Goal: Task Accomplishment & Management: Use online tool/utility

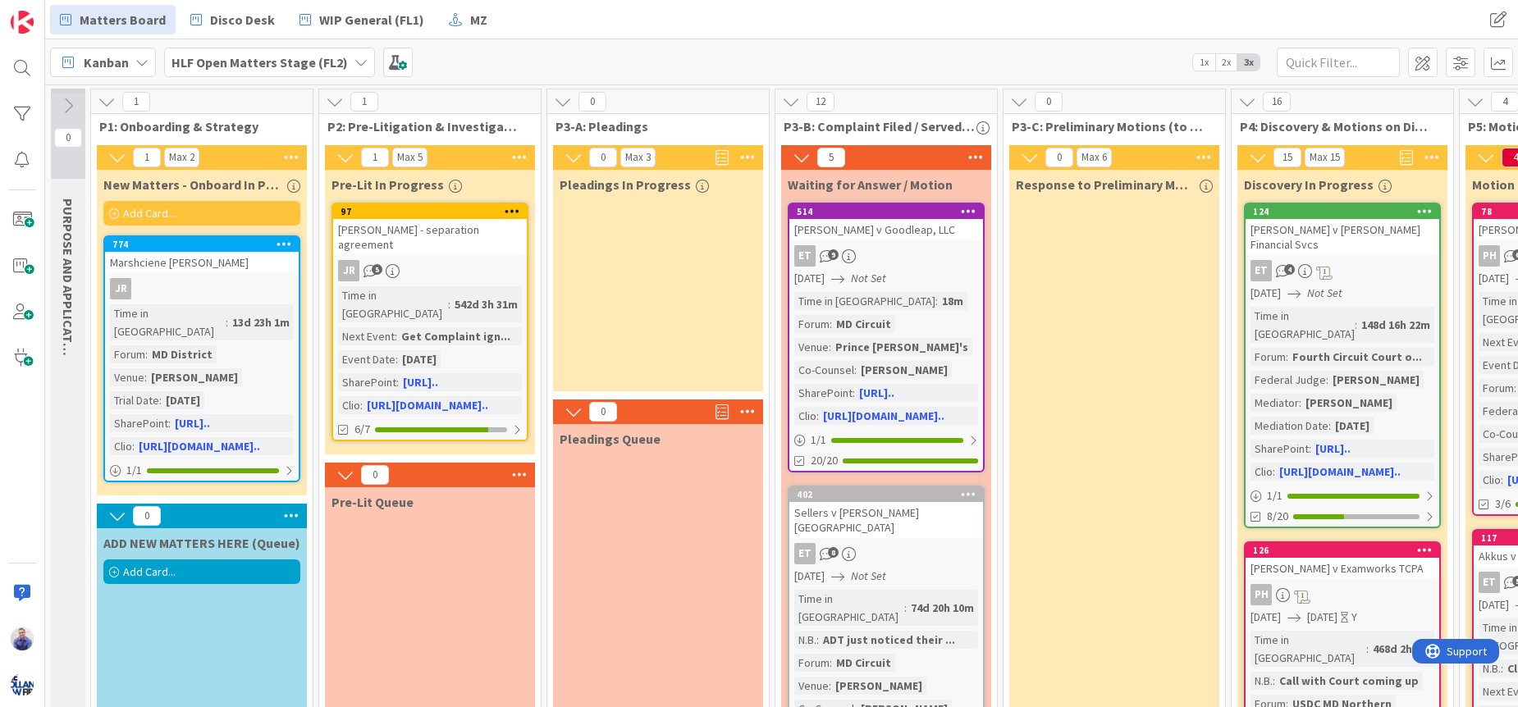
click at [1209, 59] on span "1x" at bounding box center [1204, 62] width 22 height 16
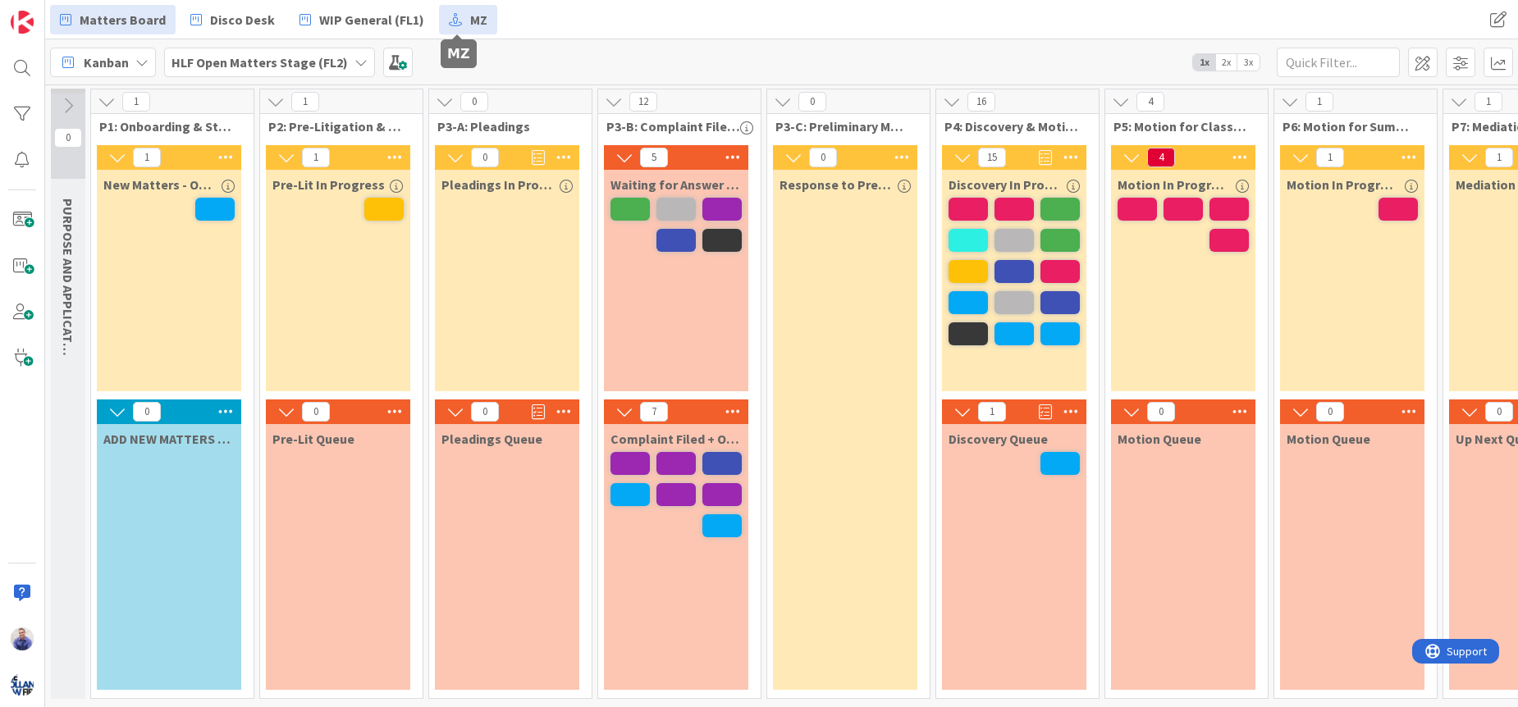
click at [454, 22] on link "MZ" at bounding box center [468, 20] width 58 height 30
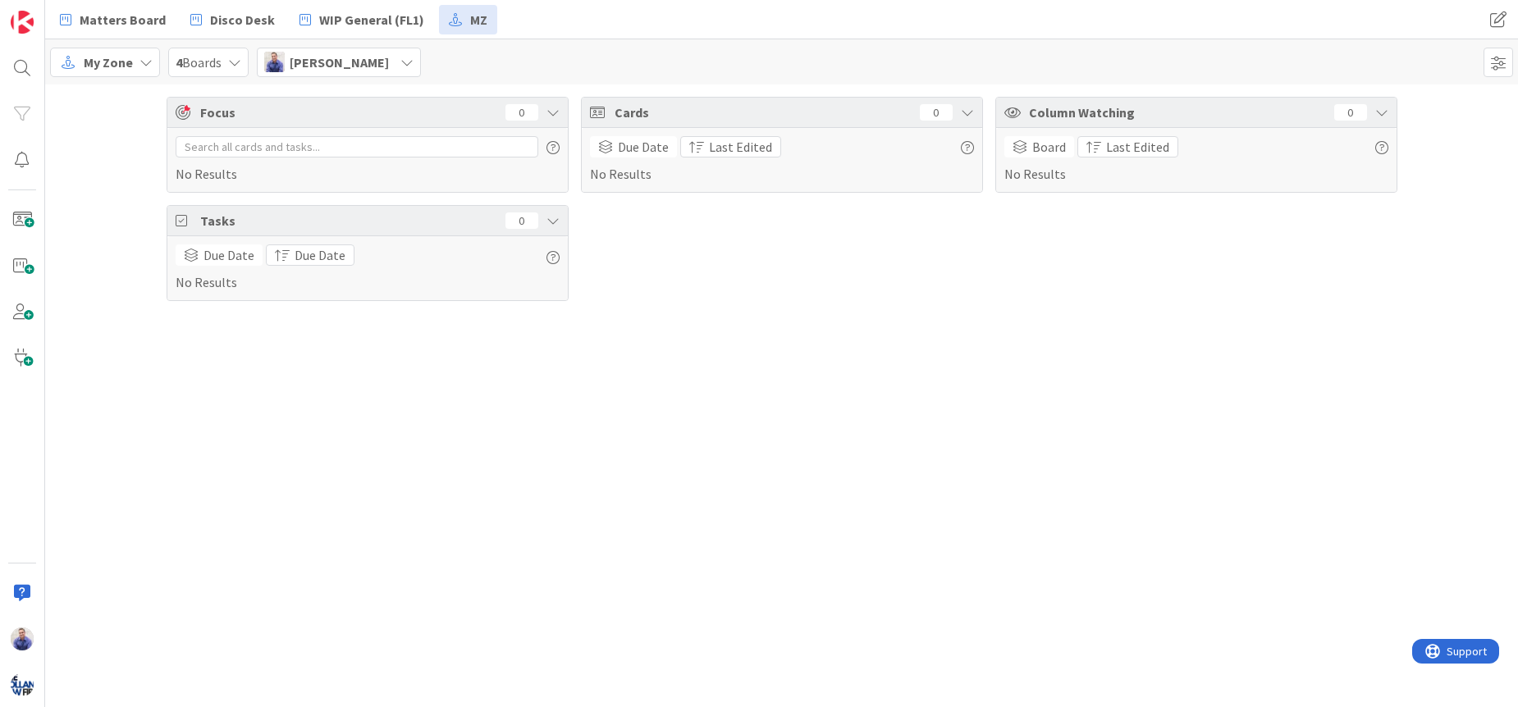
click at [333, 65] on span "[PERSON_NAME]" at bounding box center [339, 63] width 99 height 20
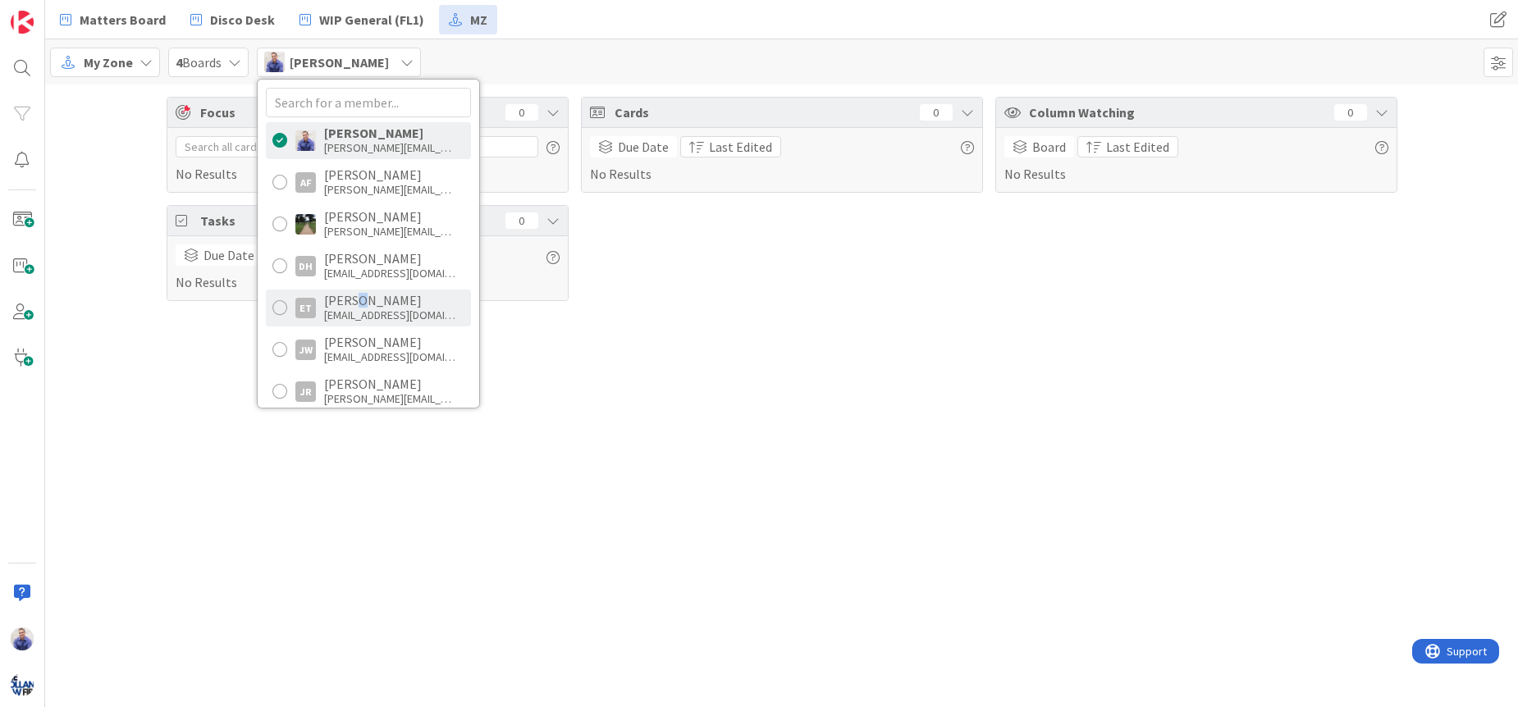
click at [369, 304] on div "[PERSON_NAME]" at bounding box center [389, 300] width 131 height 15
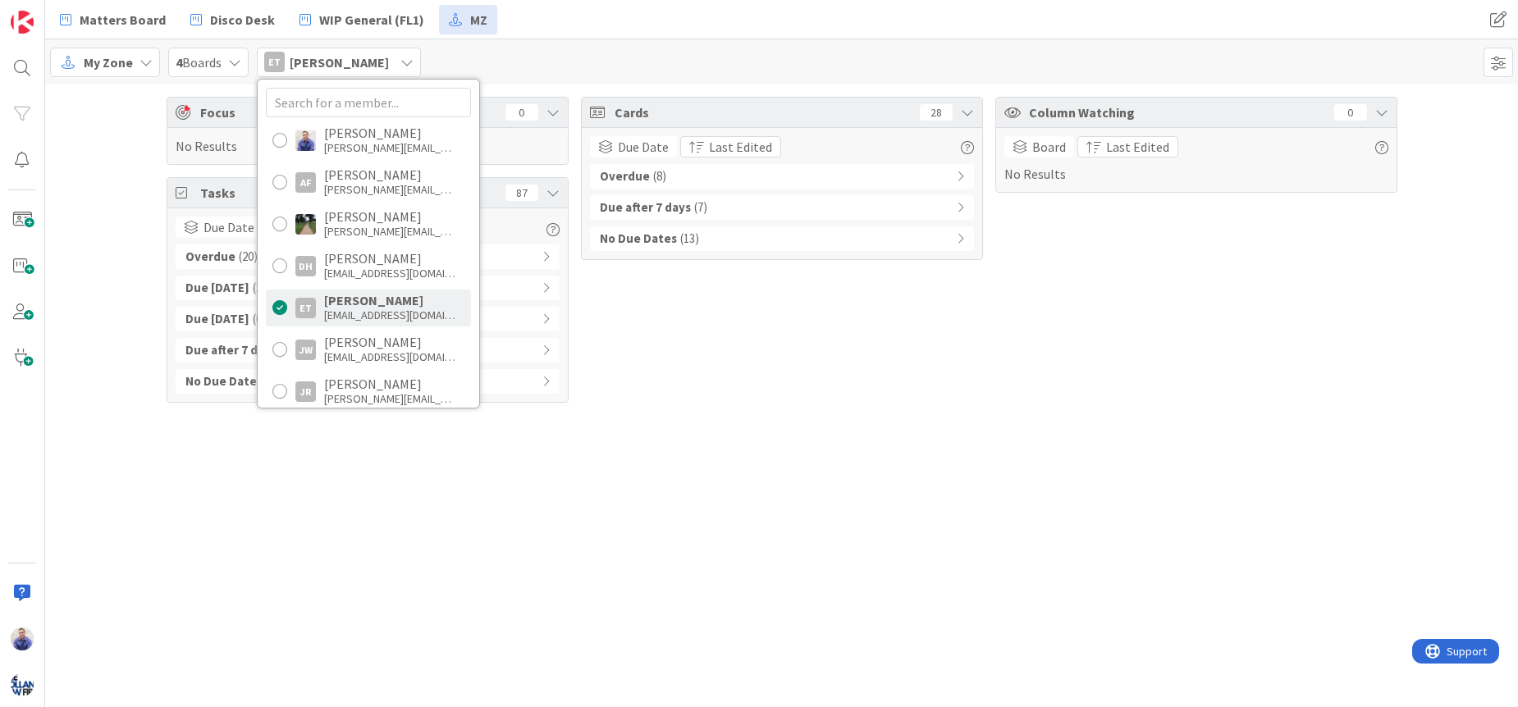
click at [900, 381] on div "Cards 28 Due Date Last Edited Overdue ( 8 ) Due after 7 days ( 7 ) No Due Dates…" at bounding box center [782, 250] width 402 height 306
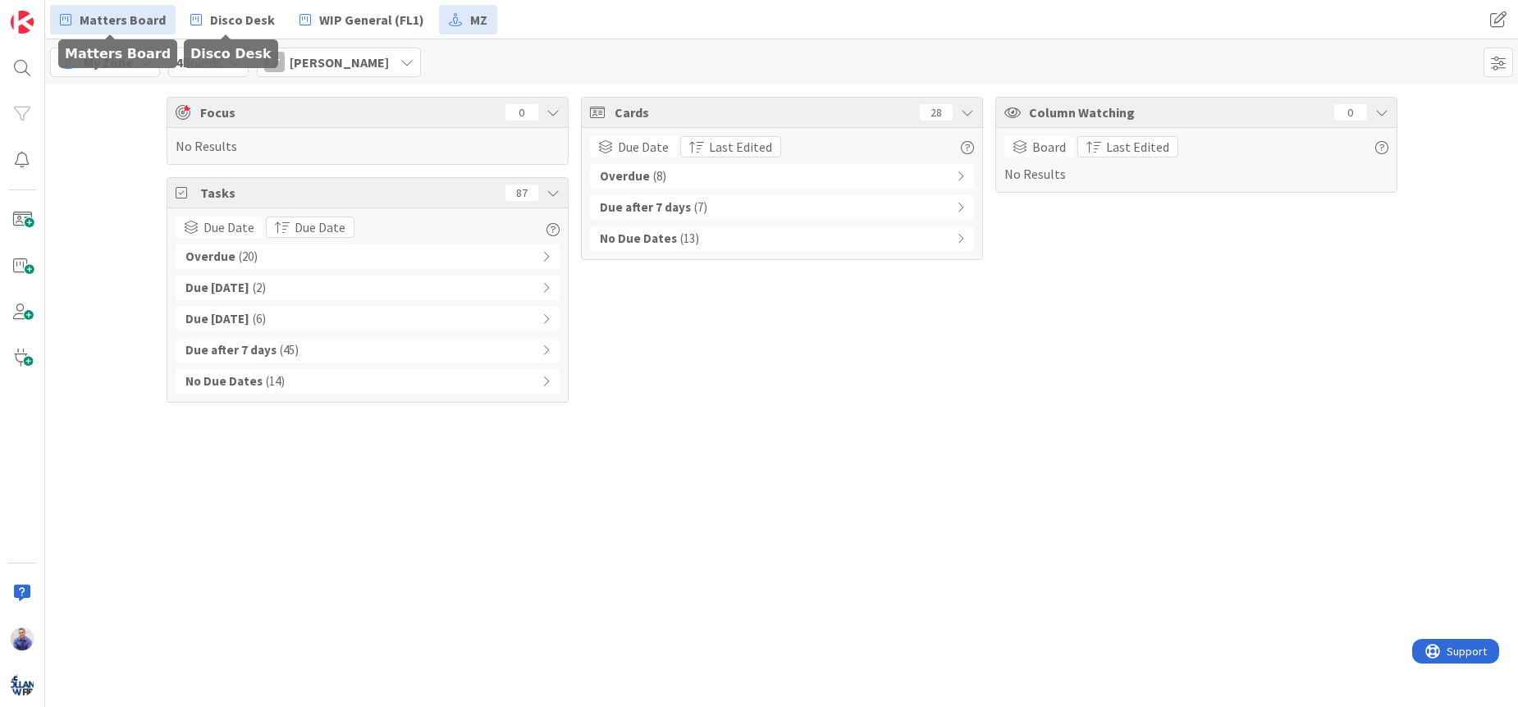
click at [167, 24] on link "Matters Board" at bounding box center [113, 20] width 126 height 30
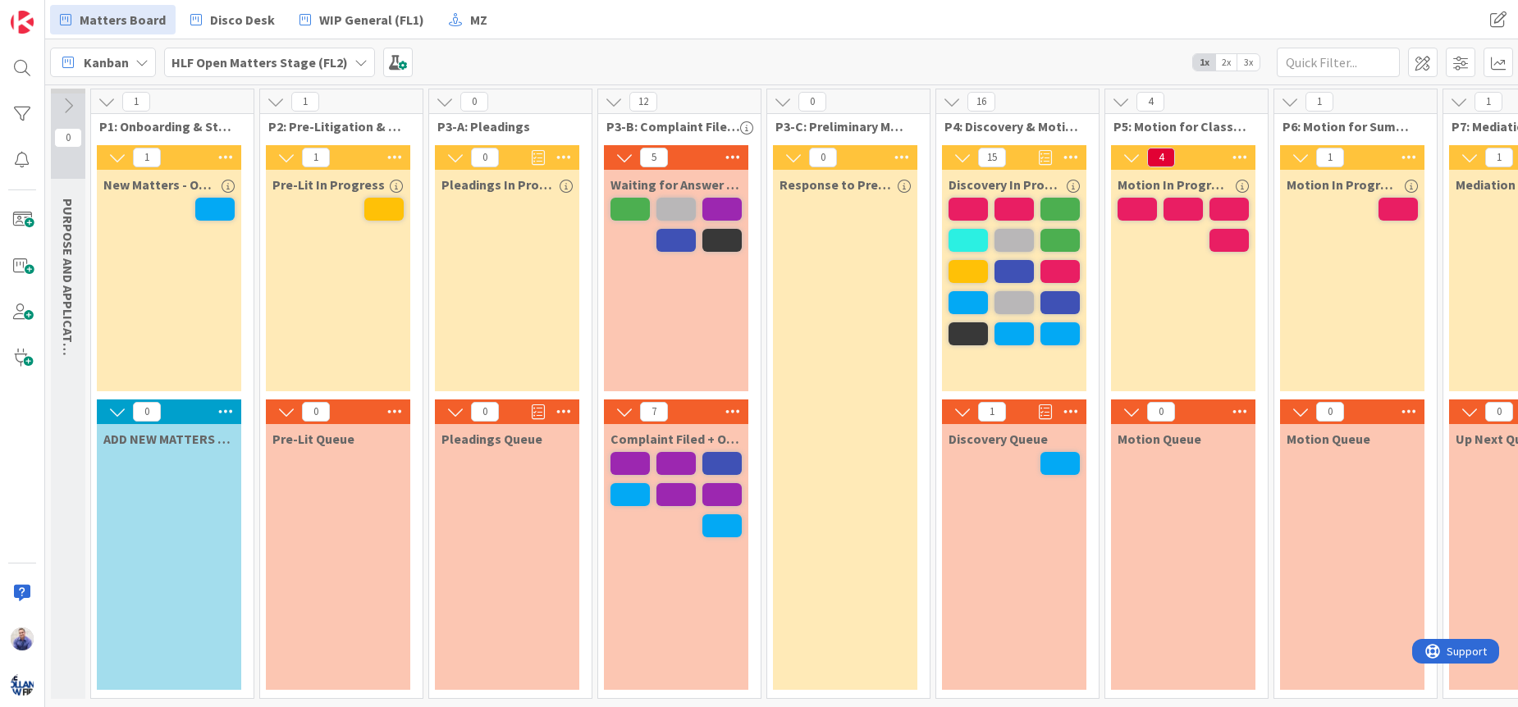
drag, startPoint x: 1232, startPoint y: 64, endPoint x: 1114, endPoint y: 116, distance: 129.0
click at [1232, 64] on span "2x" at bounding box center [1226, 62] width 22 height 16
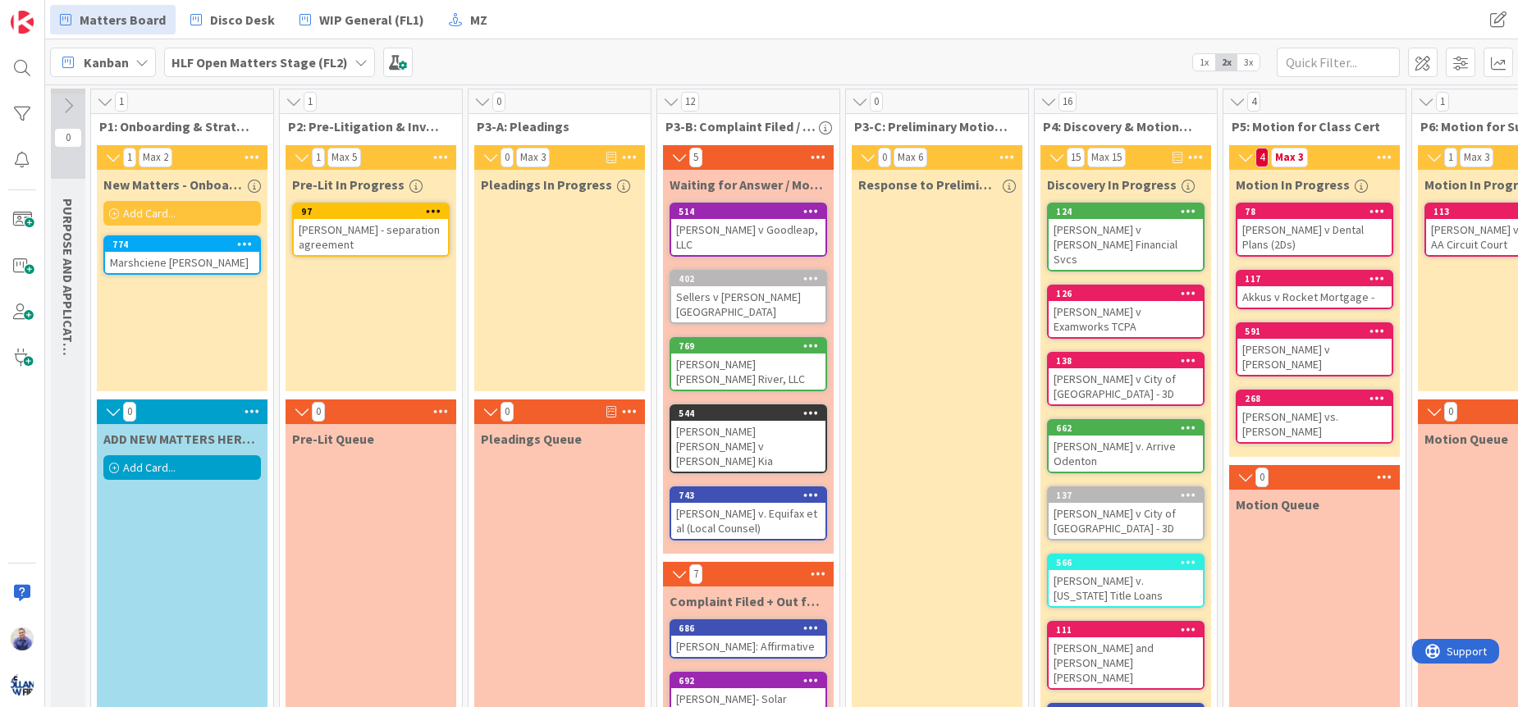
drag, startPoint x: 1254, startPoint y: 61, endPoint x: 1300, endPoint y: 91, distance: 55.8
click at [1255, 60] on span "3x" at bounding box center [1248, 62] width 22 height 16
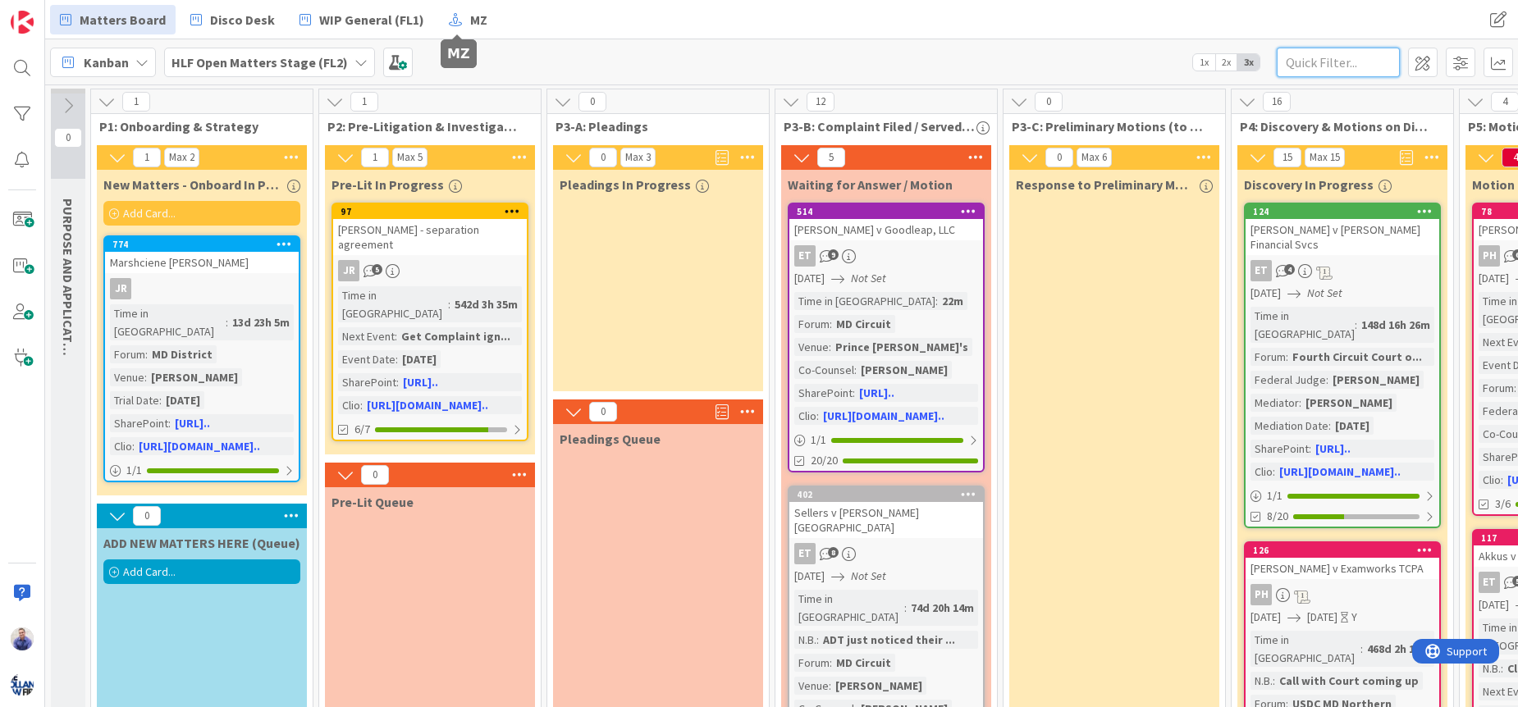
click at [1309, 62] on input "text" at bounding box center [1338, 63] width 123 height 30
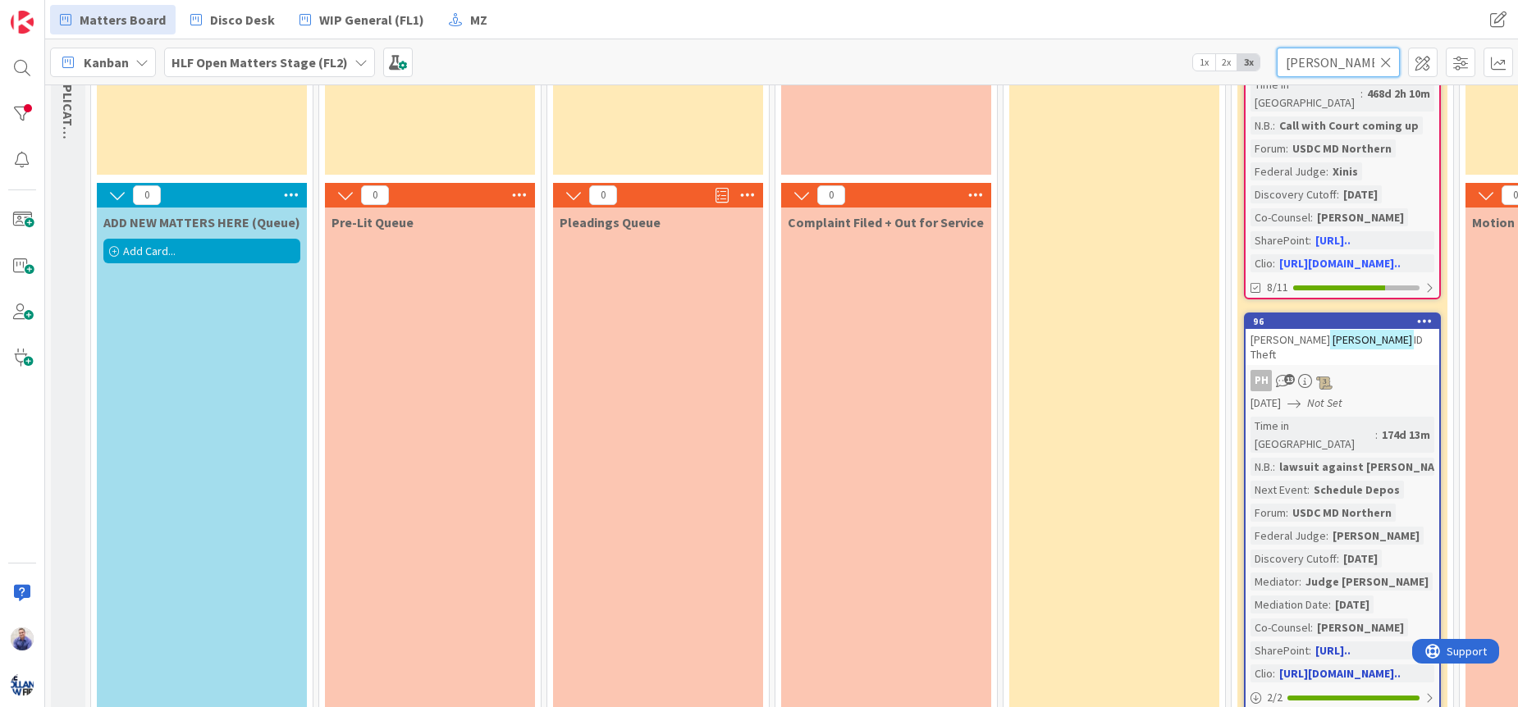
scroll to position [276, 0]
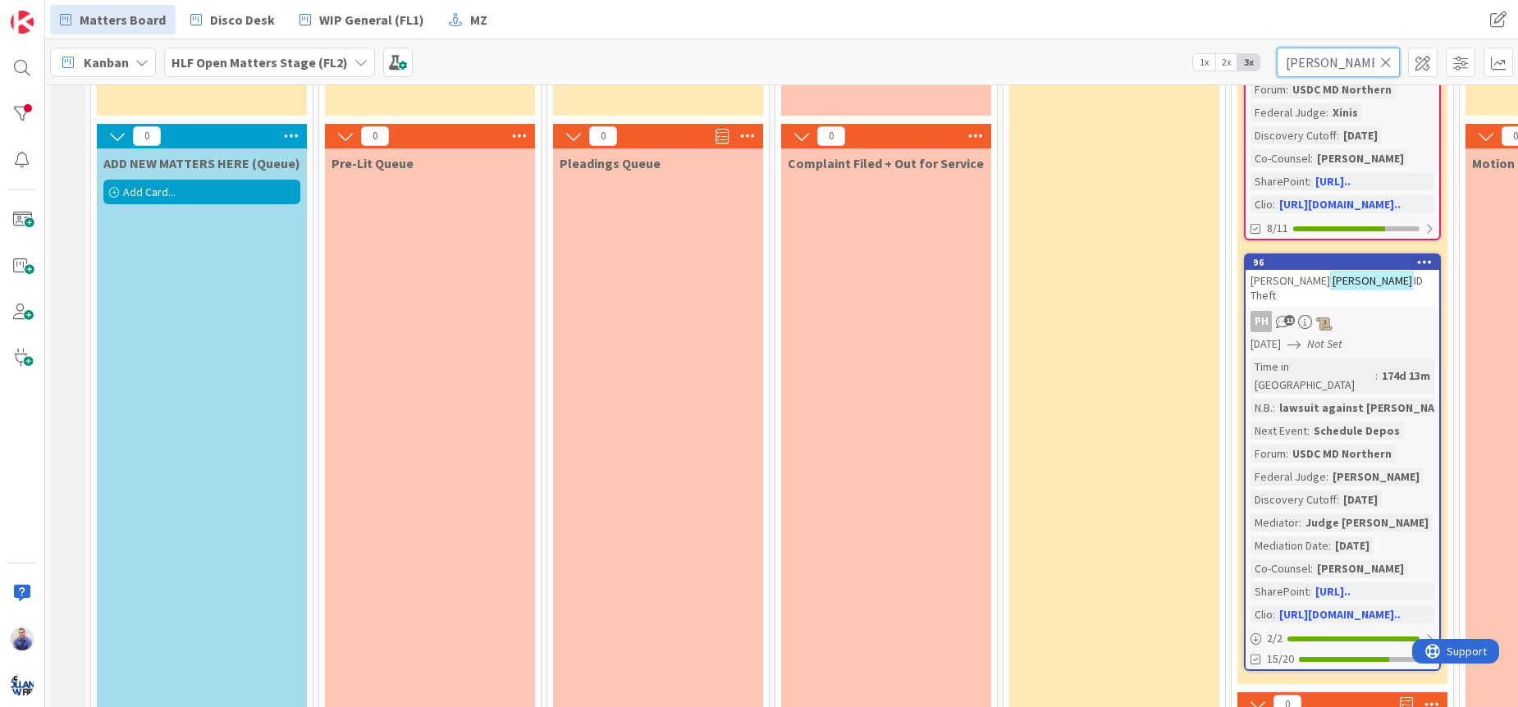
type input "[PERSON_NAME]"
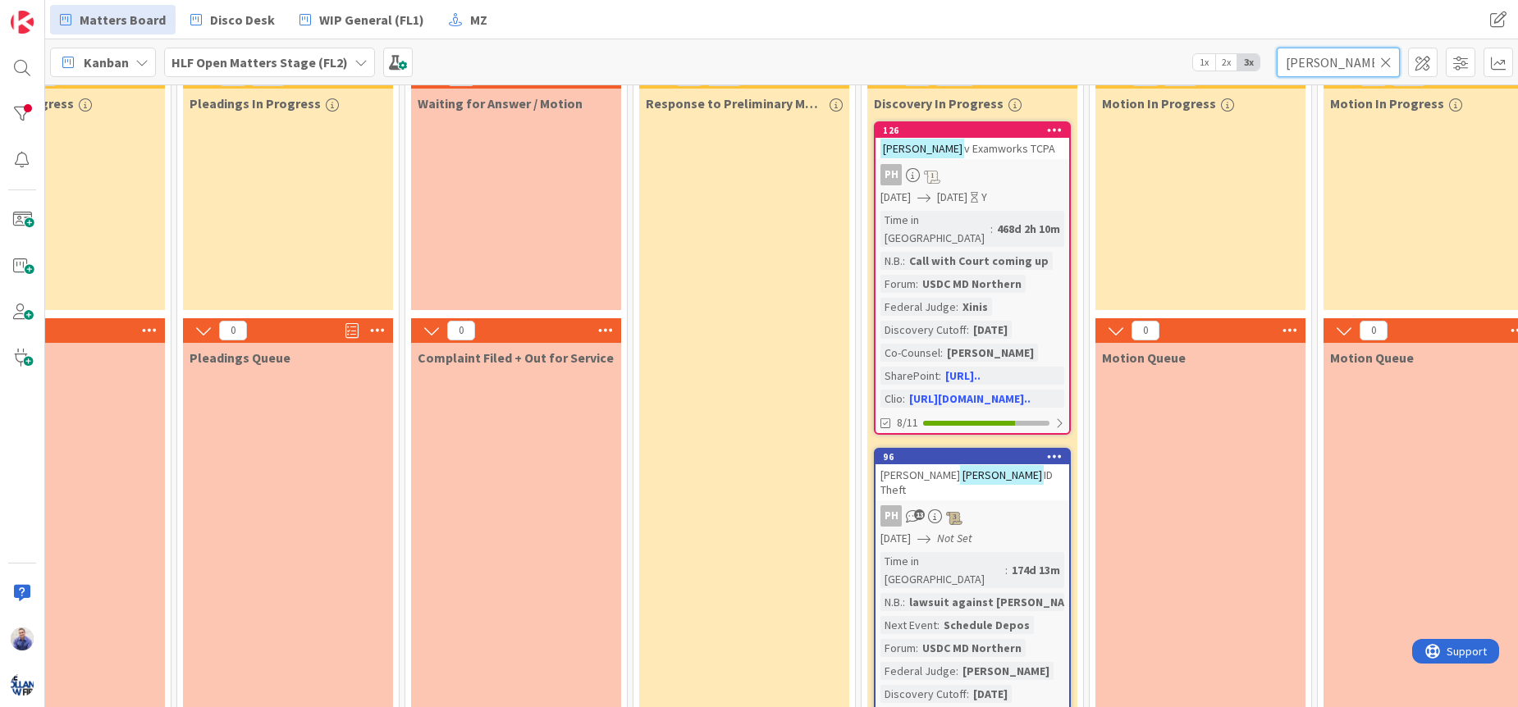
scroll to position [86, 370]
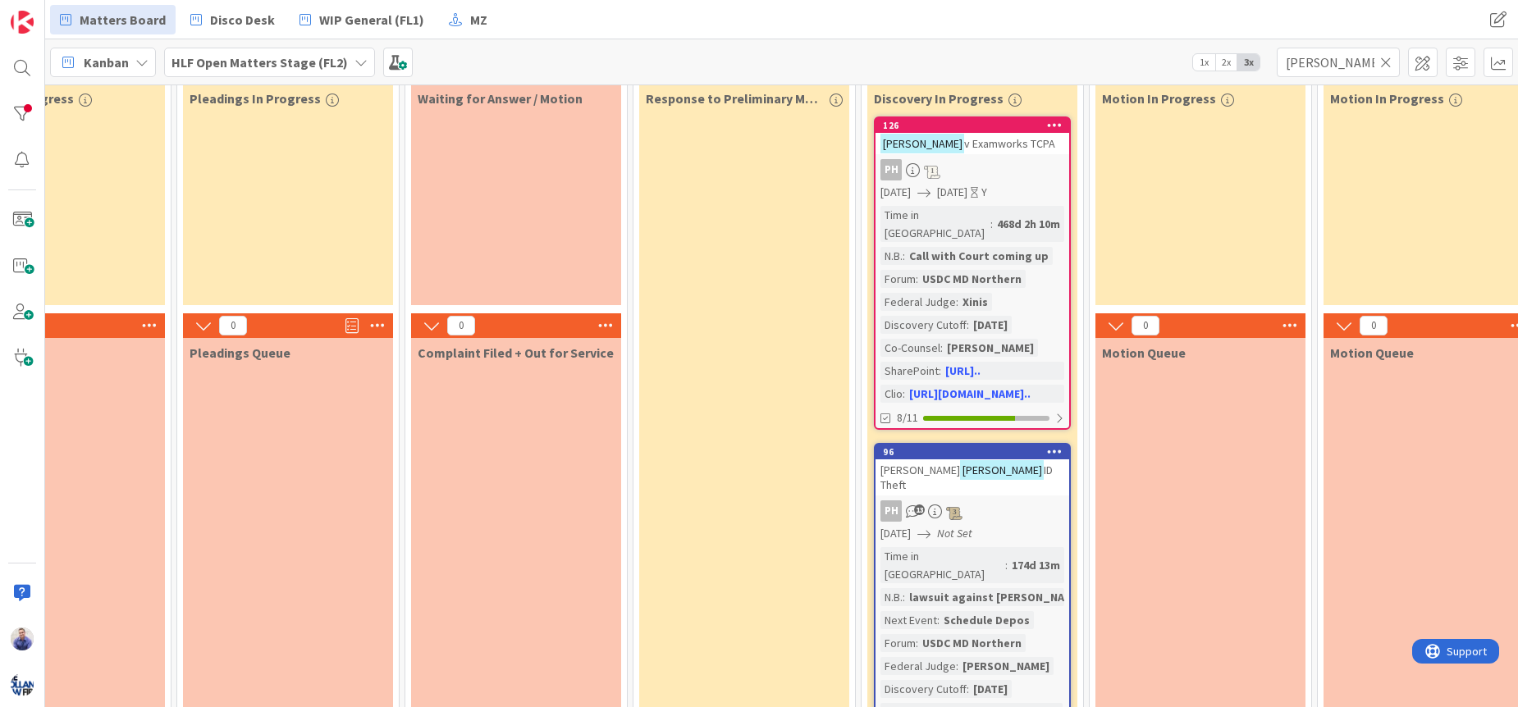
click at [1385, 66] on icon at bounding box center [1385, 62] width 11 height 15
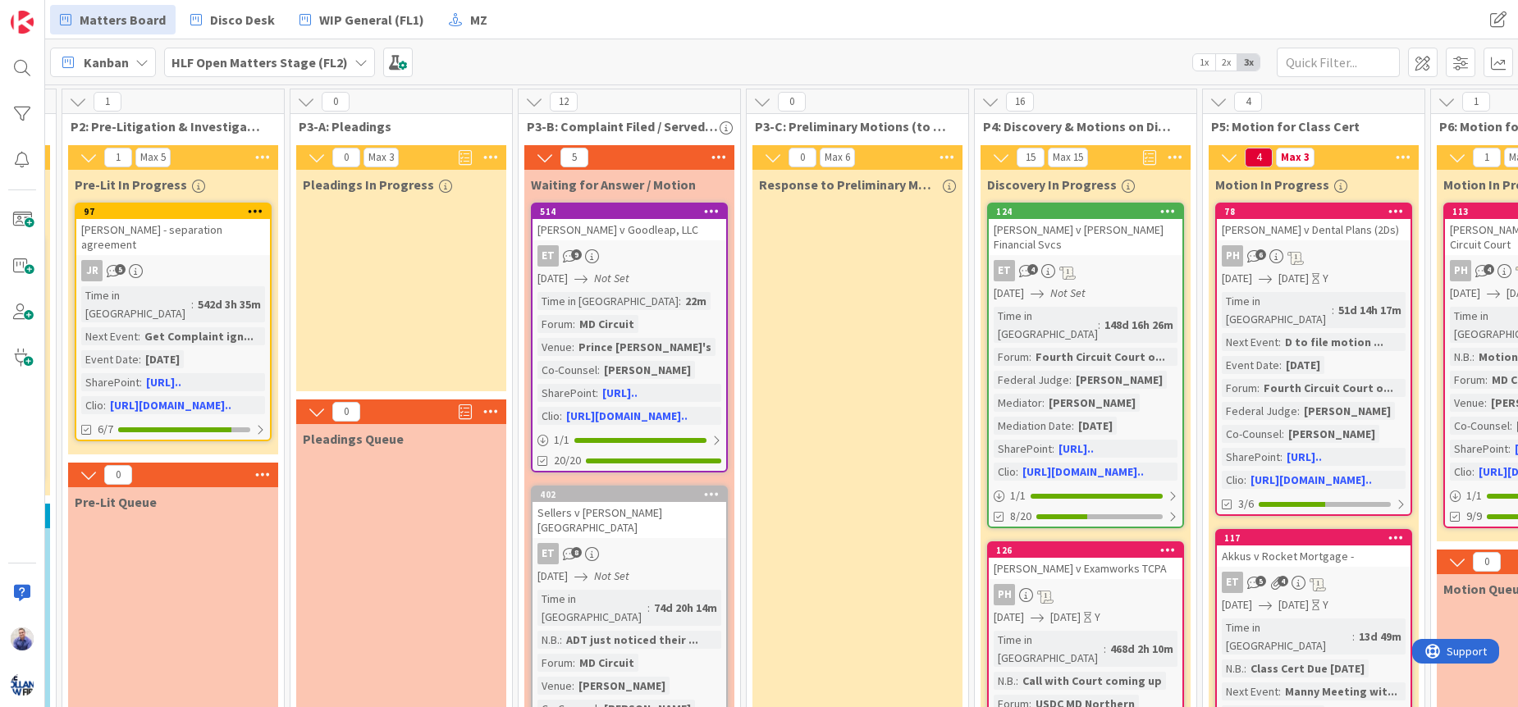
scroll to position [0, 0]
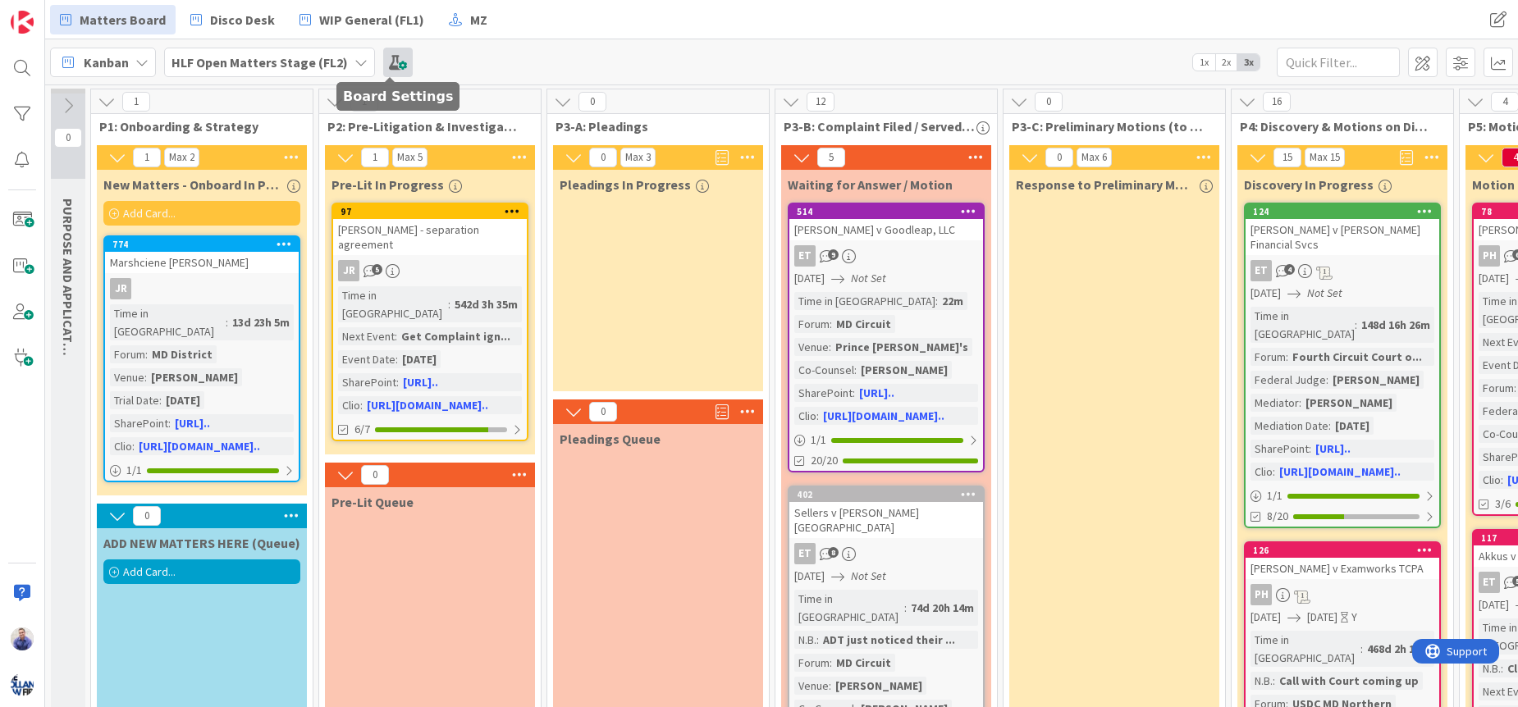
click at [404, 62] on span at bounding box center [398, 63] width 30 height 30
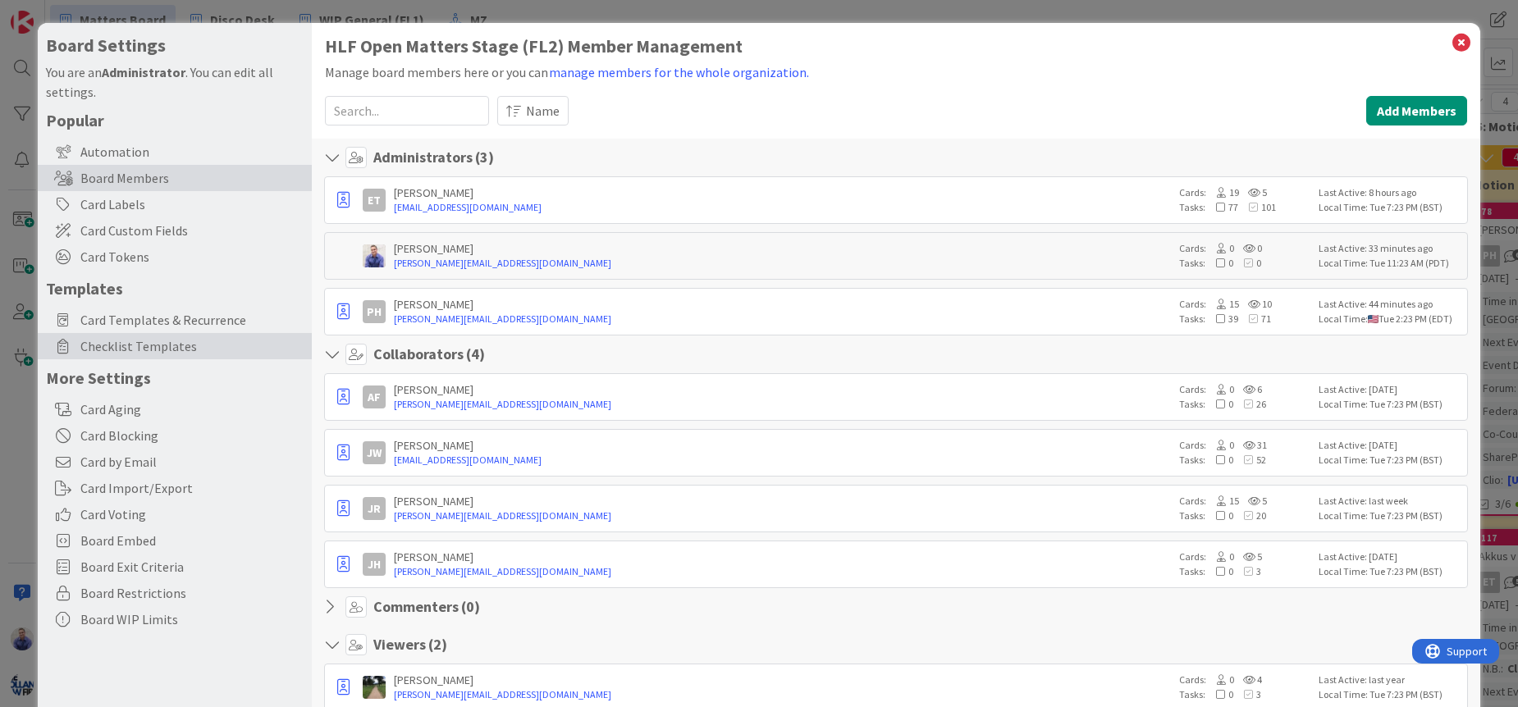
click at [152, 344] on span "Checklist Templates" at bounding box center [191, 346] width 223 height 20
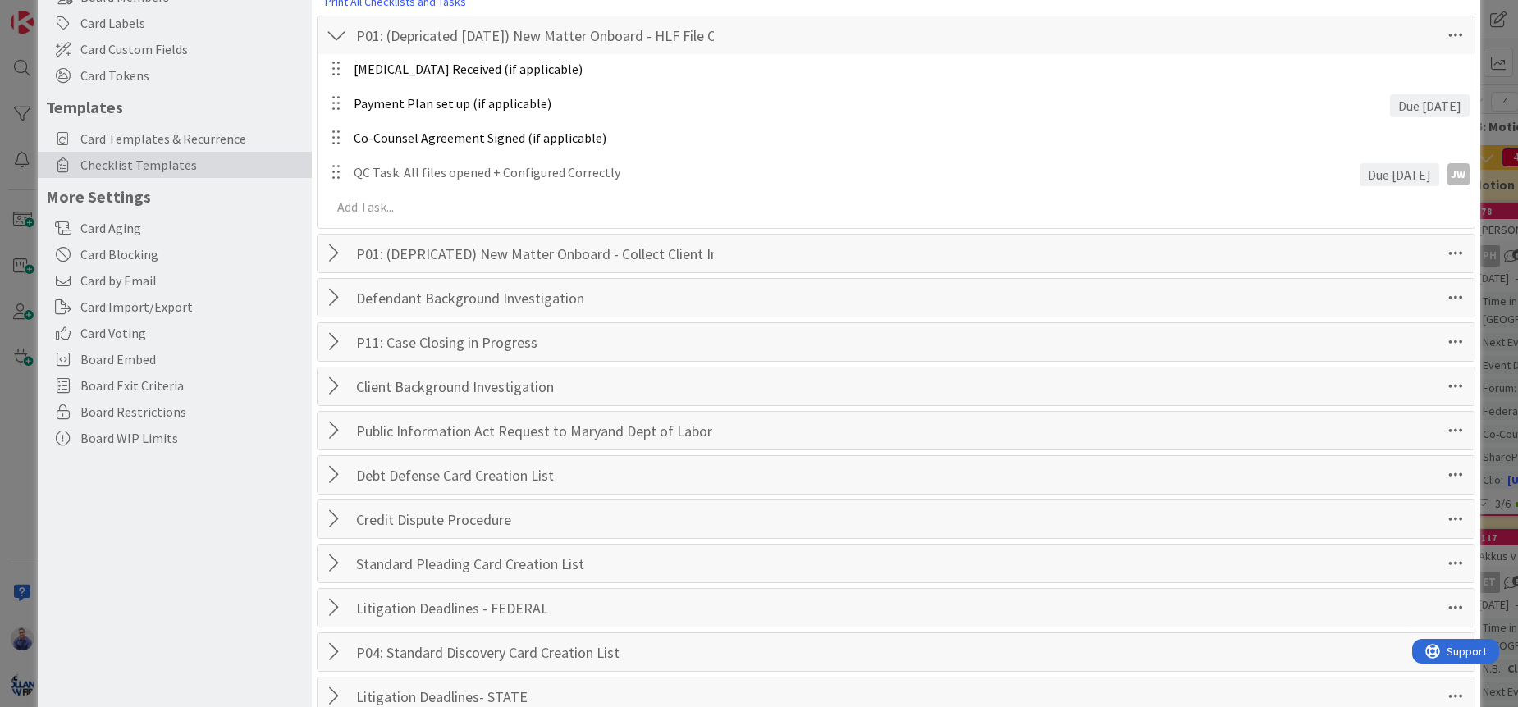
scroll to position [276, 0]
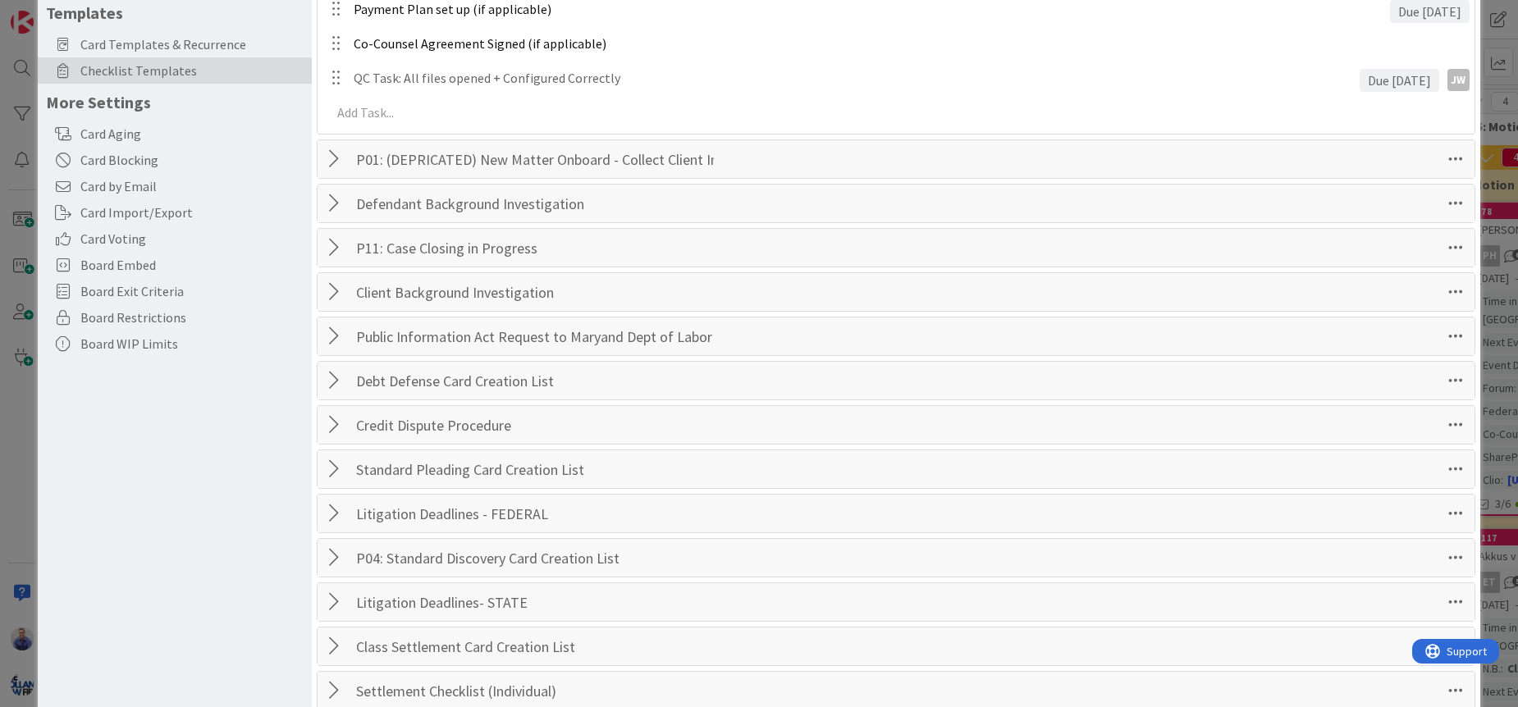
click at [336, 294] on div at bounding box center [336, 292] width 21 height 30
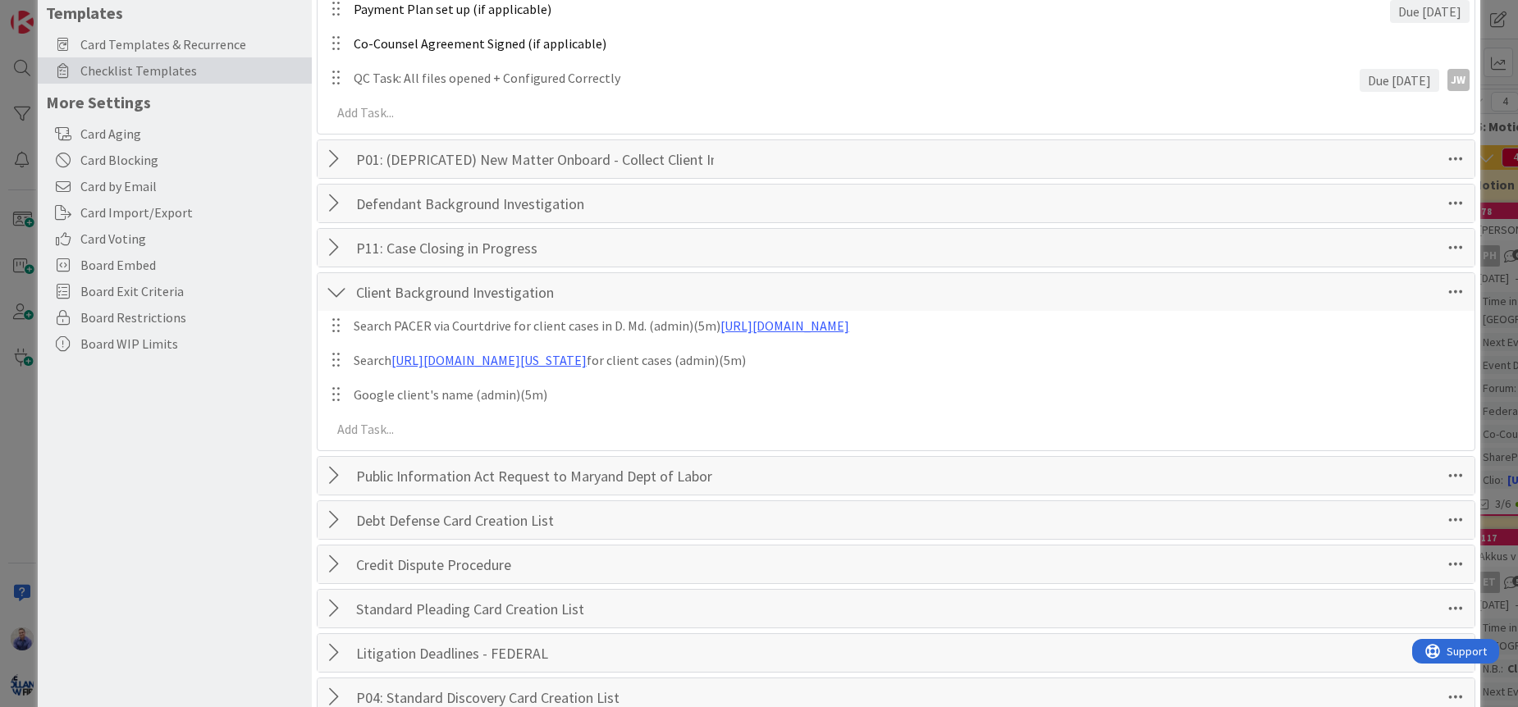
scroll to position [455, 0]
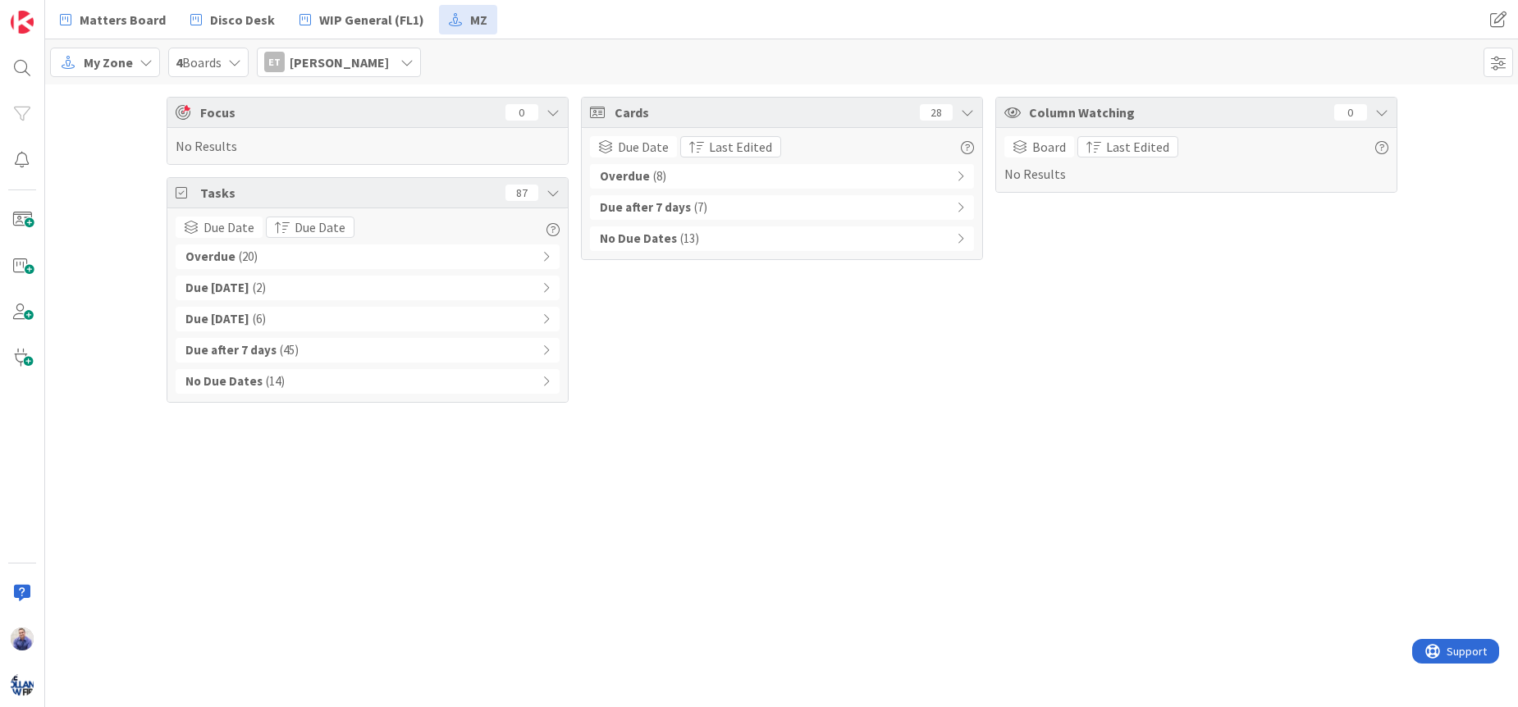
click at [335, 69] on span "[PERSON_NAME]" at bounding box center [339, 63] width 99 height 20
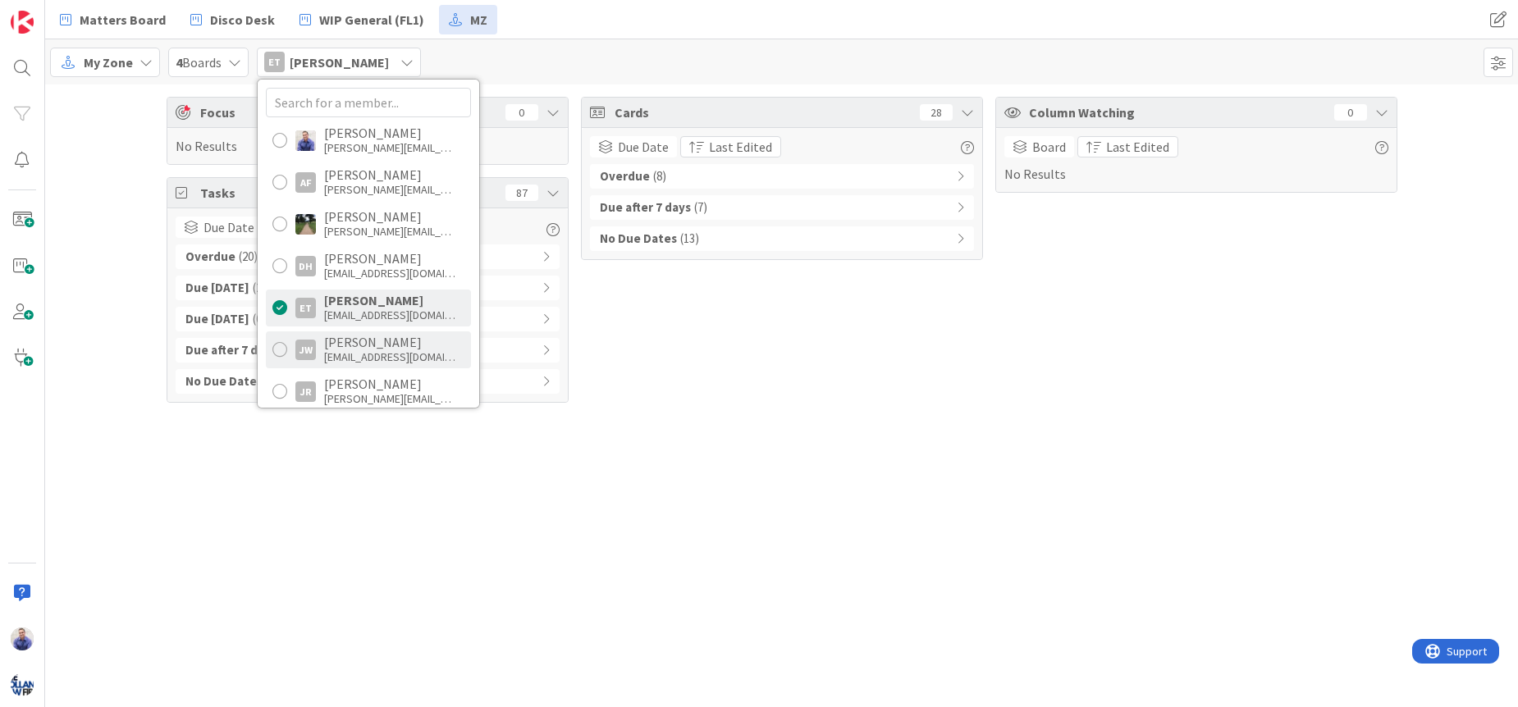
click at [372, 347] on div "[PERSON_NAME]" at bounding box center [389, 342] width 131 height 15
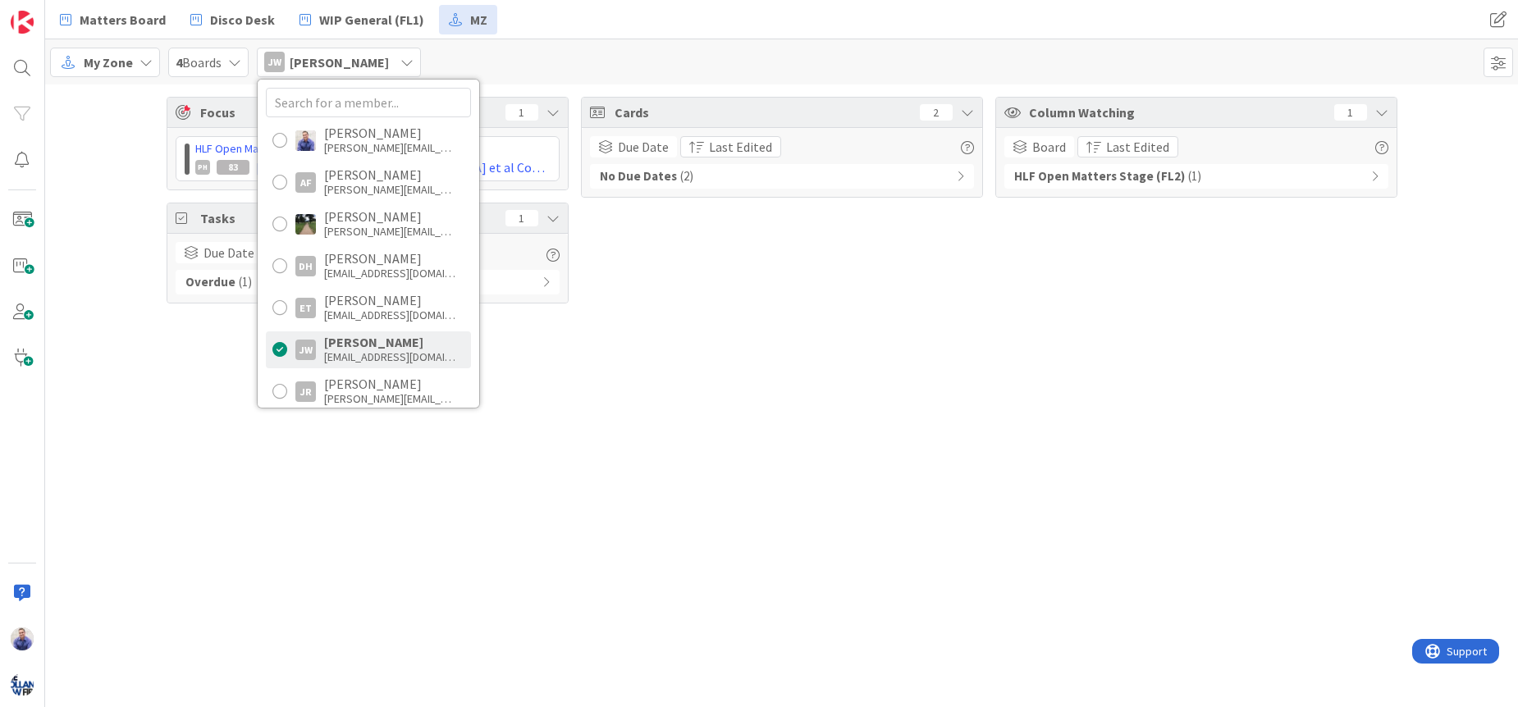
click at [742, 413] on div "Focus 1 HLF Open Matters Stage (FL2) › Archive PH 83 Wells v Pennrose et al Con…" at bounding box center [781, 396] width 1473 height 623
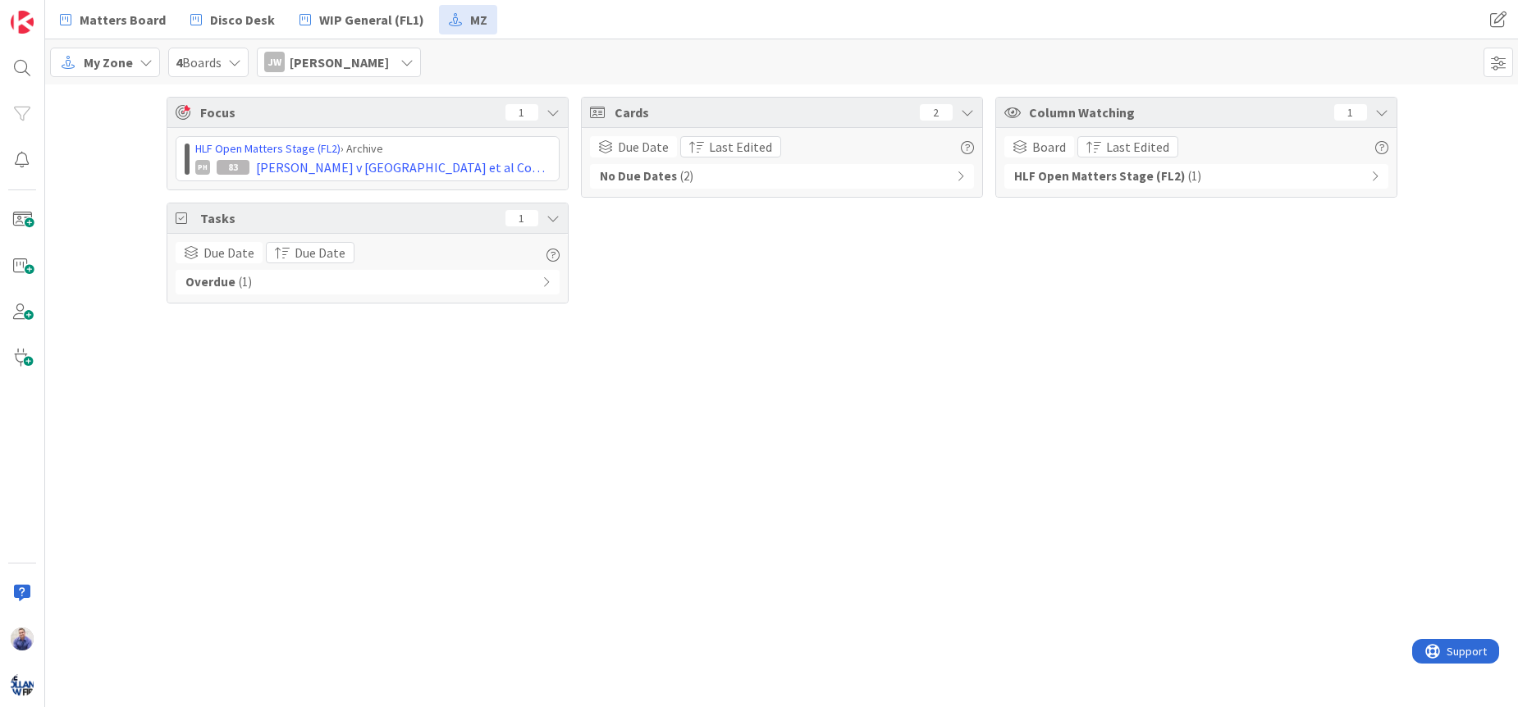
click at [400, 59] on icon at bounding box center [406, 62] width 13 height 13
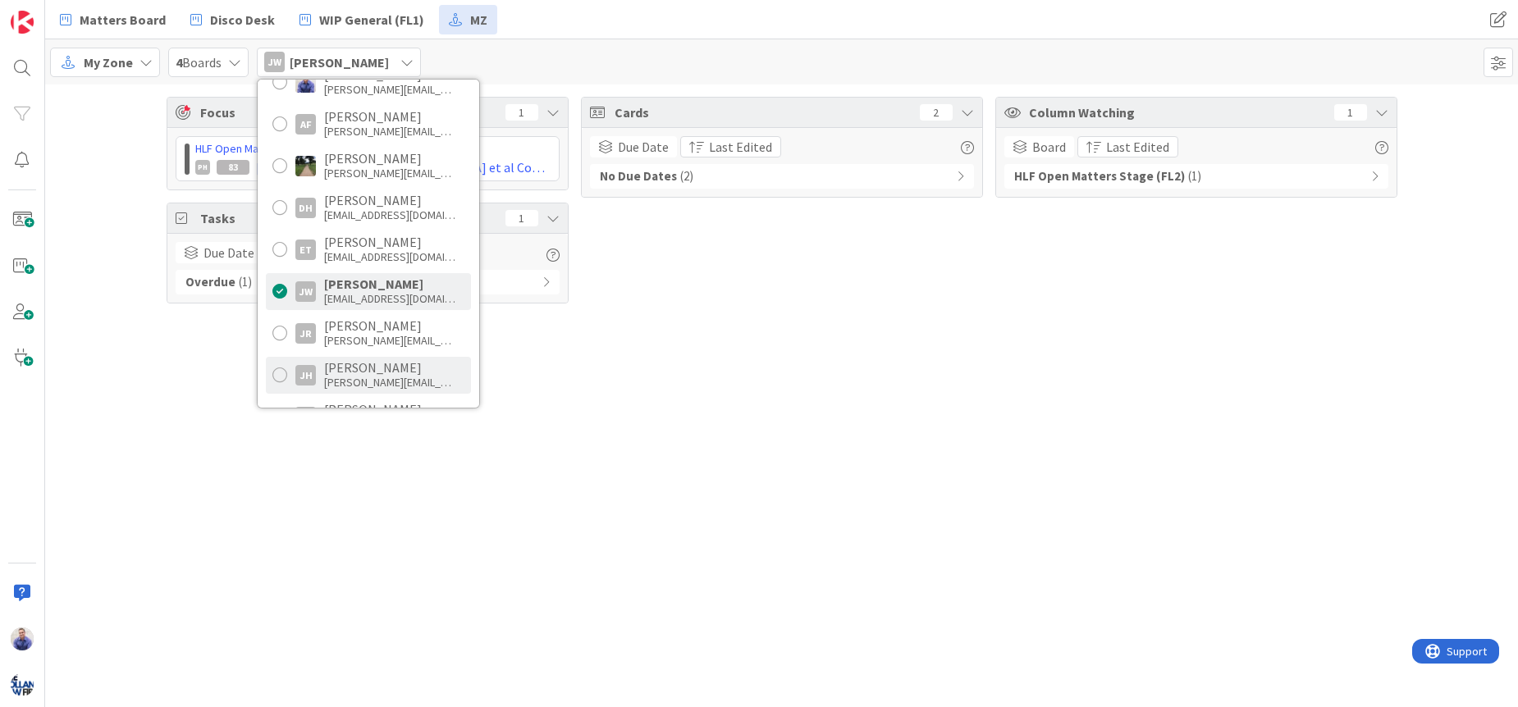
scroll to position [149, 0]
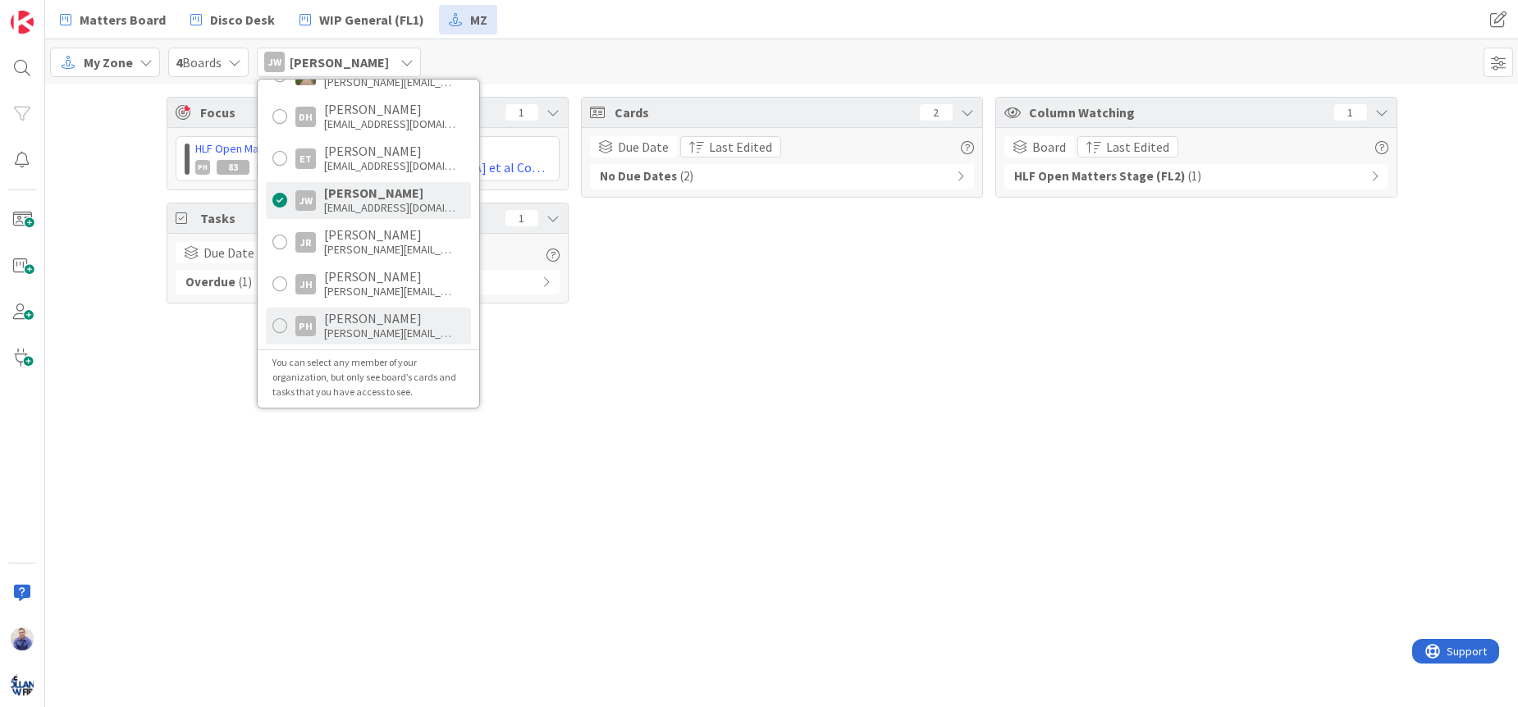
click at [379, 316] on div "[PERSON_NAME]" at bounding box center [389, 318] width 131 height 15
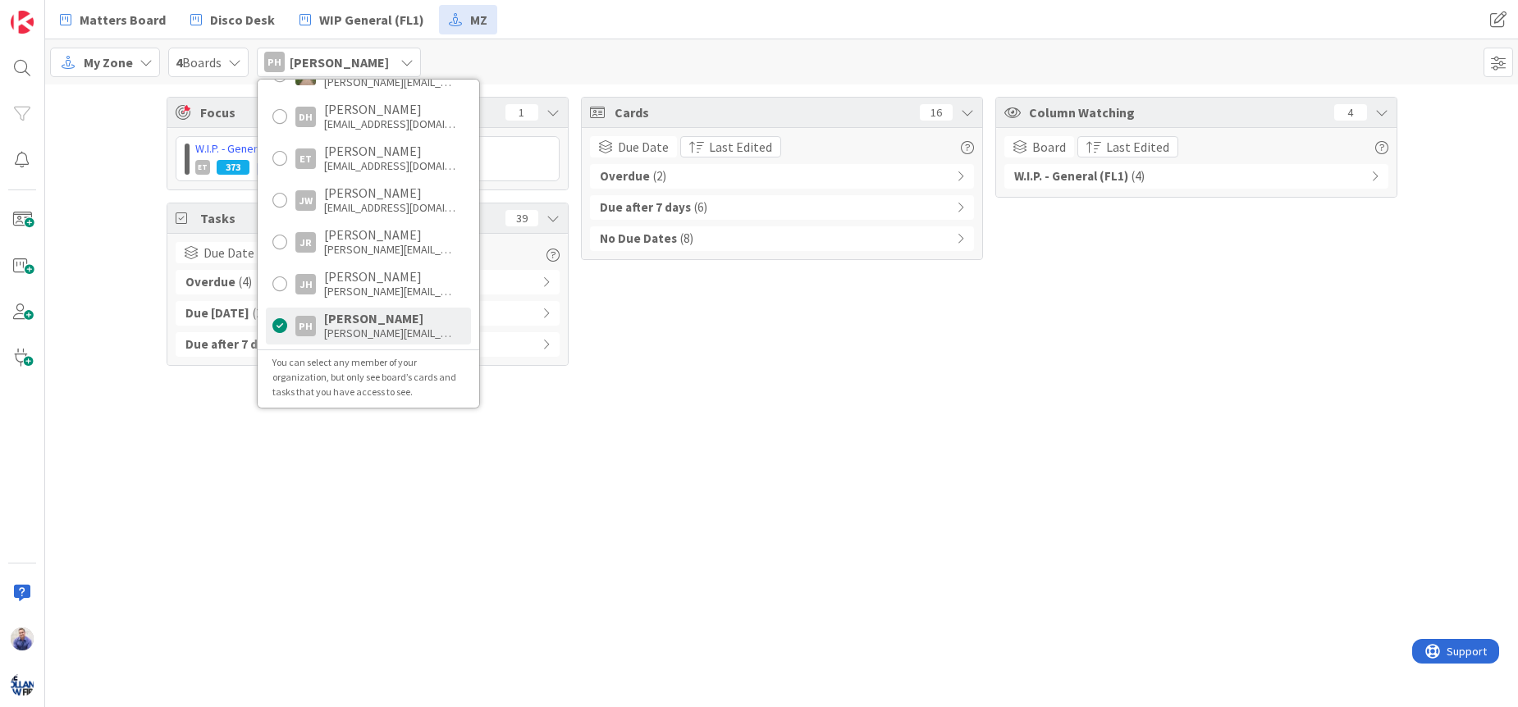
drag, startPoint x: 612, startPoint y: 501, endPoint x: 650, endPoint y: 495, distance: 38.3
click at [613, 501] on div "Focus 1 W.I.P. - General (FL1) › Archive ET 373 Shawntrice Williams Complaint T…" at bounding box center [781, 396] width 1473 height 623
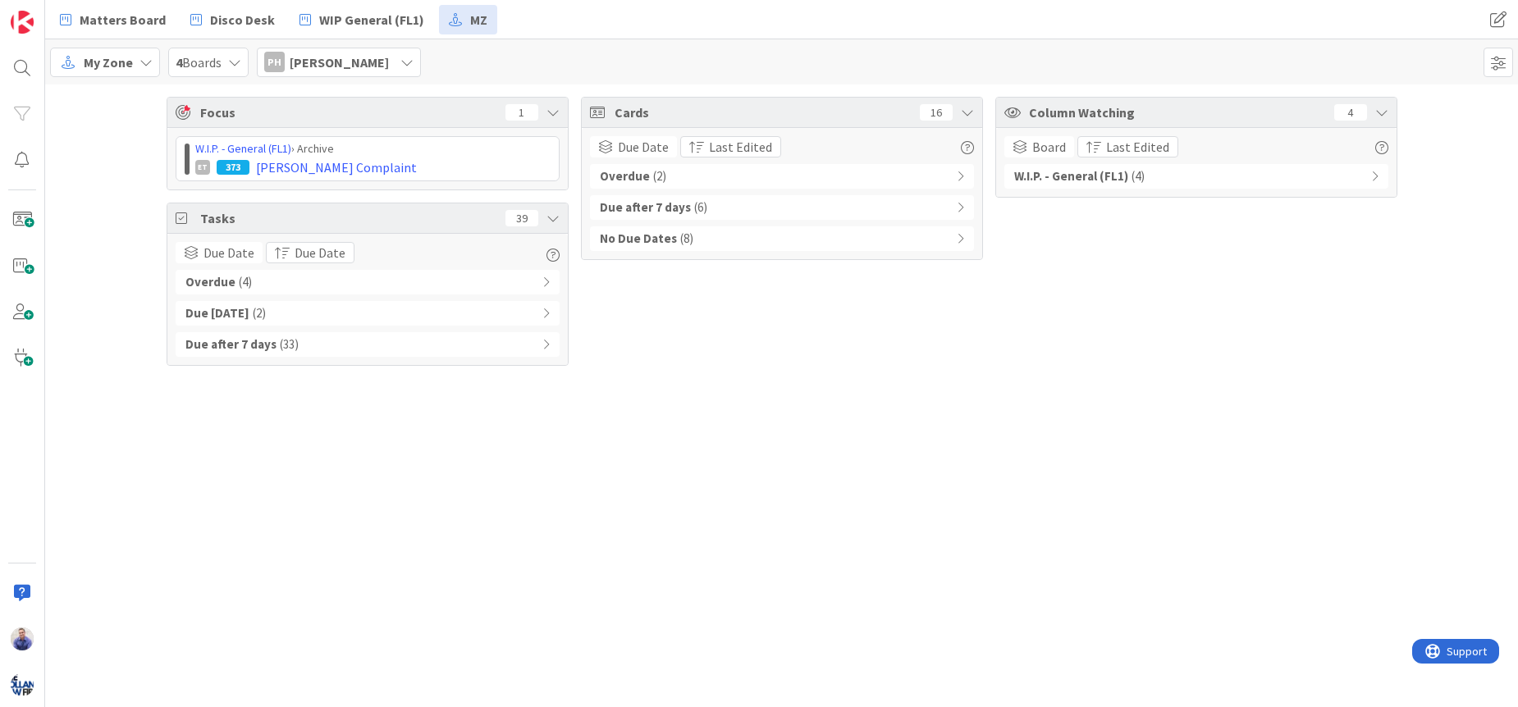
click at [222, 63] on span "4 Boards" at bounding box center [199, 63] width 46 height 20
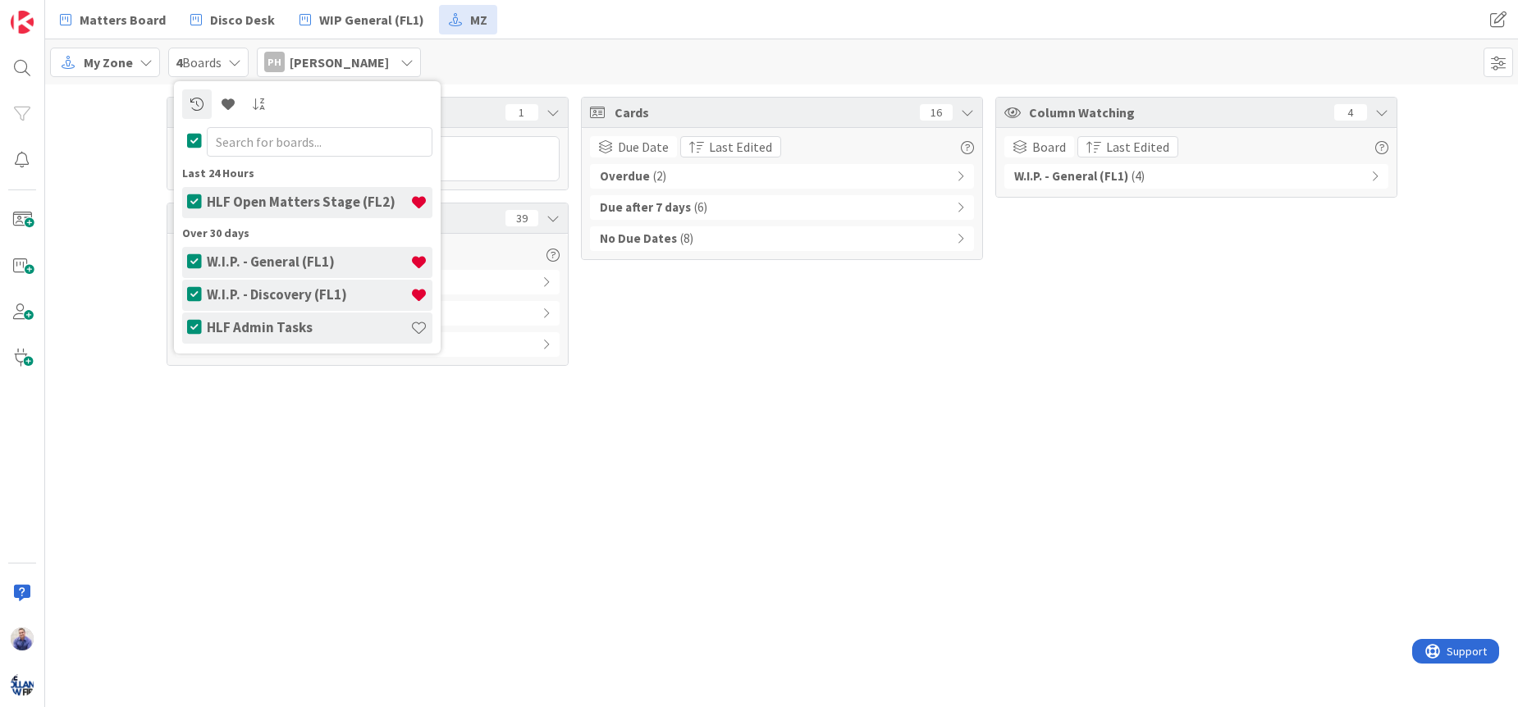
click at [194, 140] on icon at bounding box center [194, 141] width 15 height 16
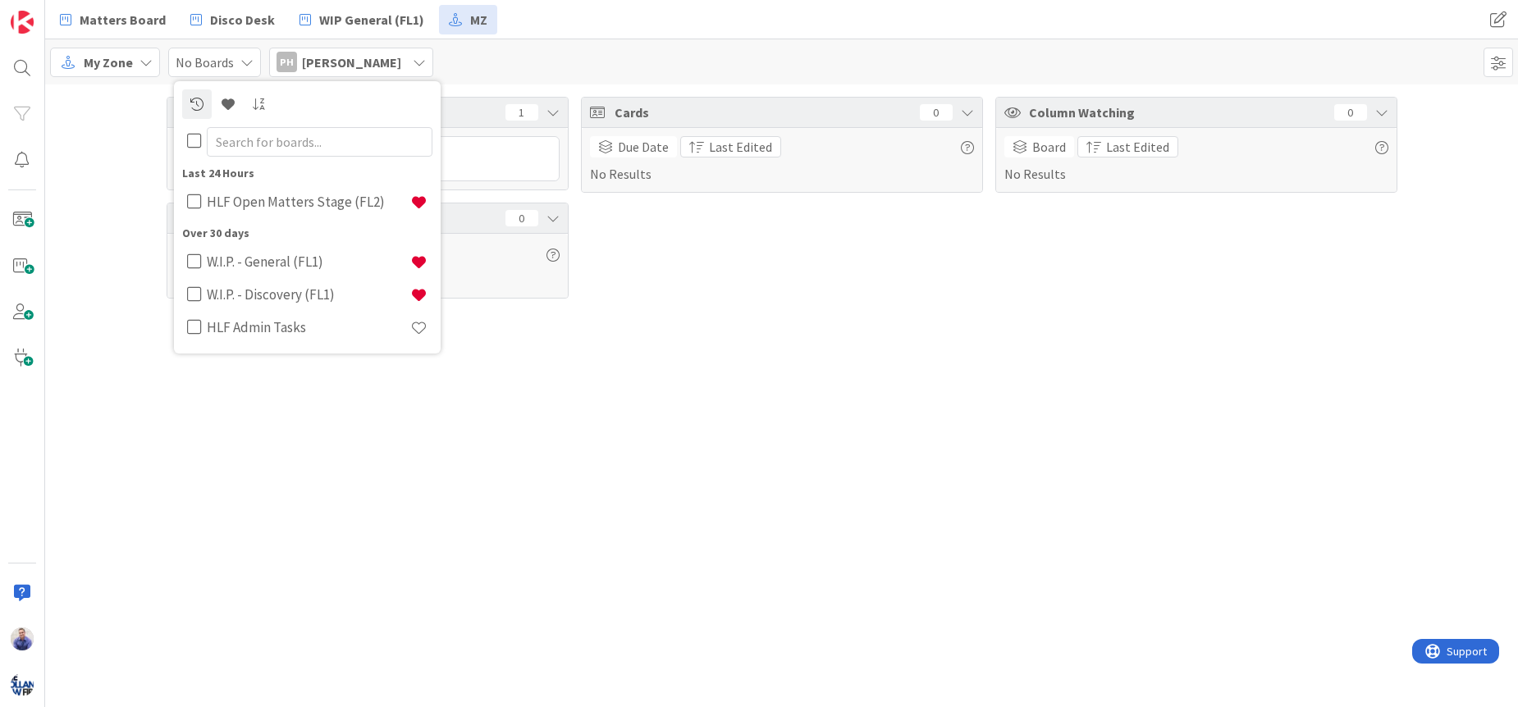
click at [126, 205] on div "Focus 1 W.I.P. - General (FL1) › Archive ET 373 Shawntrice Williams Complaint T…" at bounding box center [781, 198] width 1473 height 226
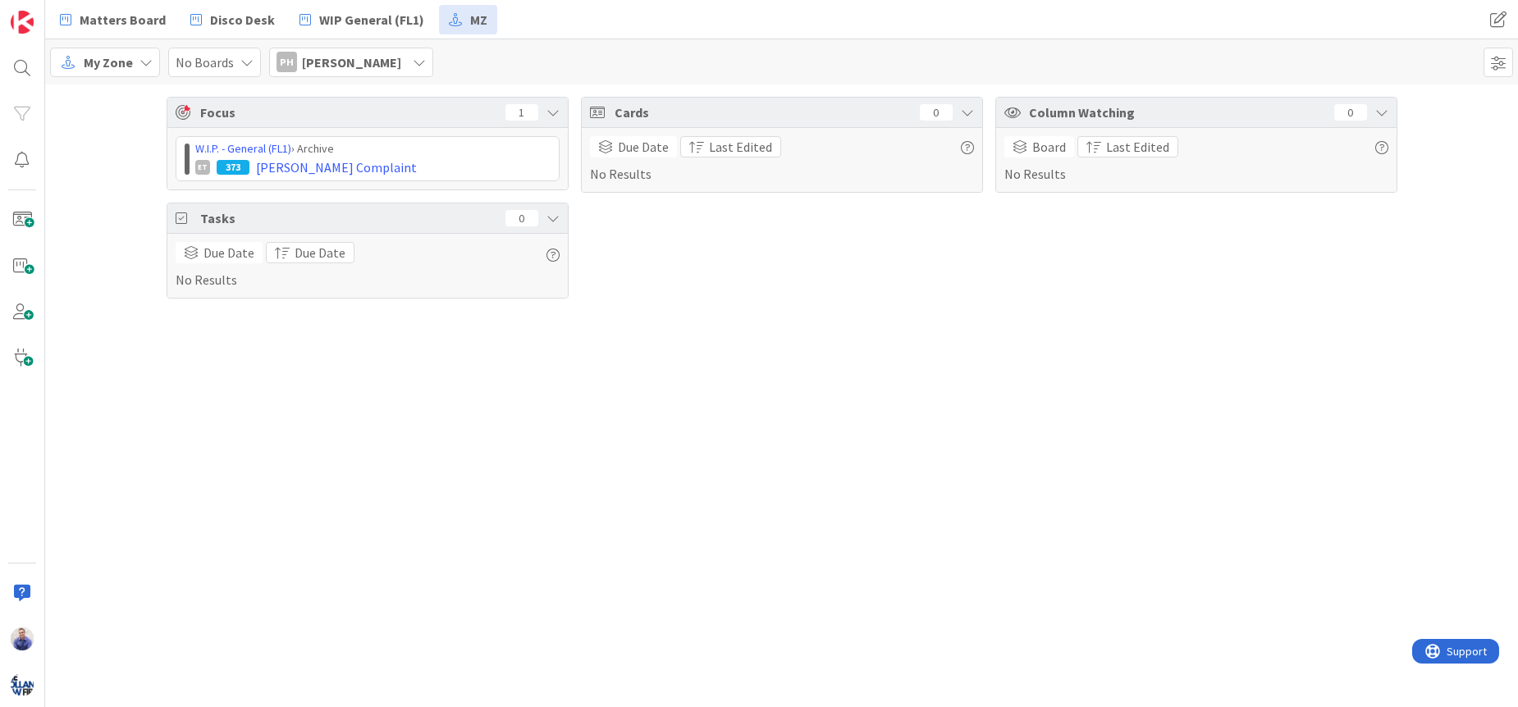
click at [313, 396] on div "Focus 1 W.I.P. - General (FL1) › Archive ET 373 Shawntrice Williams Complaint T…" at bounding box center [781, 396] width 1473 height 623
click at [245, 61] on icon at bounding box center [246, 62] width 13 height 13
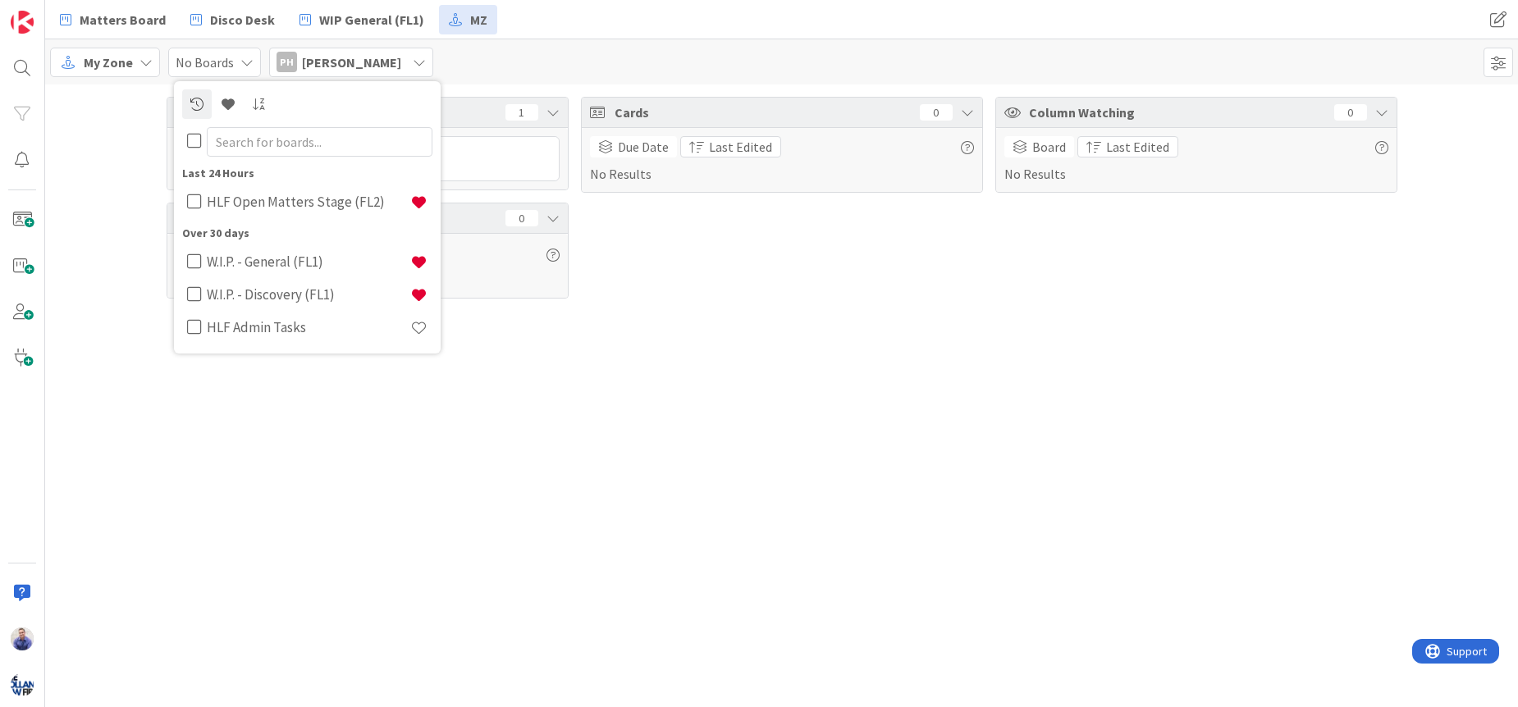
click at [190, 141] on icon at bounding box center [194, 141] width 15 height 16
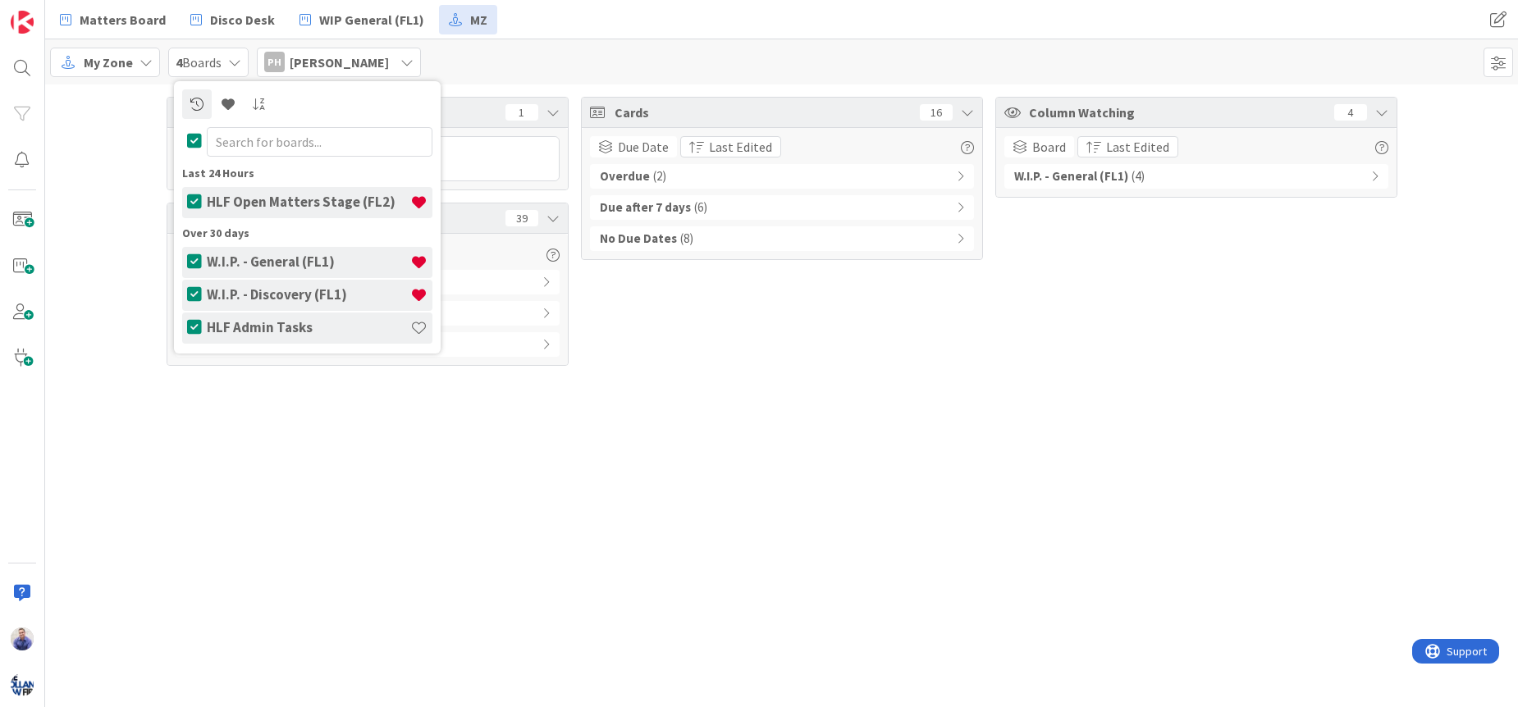
click at [126, 216] on div "Focus 1 W.I.P. - General (FL1) › Archive ET 373 Shawntrice Williams Complaint T…" at bounding box center [781, 232] width 1473 height 294
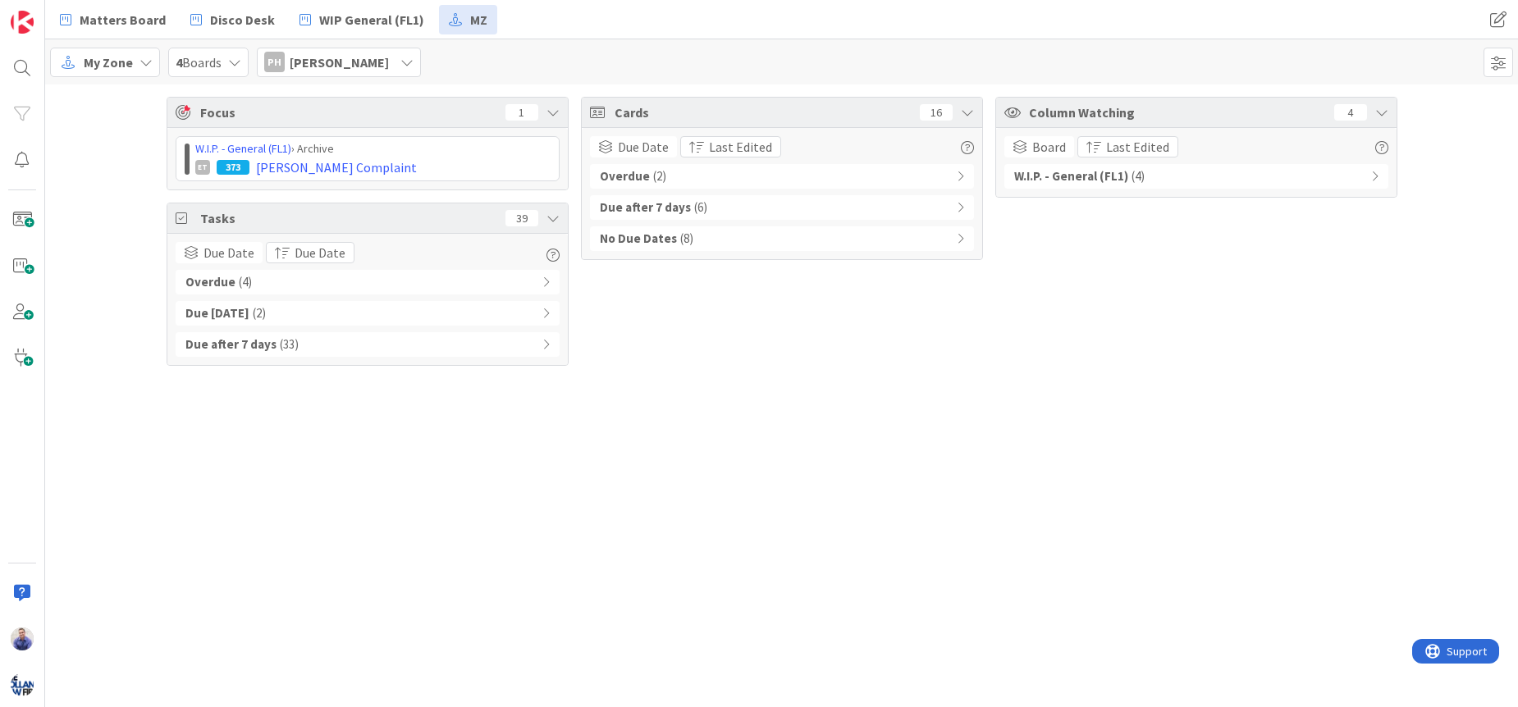
click at [556, 217] on icon at bounding box center [552, 218] width 13 height 13
click at [557, 217] on icon at bounding box center [552, 218] width 13 height 13
click at [551, 344] on div "Due after 7 days ( 33 )" at bounding box center [368, 344] width 384 height 25
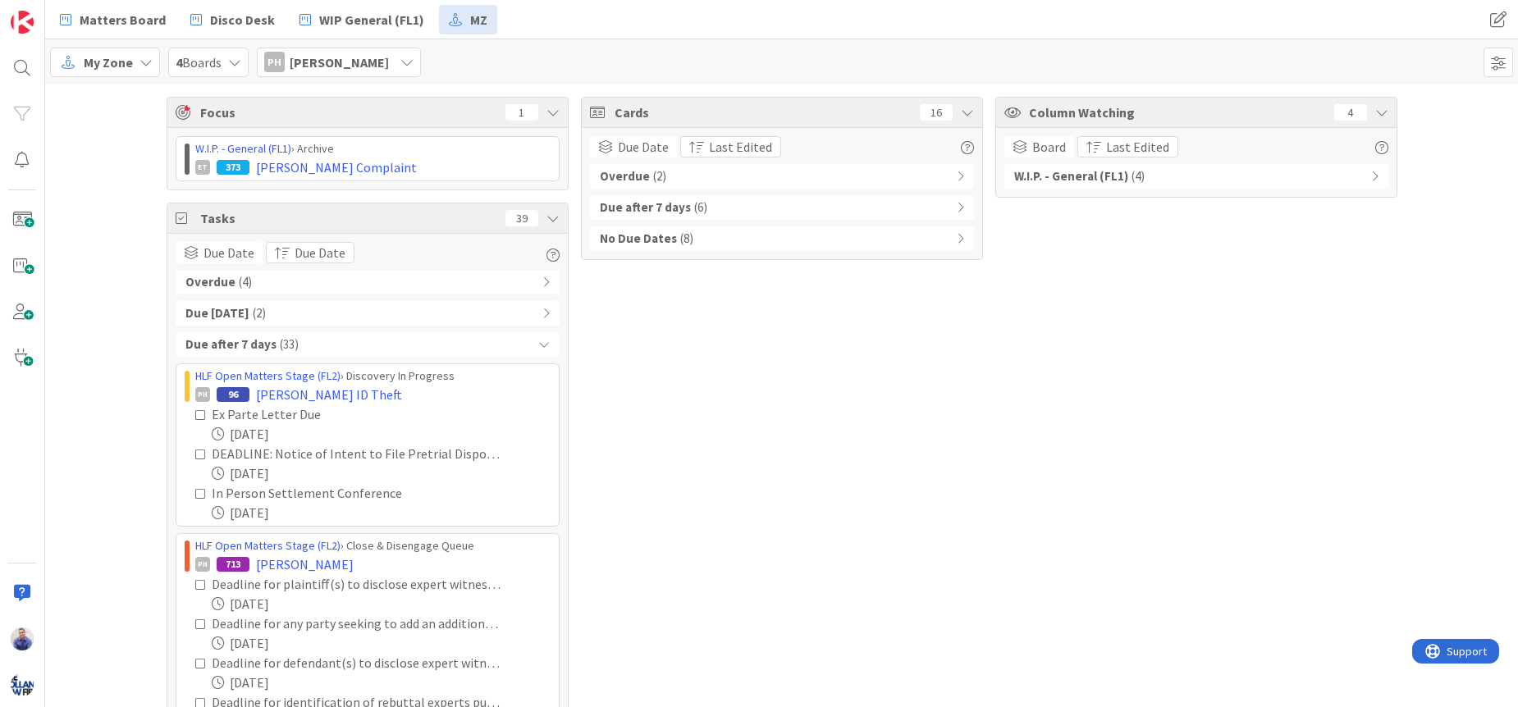
drag, startPoint x: 537, startPoint y: 315, endPoint x: 539, endPoint y: 307, distance: 8.4
click at [542, 314] on icon at bounding box center [545, 313] width 7 height 11
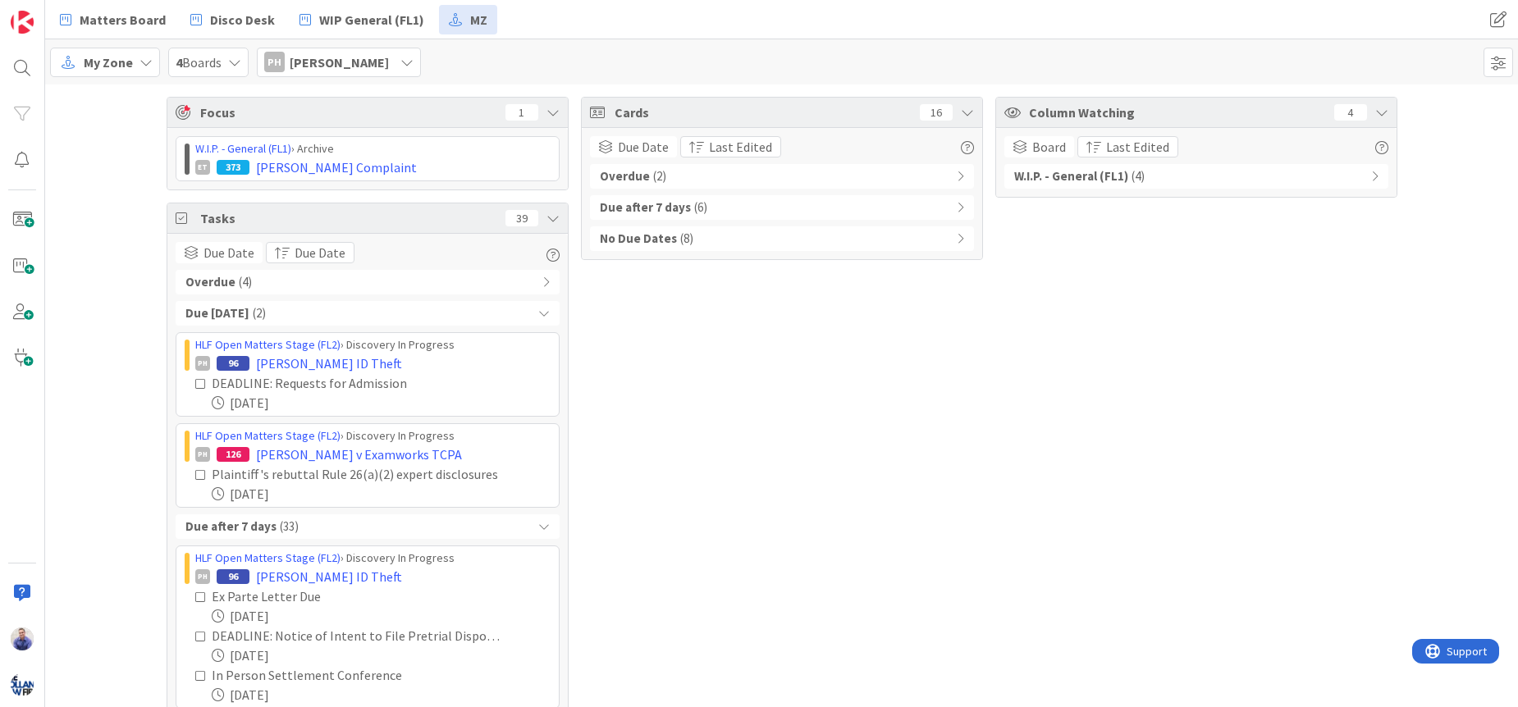
click at [542, 283] on icon at bounding box center [545, 281] width 7 height 11
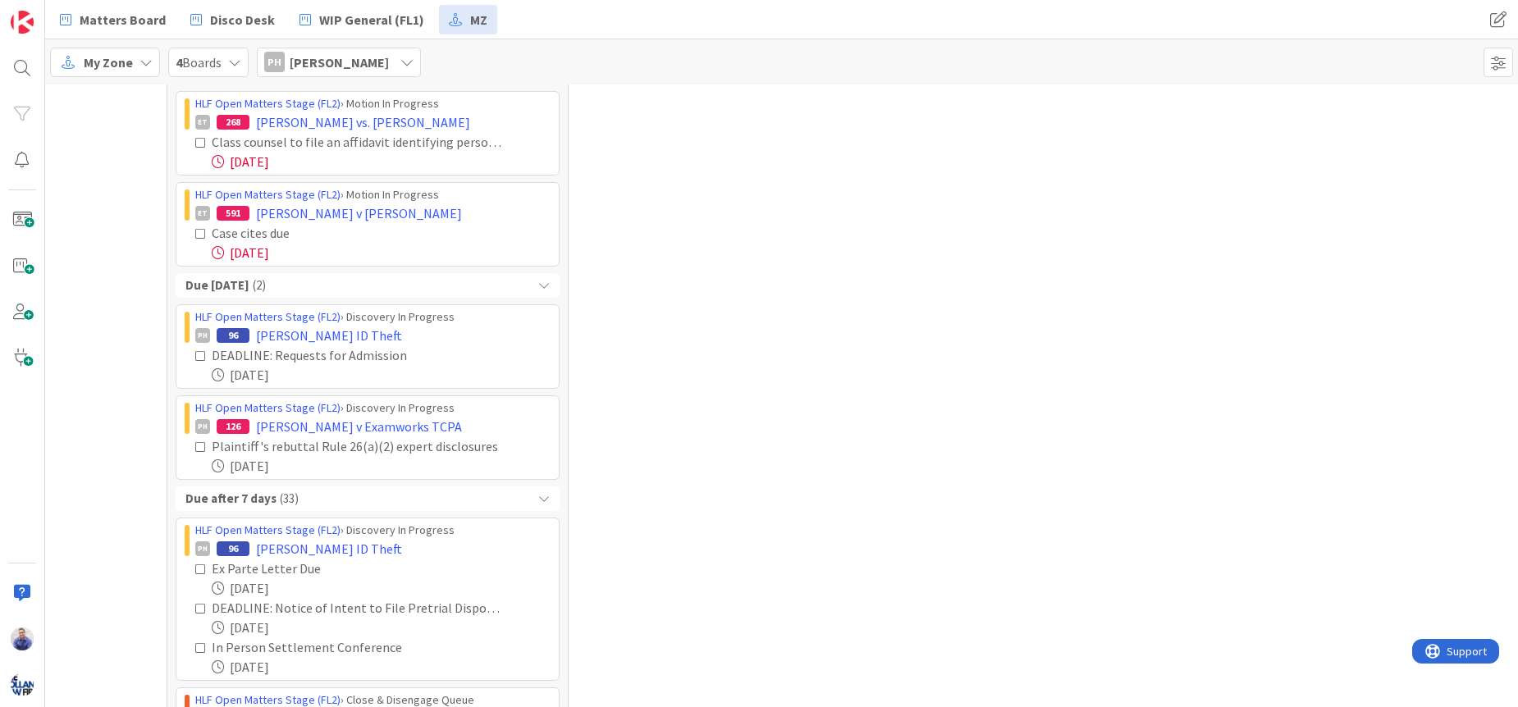
scroll to position [0, 0]
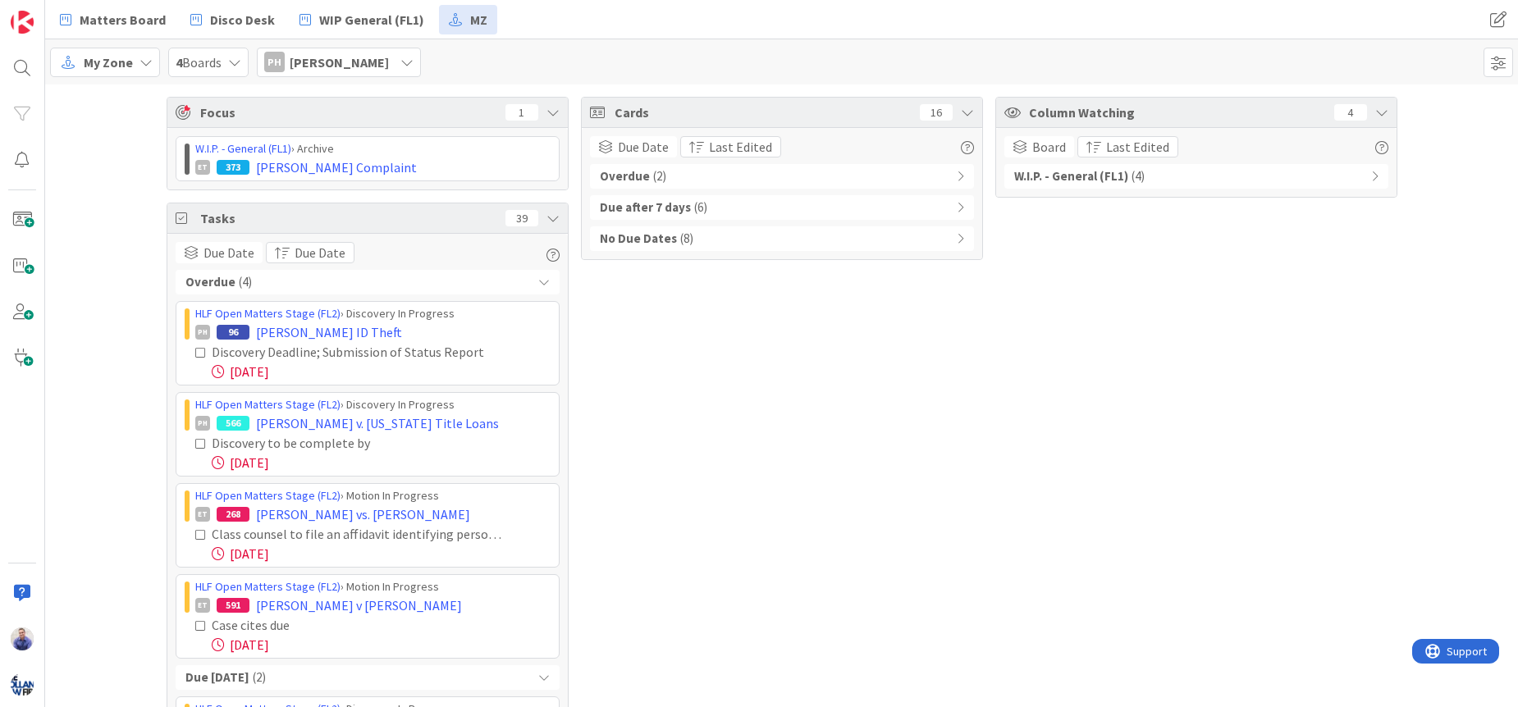
click at [545, 281] on div "Overdue ( 4 )" at bounding box center [368, 282] width 384 height 25
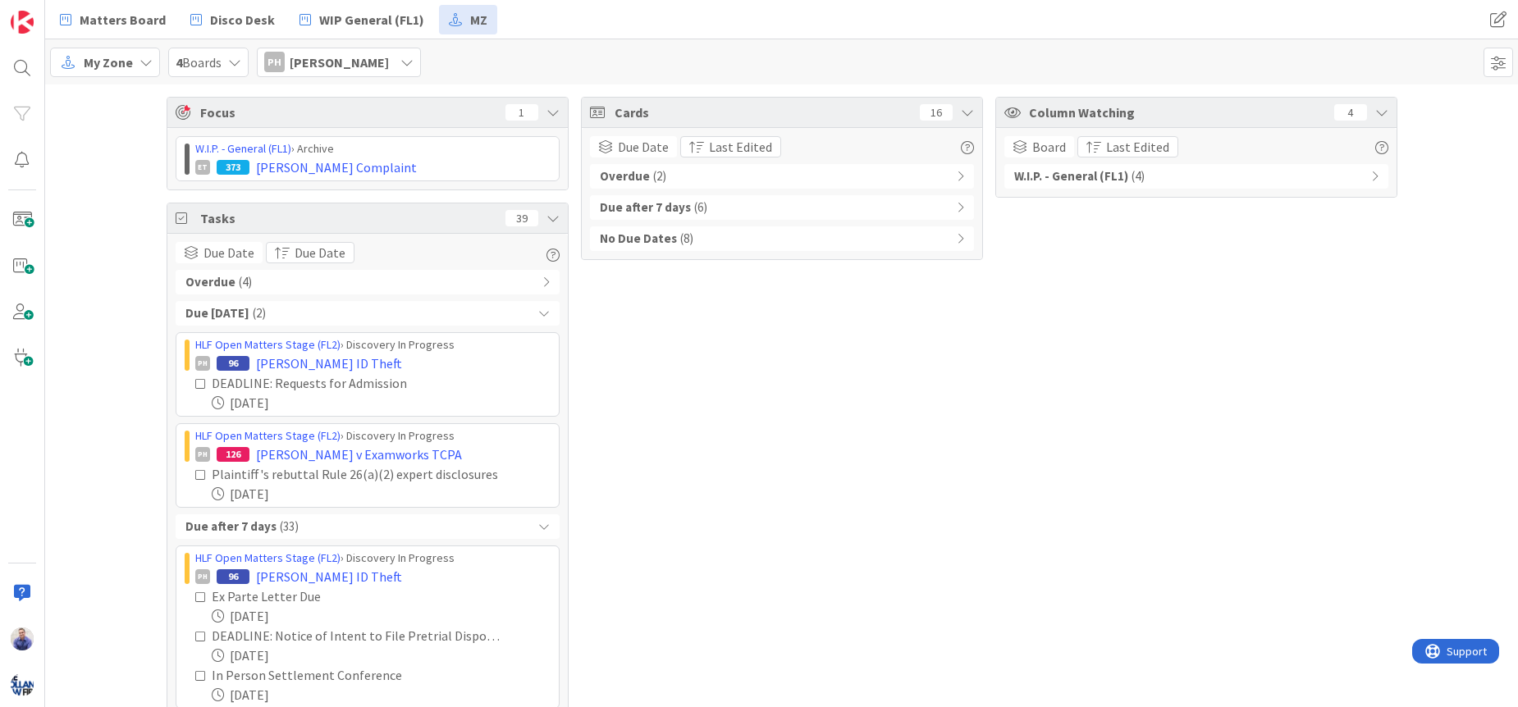
click at [539, 315] on icon at bounding box center [543, 313] width 11 height 11
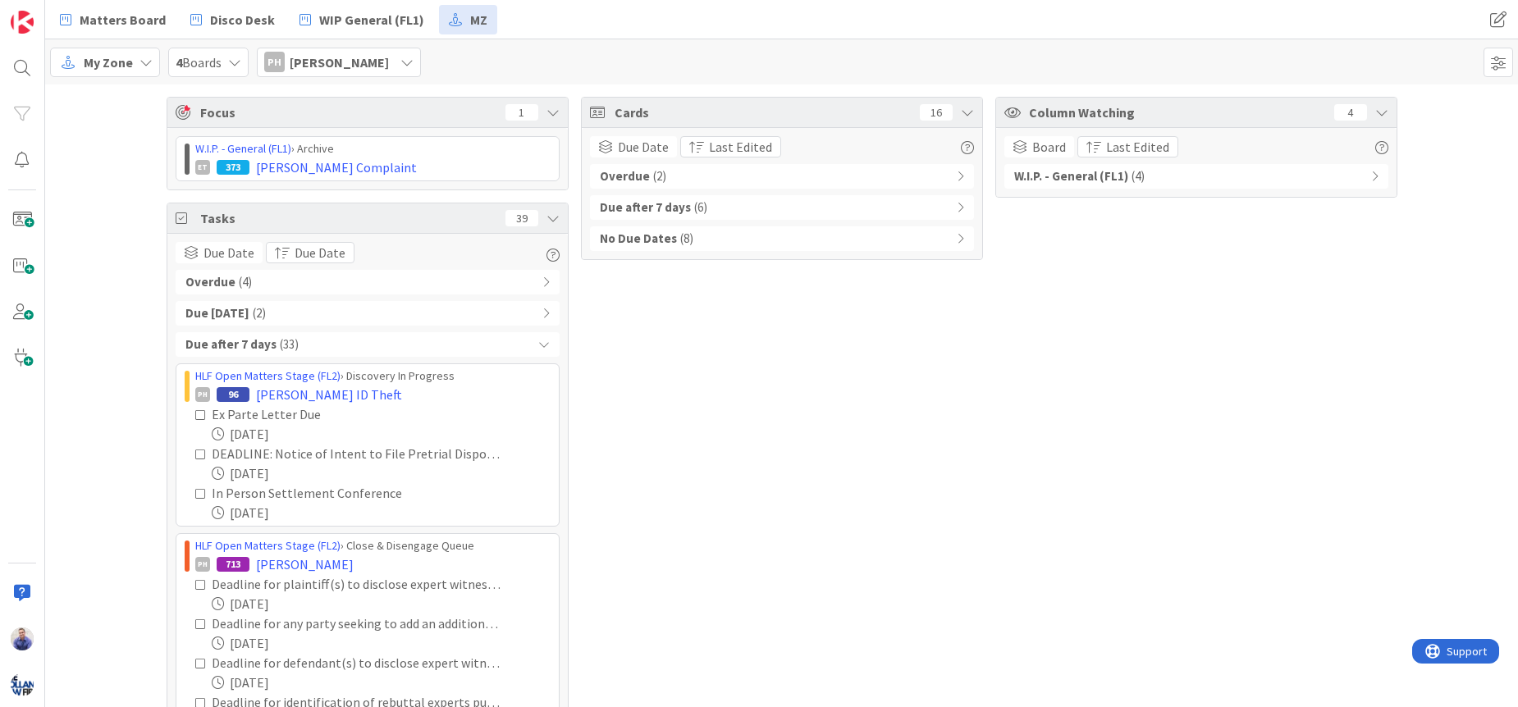
click at [538, 345] on icon at bounding box center [543, 344] width 11 height 11
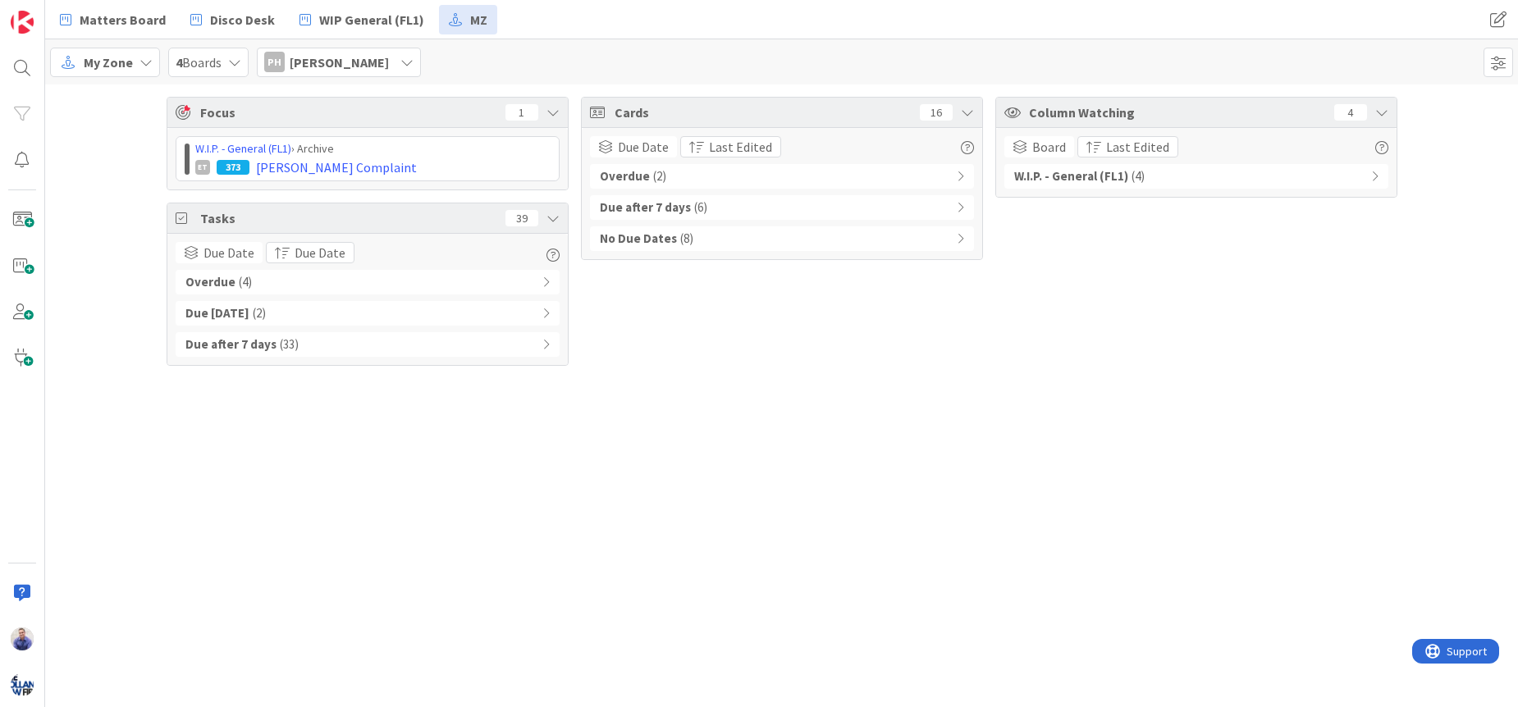
click at [363, 59] on span "[PERSON_NAME]" at bounding box center [339, 63] width 99 height 20
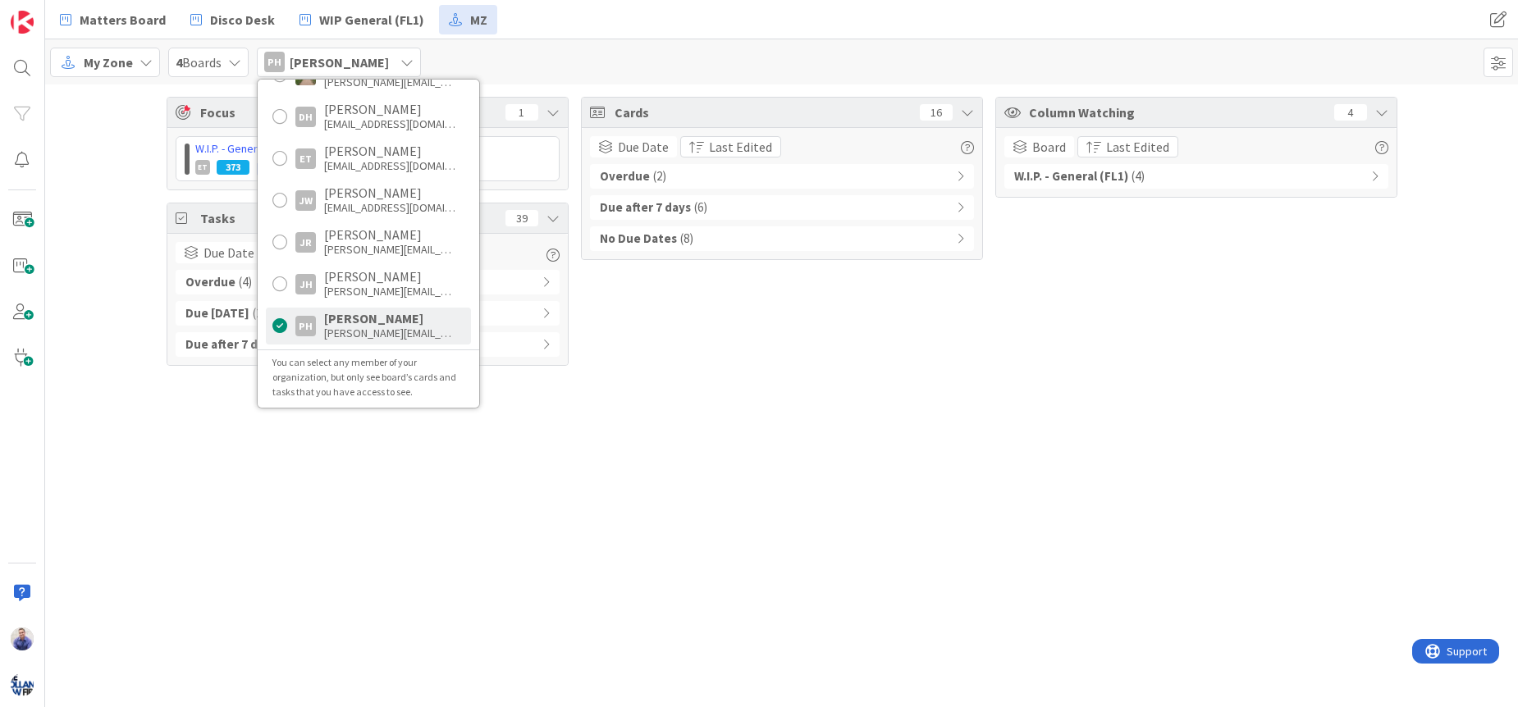
scroll to position [149, 0]
click at [371, 161] on div "eturnbull@hollandlawfirm.com" at bounding box center [389, 165] width 131 height 15
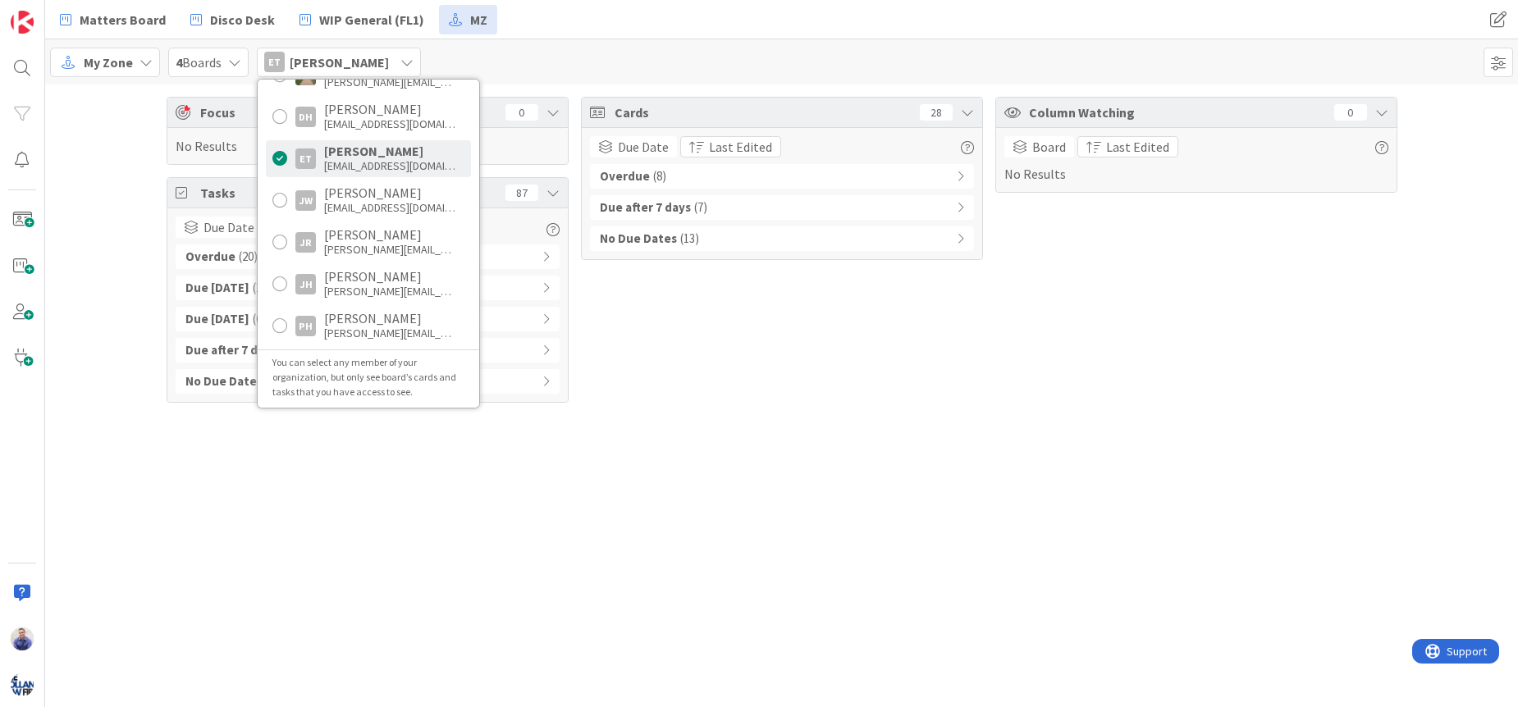
drag, startPoint x: 715, startPoint y: 506, endPoint x: 795, endPoint y: 490, distance: 82.1
click at [725, 507] on div "Focus 0 No Results Tasks 87 Due Date Due Date Overdue ( 20 ) Due Today ( 2 ) Du…" at bounding box center [781, 396] width 1473 height 623
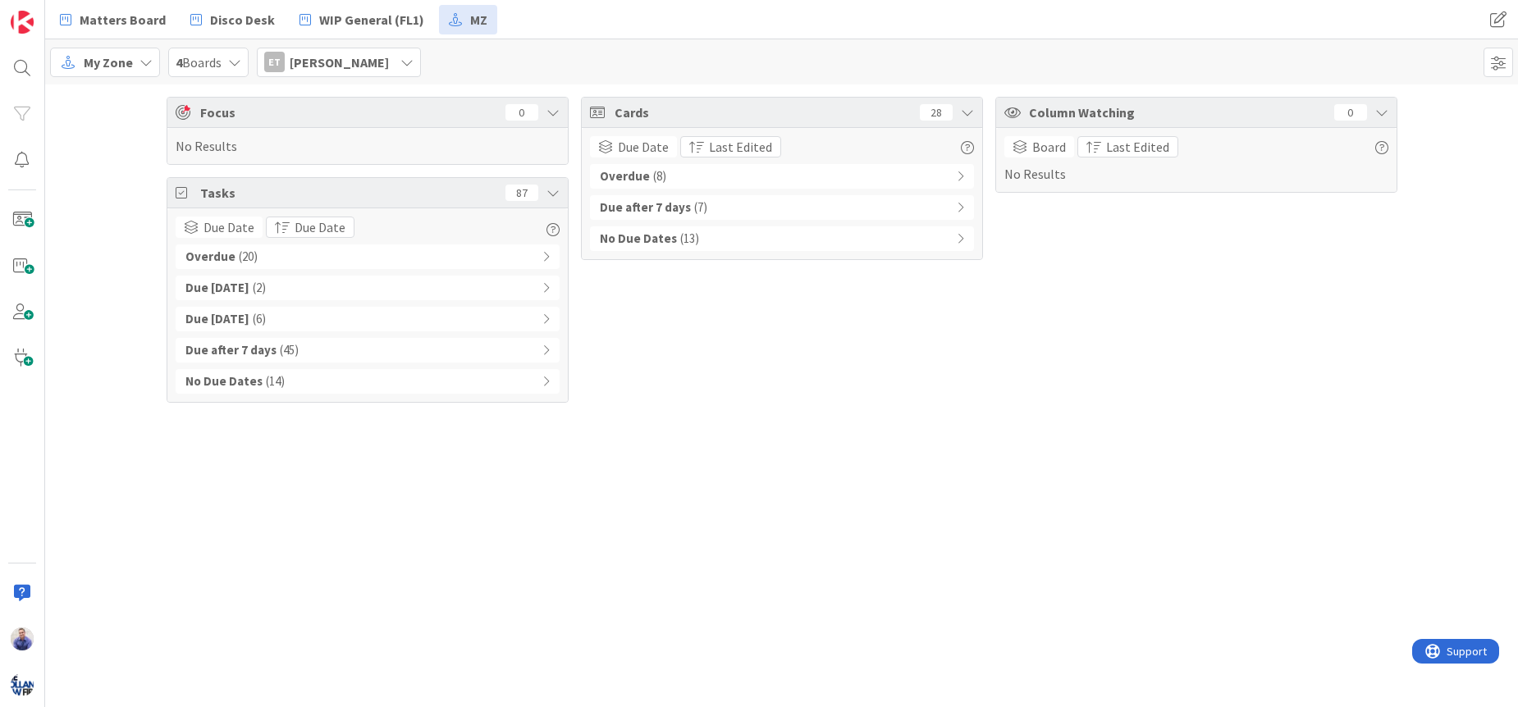
click at [549, 256] on icon at bounding box center [545, 256] width 7 height 11
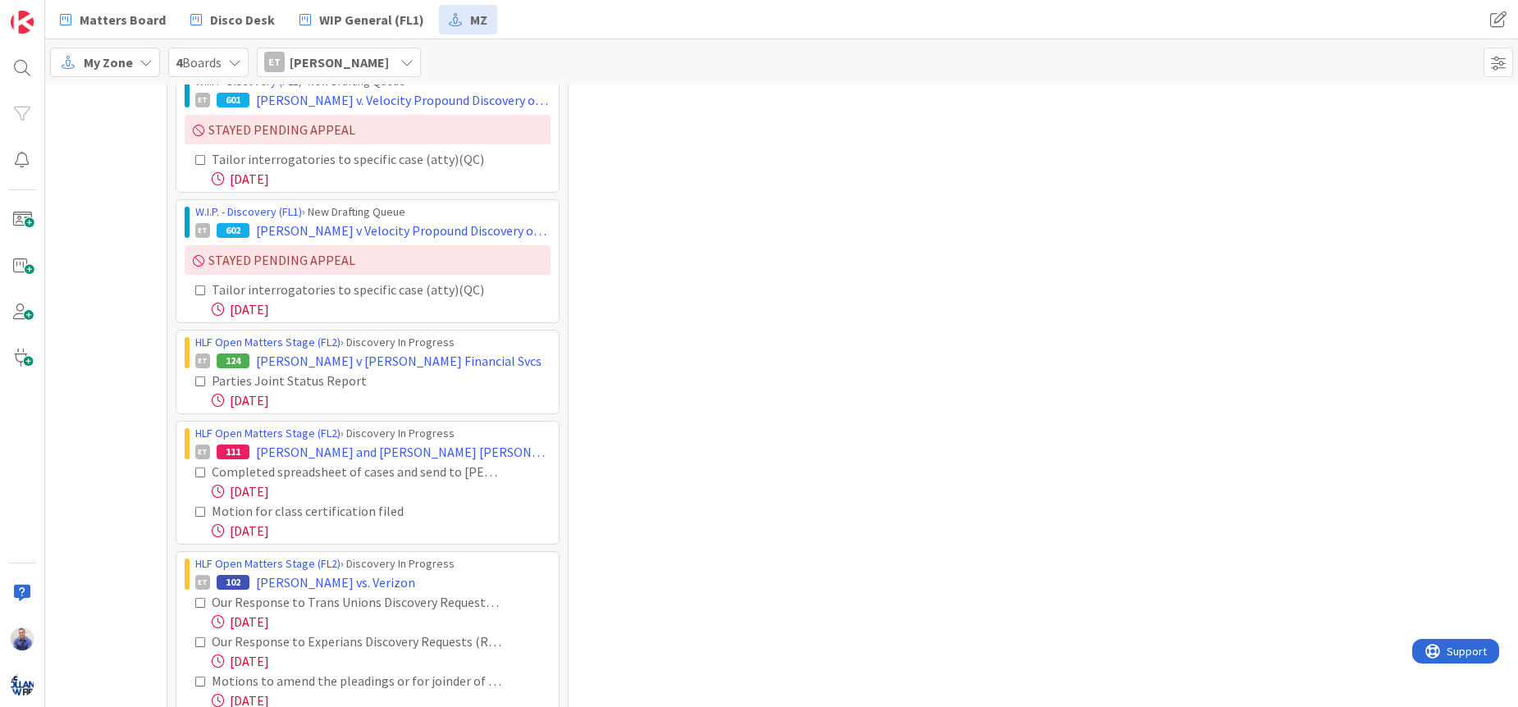
scroll to position [0, 0]
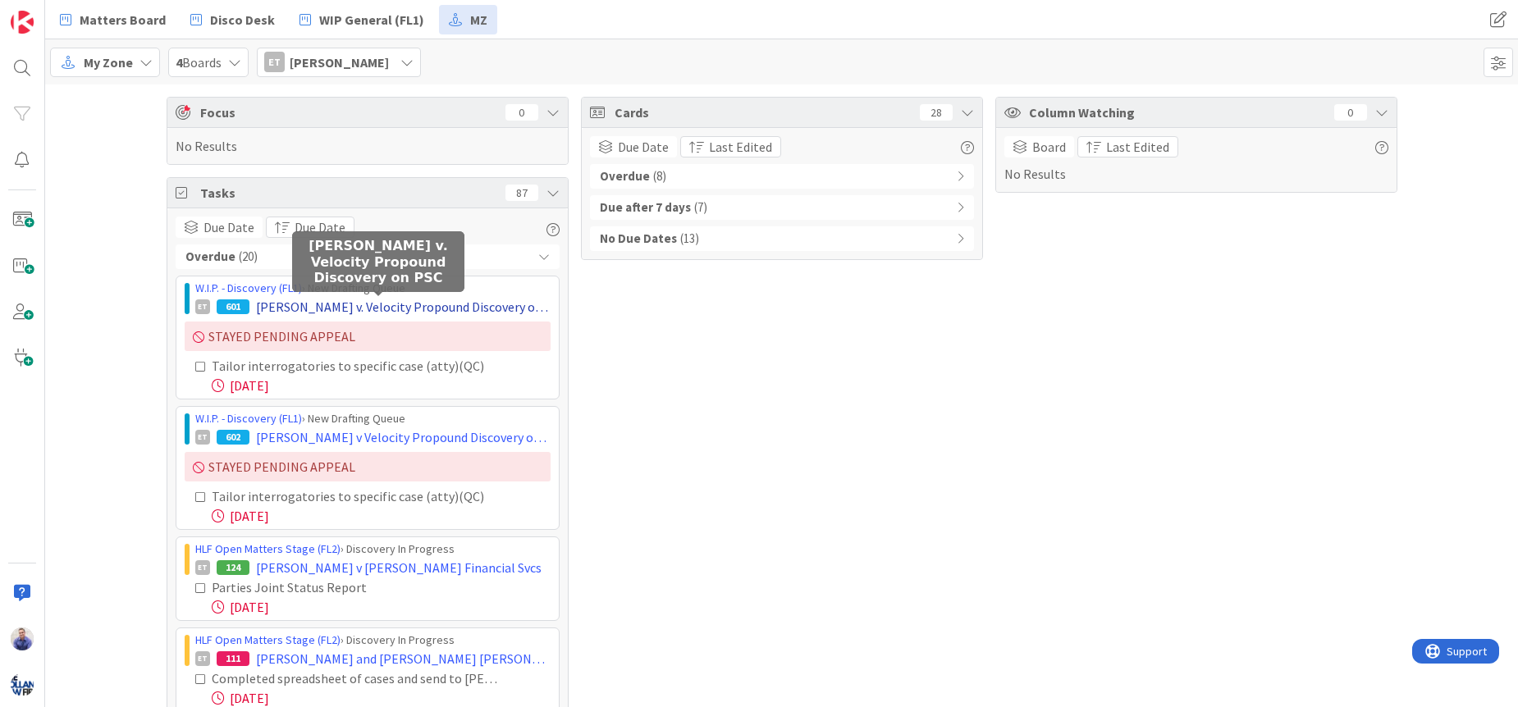
click at [293, 304] on span "Jackson v. Velocity Propound Discovery on PSC" at bounding box center [403, 307] width 295 height 20
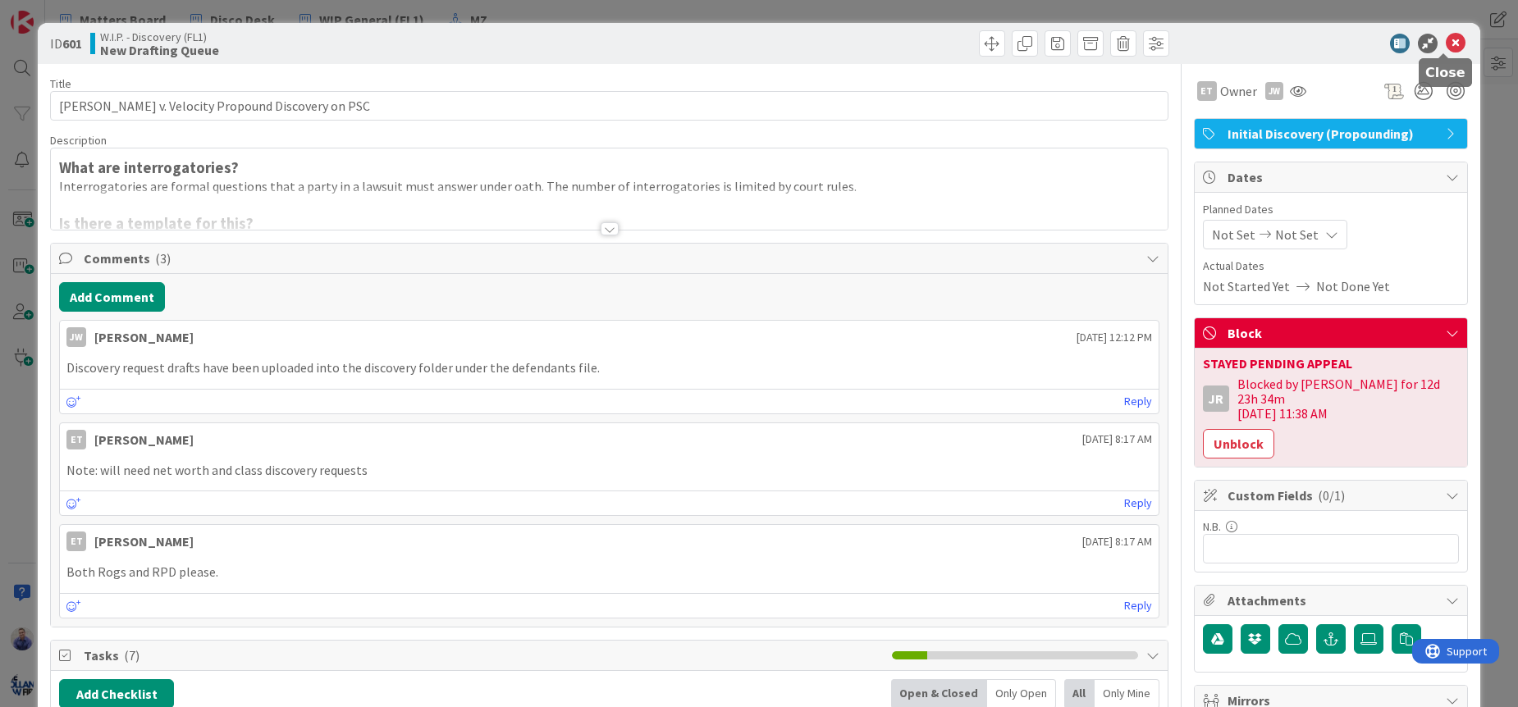
click at [1446, 46] on icon at bounding box center [1456, 44] width 20 height 20
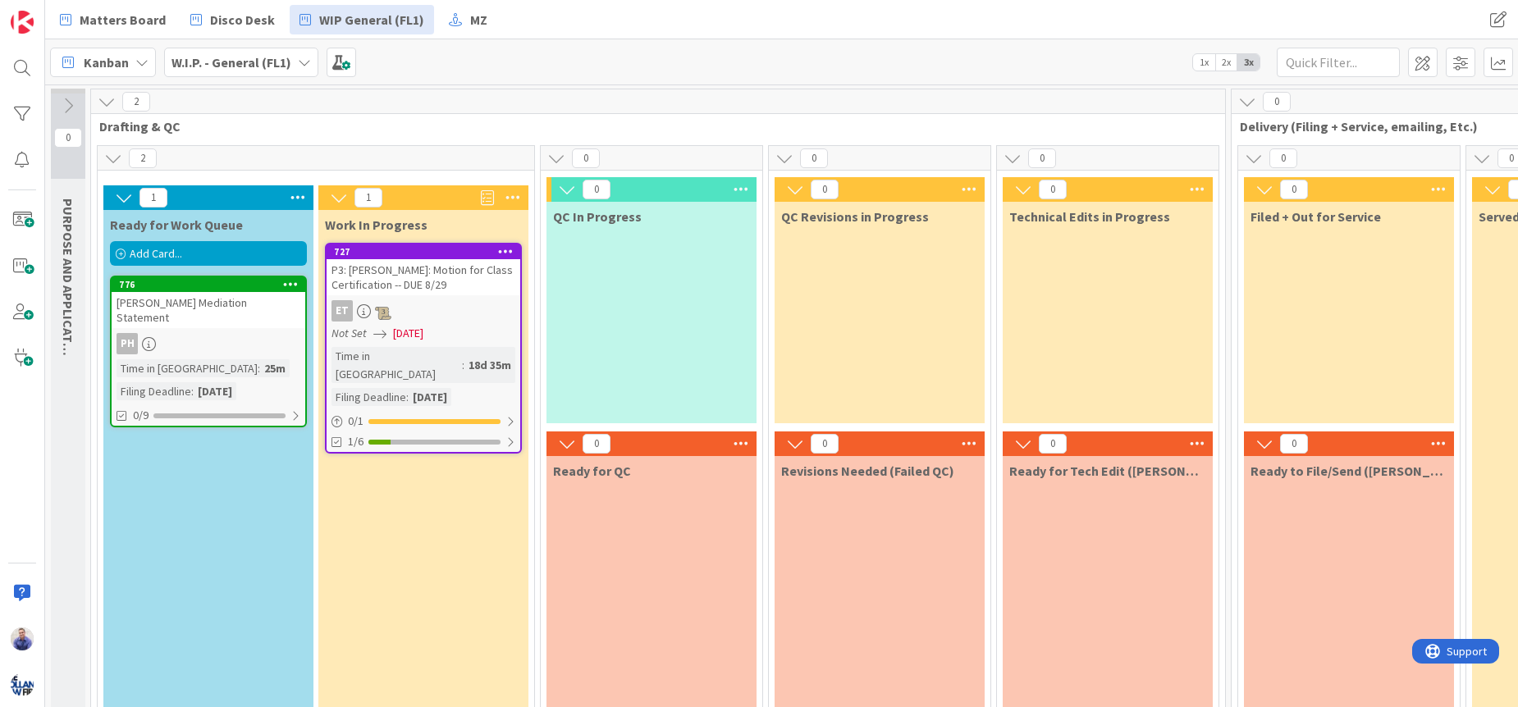
click at [218, 299] on div "JESSICA SMITH Mediation Statement" at bounding box center [209, 310] width 194 height 36
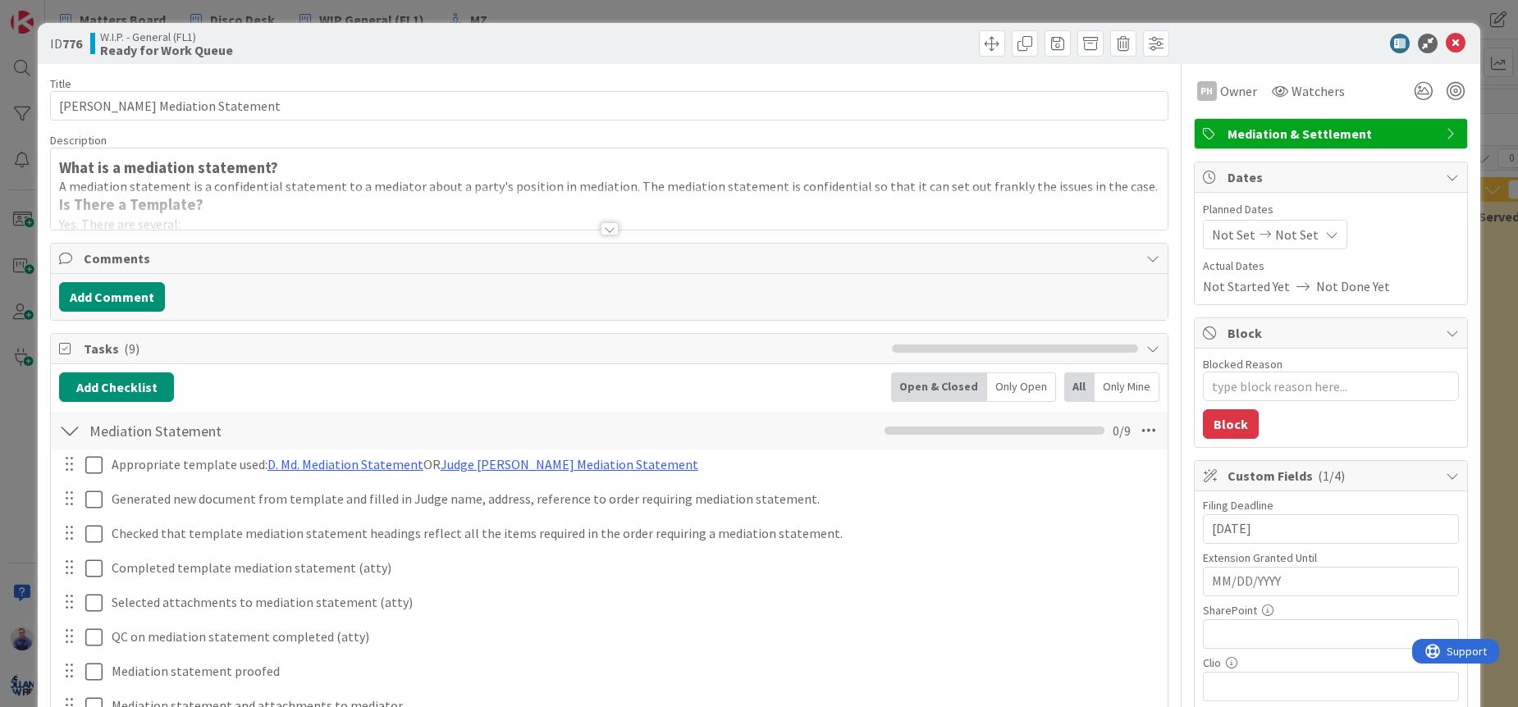
type textarea "x"
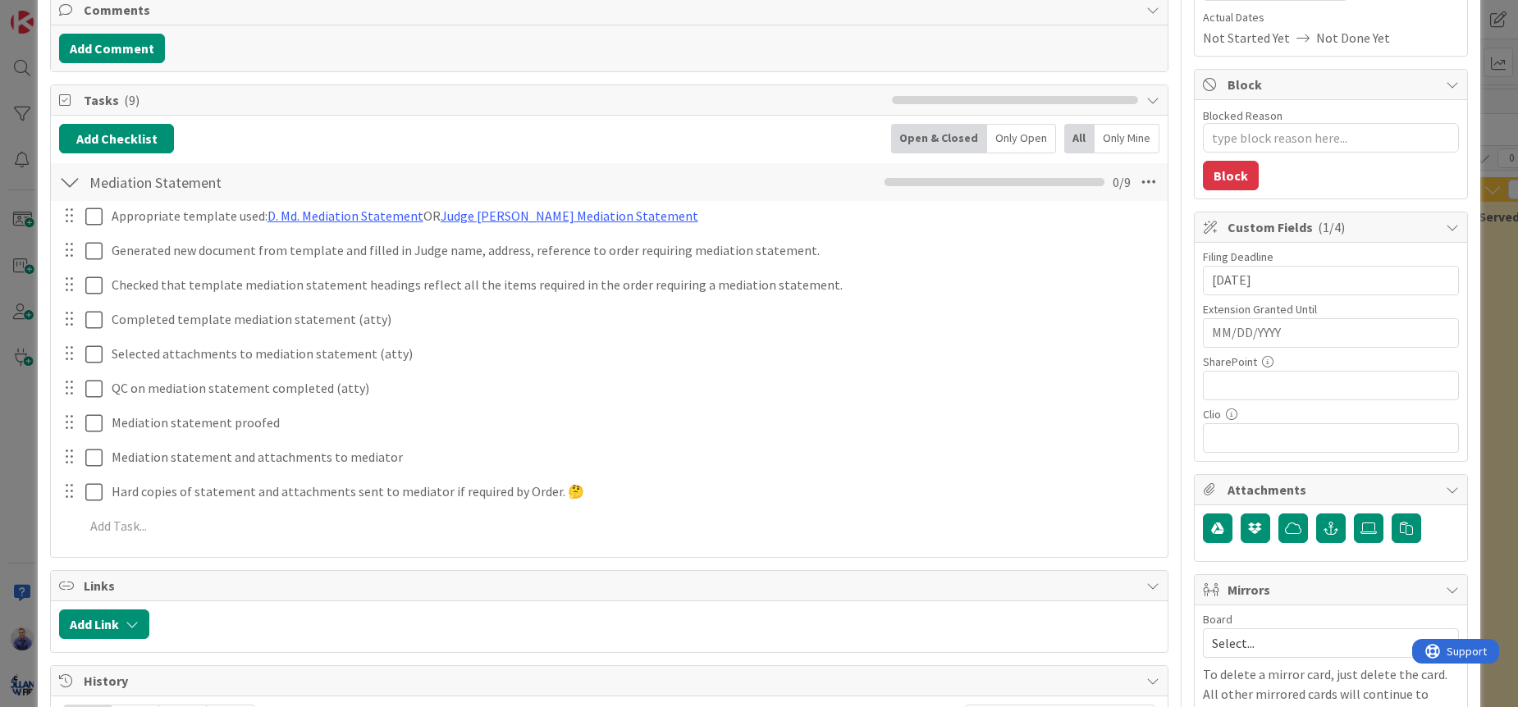
scroll to position [379, 0]
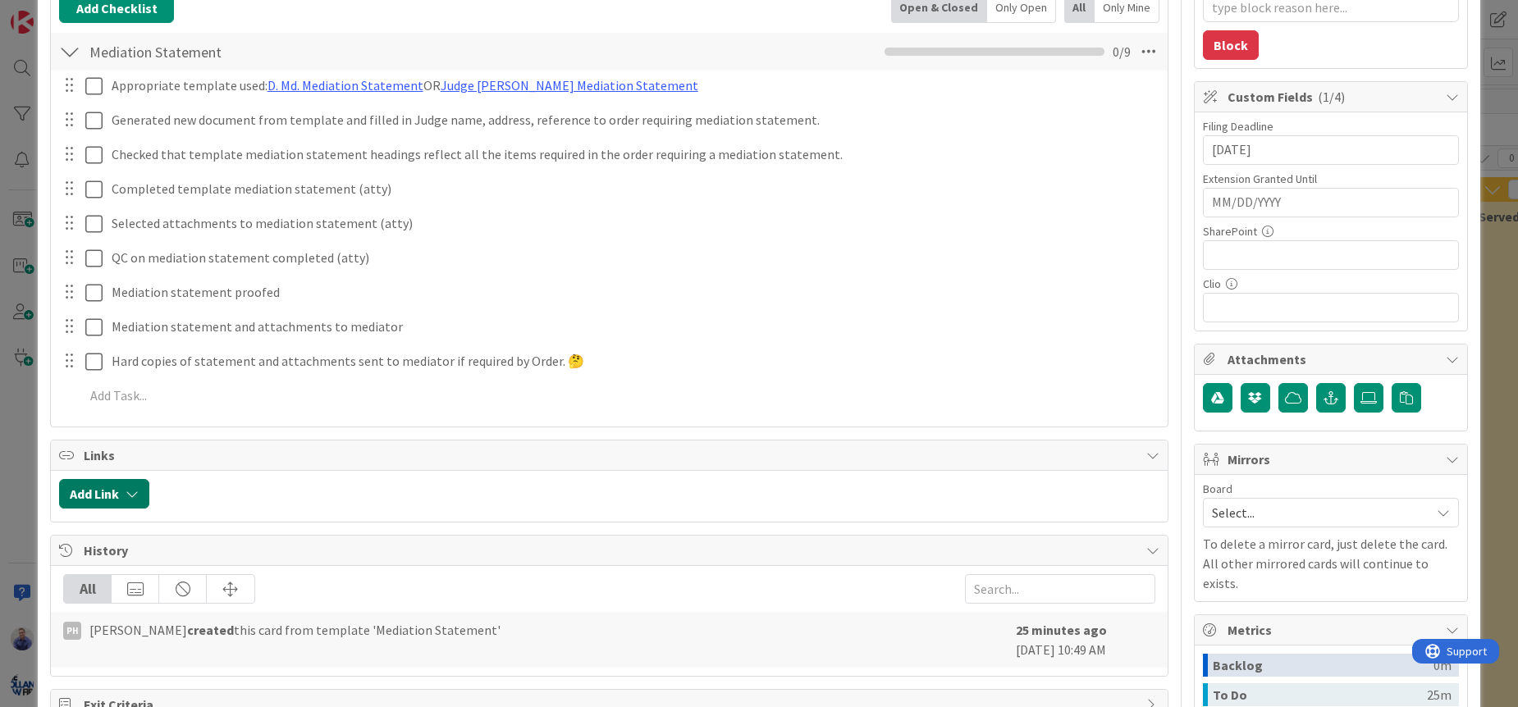
click at [121, 491] on button "Add Link" at bounding box center [104, 494] width 90 height 30
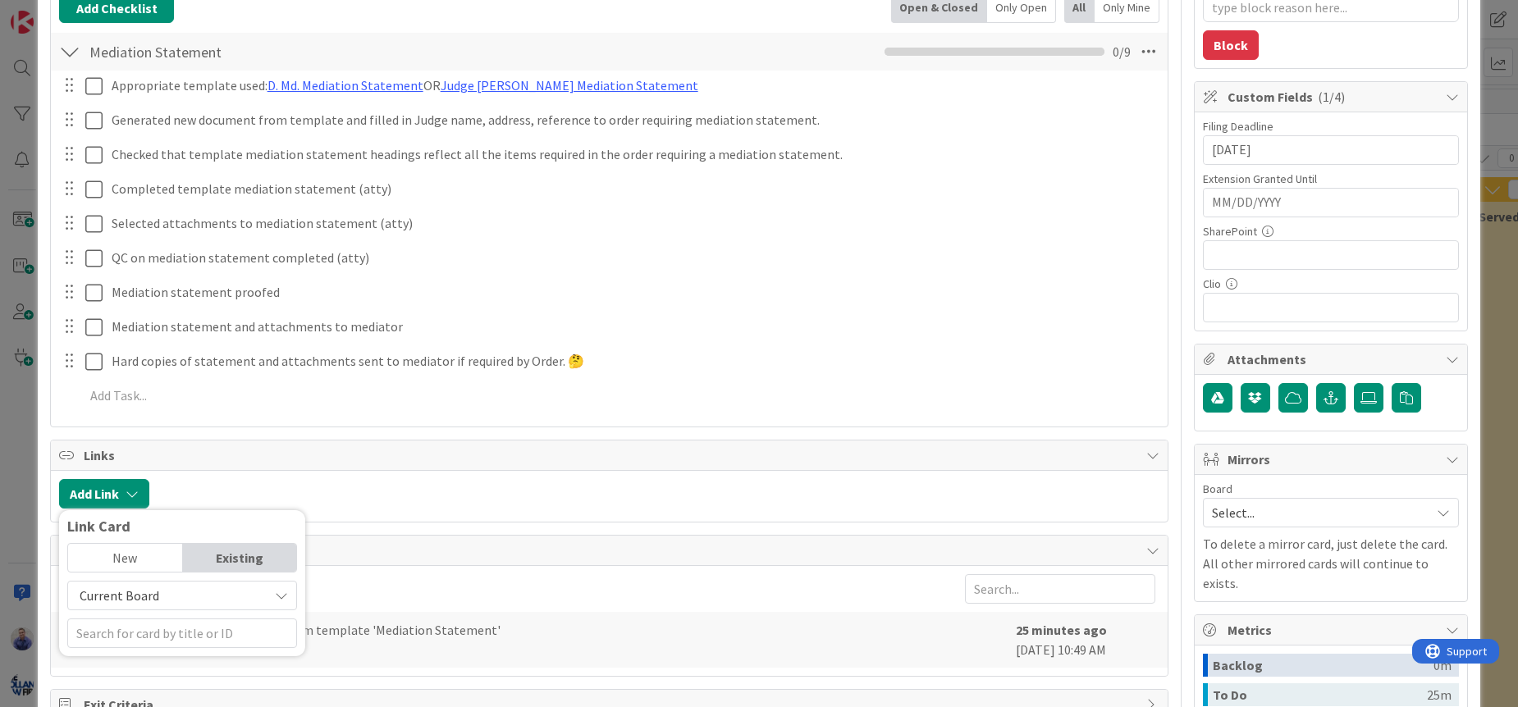
click at [191, 608] on div "Current Board" at bounding box center [182, 596] width 230 height 30
click at [179, 653] on span "All Boards" at bounding box center [190, 663] width 228 height 25
click at [187, 641] on input "text" at bounding box center [182, 634] width 230 height 30
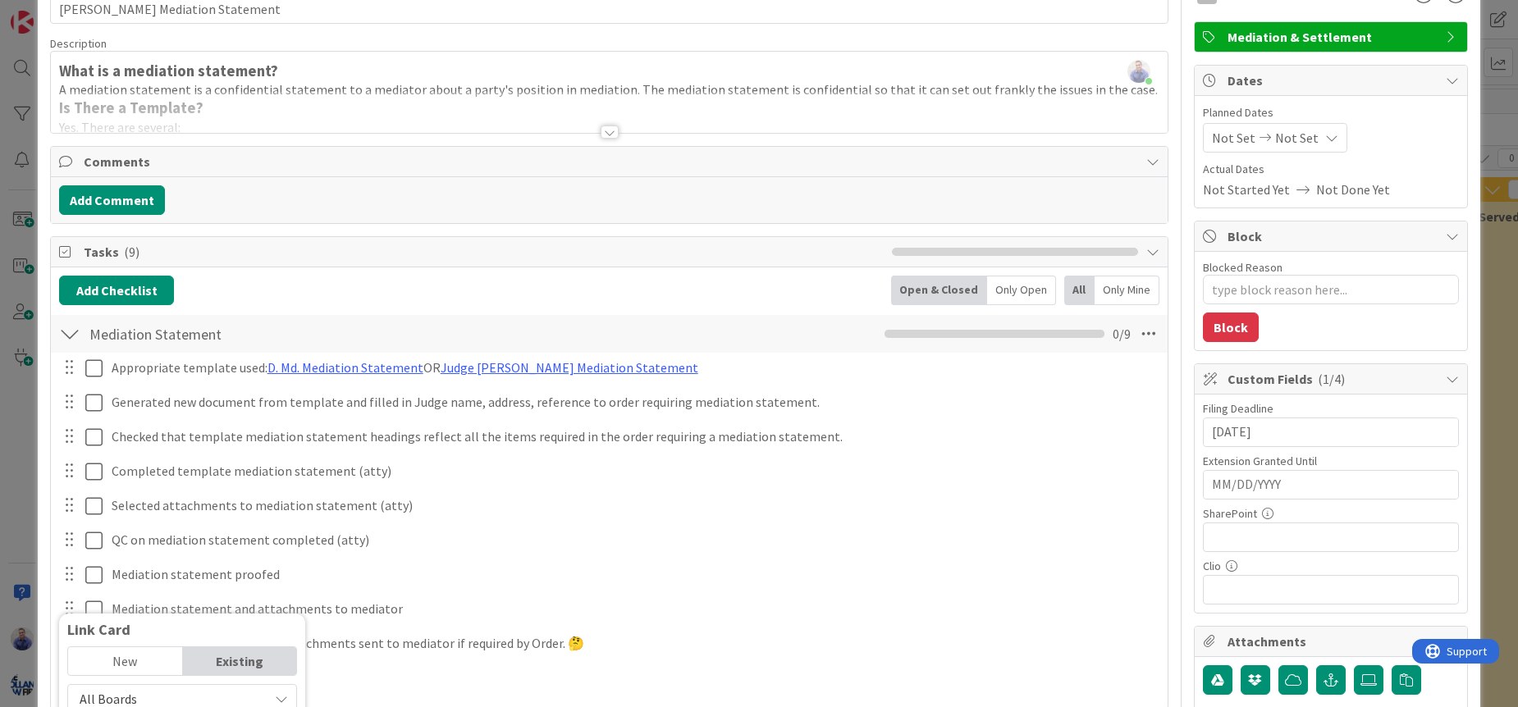
scroll to position [465, 0]
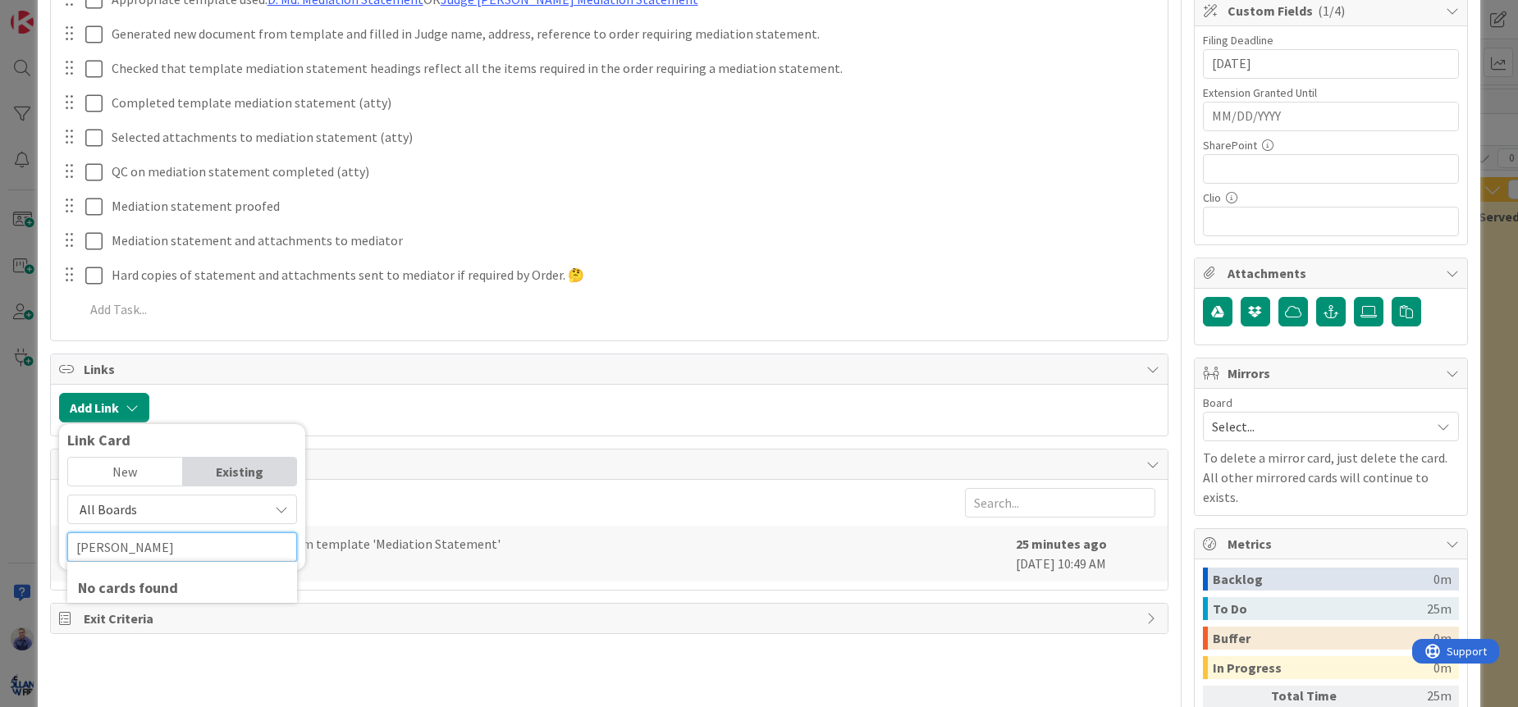
drag, startPoint x: 131, startPoint y: 552, endPoint x: 24, endPoint y: 531, distance: 109.6
click at [67, 532] on input "[PERSON_NAME]" at bounding box center [182, 547] width 230 height 30
type input "96"
click at [455, 654] on div "Title 33 / 128 JESSICA SMITH Mediation Statement Description John Grant just jo…" at bounding box center [609, 219] width 1118 height 1240
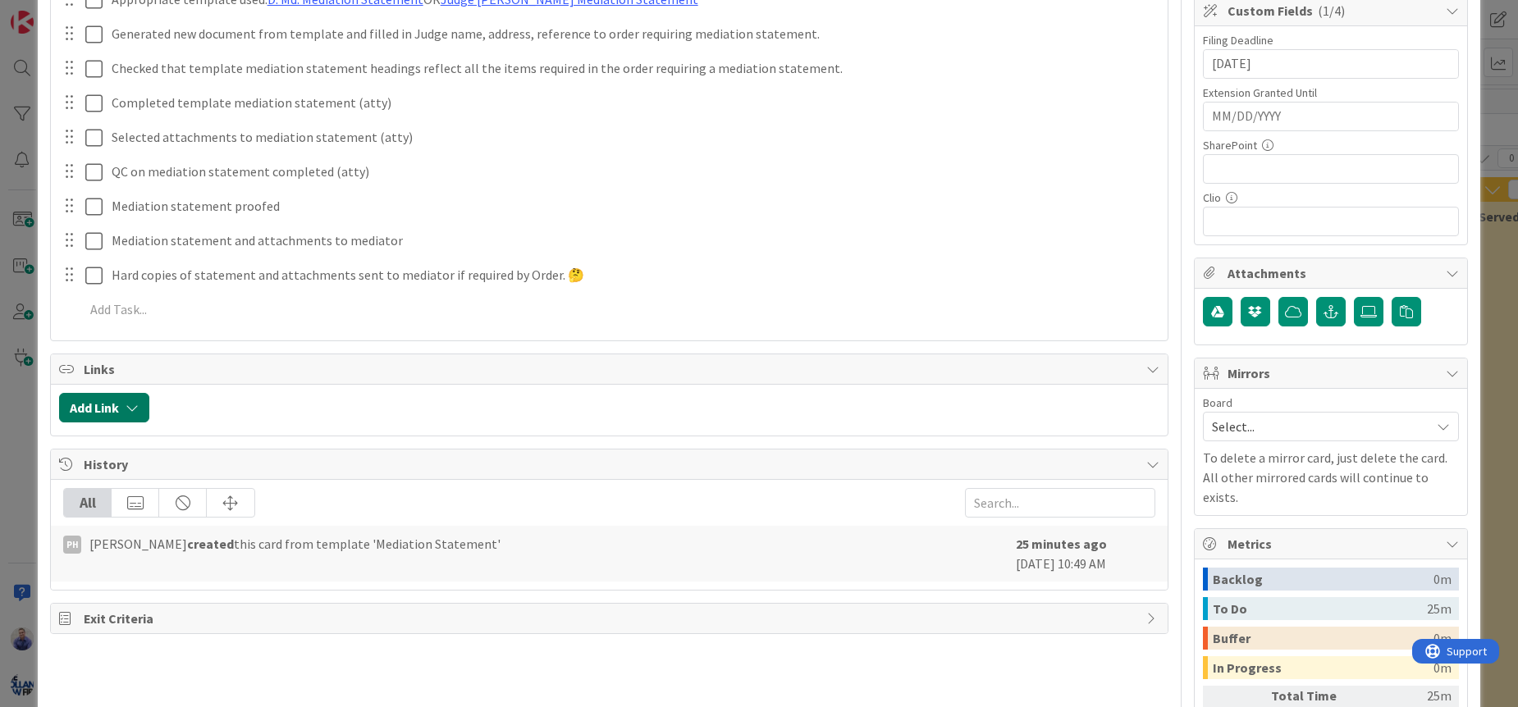
click at [122, 409] on button "Add Link" at bounding box center [104, 408] width 90 height 30
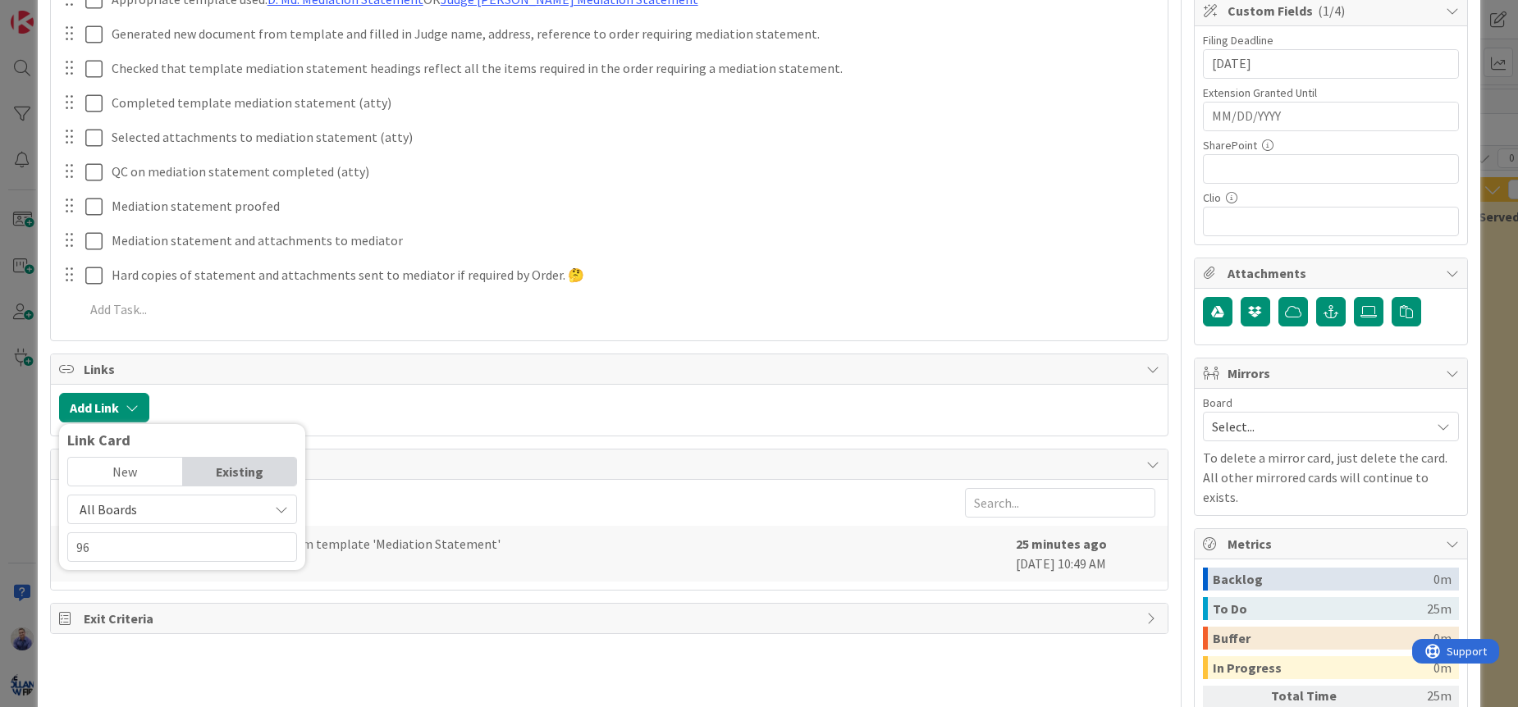
click at [220, 470] on div "Existing" at bounding box center [240, 472] width 114 height 28
click at [130, 473] on div "New" at bounding box center [125, 472] width 114 height 28
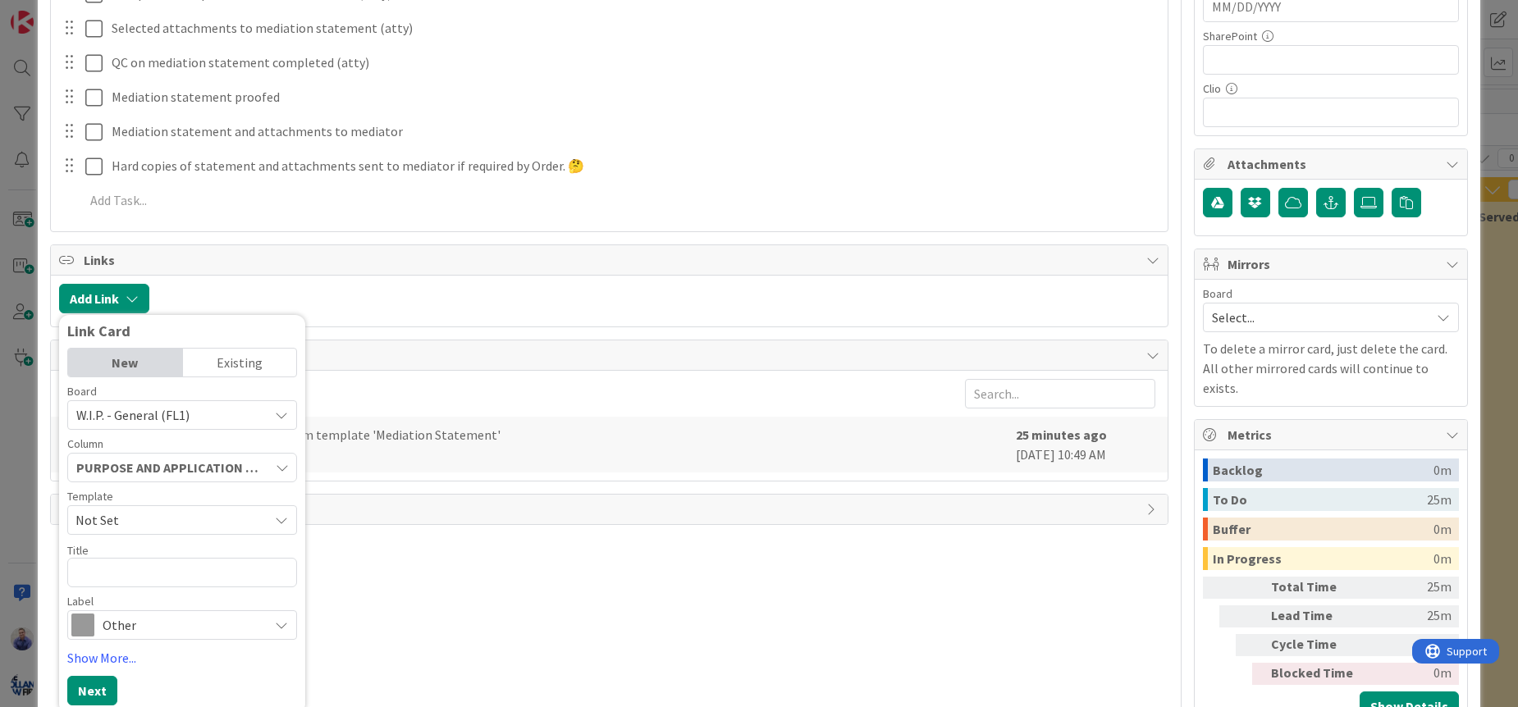
scroll to position [613, 0]
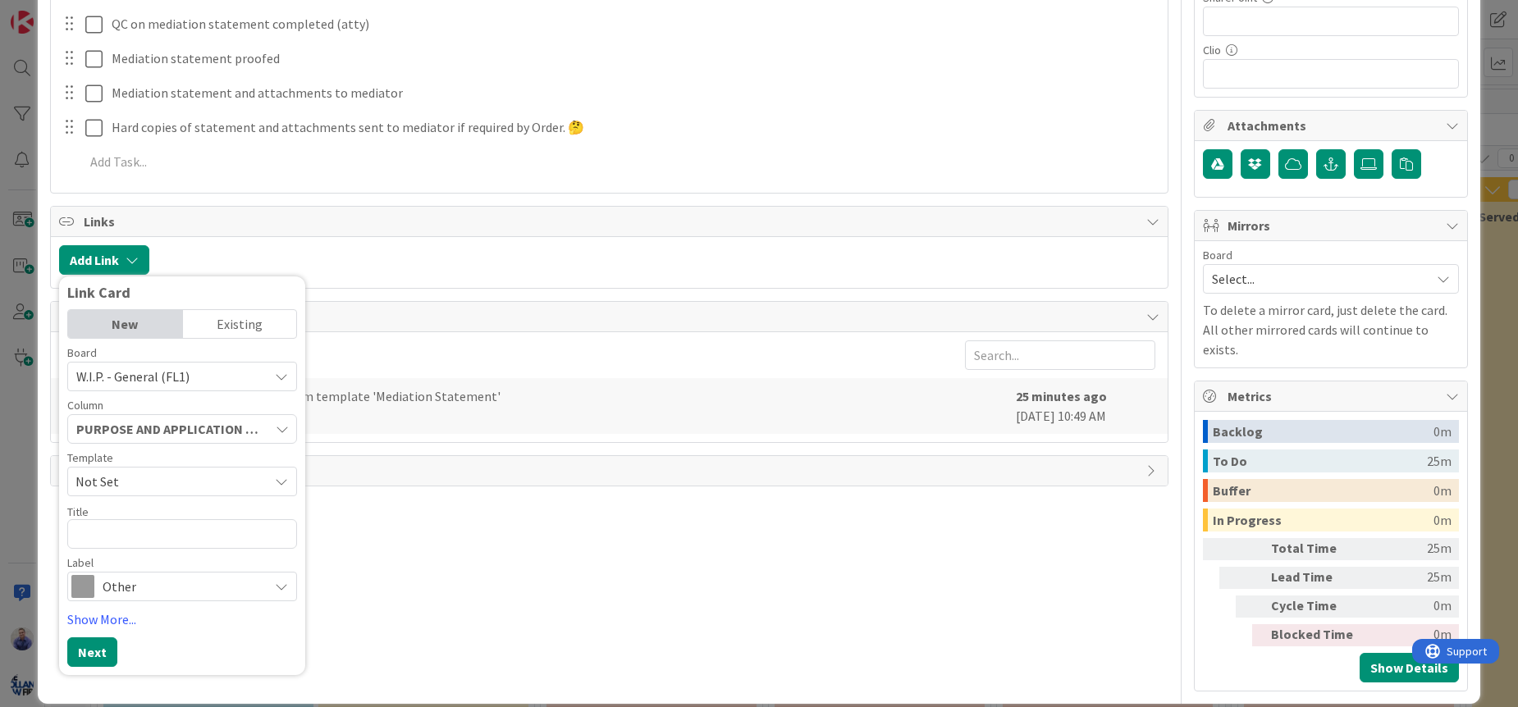
click at [240, 327] on div "Existing" at bounding box center [240, 324] width 114 height 28
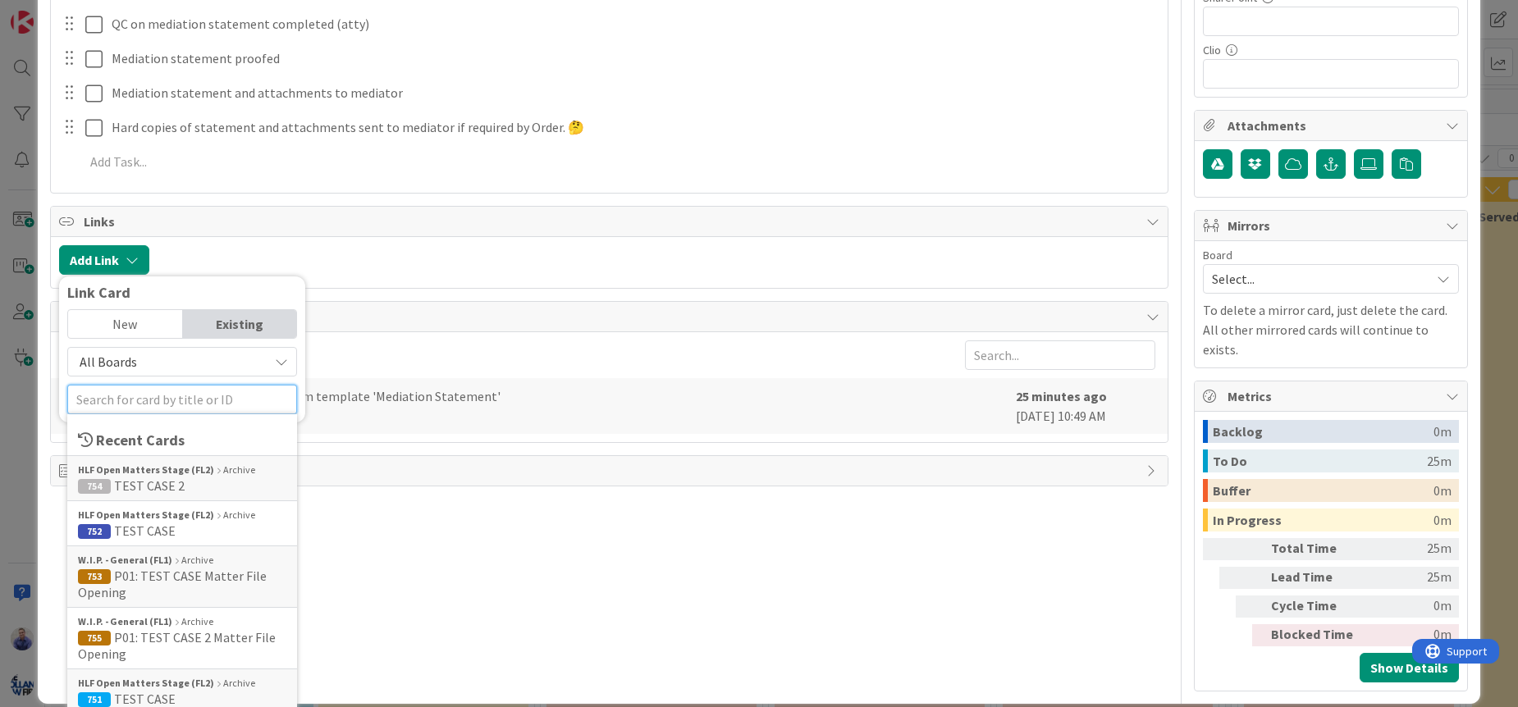
click at [125, 406] on input "text" at bounding box center [182, 400] width 230 height 30
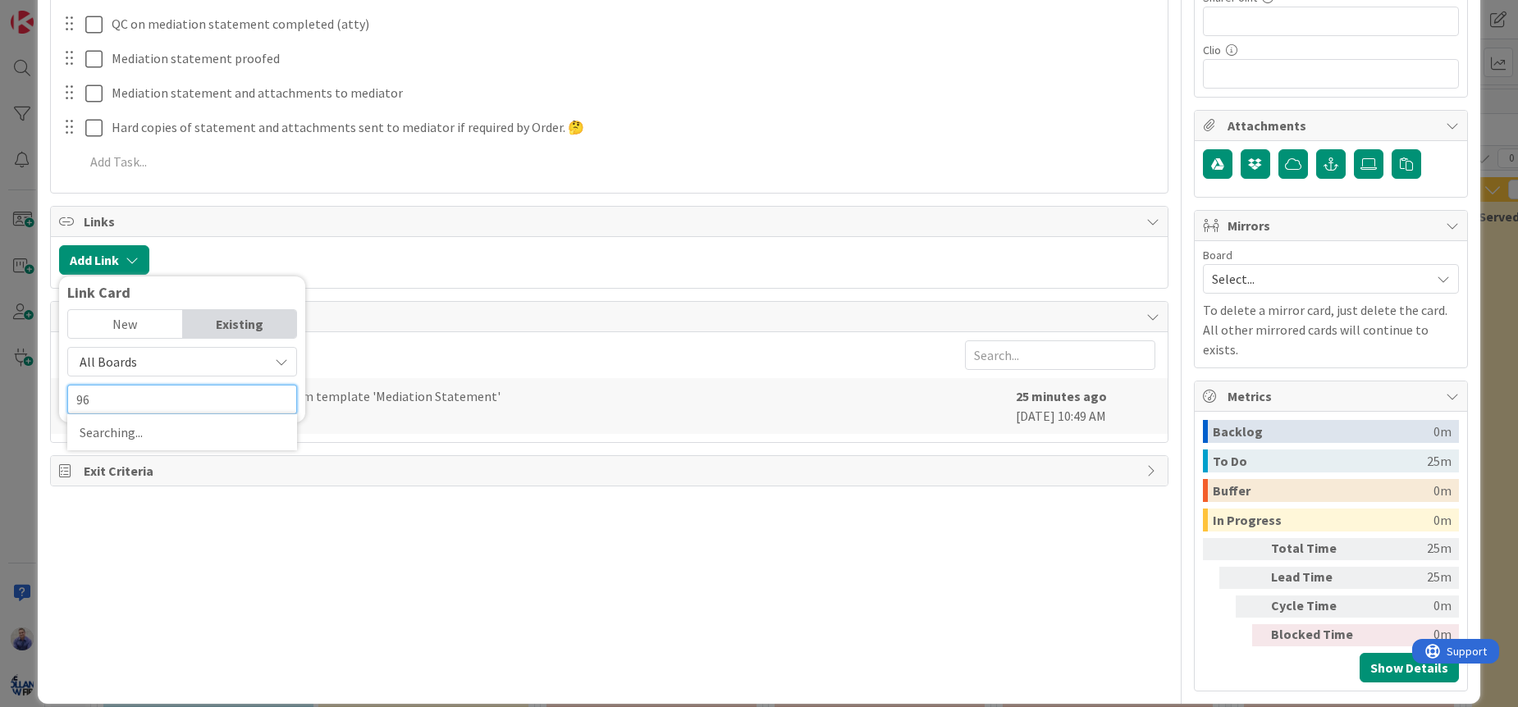
type input "96"
click at [302, 543] on div "Title 33 / 128 JESSICA SMITH Mediation Statement Description John Grant just jo…" at bounding box center [609, 71] width 1118 height 1240
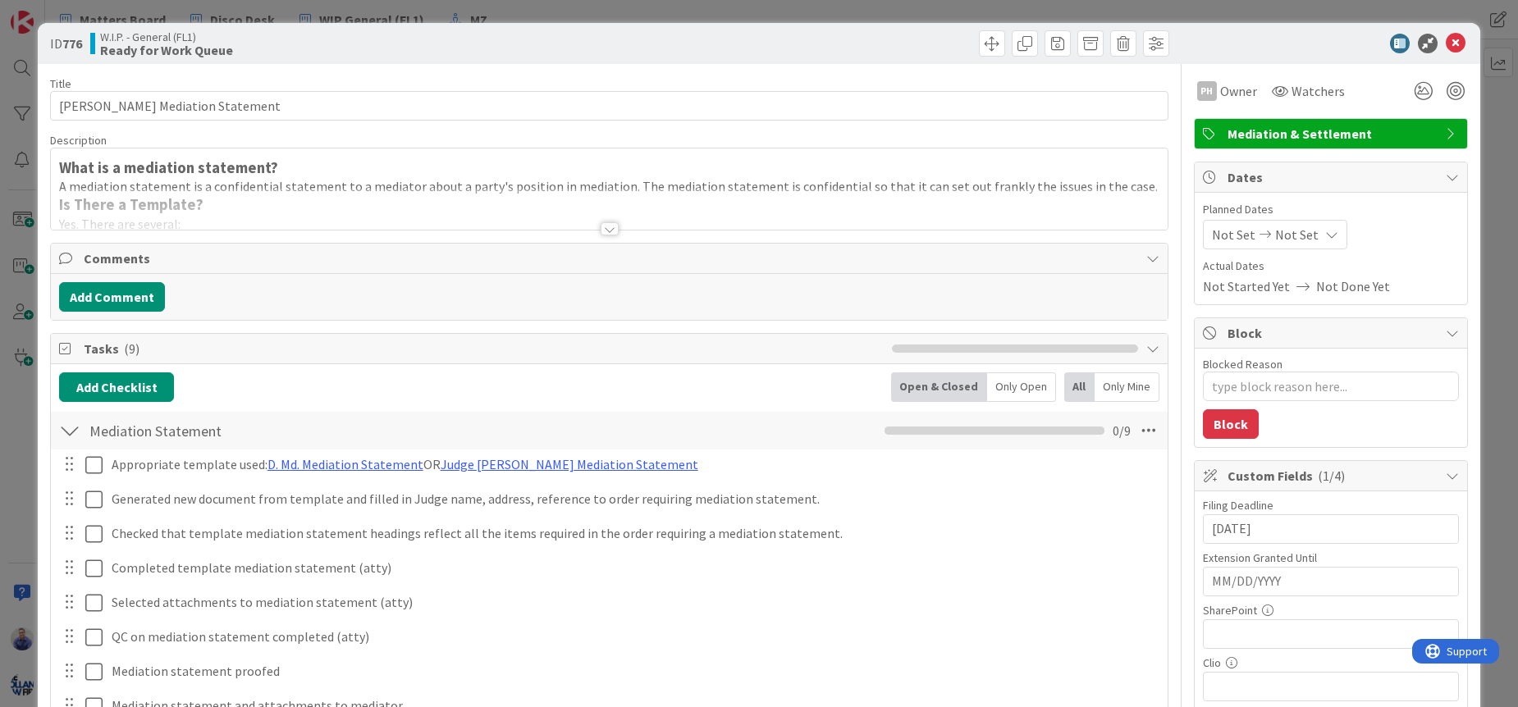
scroll to position [483, 0]
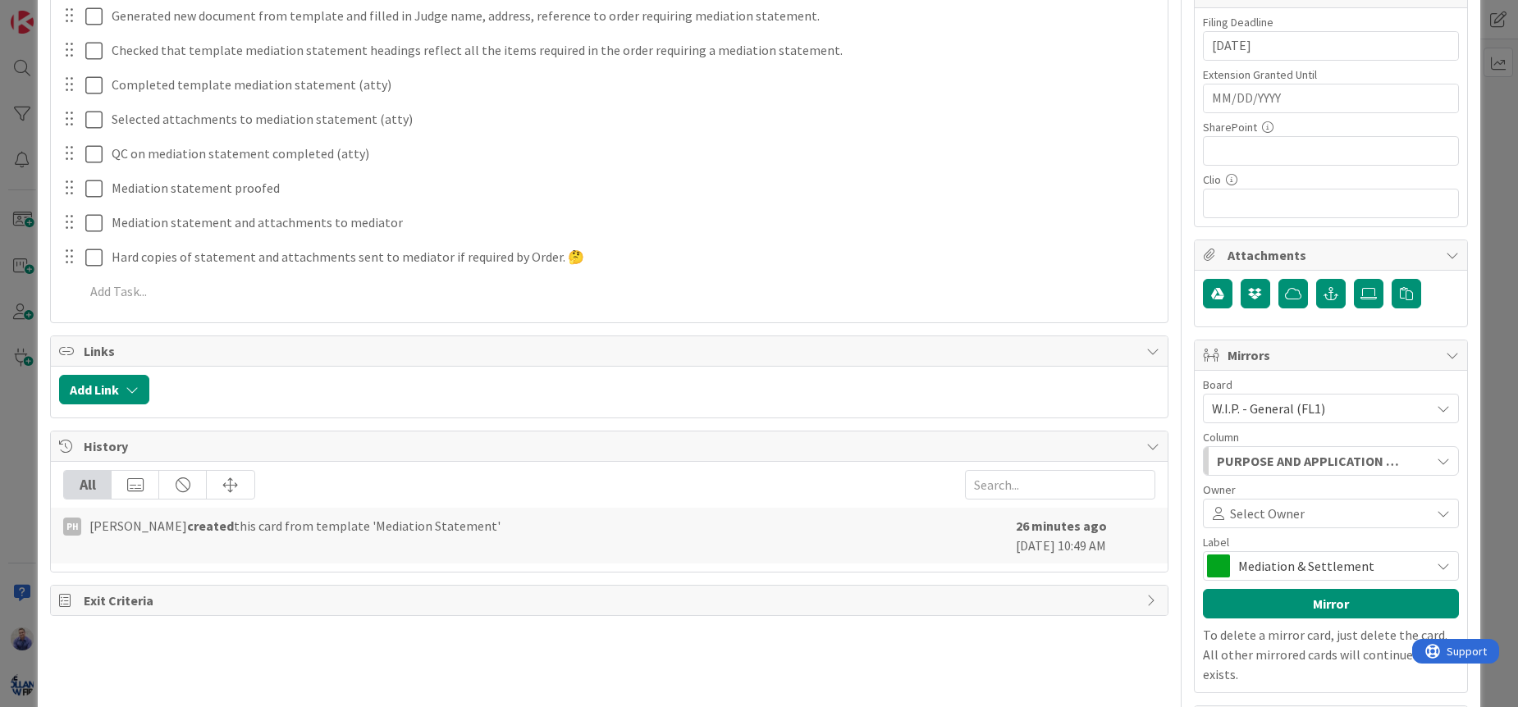
type textarea "x"
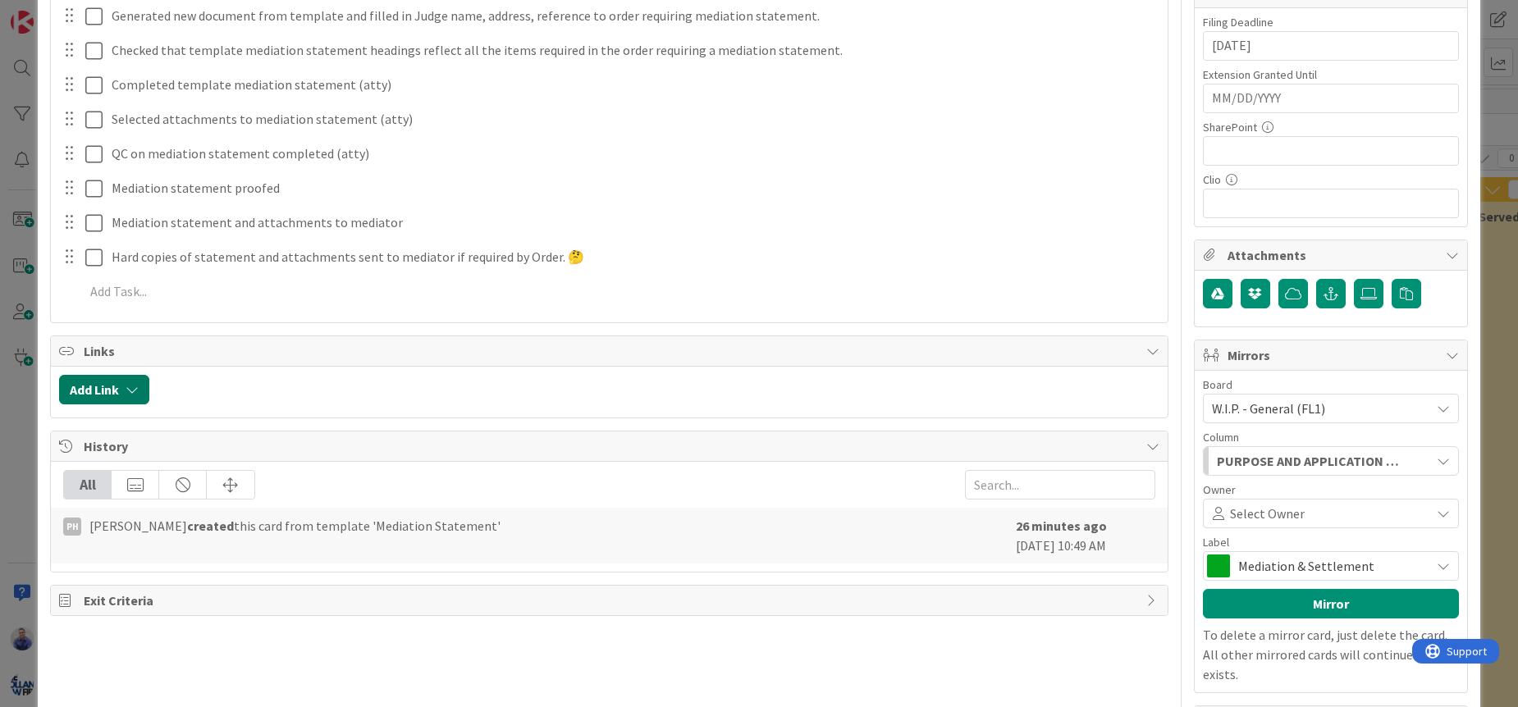
click at [116, 386] on button "Add Link" at bounding box center [104, 390] width 90 height 30
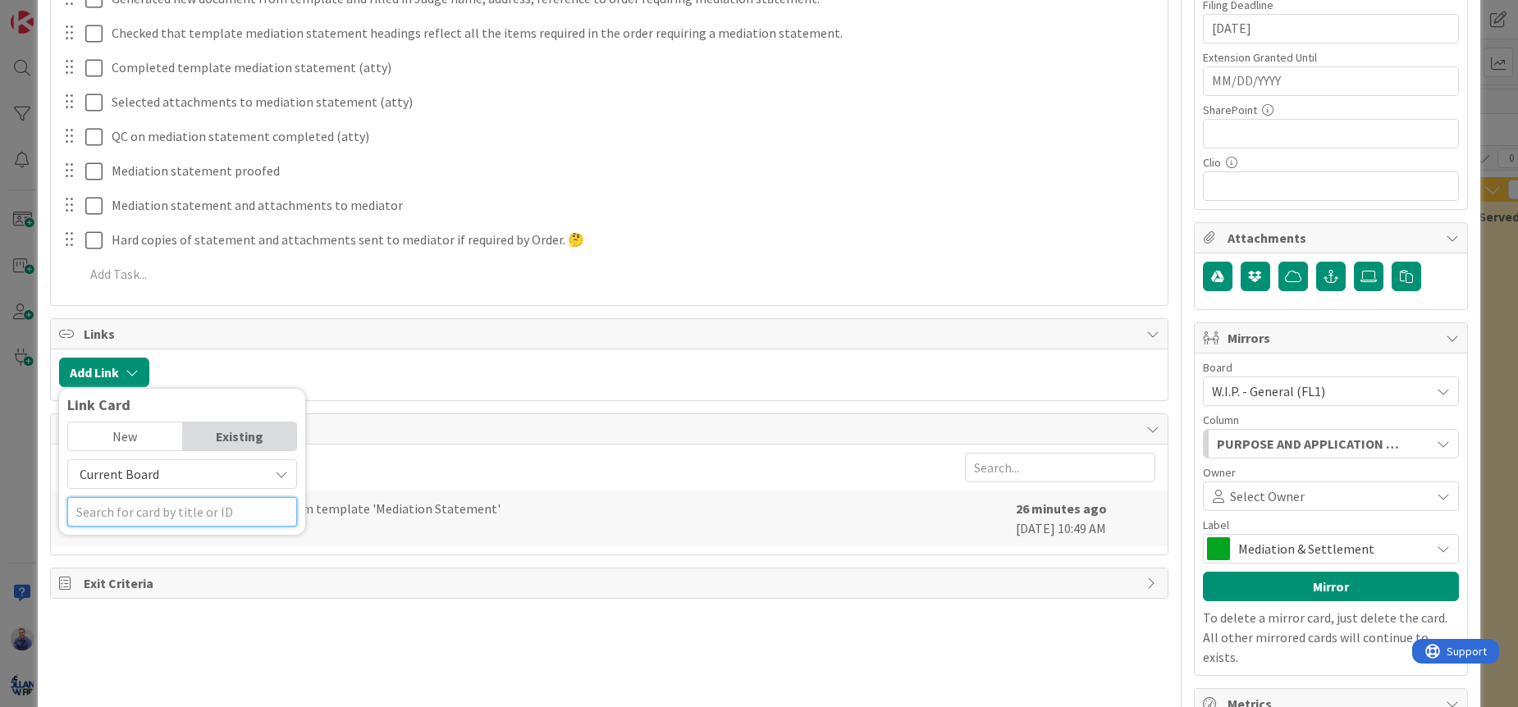
click at [220, 505] on input "text" at bounding box center [182, 512] width 230 height 30
type input "96"
click at [203, 477] on span "Current Board" at bounding box center [168, 474] width 184 height 23
click at [196, 543] on span "All Boards" at bounding box center [190, 542] width 228 height 25
click at [176, 486] on span "All Boards" at bounding box center [168, 474] width 184 height 23
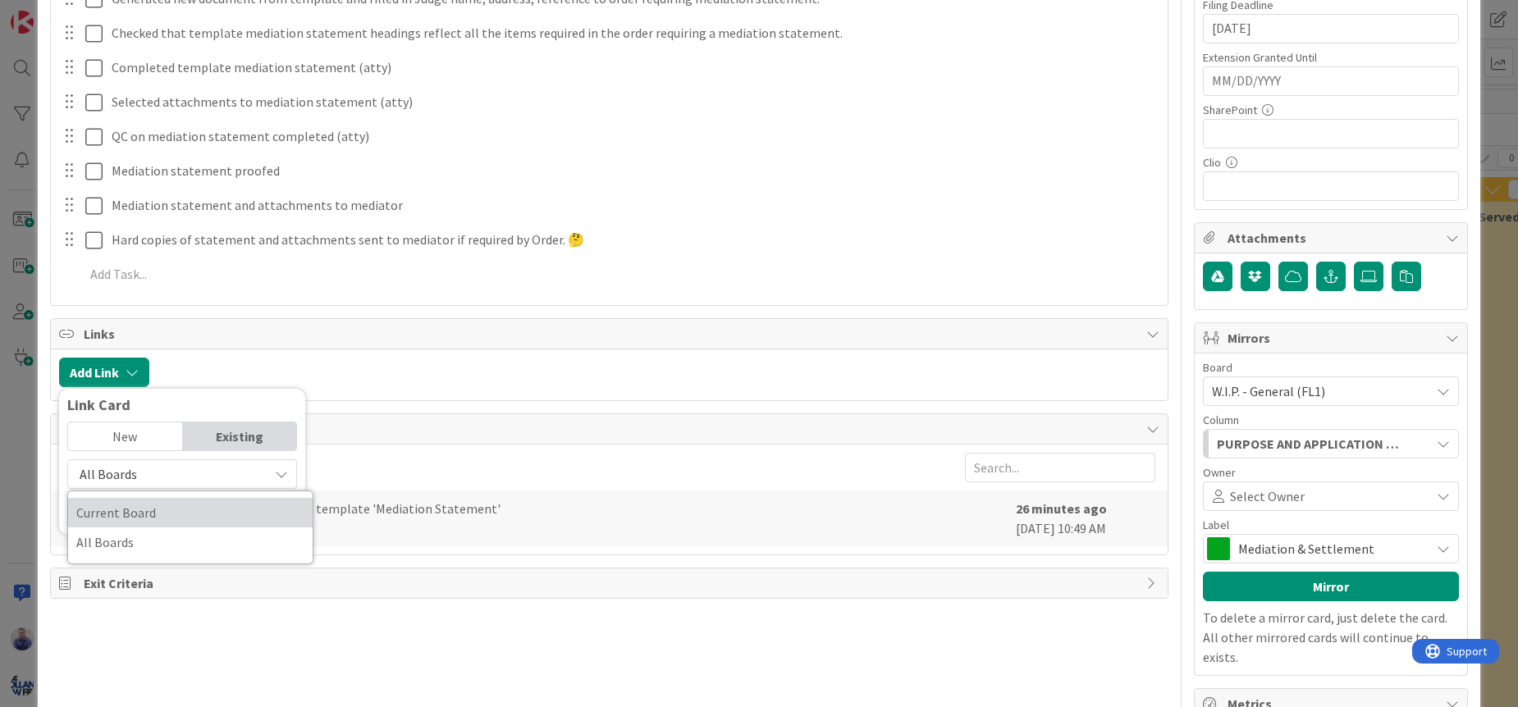
click at [180, 511] on span "Current Board" at bounding box center [190, 512] width 228 height 25
click at [180, 511] on input "96" at bounding box center [182, 512] width 230 height 30
click at [184, 482] on span "Current Board" at bounding box center [168, 474] width 184 height 23
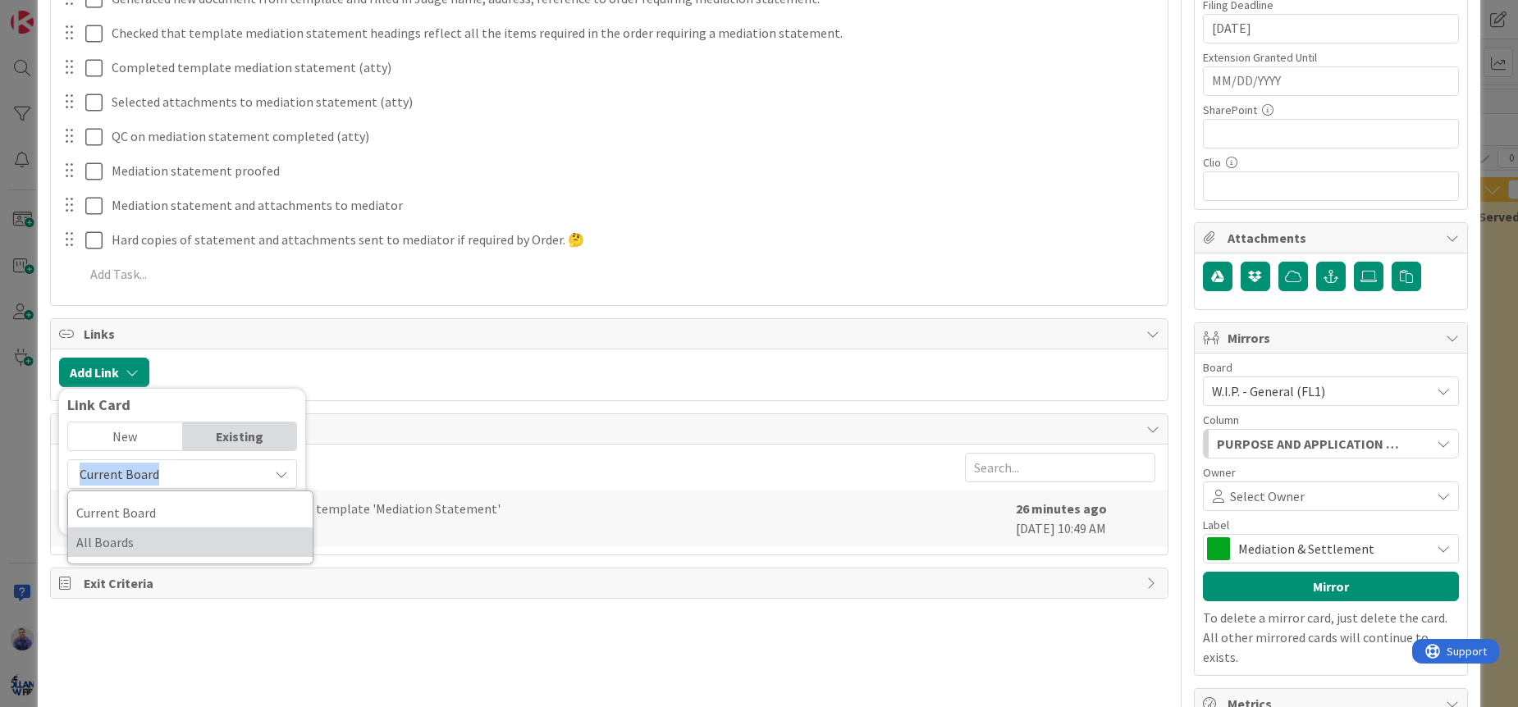
click at [168, 547] on span "All Boards" at bounding box center [190, 542] width 228 height 25
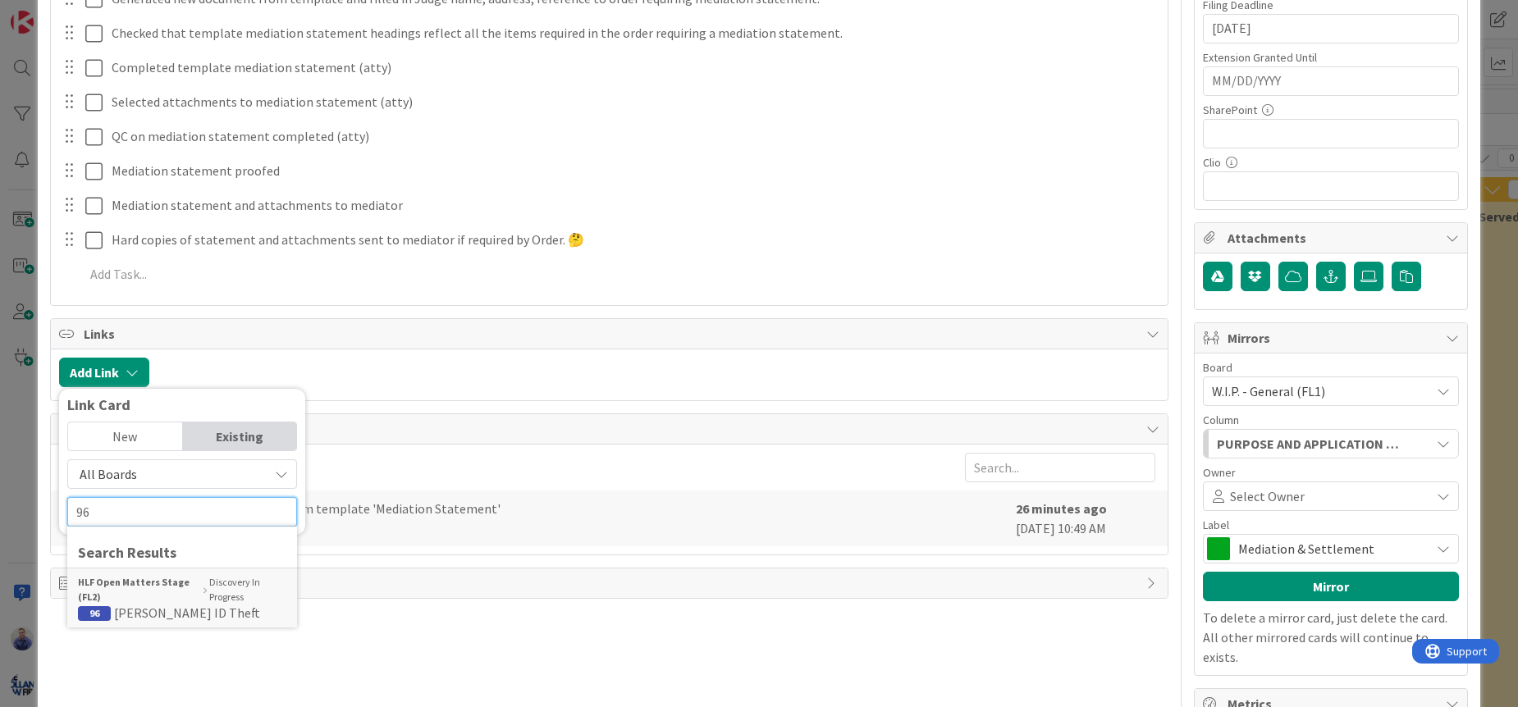
click at [200, 519] on input "96" at bounding box center [182, 512] width 230 height 30
click at [225, 603] on div "HLF Open Matters Stage (FL2) Discovery In Progress" at bounding box center [182, 590] width 208 height 30
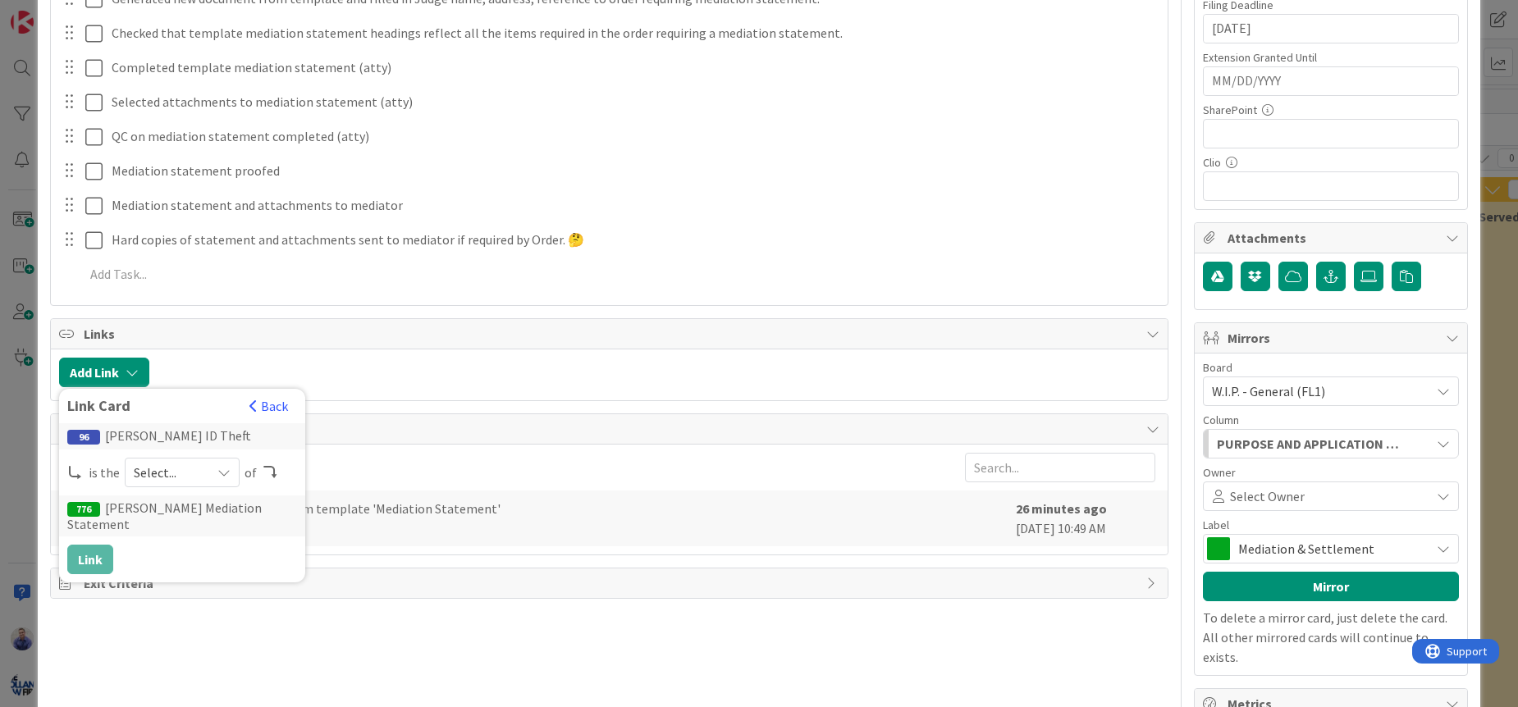
click at [213, 476] on div "Select..." at bounding box center [182, 473] width 115 height 30
click at [176, 513] on span "parent" at bounding box center [268, 511] width 185 height 25
click at [107, 558] on button "Link" at bounding box center [90, 560] width 46 height 30
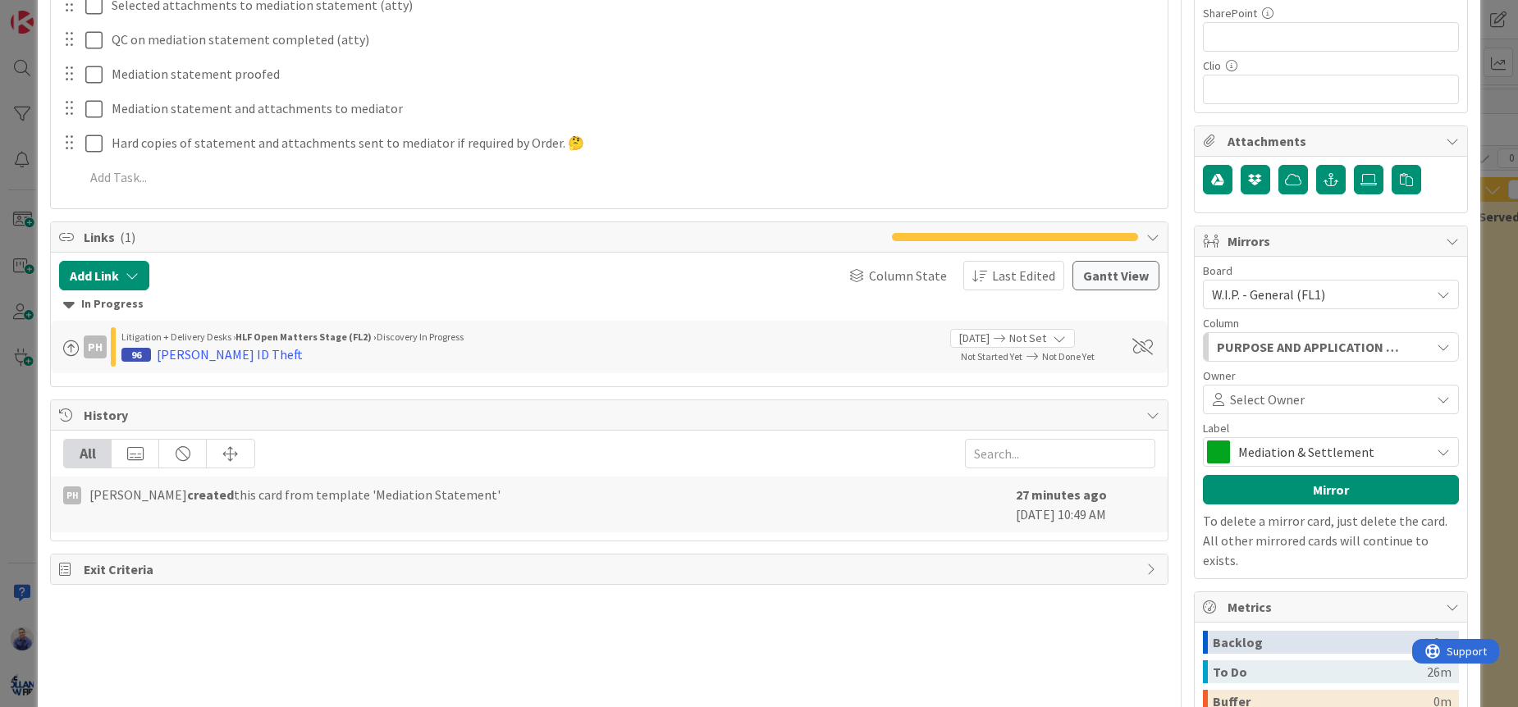
scroll to position [707, 0]
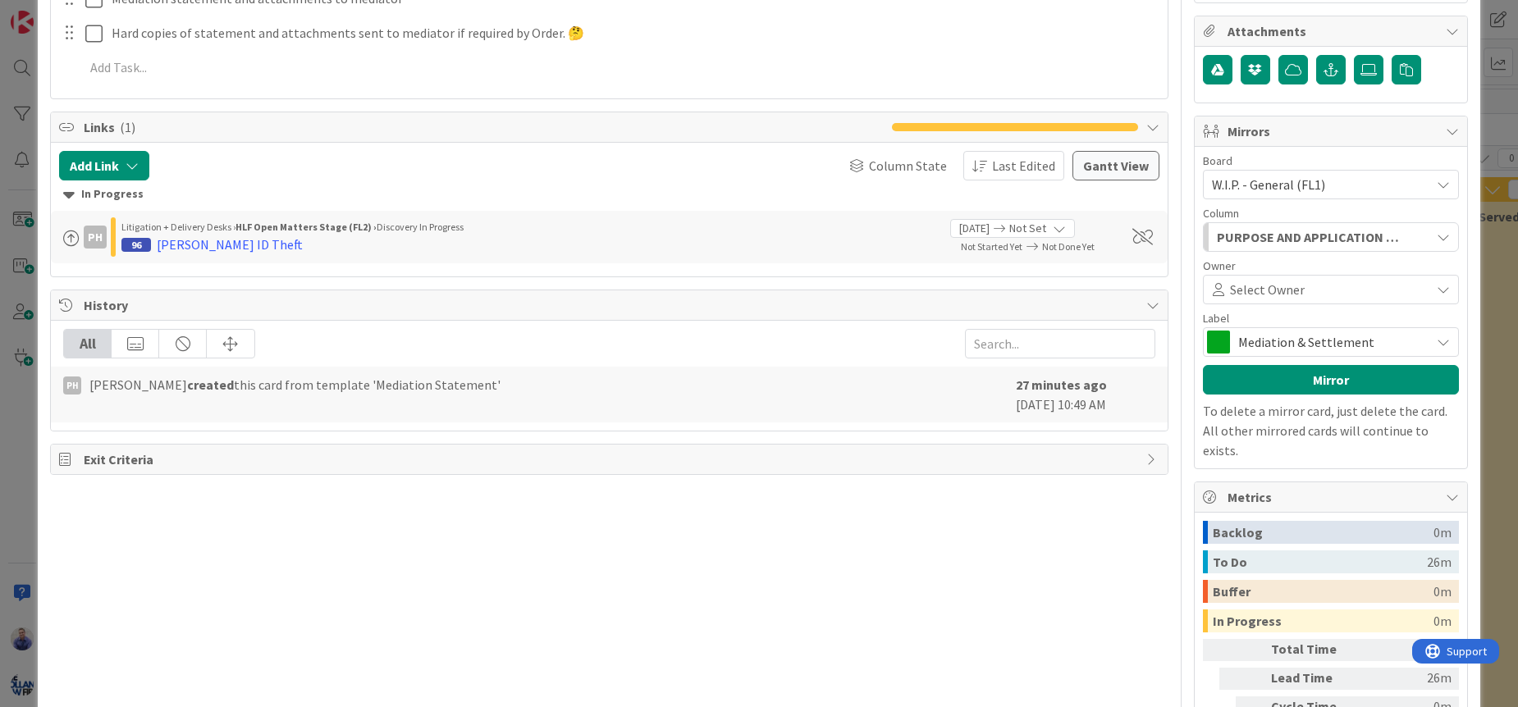
click at [1136, 450] on div "Exit Criteria" at bounding box center [609, 460] width 1117 height 30
click at [135, 349] on div at bounding box center [136, 344] width 48 height 28
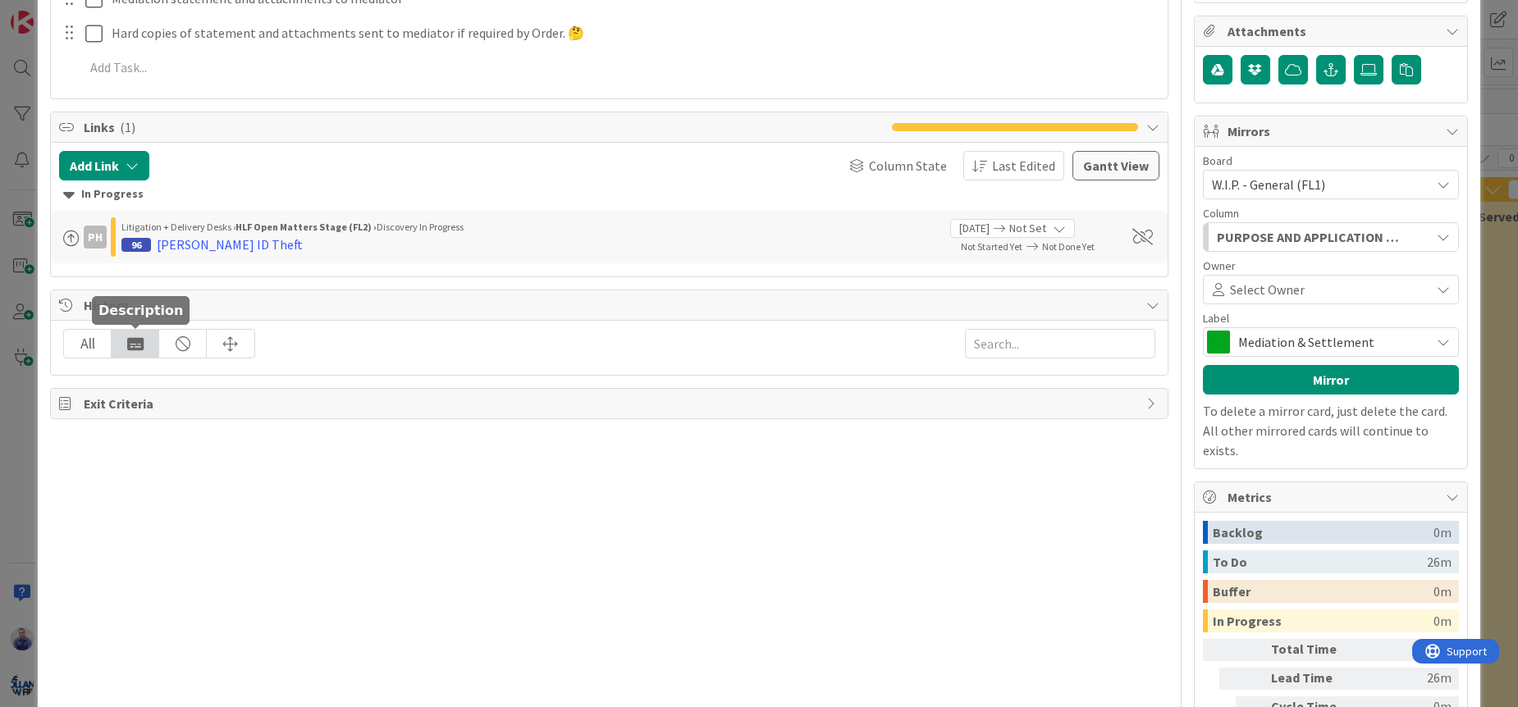
click at [135, 349] on div at bounding box center [136, 344] width 48 height 28
click at [170, 346] on div at bounding box center [183, 344] width 48 height 28
click at [226, 345] on div at bounding box center [231, 344] width 48 height 28
click at [98, 345] on div "All" at bounding box center [88, 344] width 48 height 28
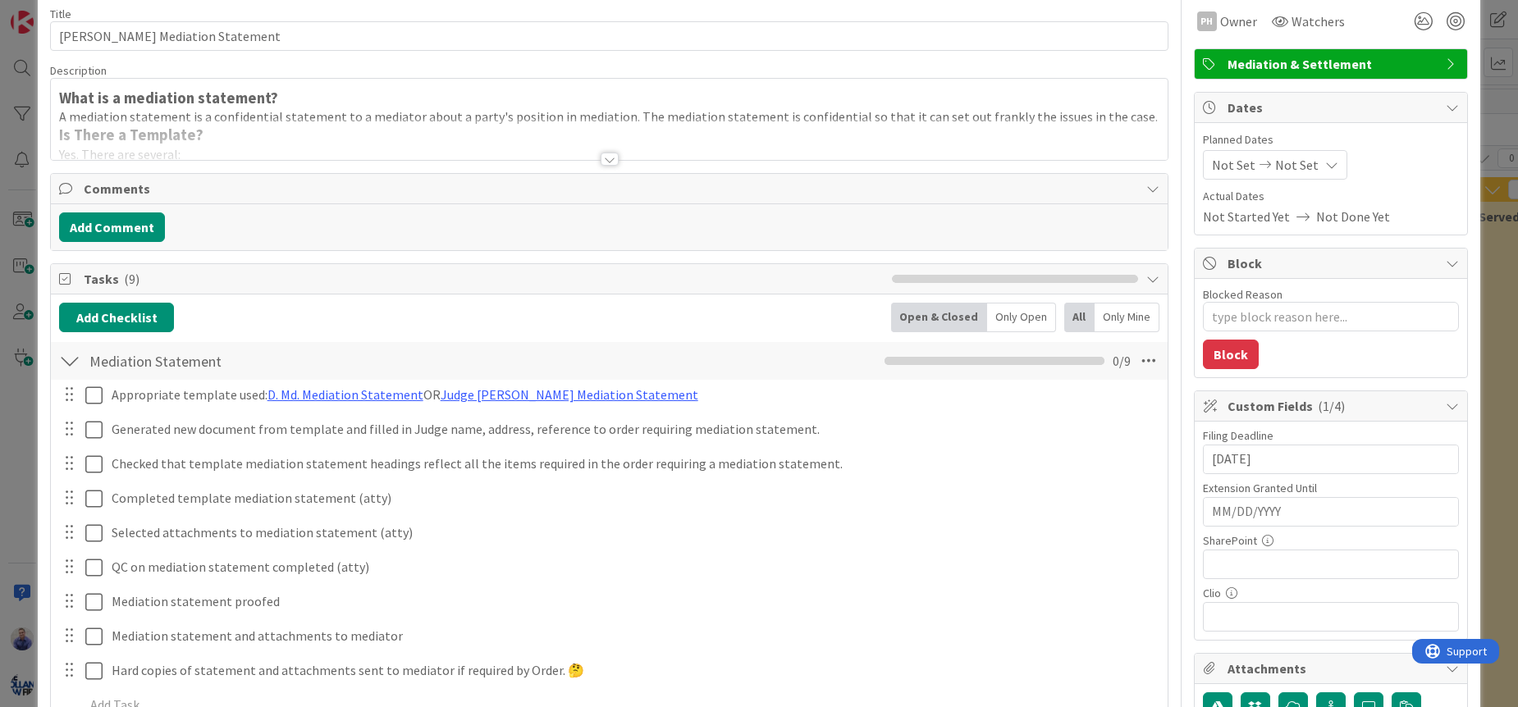
scroll to position [0, 0]
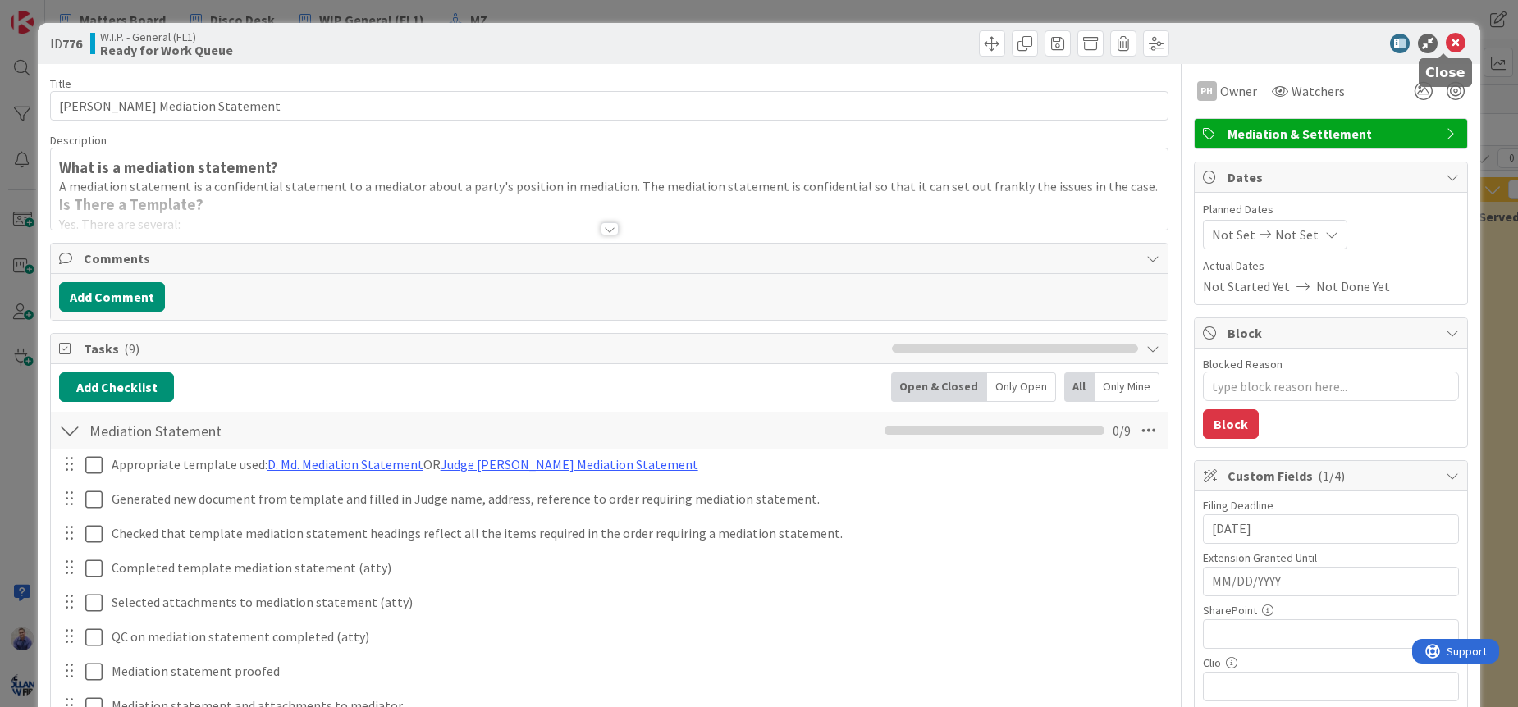
drag, startPoint x: 1446, startPoint y: 41, endPoint x: 1437, endPoint y: 69, distance: 29.1
click at [1446, 42] on icon at bounding box center [1456, 44] width 20 height 20
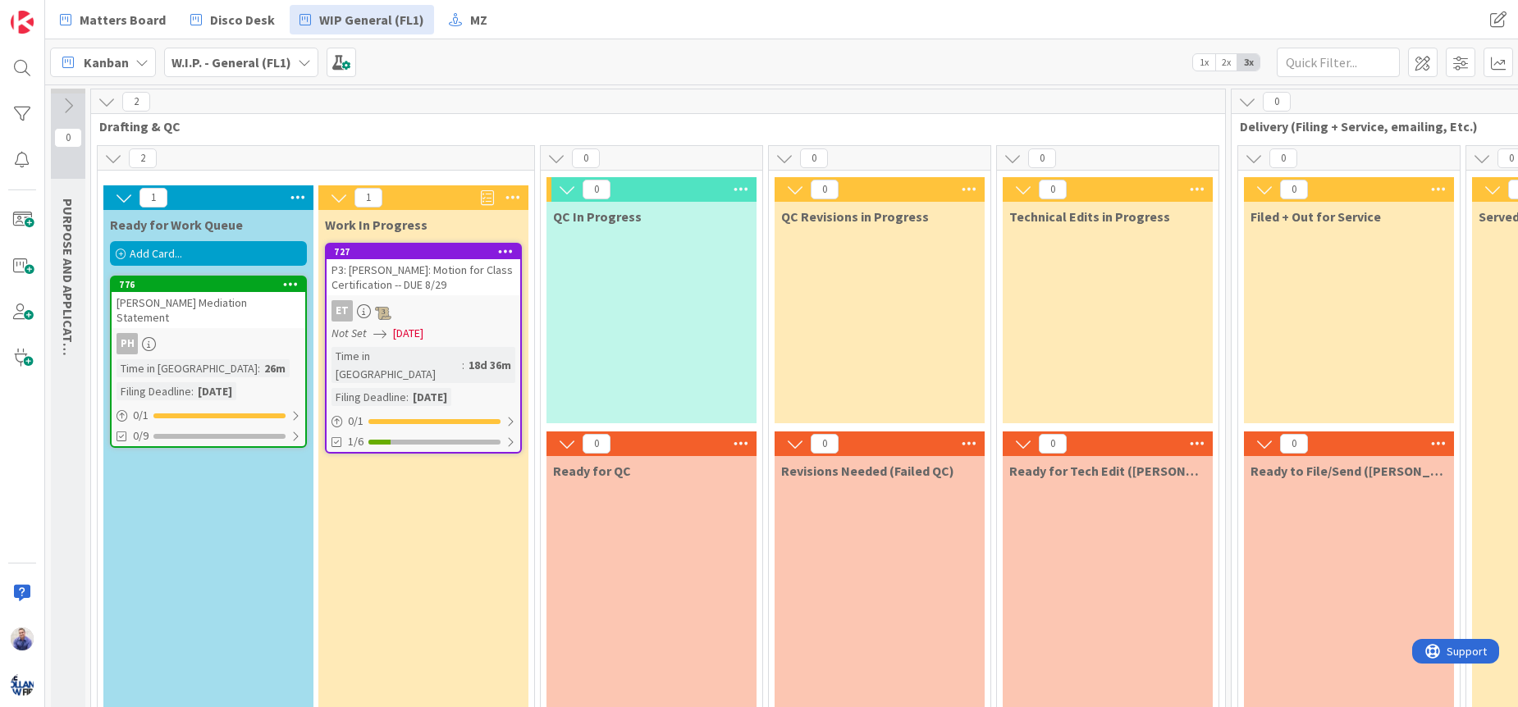
click at [168, 254] on span "Add Card..." at bounding box center [156, 253] width 53 height 15
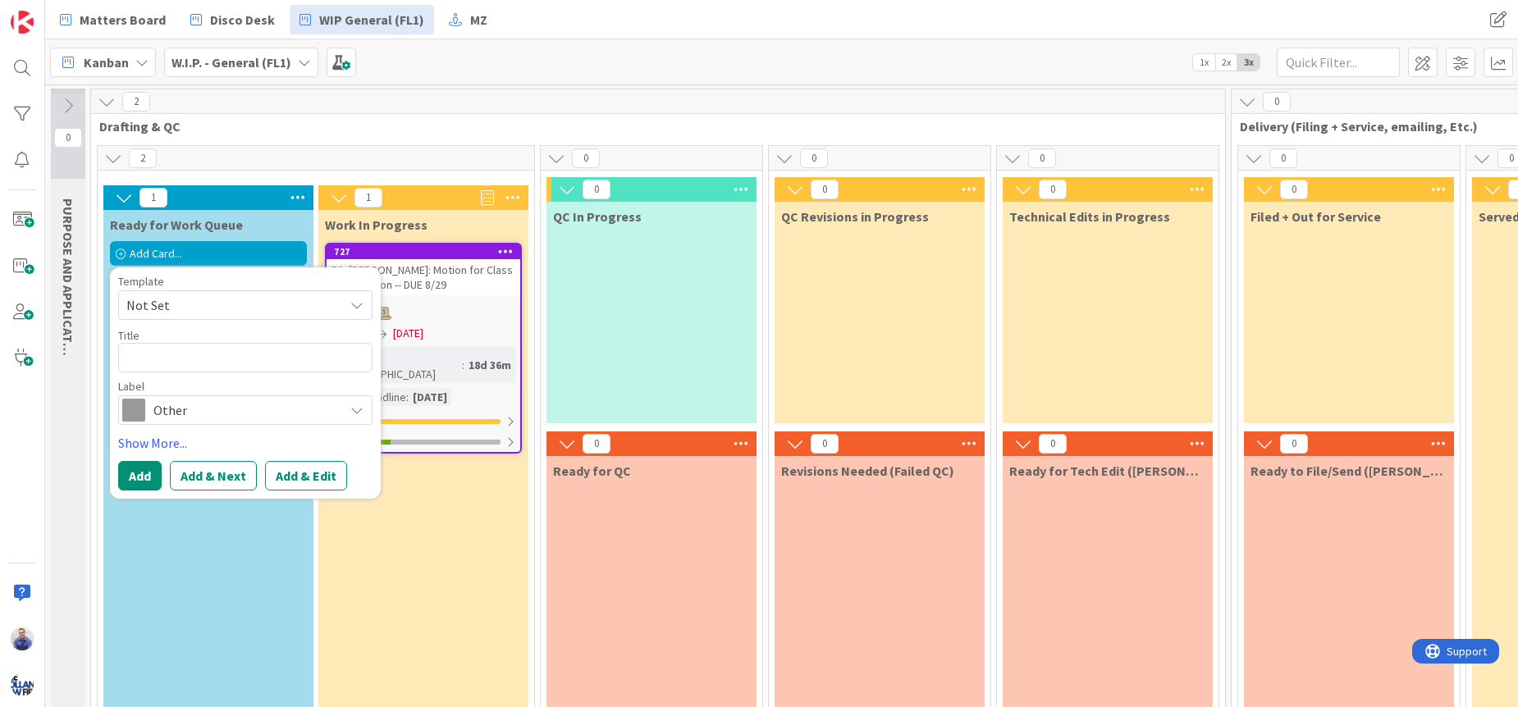
click at [216, 301] on span "Not Set" at bounding box center [228, 305] width 205 height 21
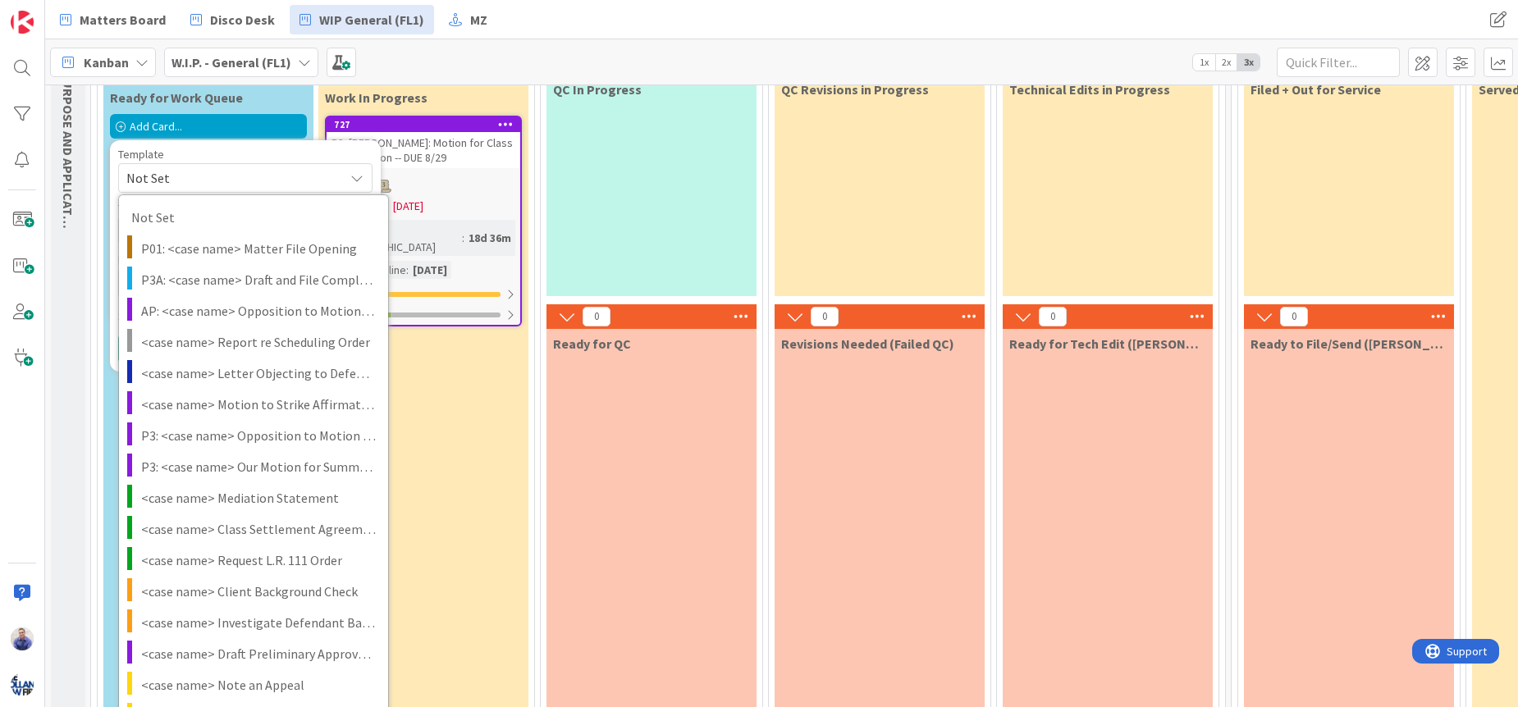
scroll to position [98, 0]
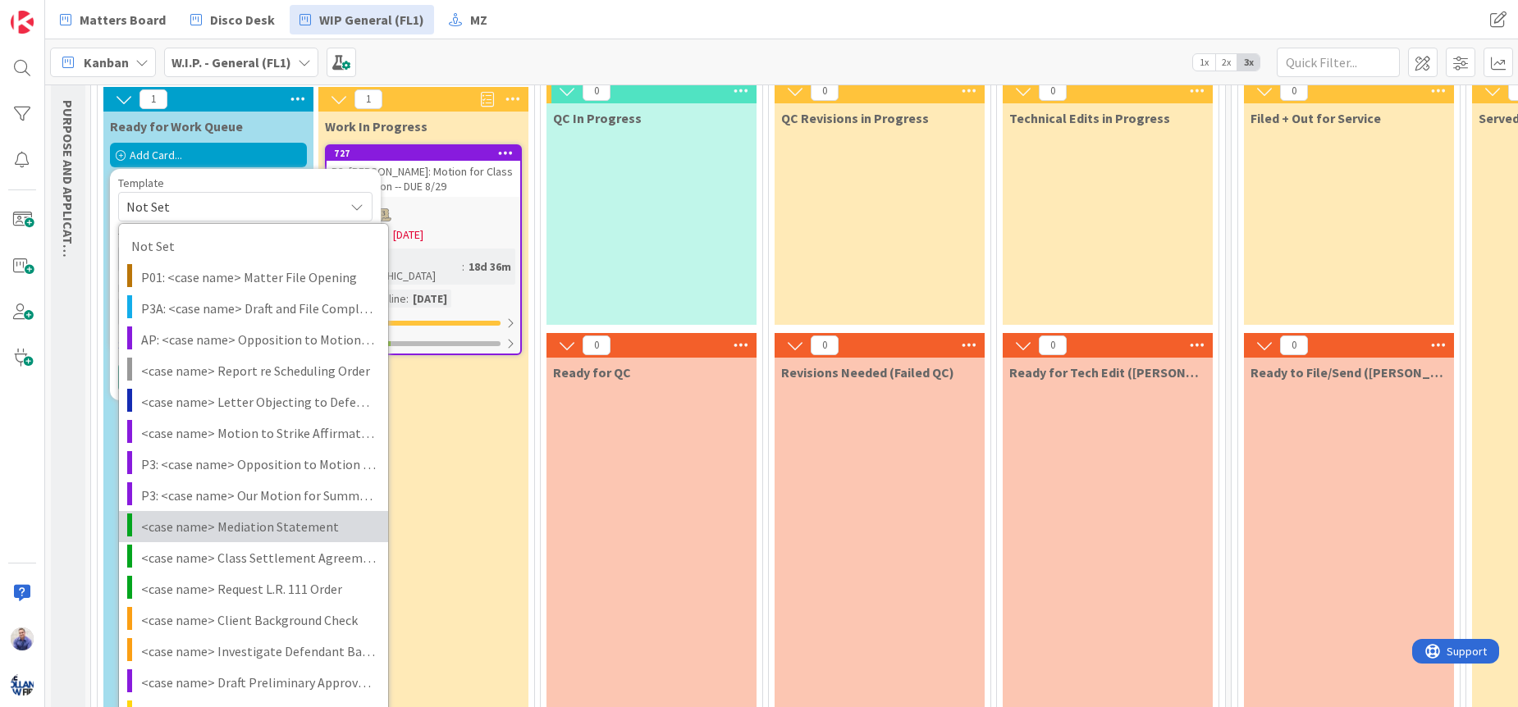
click at [299, 526] on span "<case name> Mediation Statement" at bounding box center [258, 526] width 235 height 21
type textarea "x"
type textarea "<case name> Mediation Statement"
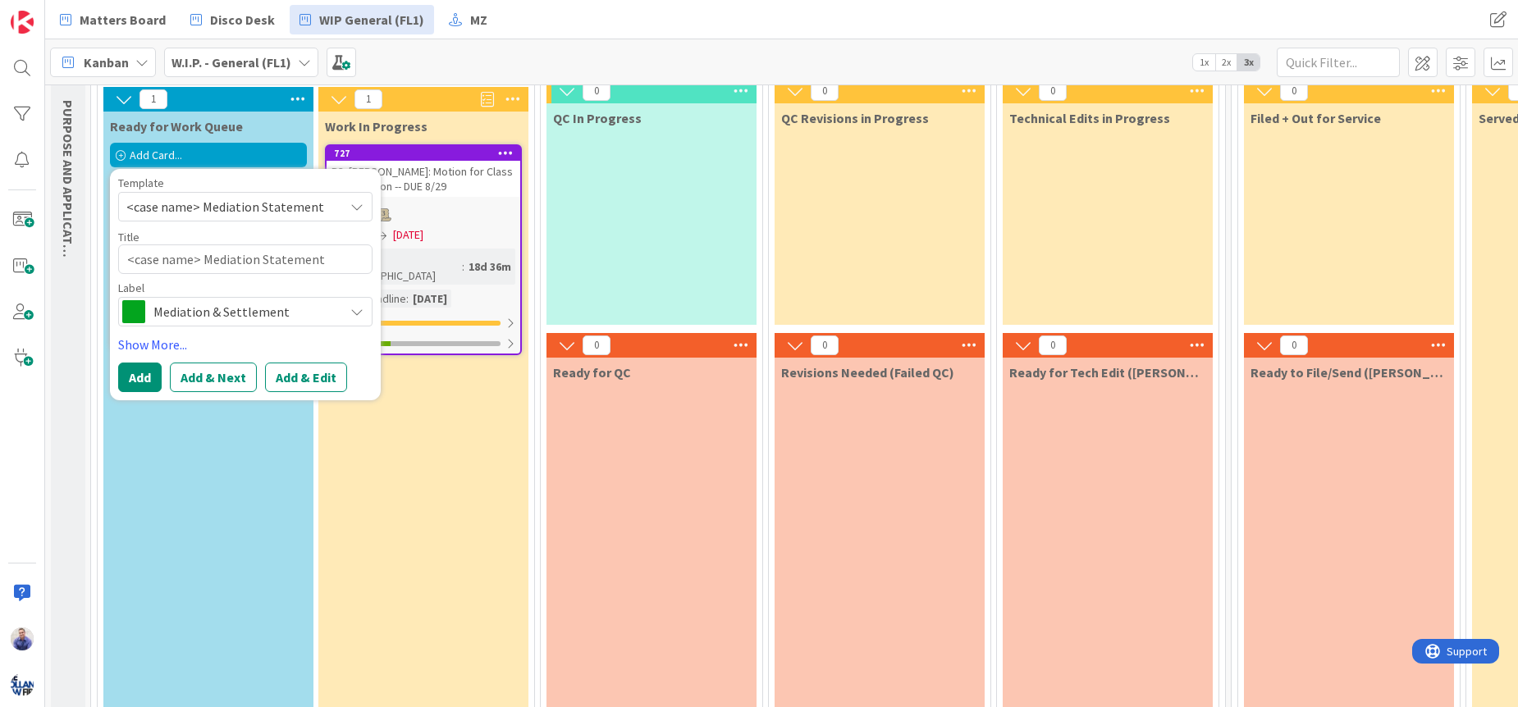
click at [222, 453] on div "Ready for Work Queue Add Card... Template <case name> Mediation Statement Not S…" at bounding box center [208, 460] width 210 height 696
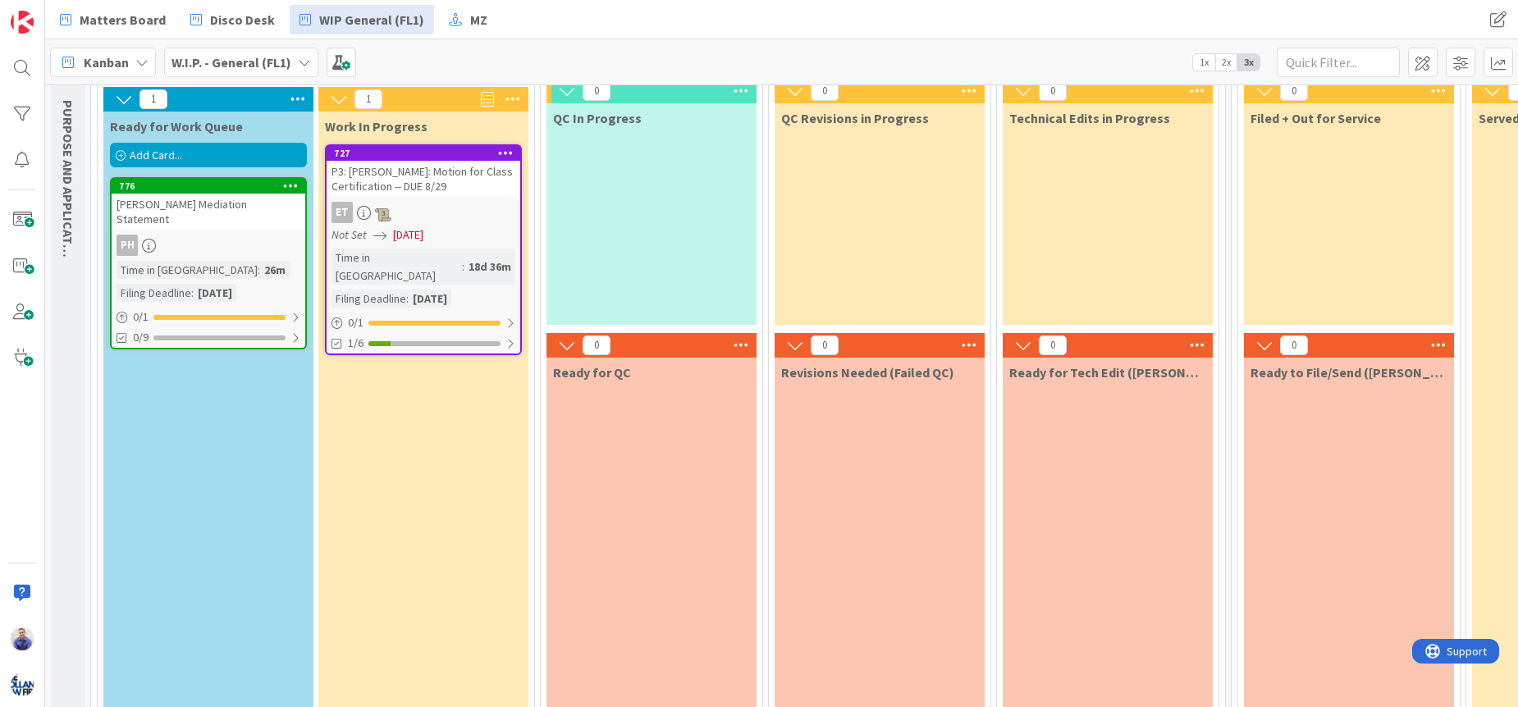
click at [228, 153] on div "Add Card..." at bounding box center [208, 155] width 197 height 25
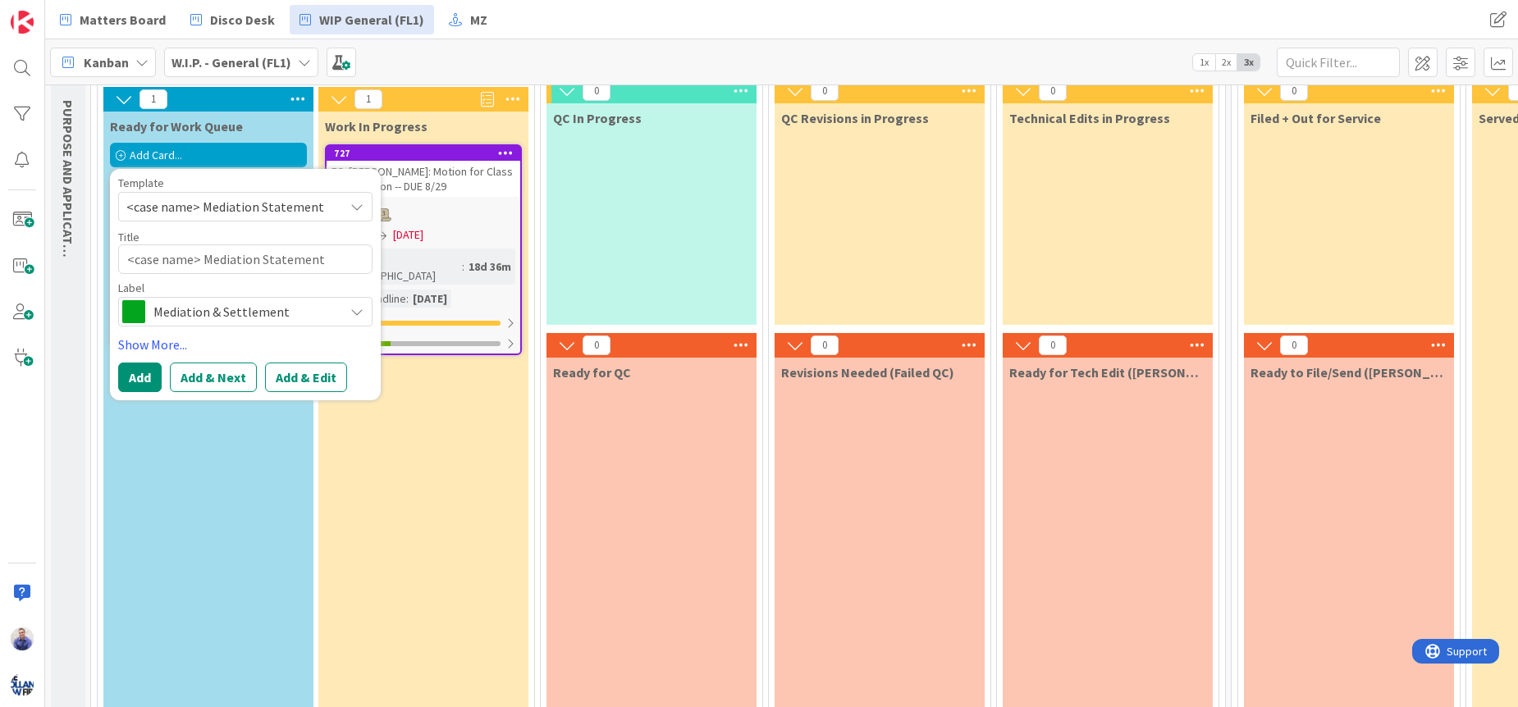
click at [217, 424] on div "Ready for Work Queue Add Card... Template <case name> Mediation Statement Not S…" at bounding box center [208, 460] width 210 height 696
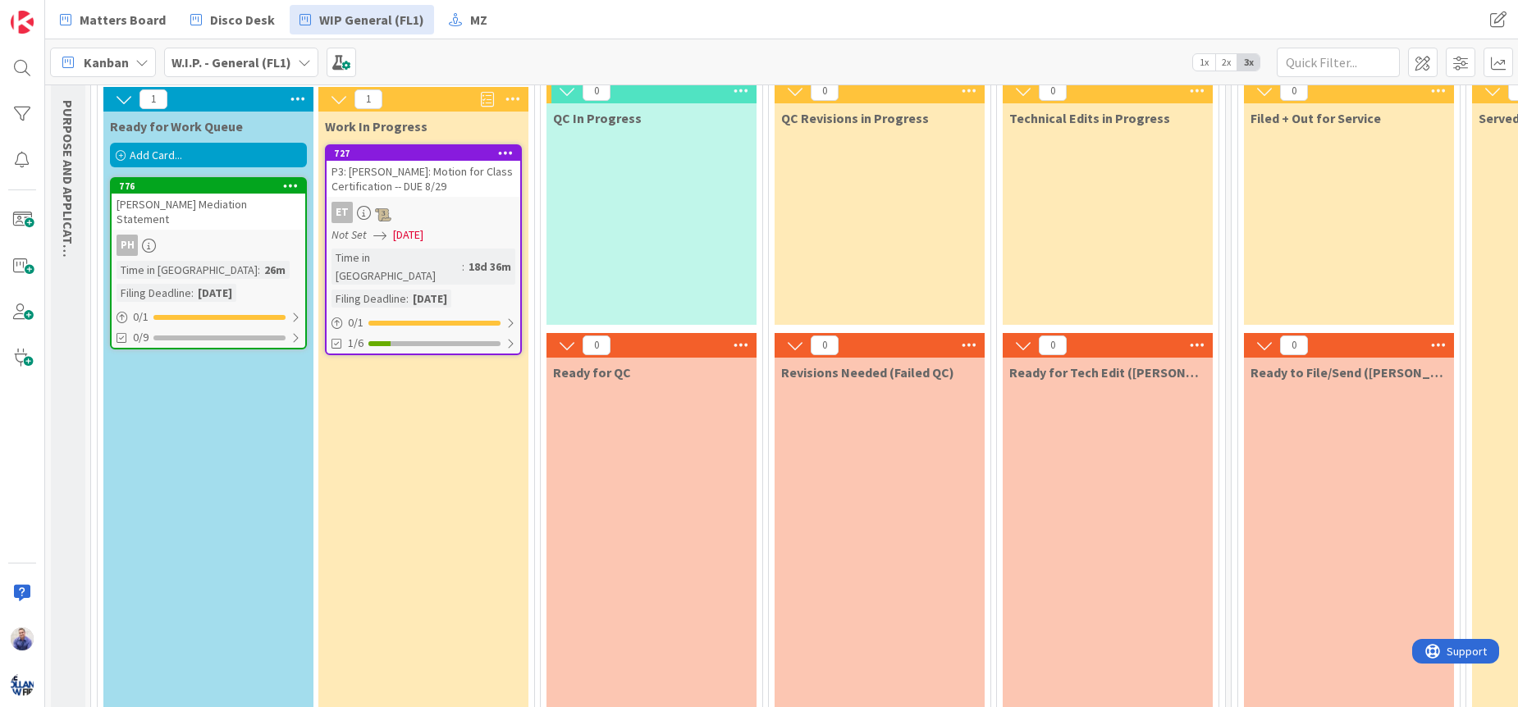
click at [233, 156] on div "Add Card..." at bounding box center [208, 155] width 197 height 25
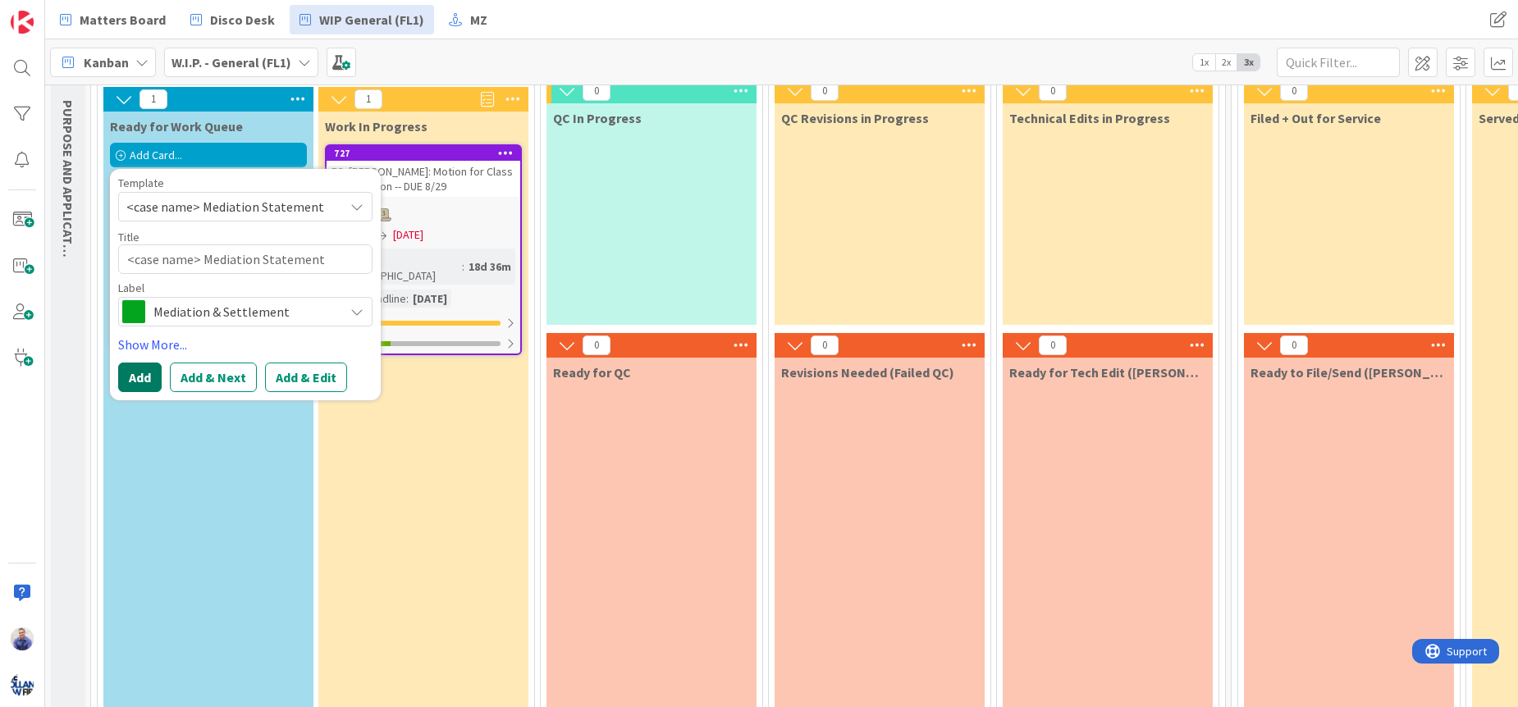
click at [136, 386] on button "Add" at bounding box center [139, 378] width 43 height 30
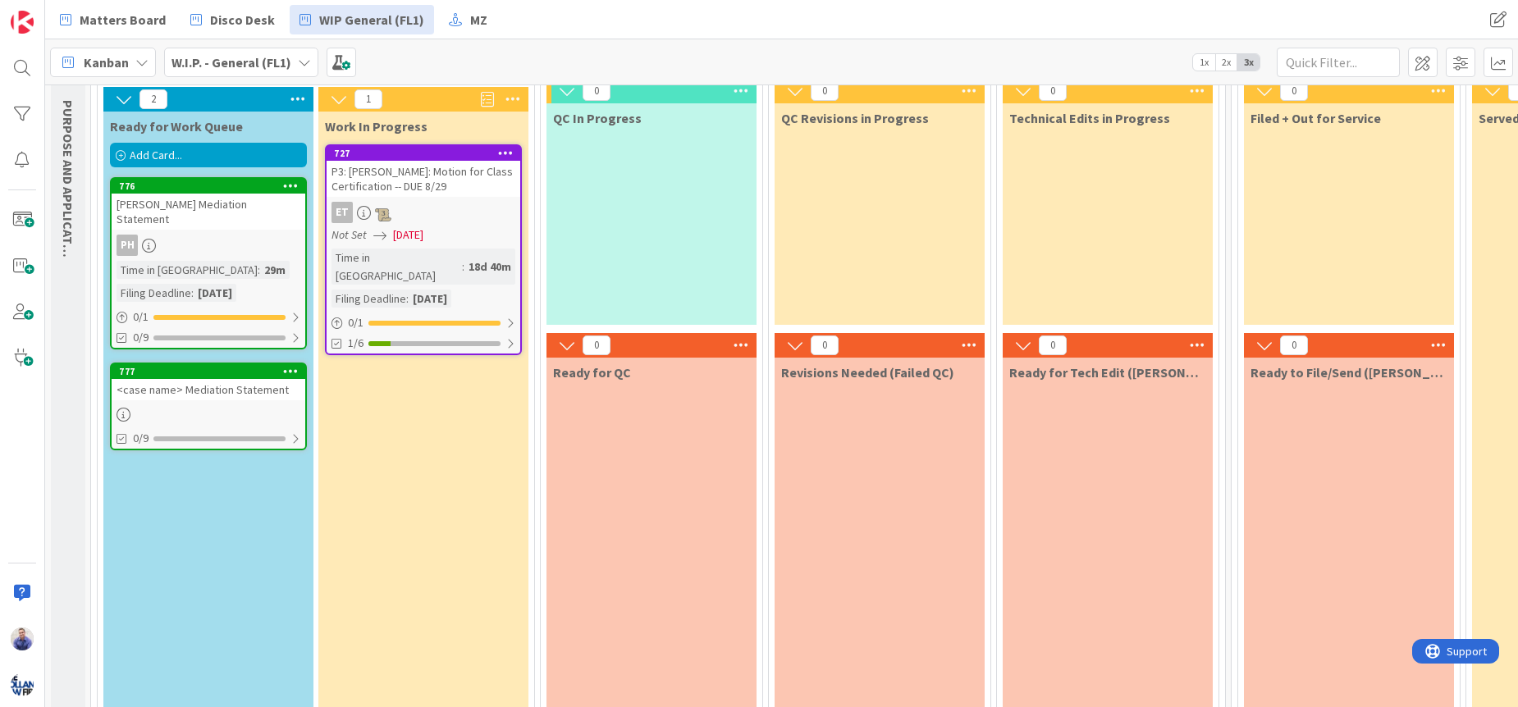
click at [290, 365] on icon at bounding box center [291, 370] width 16 height 11
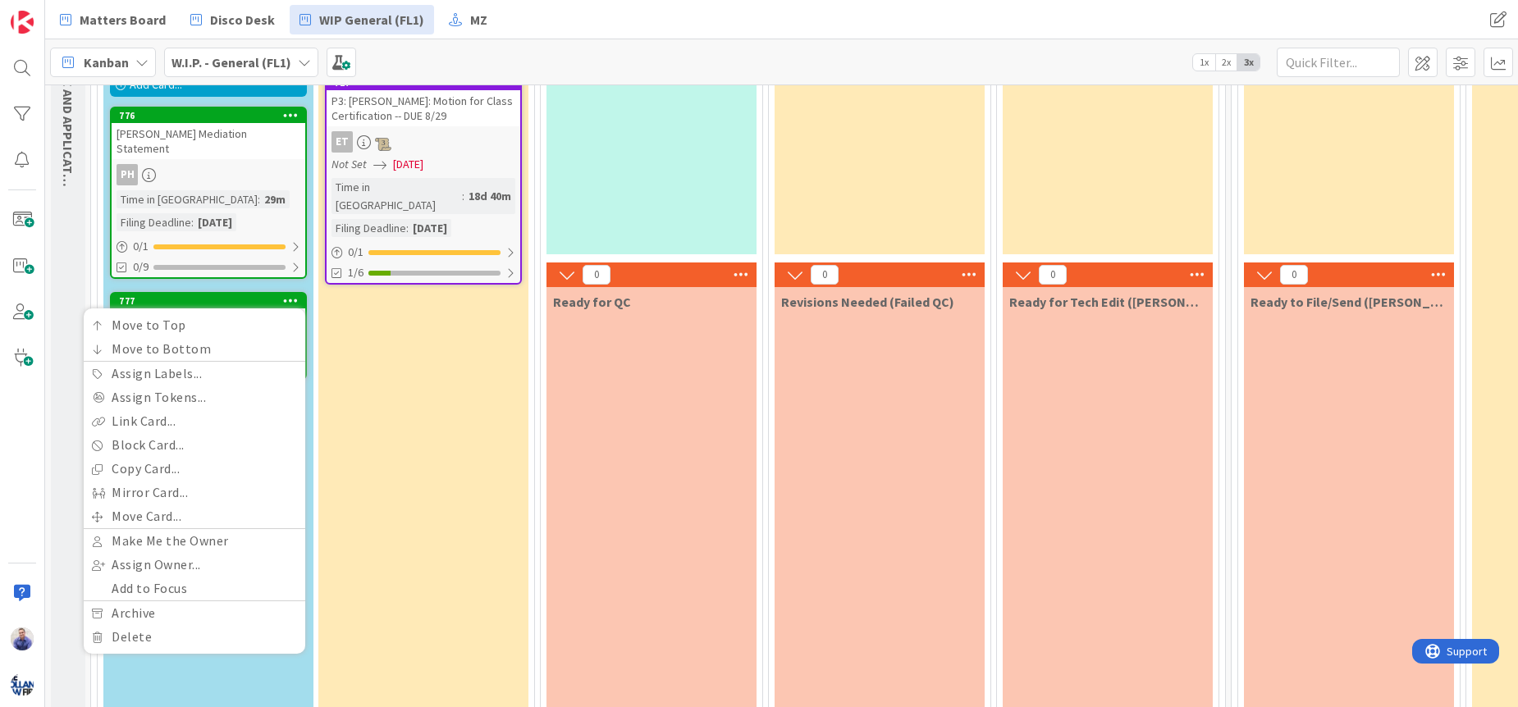
scroll to position [202, 0]
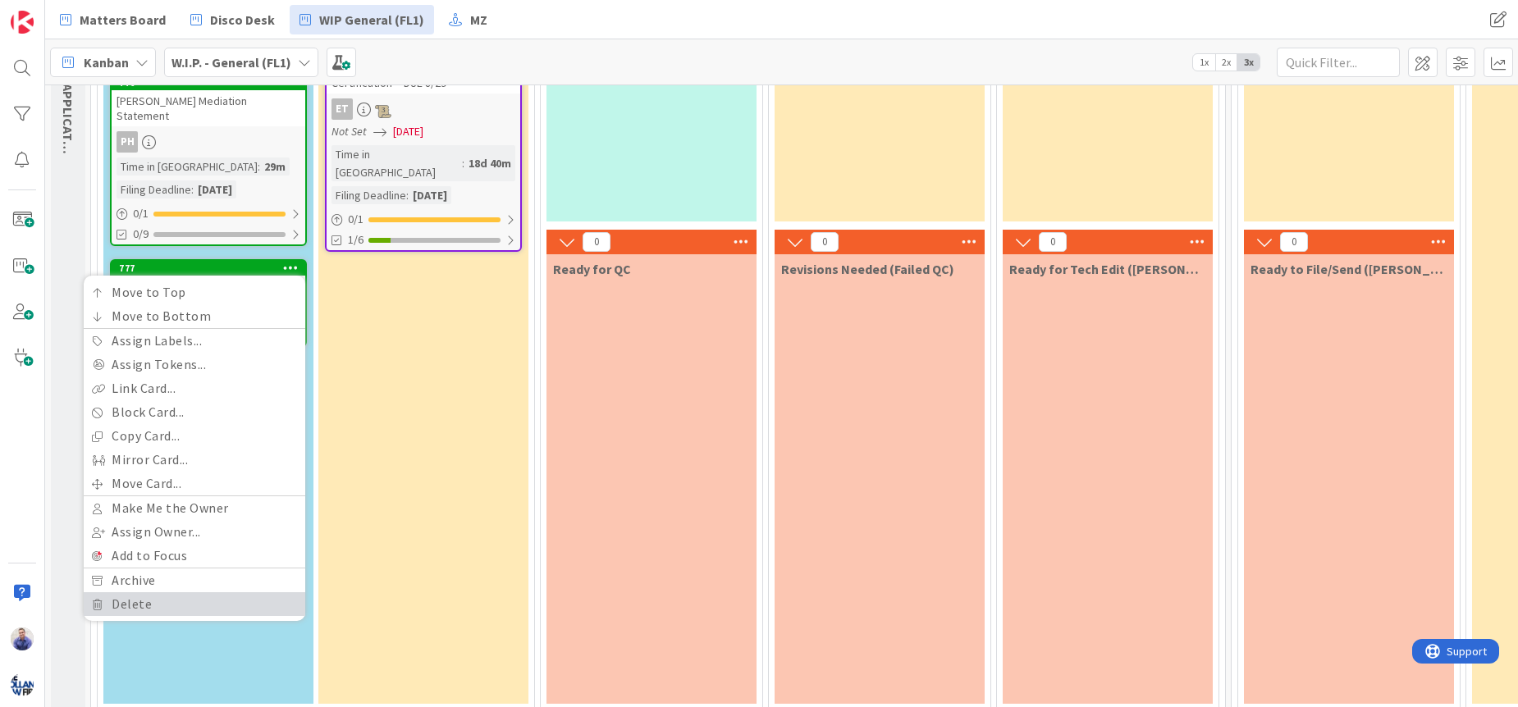
click at [217, 592] on link "Delete" at bounding box center [195, 604] width 222 height 24
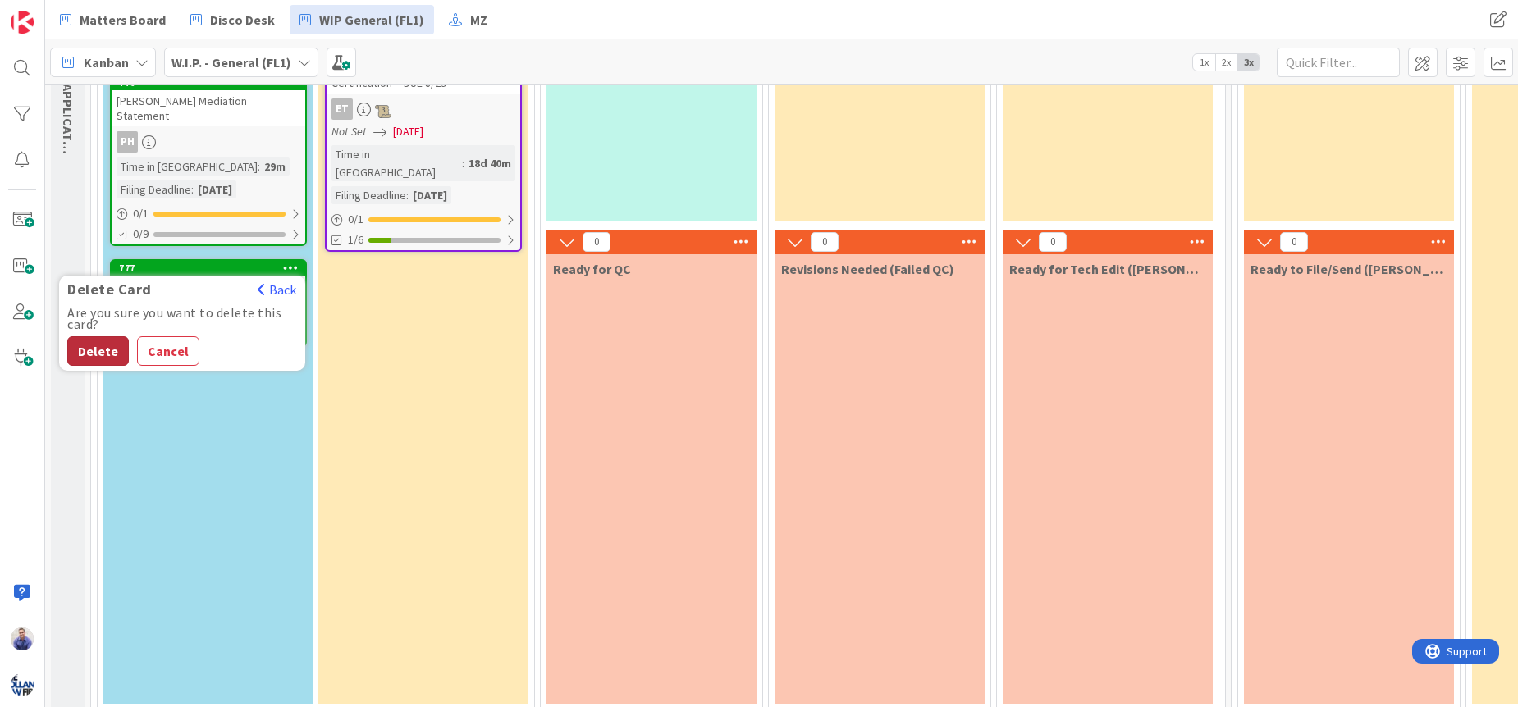
drag, startPoint x: 104, startPoint y: 333, endPoint x: 130, endPoint y: 360, distance: 37.7
click at [104, 336] on button "Delete" at bounding box center [98, 351] width 62 height 30
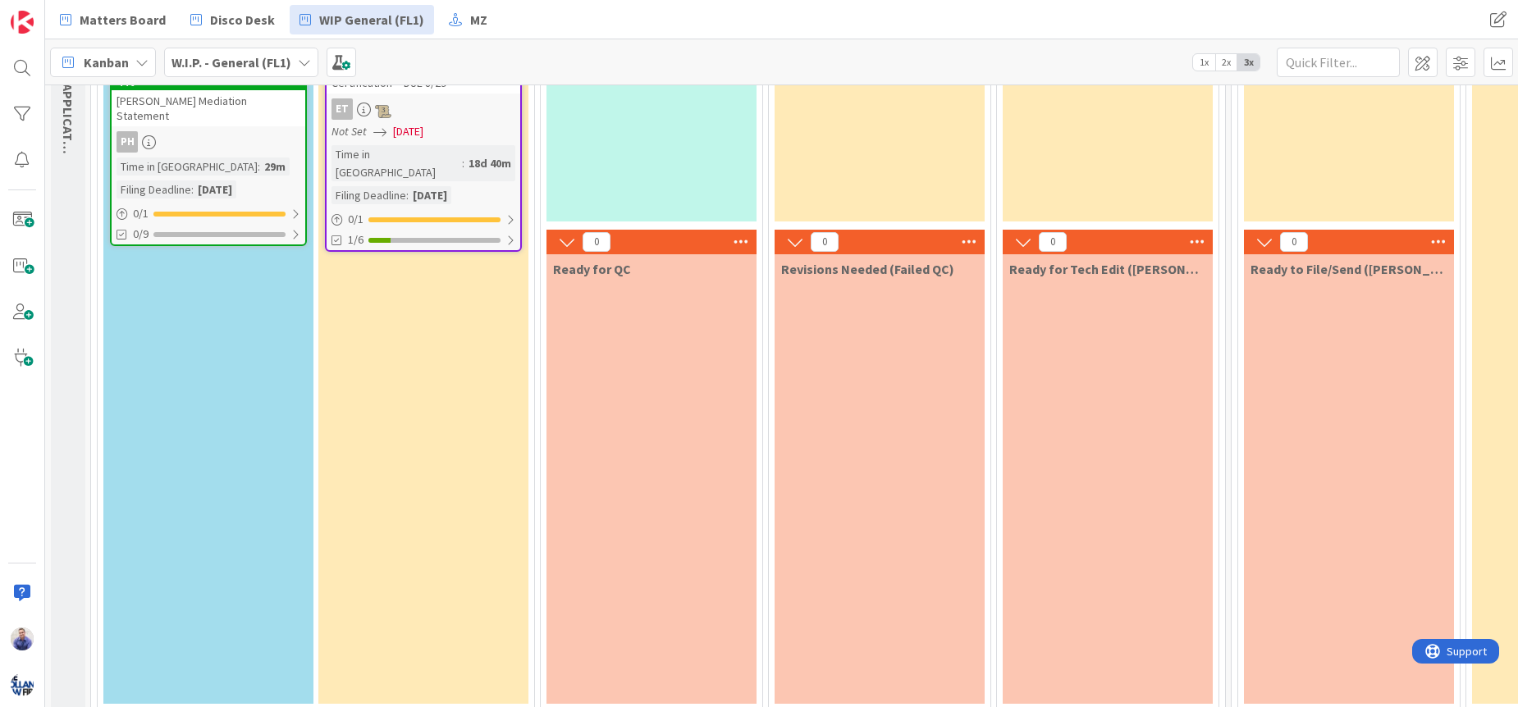
click at [202, 423] on div "Ready for Work Queue Add Card... Template Not Set Not Set P01: <case name> Matt…" at bounding box center [208, 356] width 210 height 696
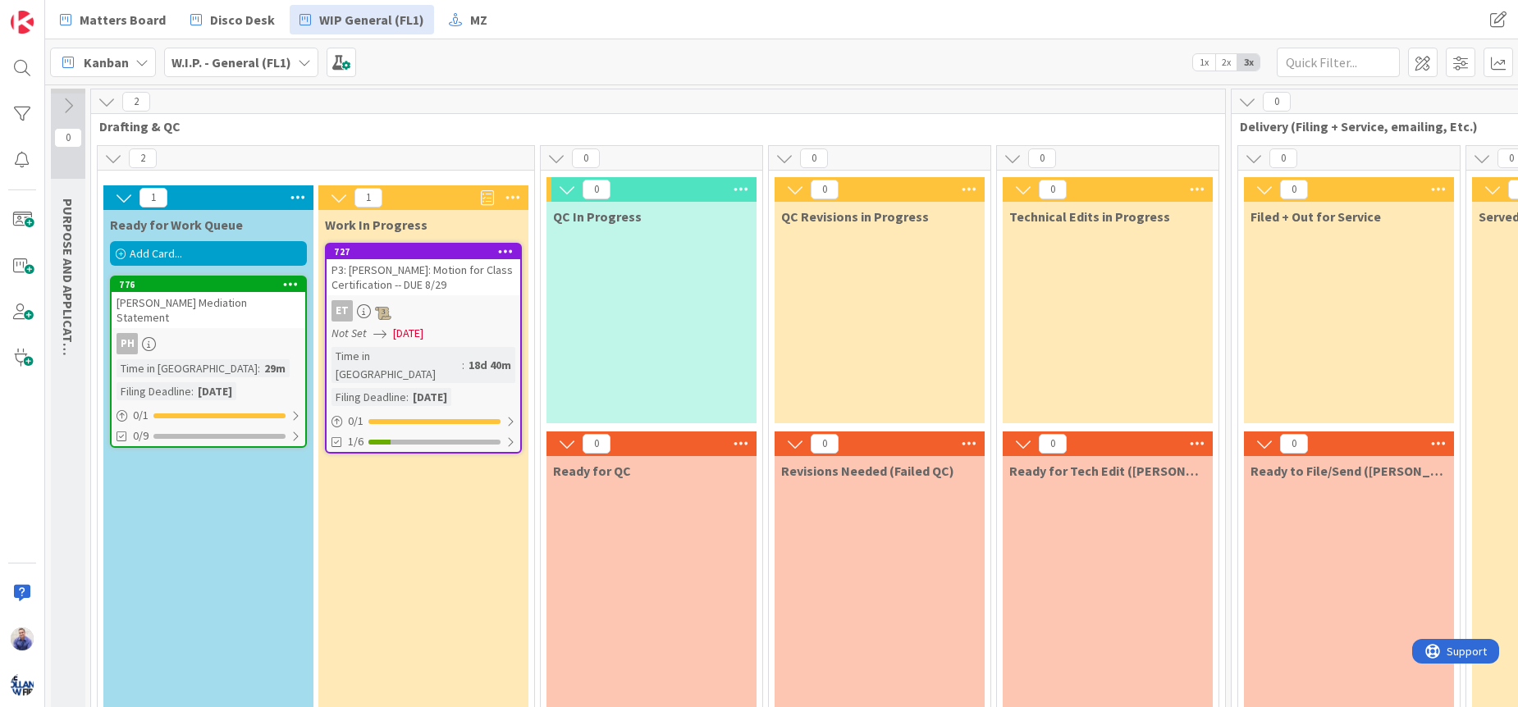
click at [219, 256] on div "Add Card..." at bounding box center [208, 253] width 197 height 25
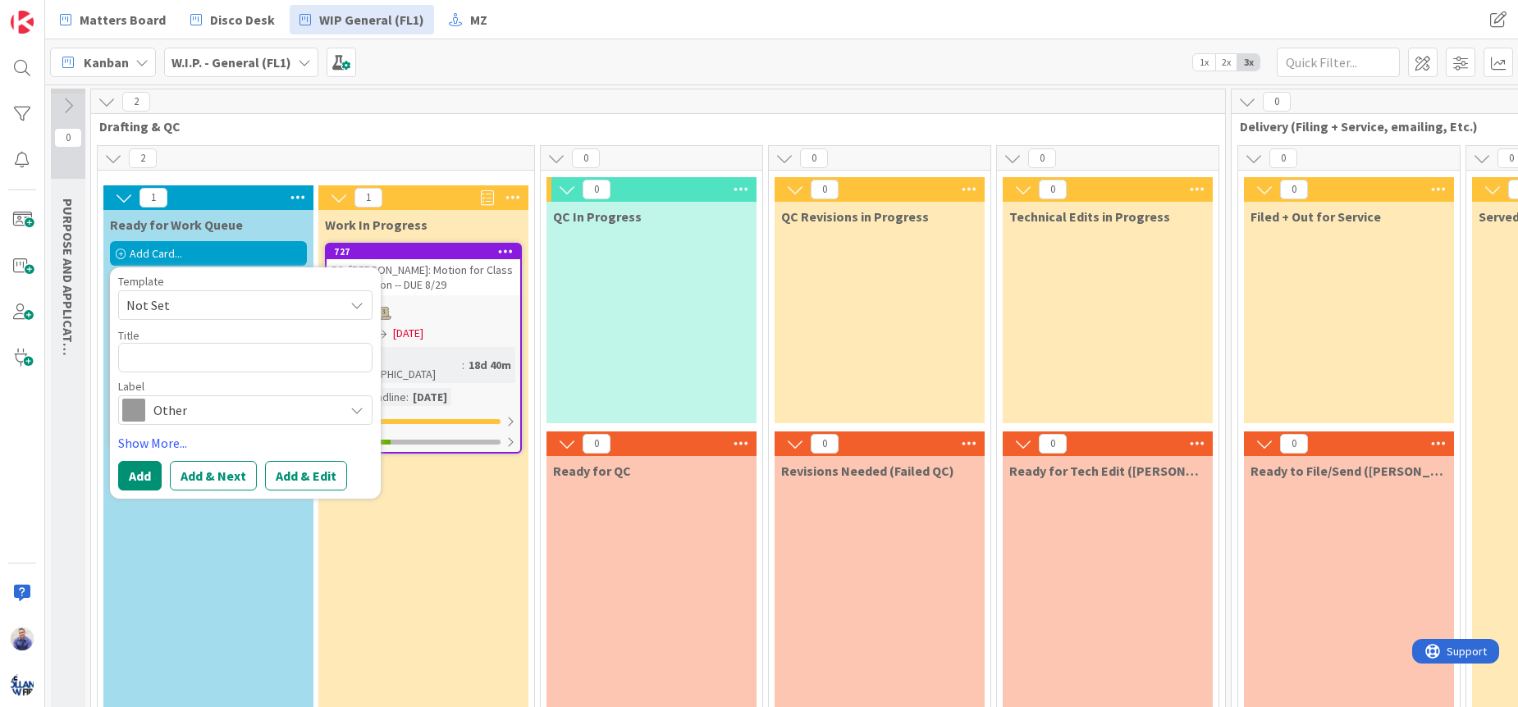
click at [243, 309] on span "Not Set" at bounding box center [228, 305] width 205 height 21
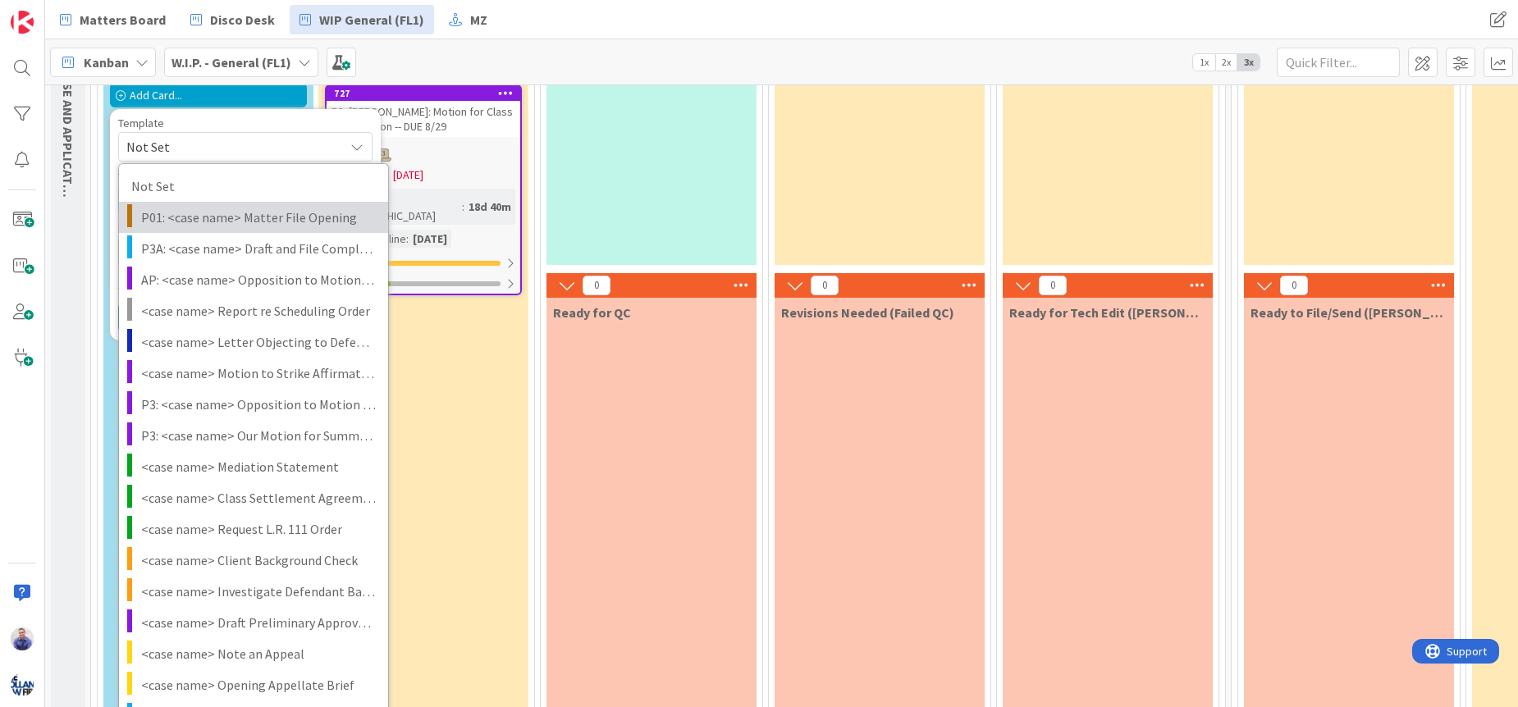
scroll to position [133, 0]
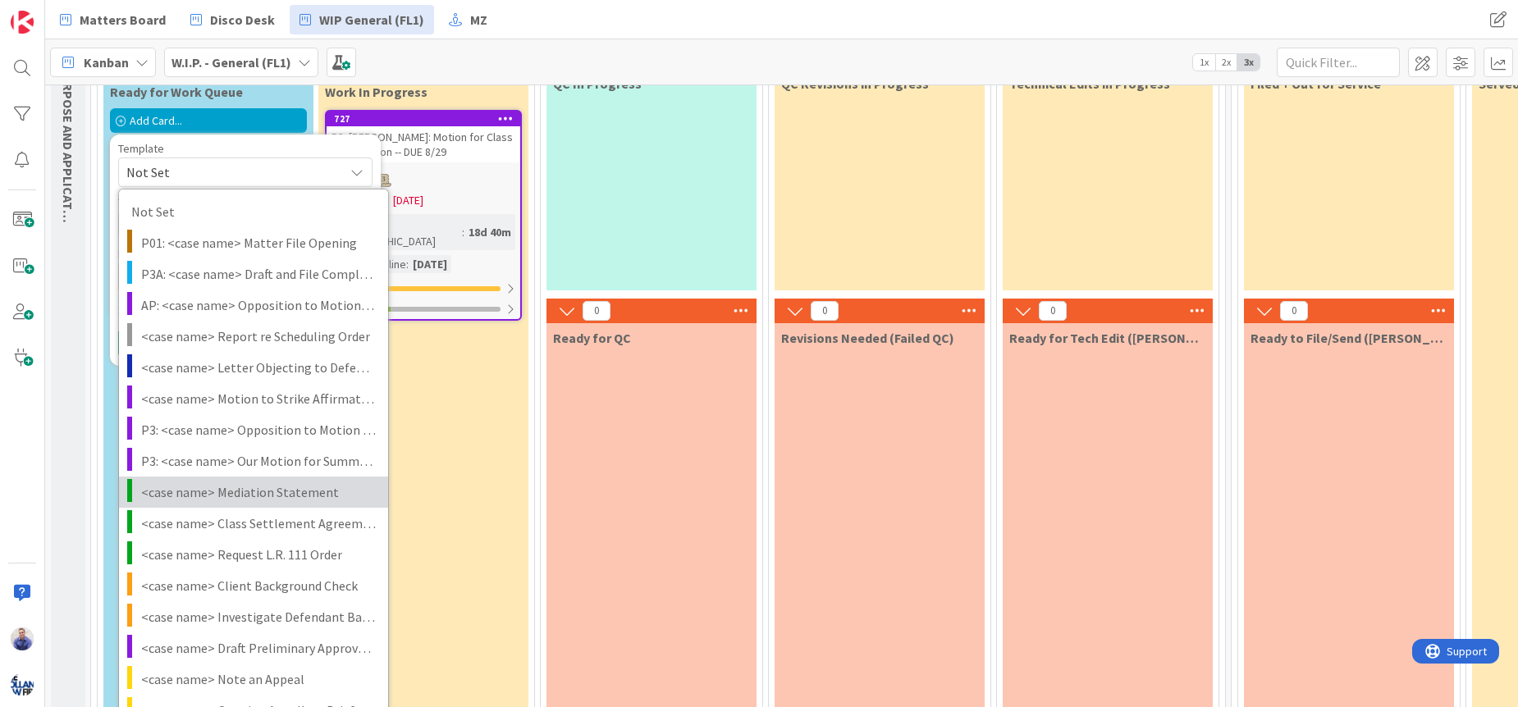
click at [314, 487] on span "<case name> Mediation Statement" at bounding box center [258, 492] width 235 height 21
type textarea "x"
type textarea "<case name> Mediation Statement"
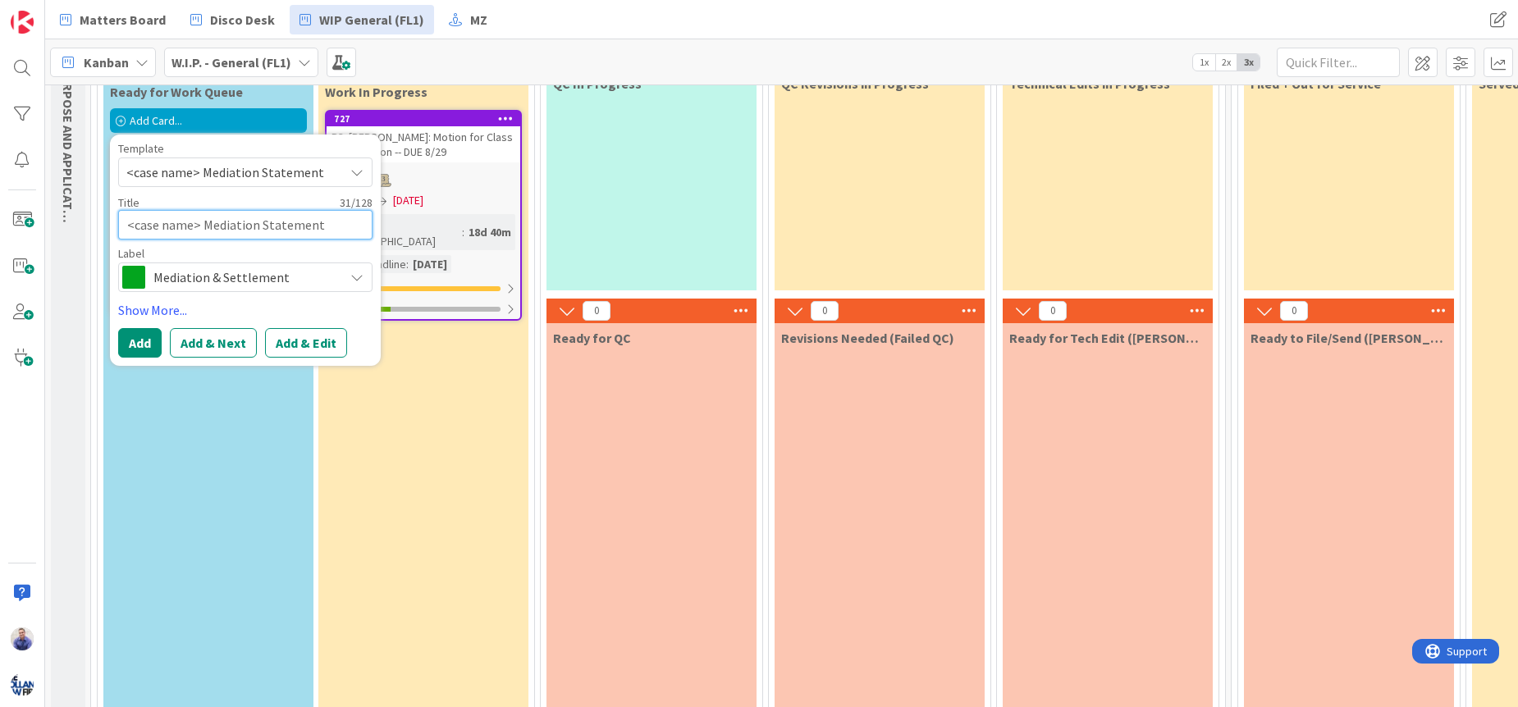
drag, startPoint x: 197, startPoint y: 227, endPoint x: 75, endPoint y: 221, distance: 121.6
click at [118, 221] on textarea "<case name> Mediation Statement" at bounding box center [245, 225] width 254 height 30
type textarea "x"
type textarea "J Mediation Statement"
type textarea "x"
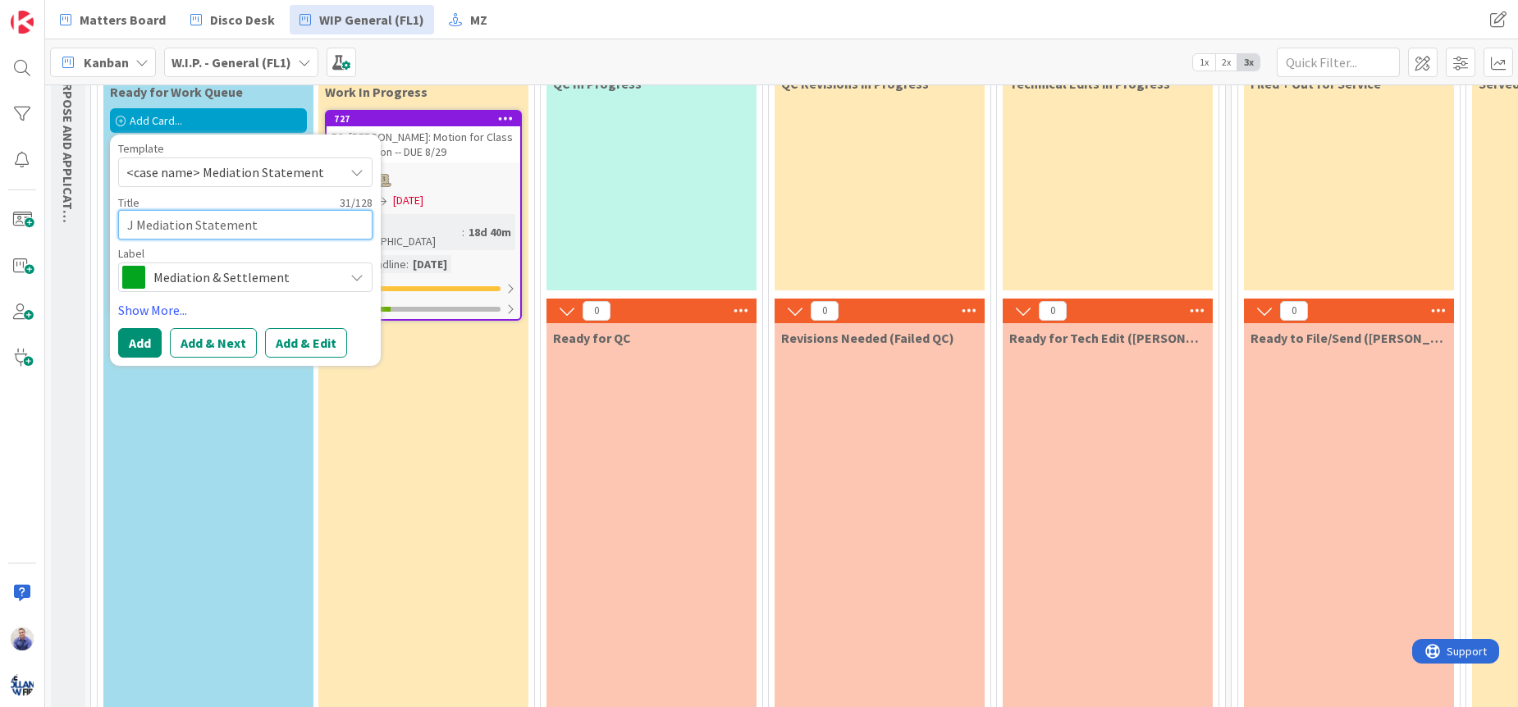
type textarea "JO Mediation Statement"
type textarea "x"
type textarea "JOH Mediation Statement"
type textarea "x"
type textarea "[PERSON_NAME] Mediation Statement"
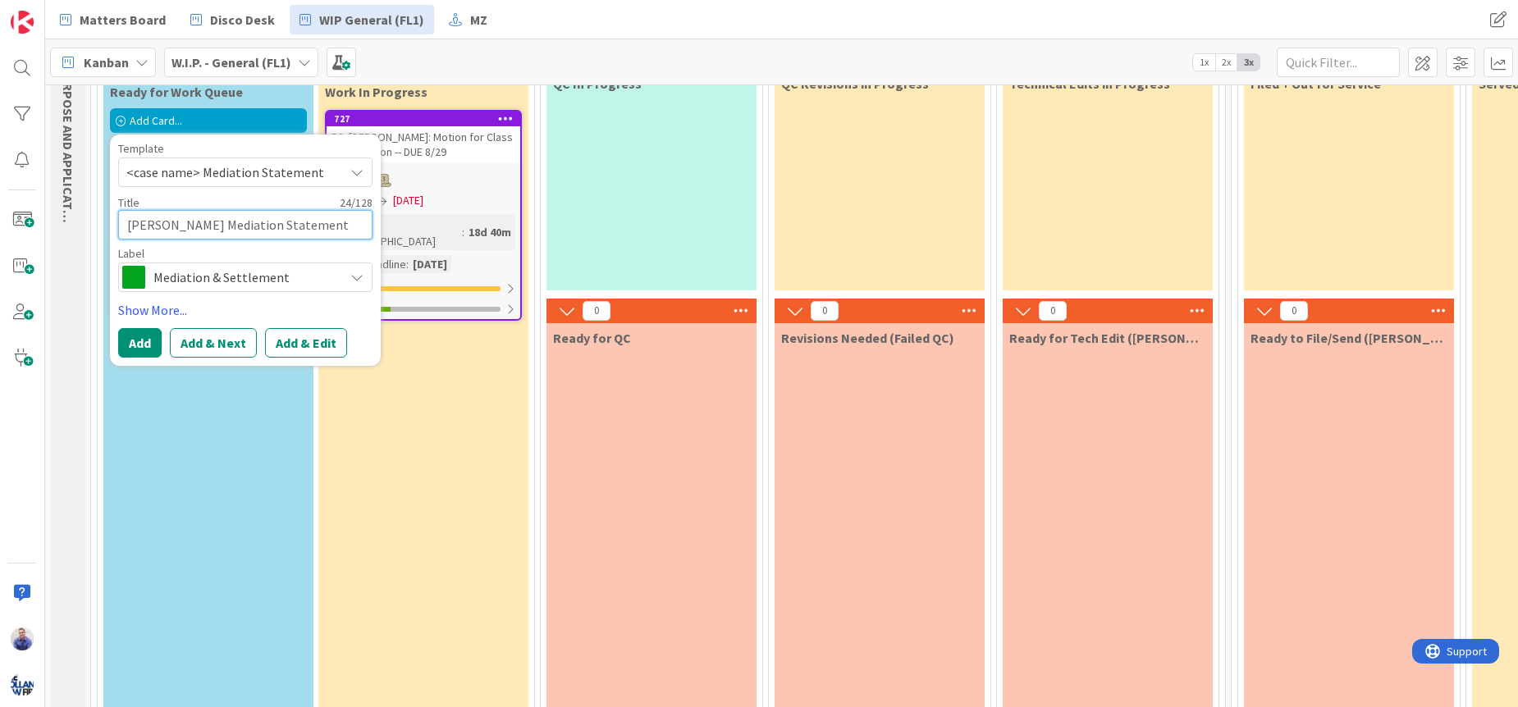
type textarea "x"
type textarea "[PERSON_NAME] Mediation Statement"
type textarea "x"
type textarea "[PERSON_NAME] T Mediation Statement"
type textarea "x"
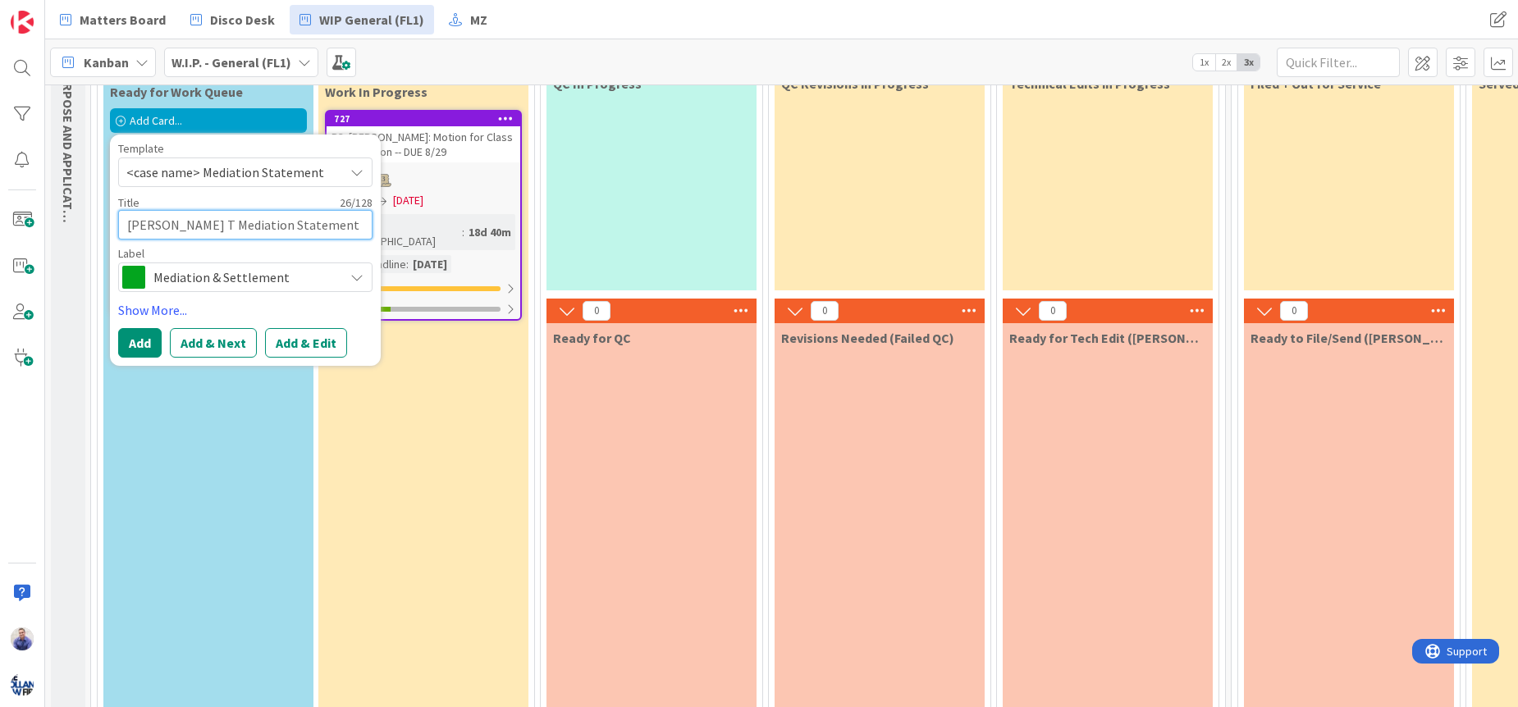
type textarea "[PERSON_NAME] TE Mediation Statement"
type textarea "x"
type textarea "[PERSON_NAME] TES Mediation Statement"
type textarea "x"
type textarea "[PERSON_NAME] TEST Mediation Statement"
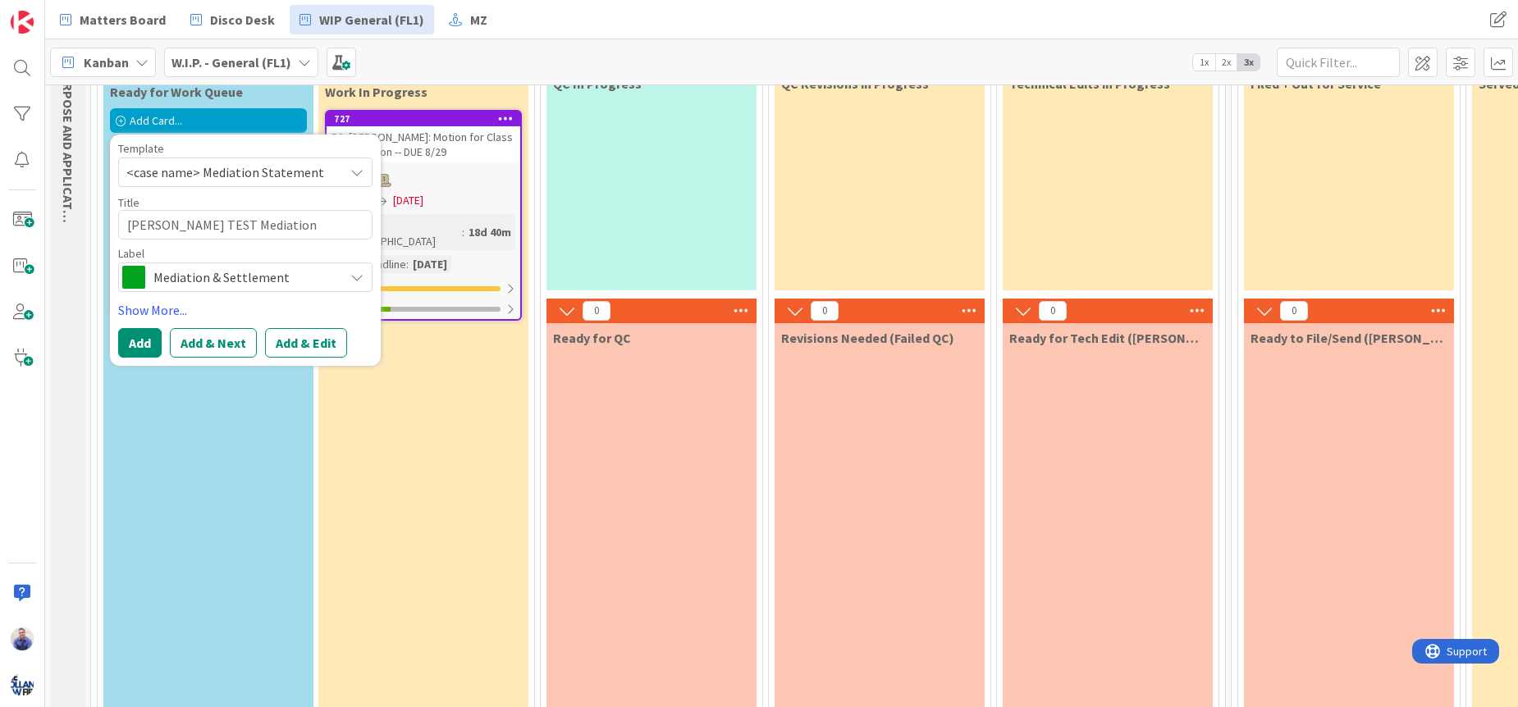
click at [292, 348] on button "Add & Edit" at bounding box center [306, 343] width 82 height 30
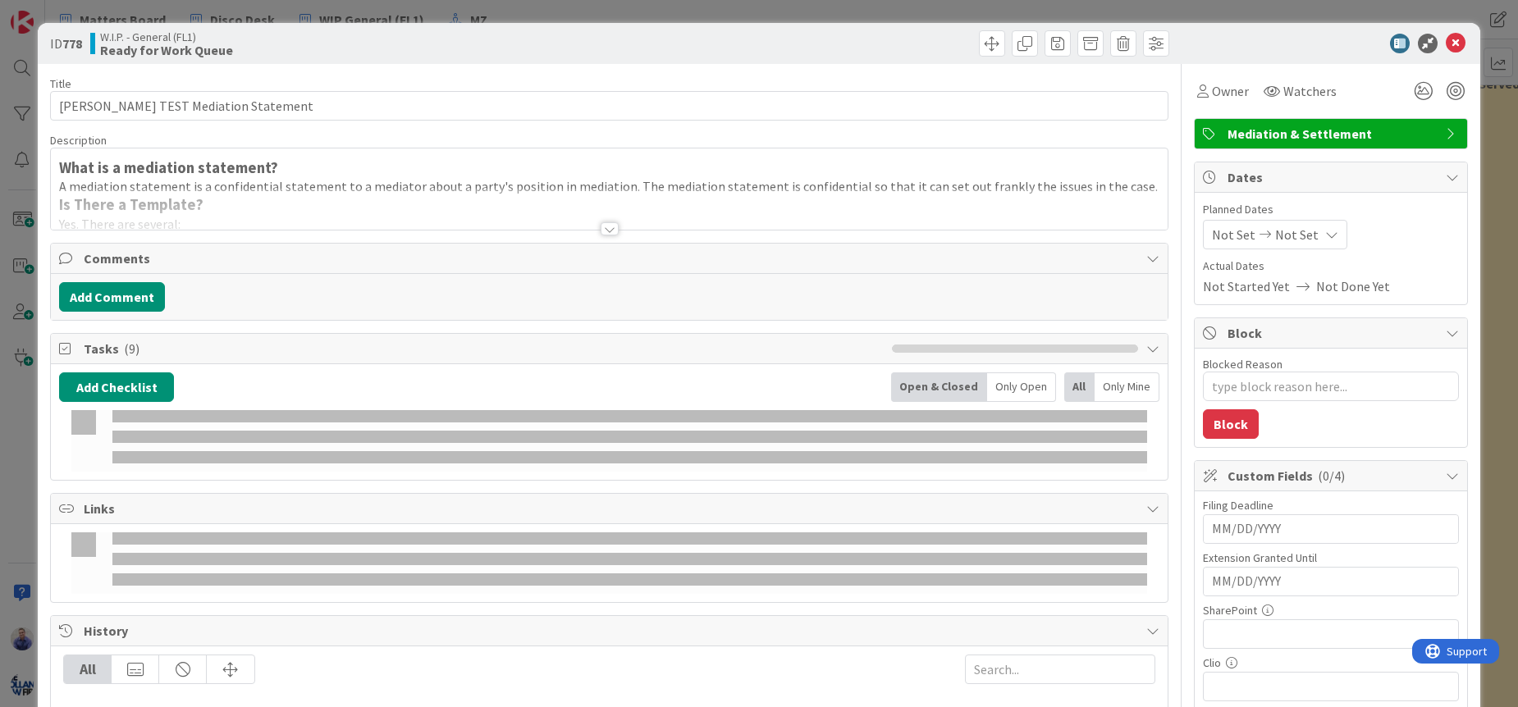
type textarea "x"
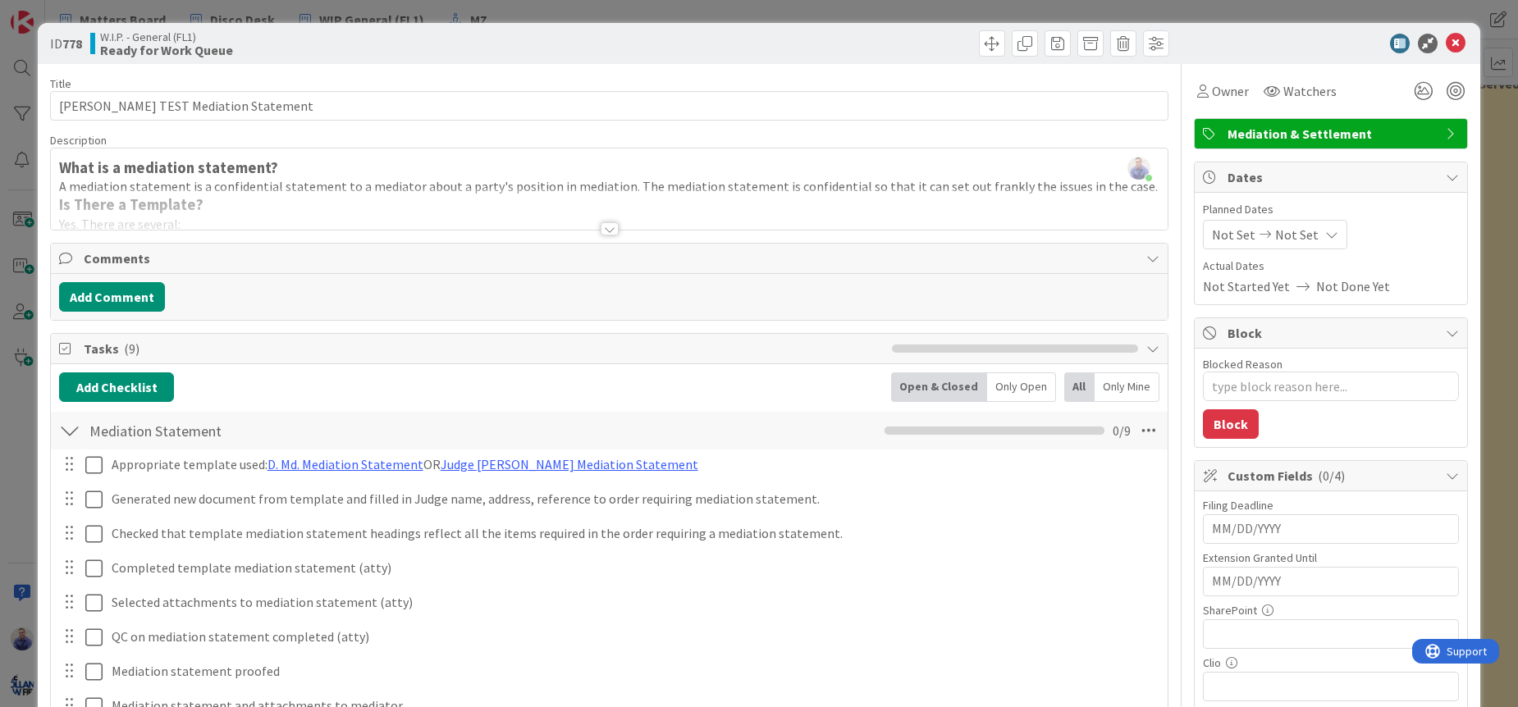
drag, startPoint x: 610, startPoint y: 228, endPoint x: 479, endPoint y: 217, distance: 131.0
click at [610, 228] on div at bounding box center [610, 228] width 18 height 13
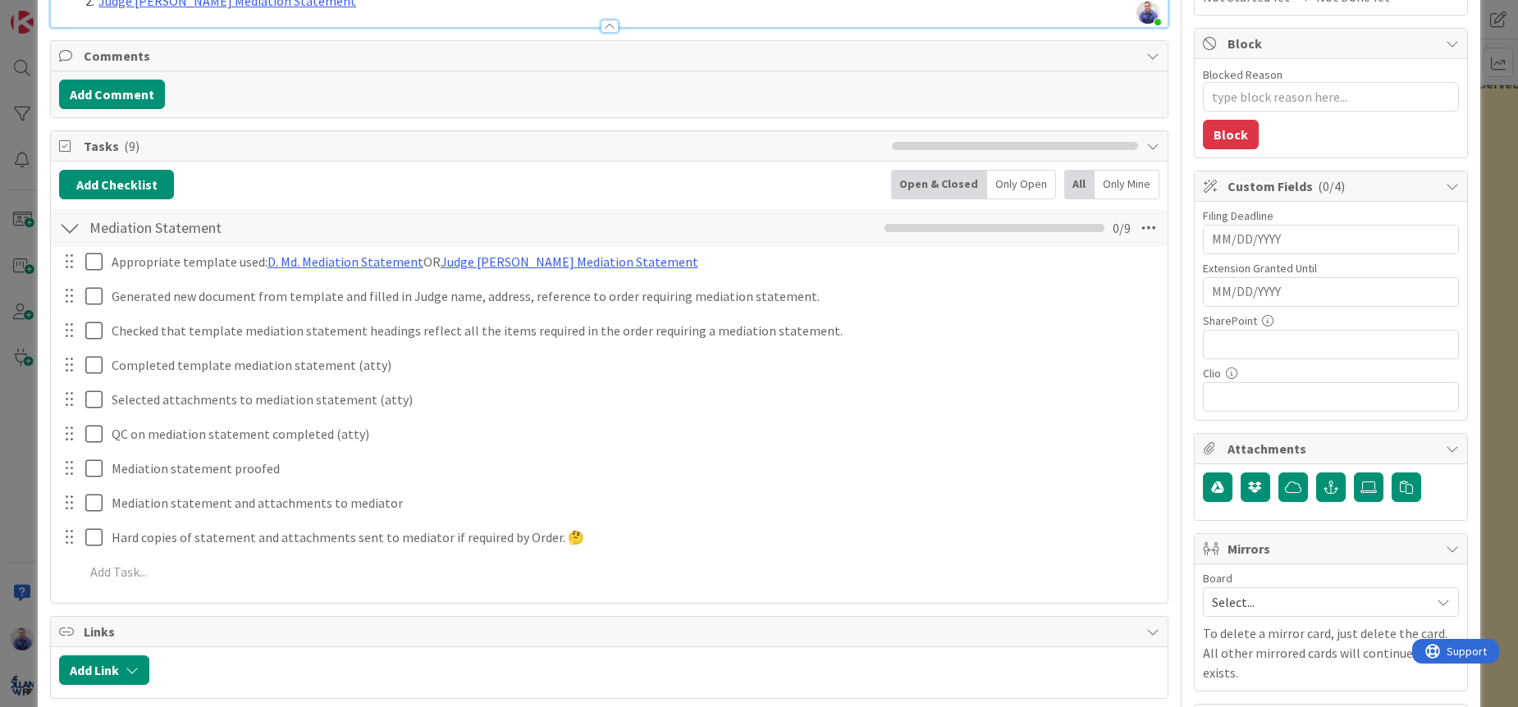
scroll to position [396, 0]
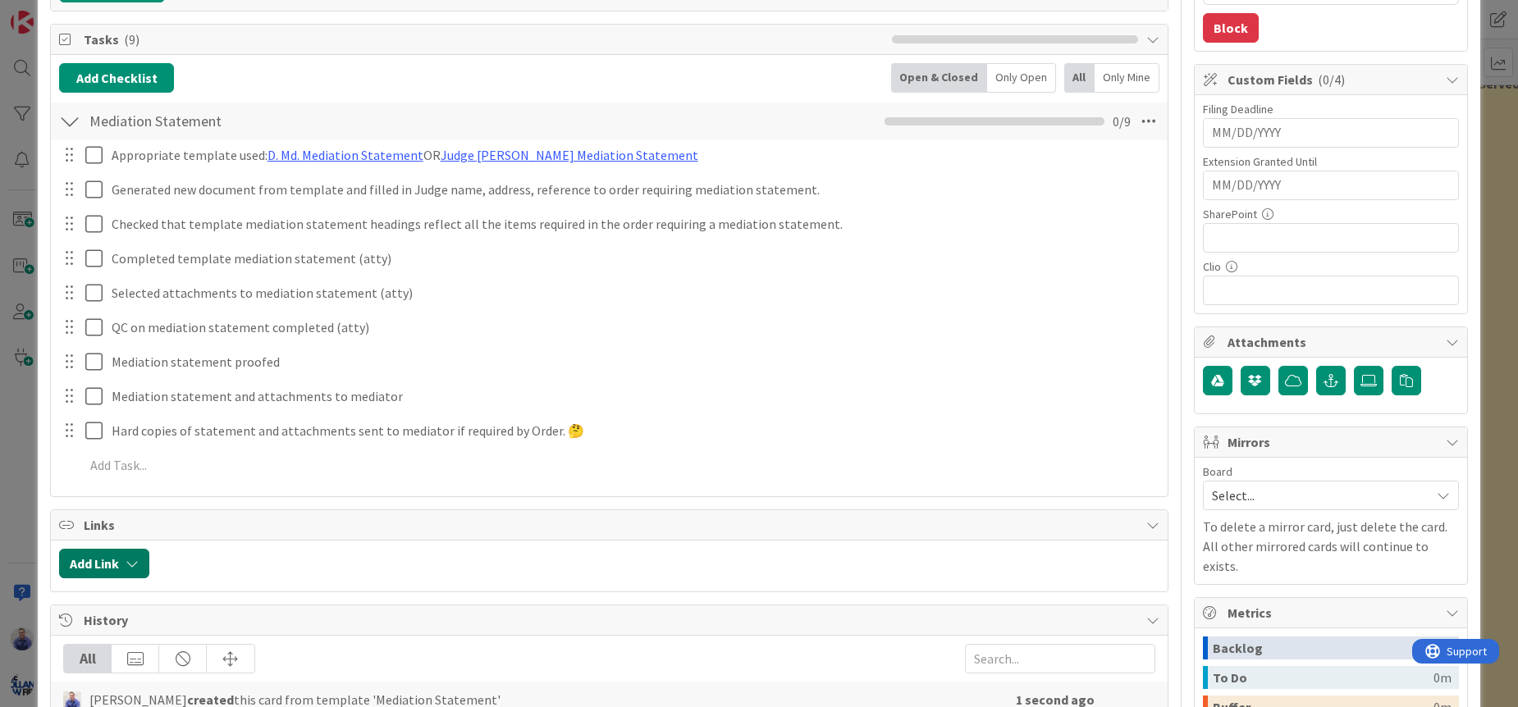
click at [92, 567] on button "Add Link" at bounding box center [104, 564] width 90 height 30
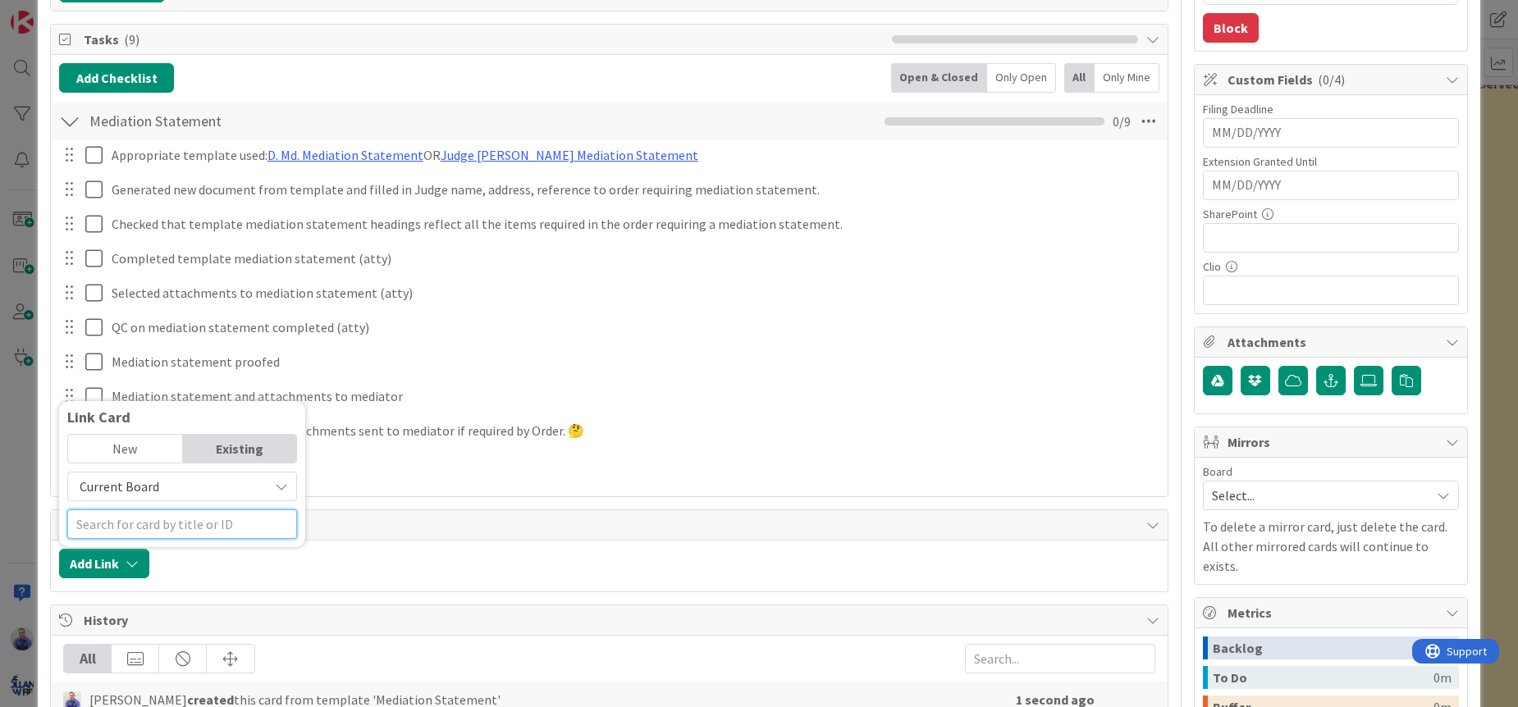
click at [171, 523] on input "text" at bounding box center [182, 524] width 230 height 30
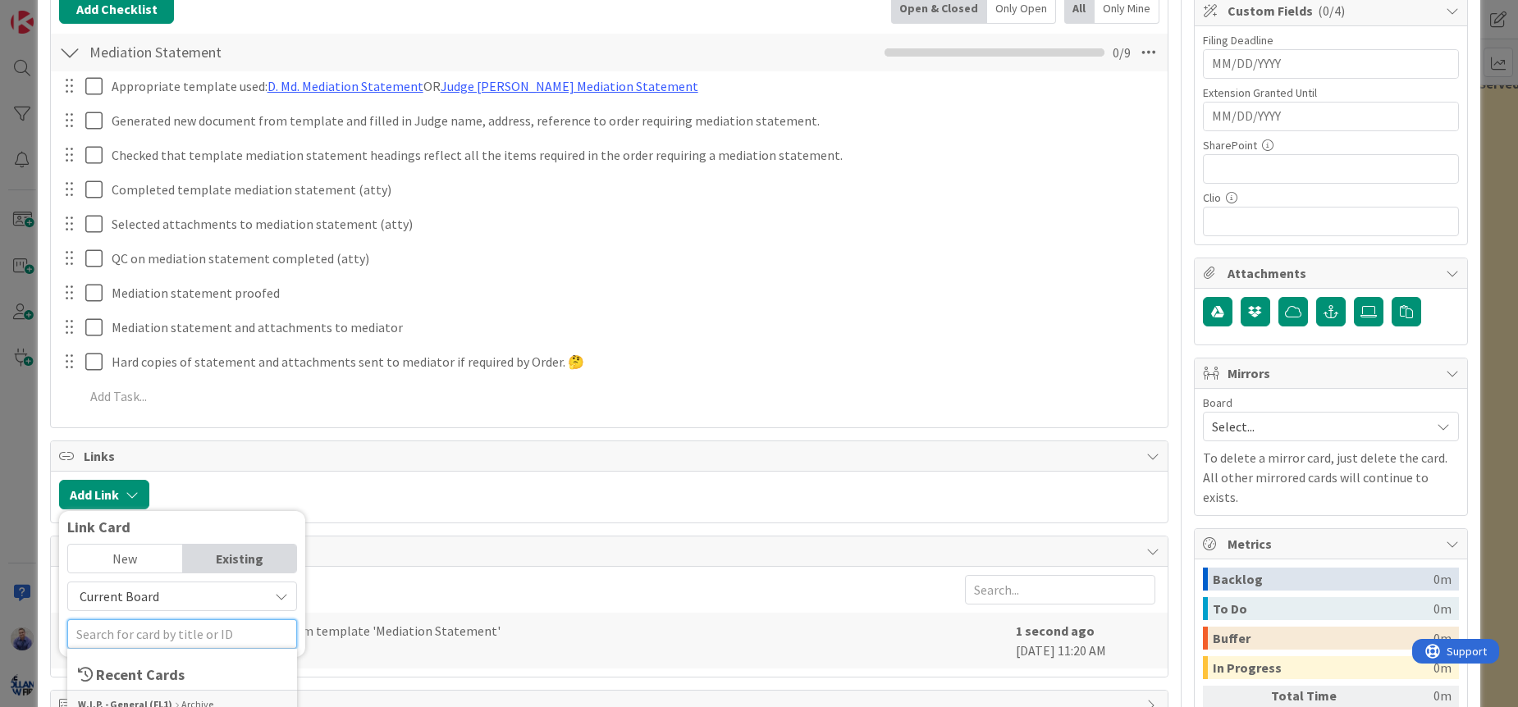
scroll to position [551, 0]
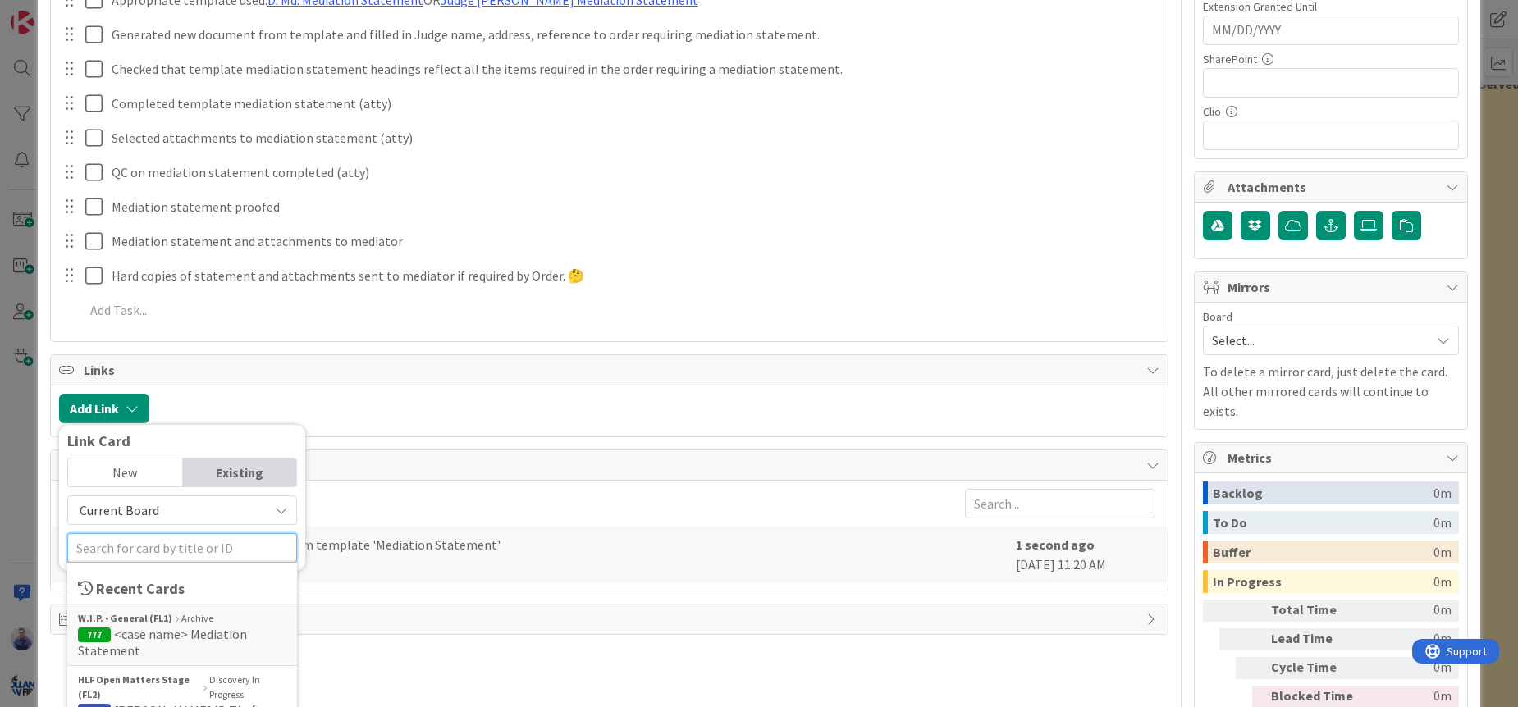
click at [222, 546] on input "text" at bounding box center [182, 548] width 230 height 30
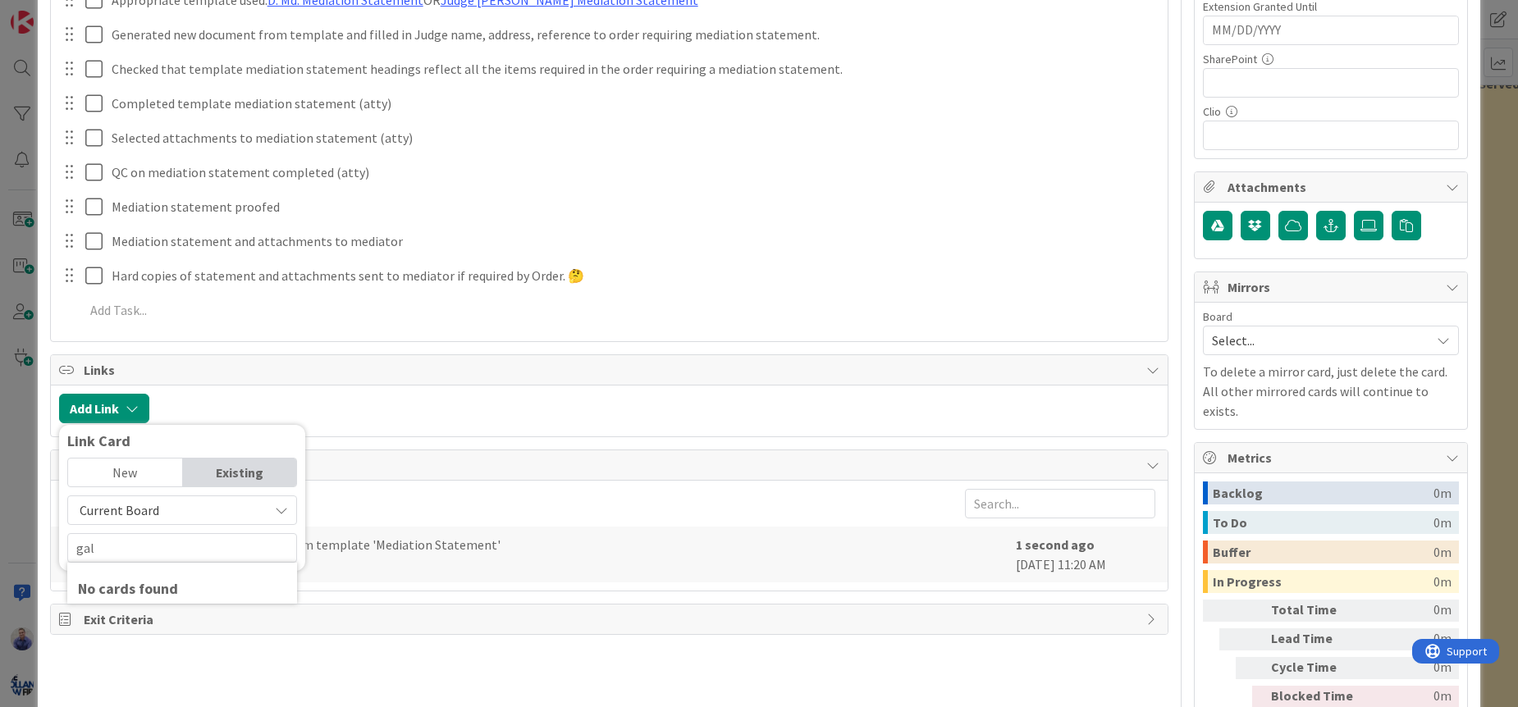
click at [366, 503] on div "All" at bounding box center [609, 504] width 1092 height 30
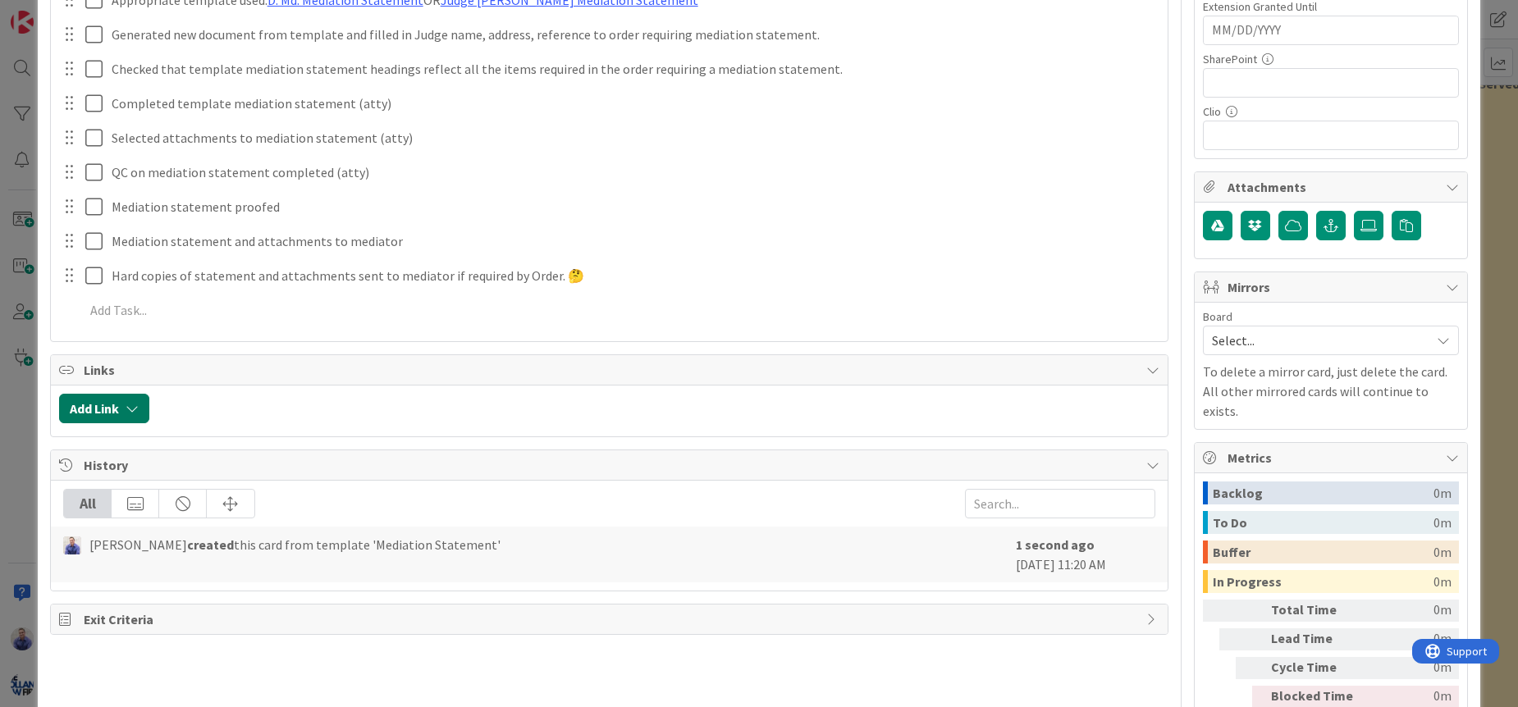
click at [102, 406] on button "Add Link" at bounding box center [104, 409] width 90 height 30
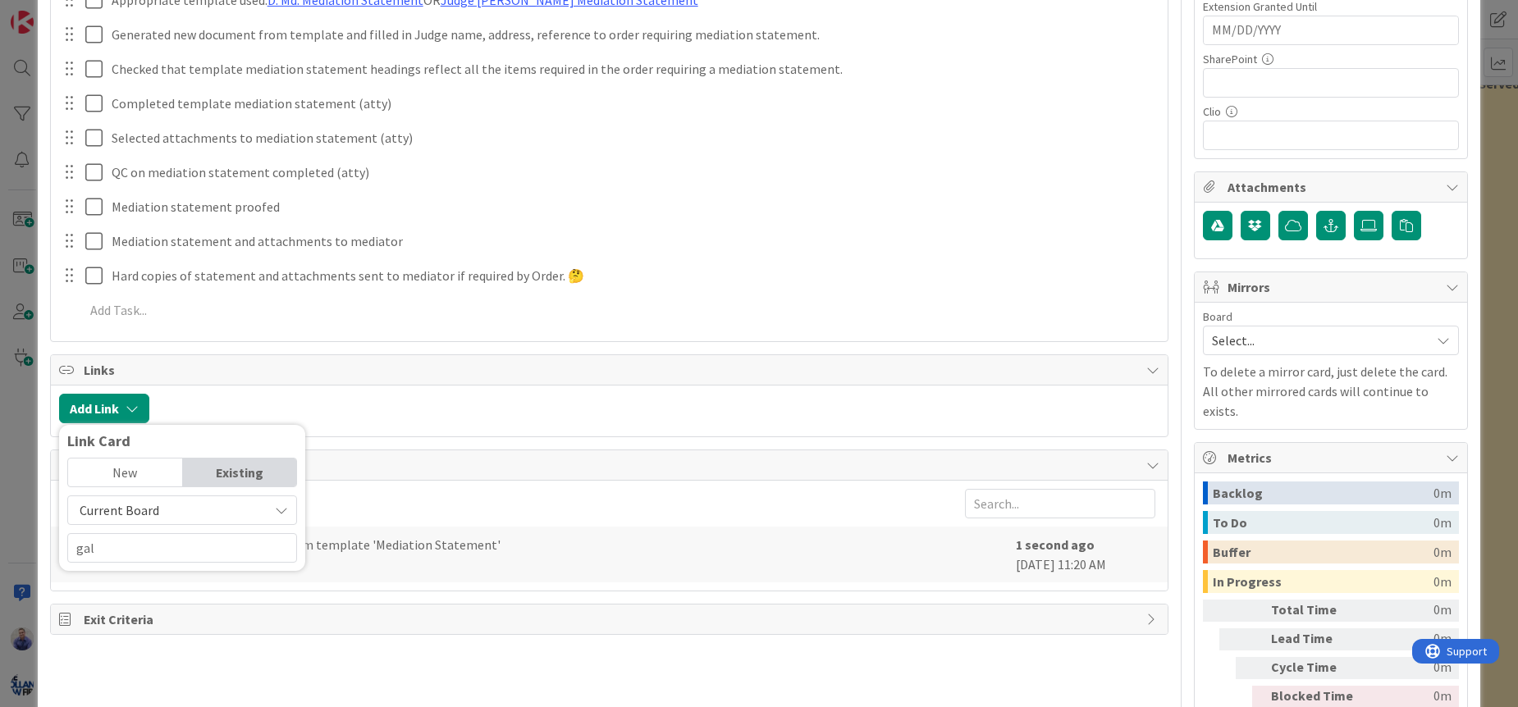
click at [181, 508] on span "Current Board" at bounding box center [168, 510] width 184 height 23
click at [167, 573] on span "All Boards" at bounding box center [190, 578] width 228 height 25
click at [162, 549] on input "gal" at bounding box center [182, 548] width 230 height 30
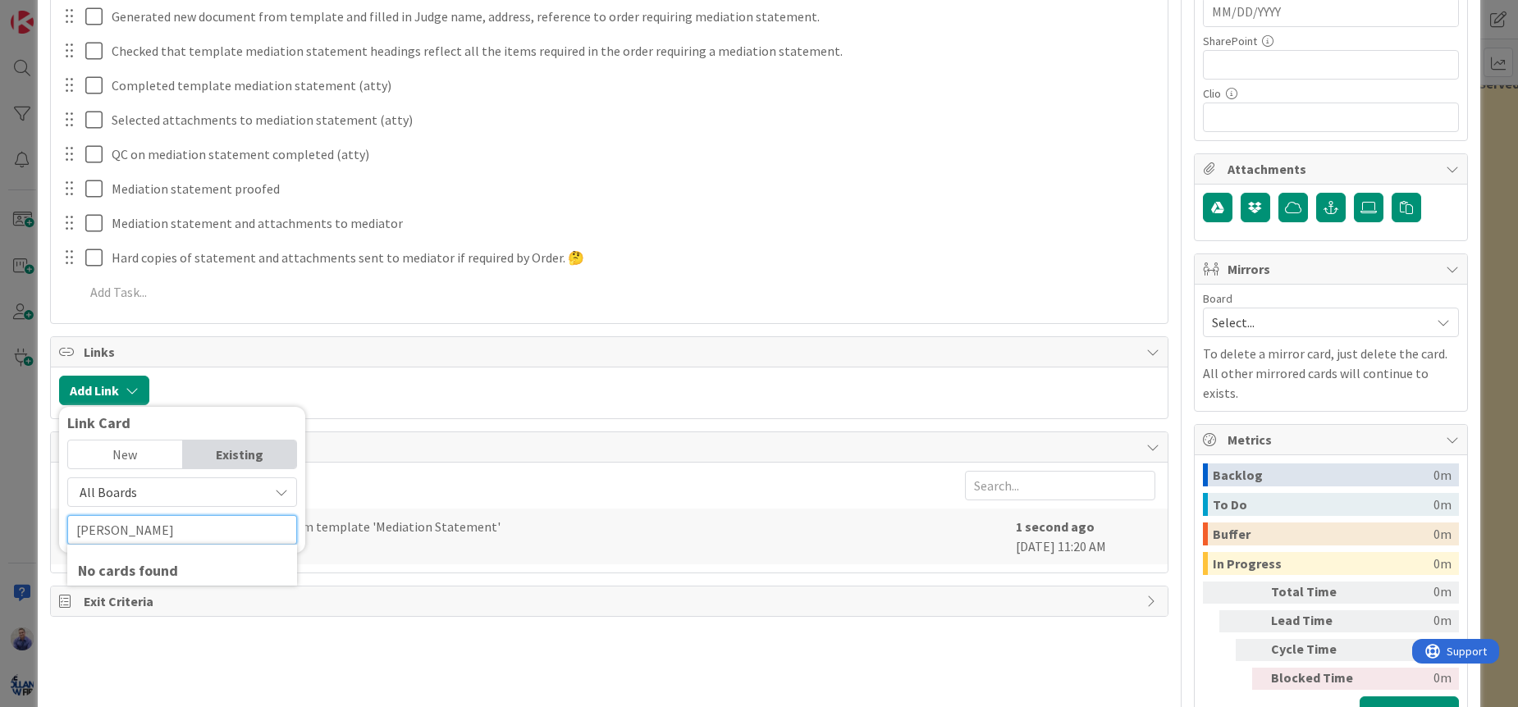
scroll to position [613, 0]
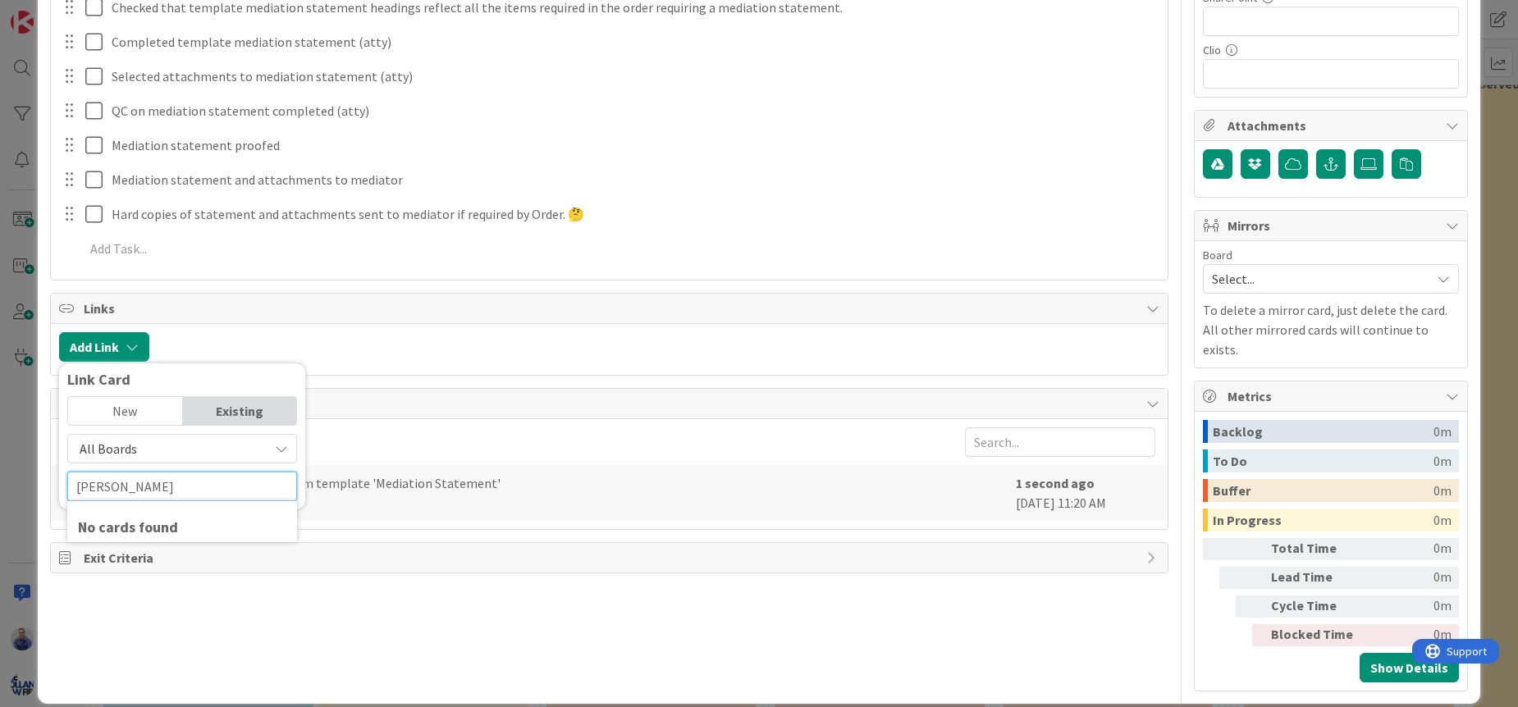
type input "[PERSON_NAME]"
click at [216, 448] on span "All Boards" at bounding box center [168, 448] width 184 height 23
click at [218, 447] on span "All Boards" at bounding box center [168, 448] width 184 height 23
click at [254, 410] on div "Existing" at bounding box center [240, 411] width 114 height 28
click at [126, 413] on div "New" at bounding box center [125, 411] width 114 height 28
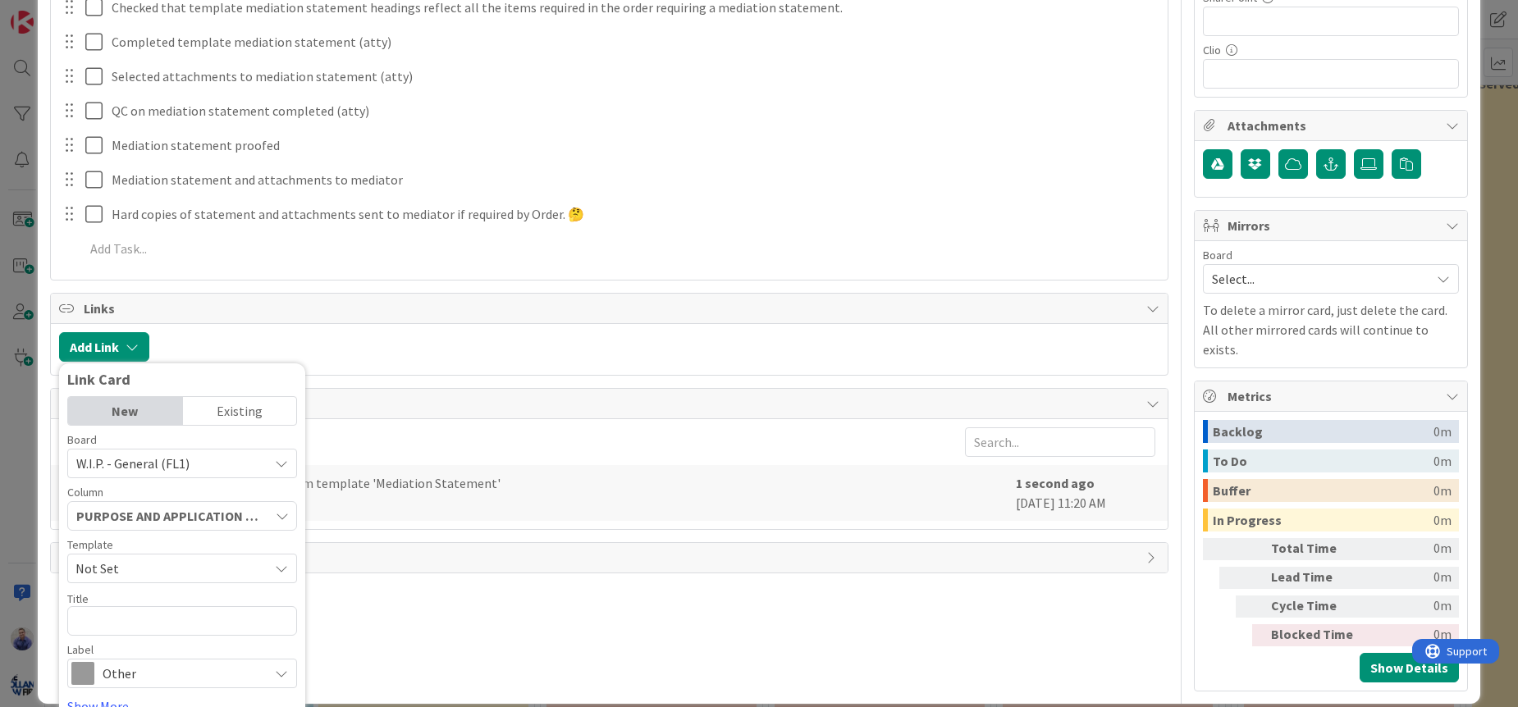
click at [235, 413] on div "Existing" at bounding box center [240, 411] width 114 height 28
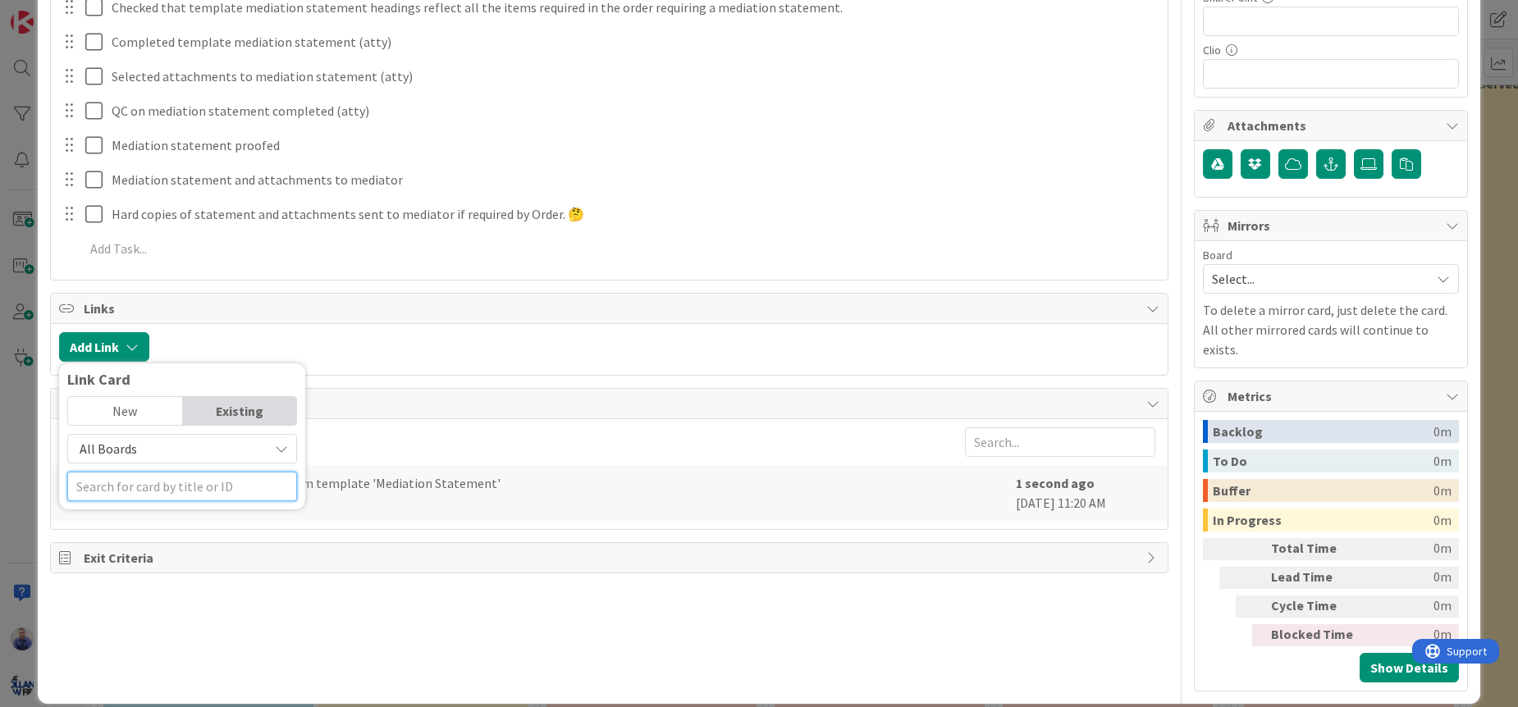
click at [215, 484] on input "text" at bounding box center [182, 487] width 230 height 30
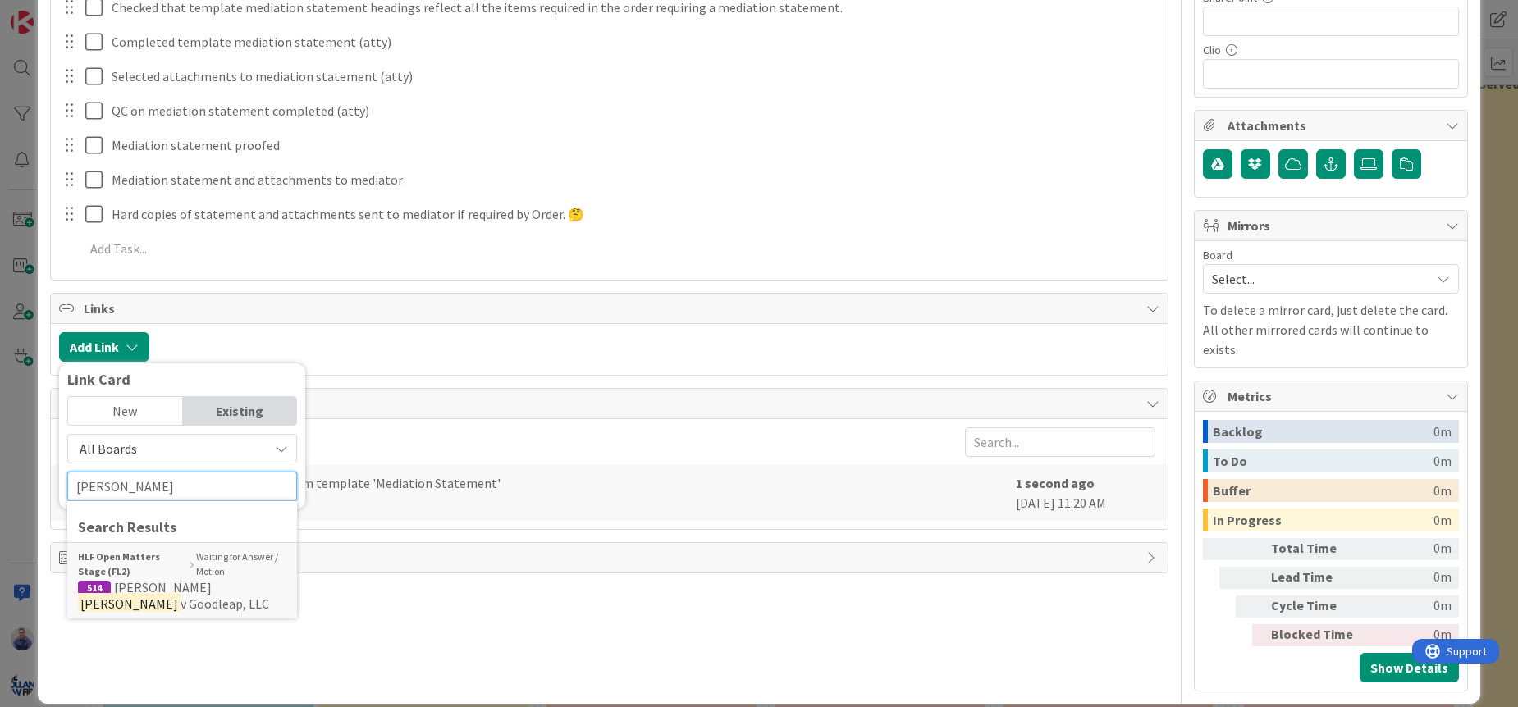
type input "[PERSON_NAME]"
drag, startPoint x: 437, startPoint y: 596, endPoint x: 556, endPoint y: 599, distance: 119.0
click at [441, 599] on div "Title 29 / 128 [PERSON_NAME] TEST Mediation Statement Description [PERSON_NAME]…" at bounding box center [609, 71] width 1118 height 1240
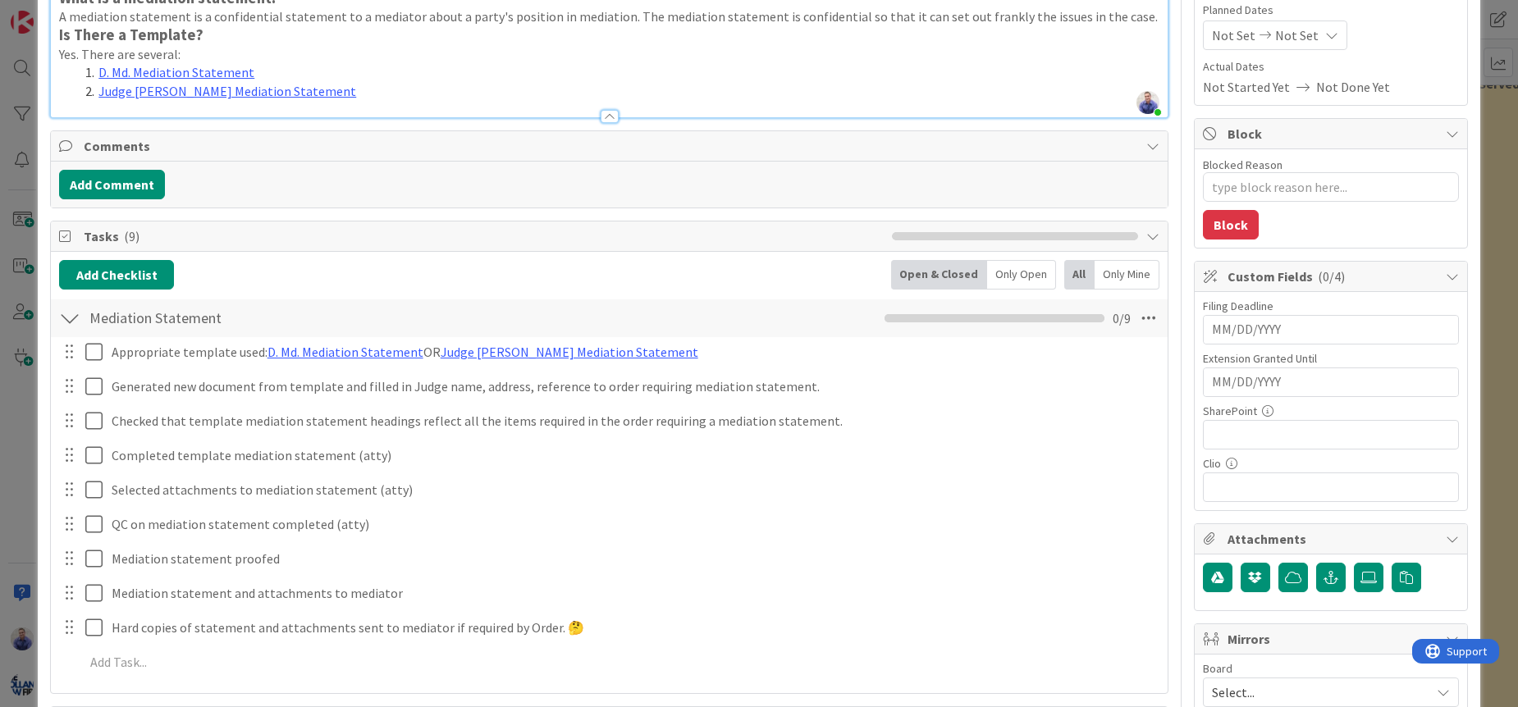
scroll to position [0, 0]
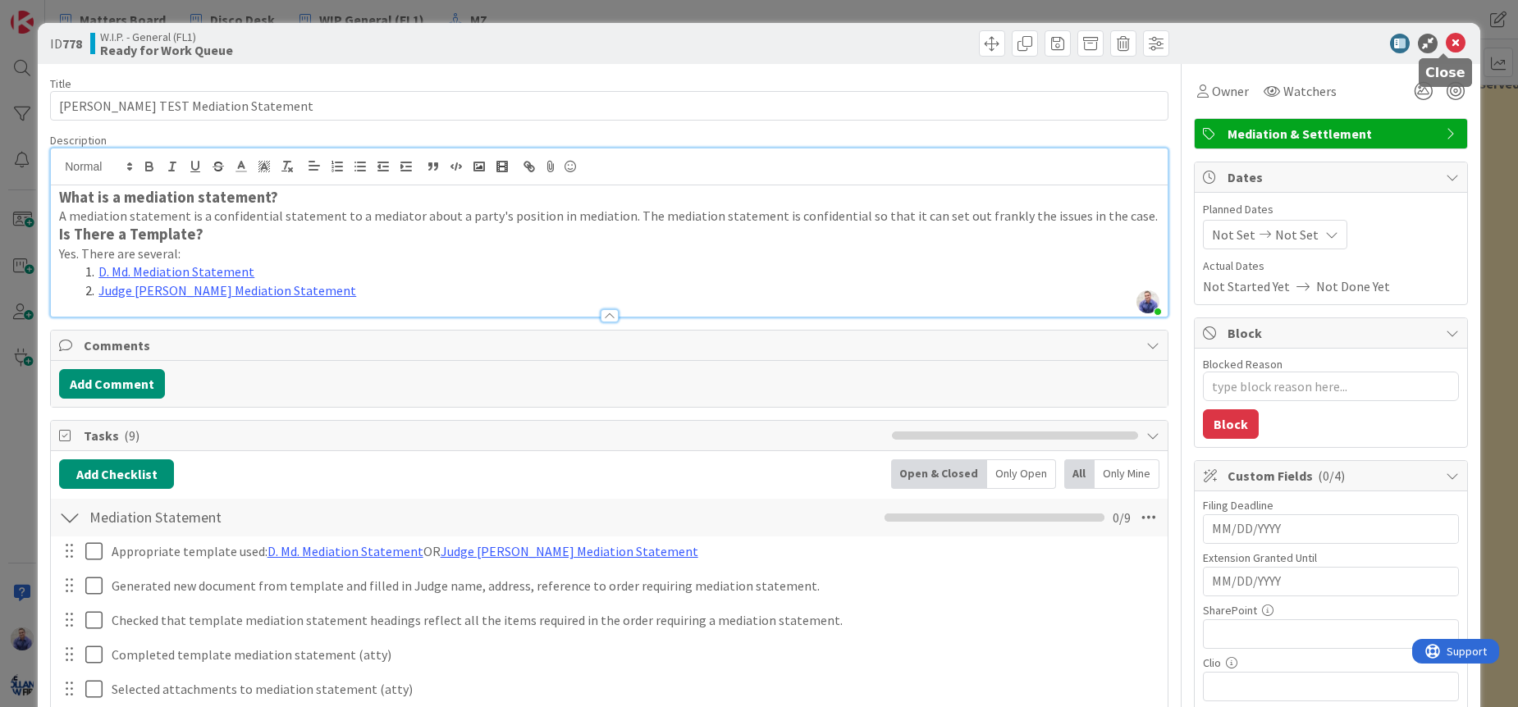
drag, startPoint x: 1446, startPoint y: 43, endPoint x: 1388, endPoint y: 53, distance: 58.4
click at [1446, 43] on icon at bounding box center [1456, 44] width 20 height 20
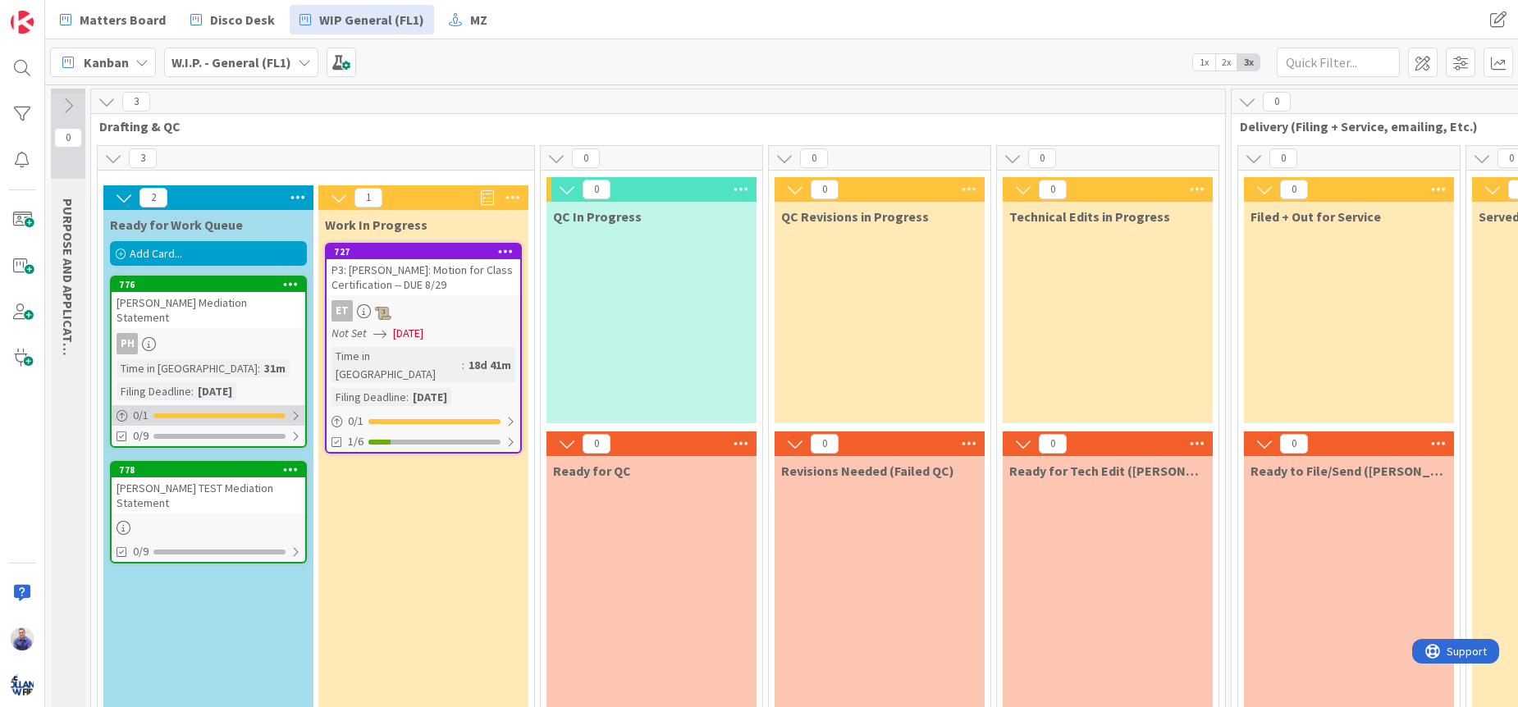
click at [294, 409] on div at bounding box center [295, 415] width 10 height 13
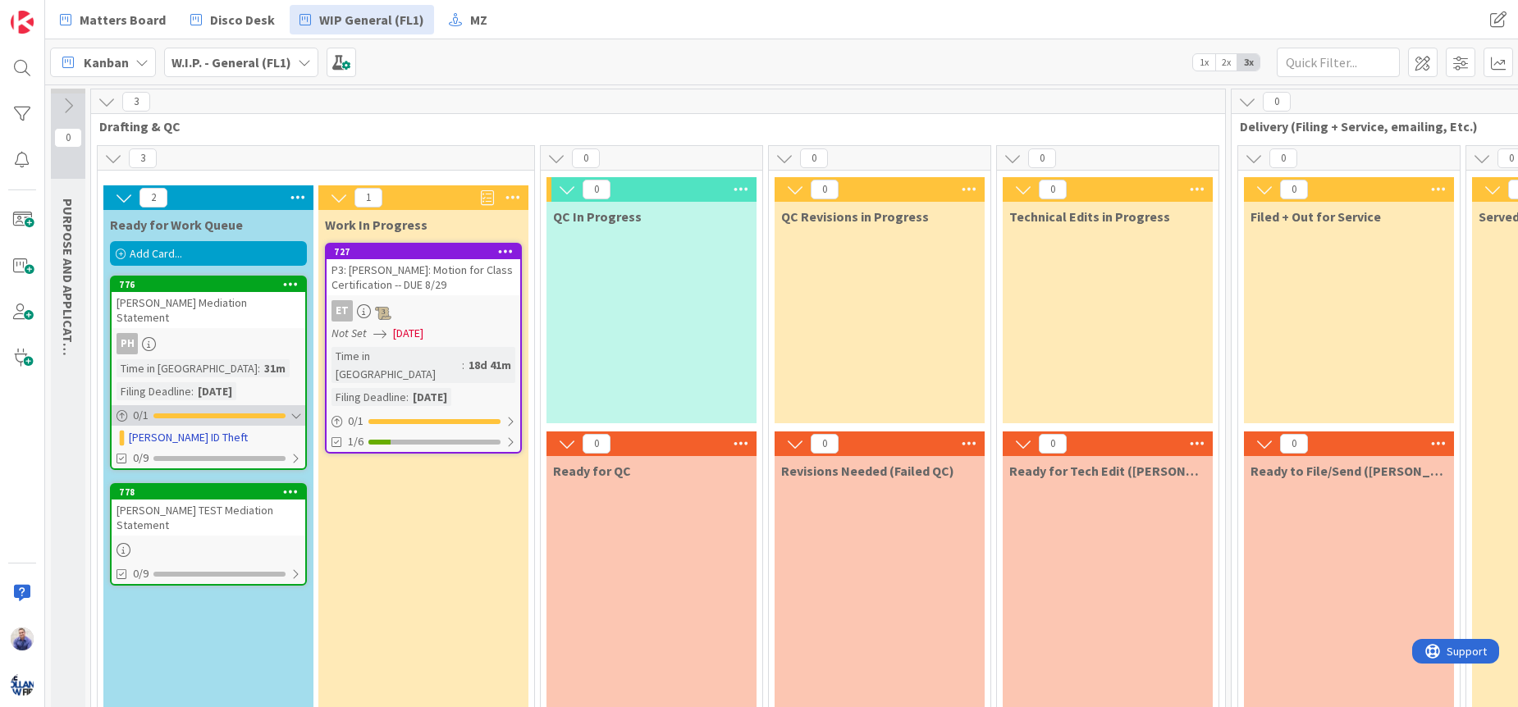
click at [294, 409] on div at bounding box center [295, 415] width 10 height 13
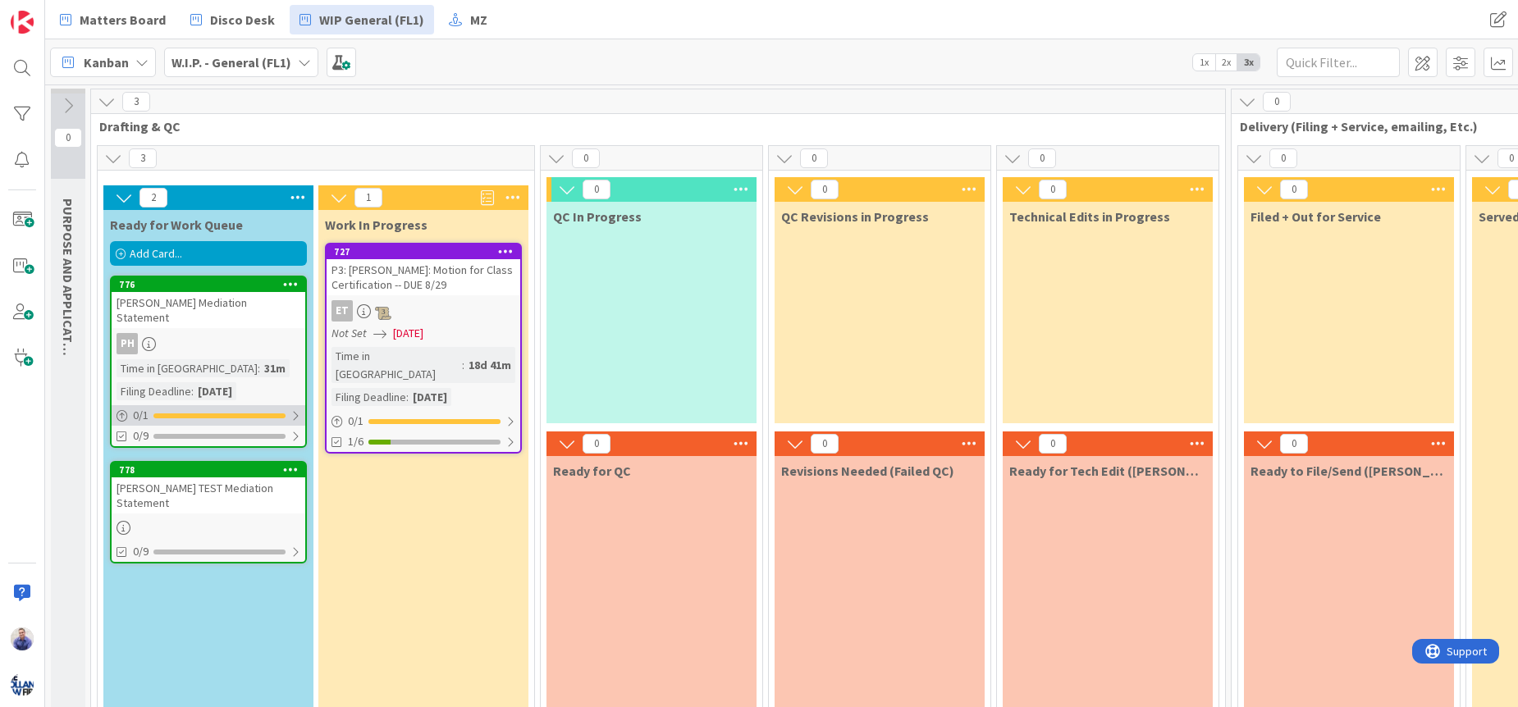
click at [295, 409] on div at bounding box center [295, 415] width 10 height 13
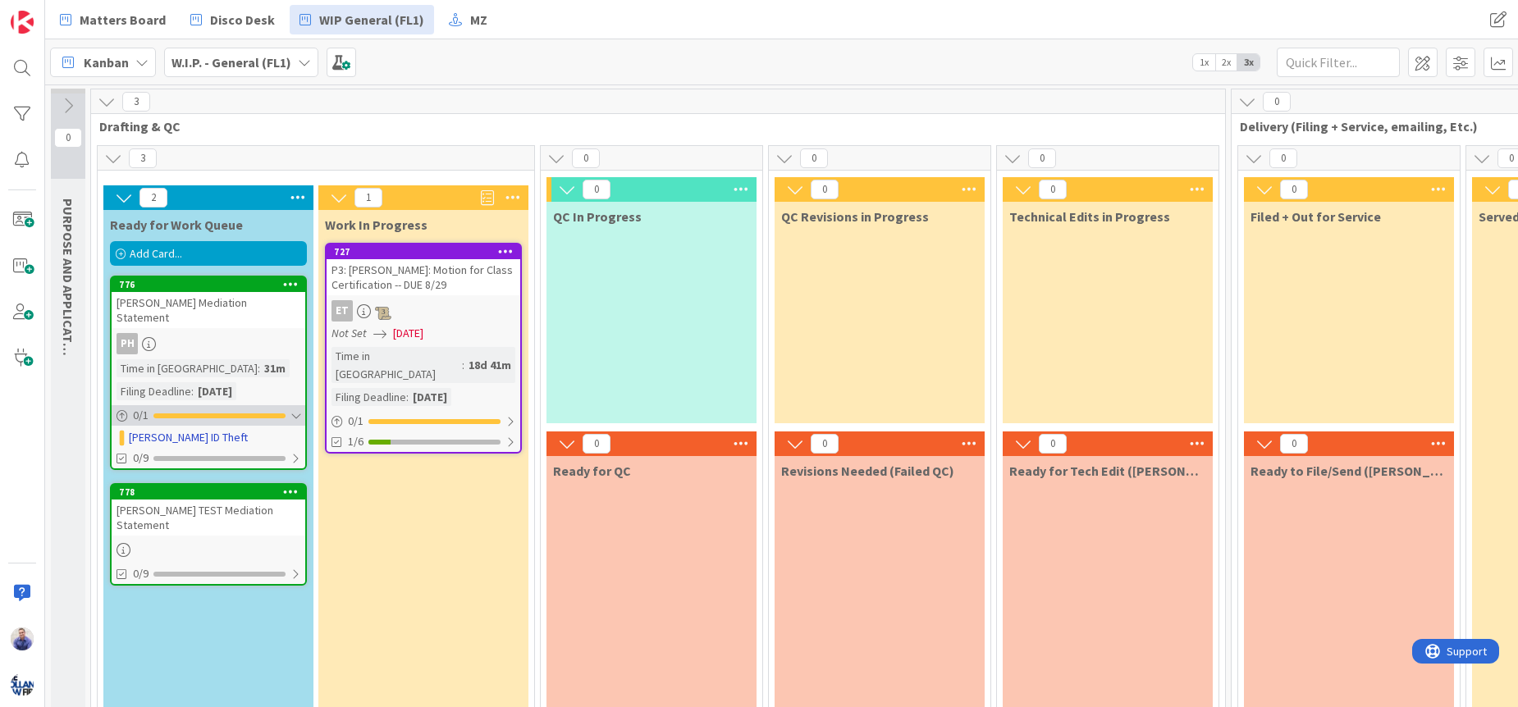
click at [299, 409] on div at bounding box center [295, 415] width 10 height 13
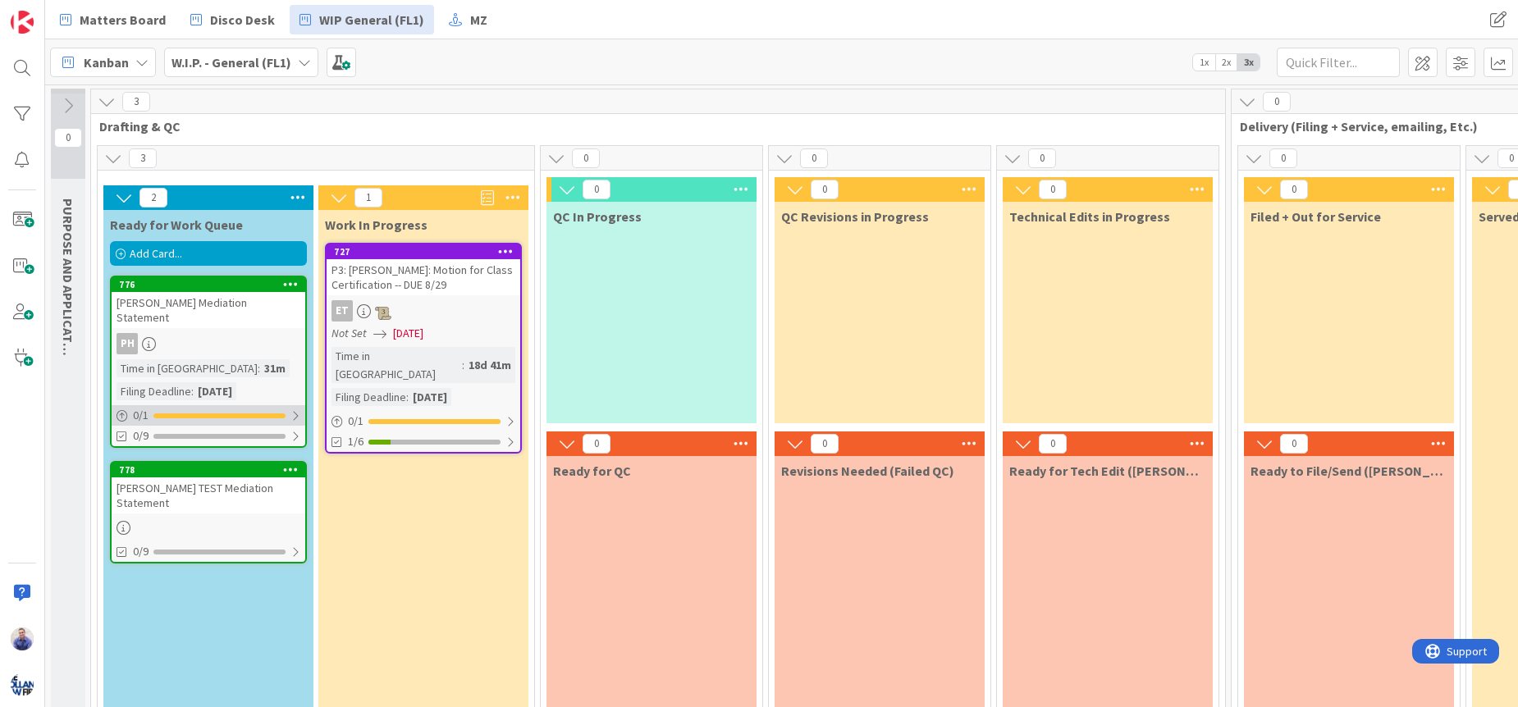
click at [299, 409] on div at bounding box center [295, 415] width 10 height 13
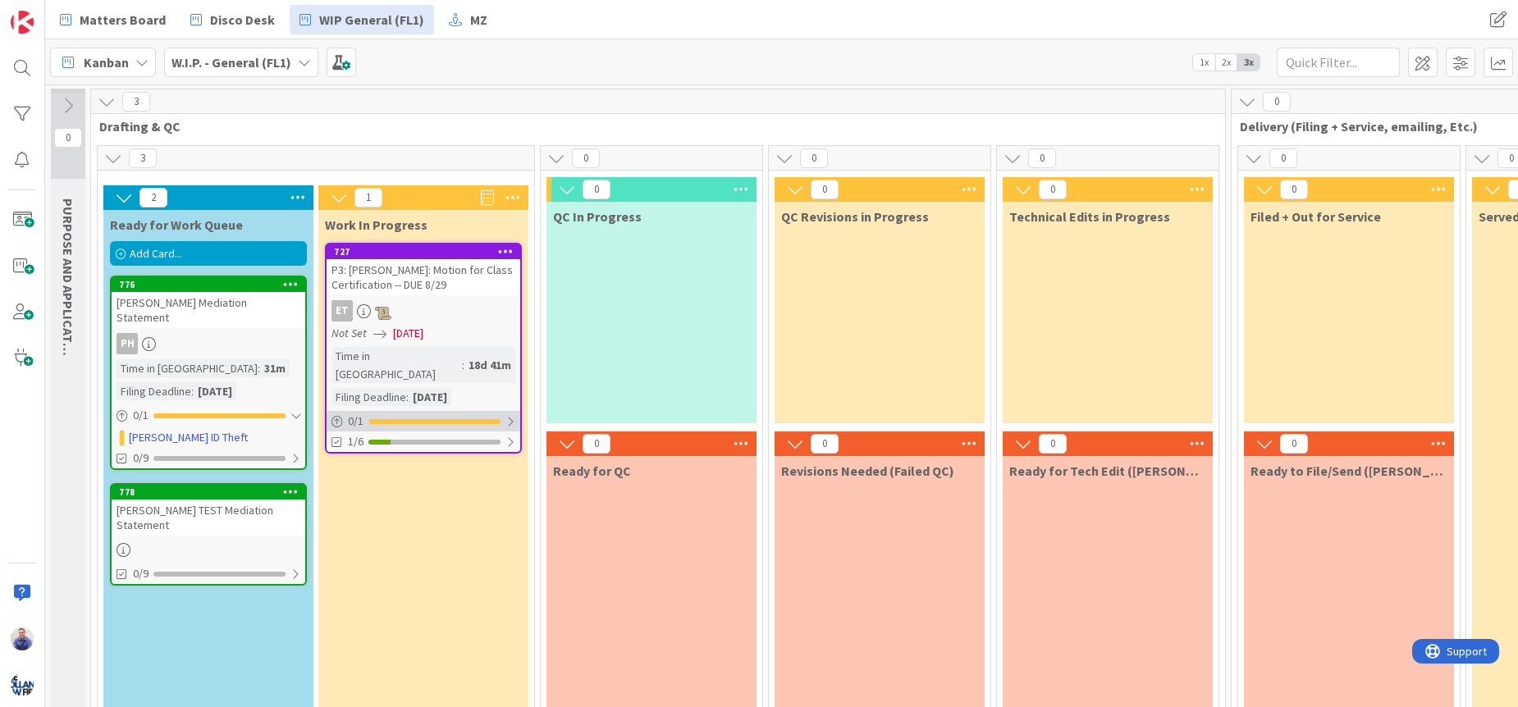
click at [512, 415] on div at bounding box center [510, 421] width 10 height 13
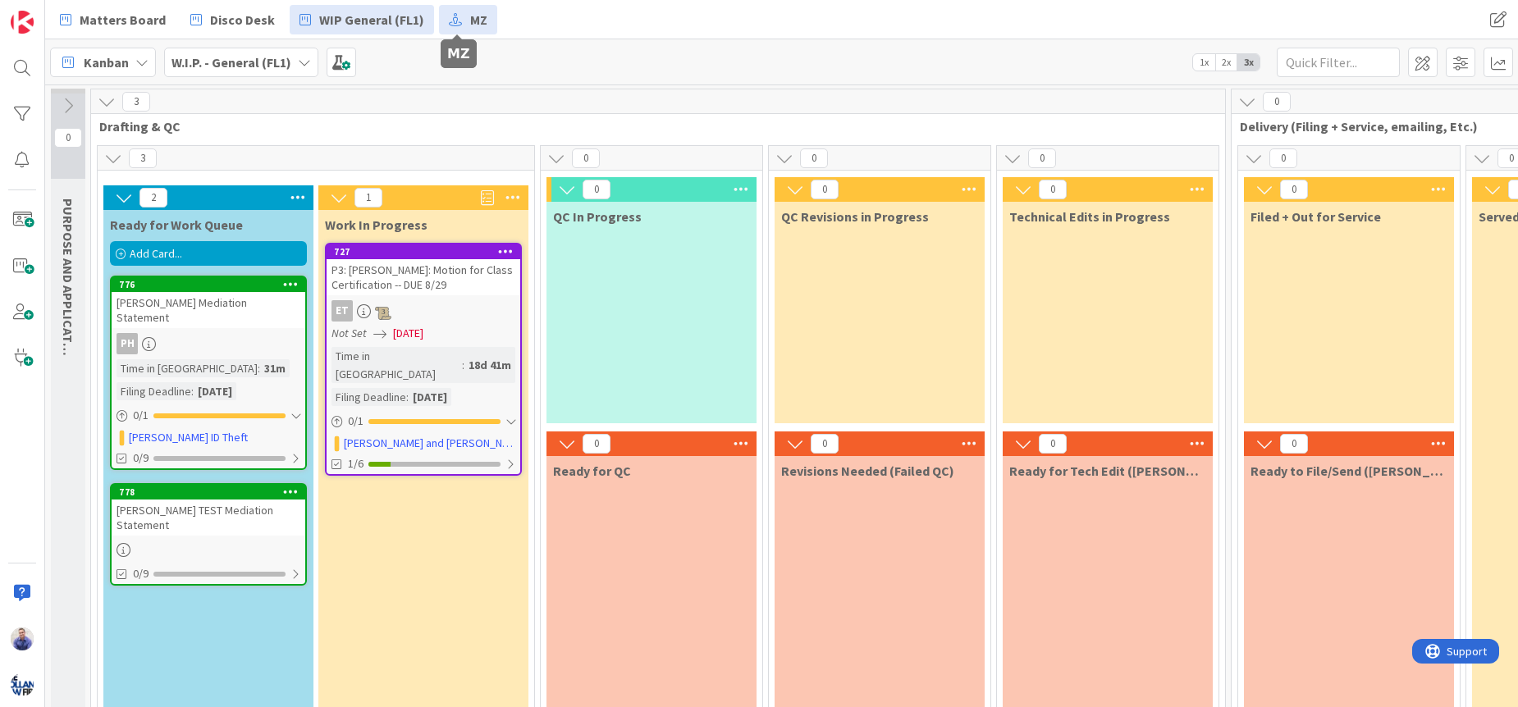
click at [470, 25] on span "MZ" at bounding box center [478, 20] width 17 height 20
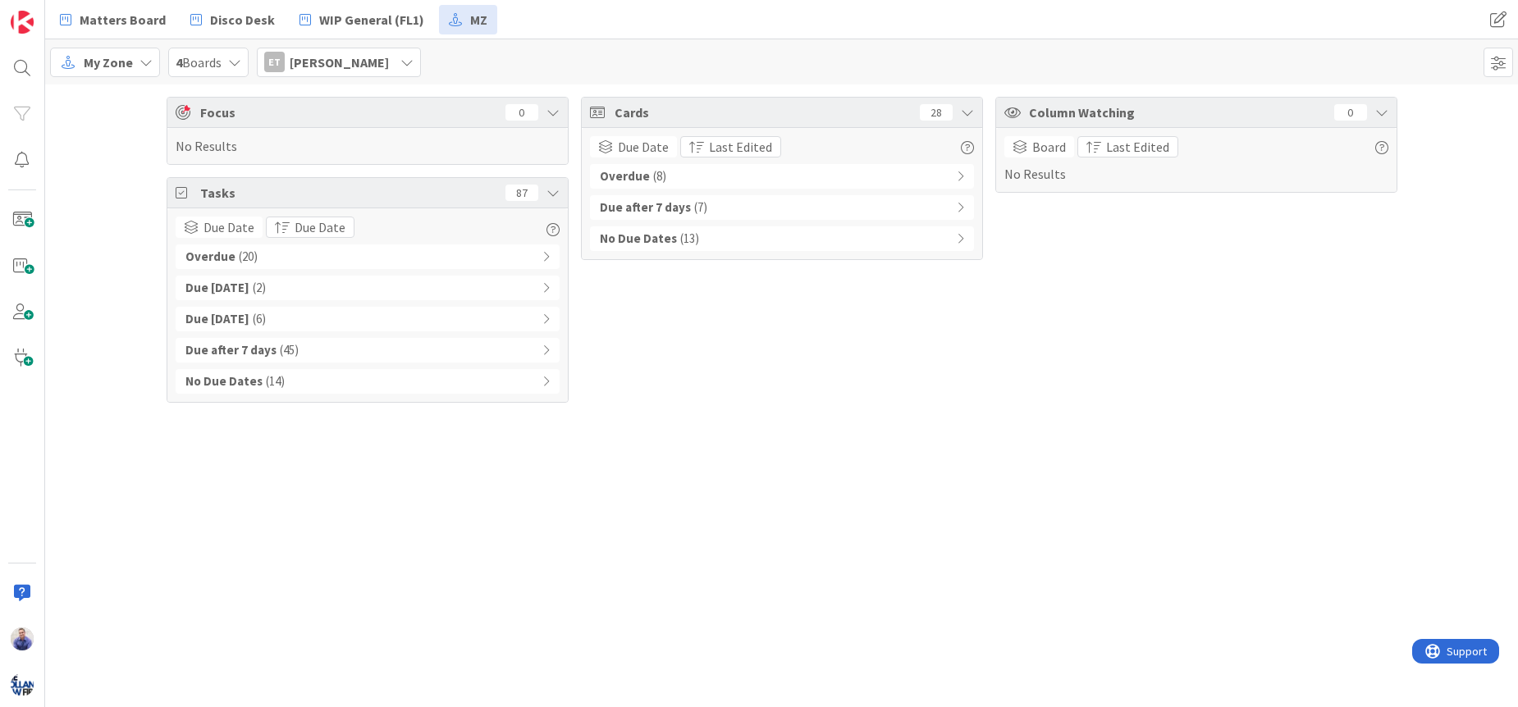
click at [145, 59] on icon at bounding box center [145, 62] width 13 height 13
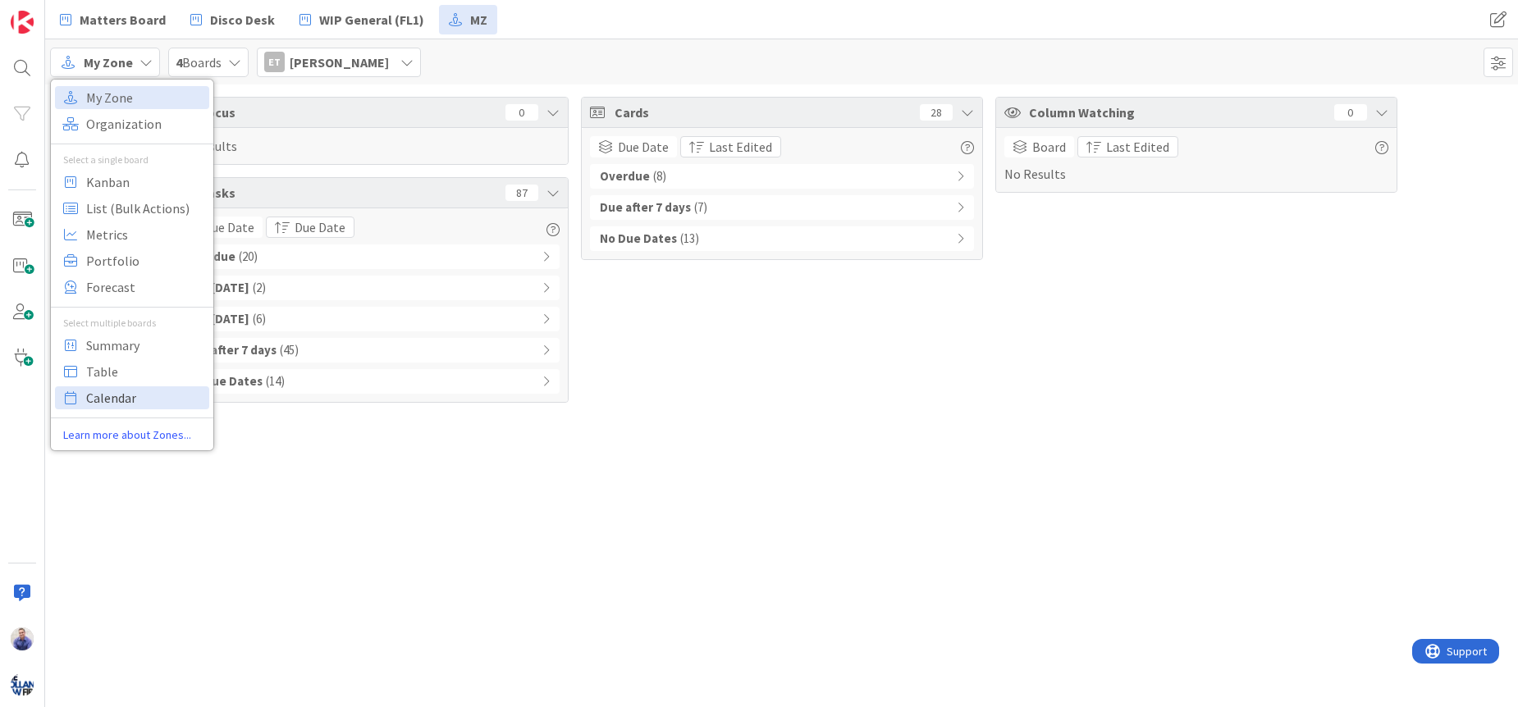
click at [117, 392] on span "Calendar" at bounding box center [145, 398] width 118 height 25
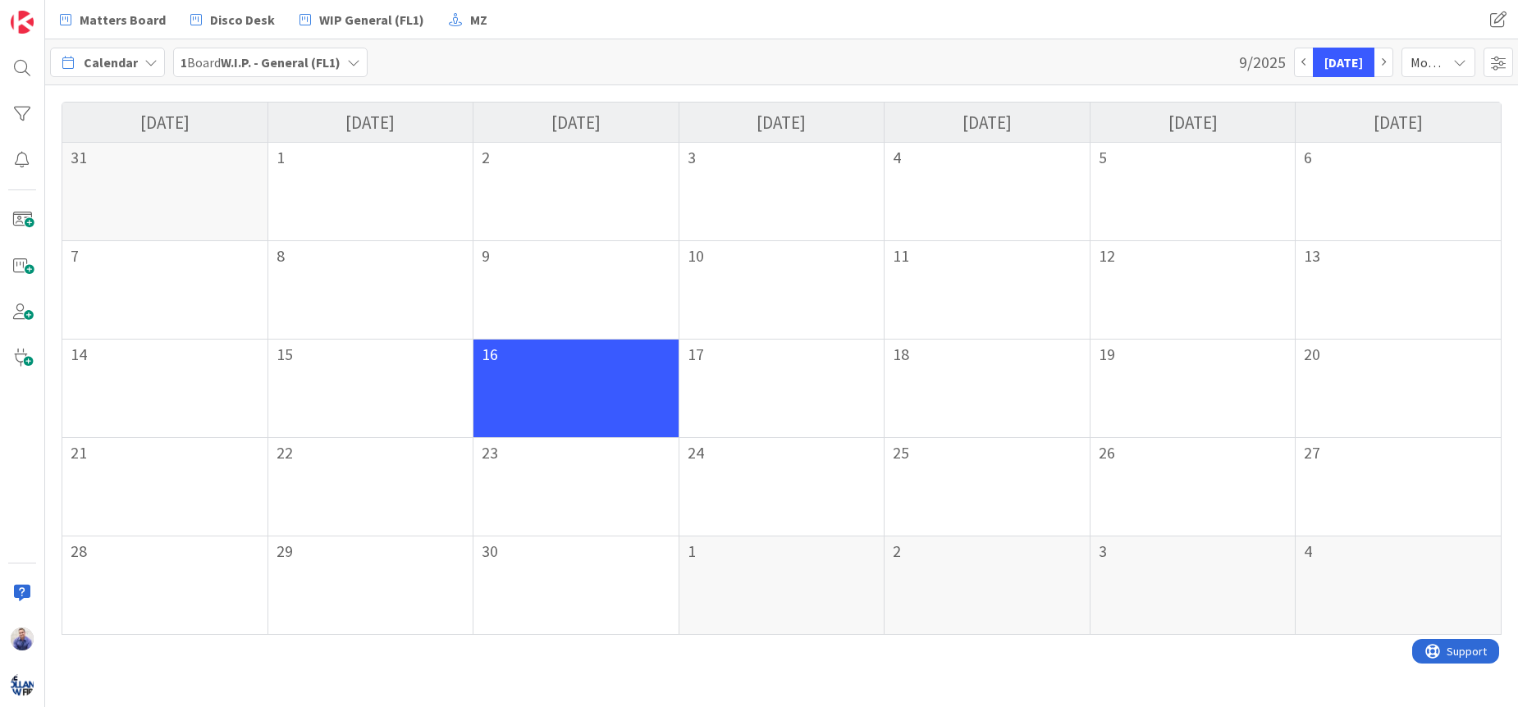
click at [355, 64] on icon at bounding box center [353, 62] width 13 height 13
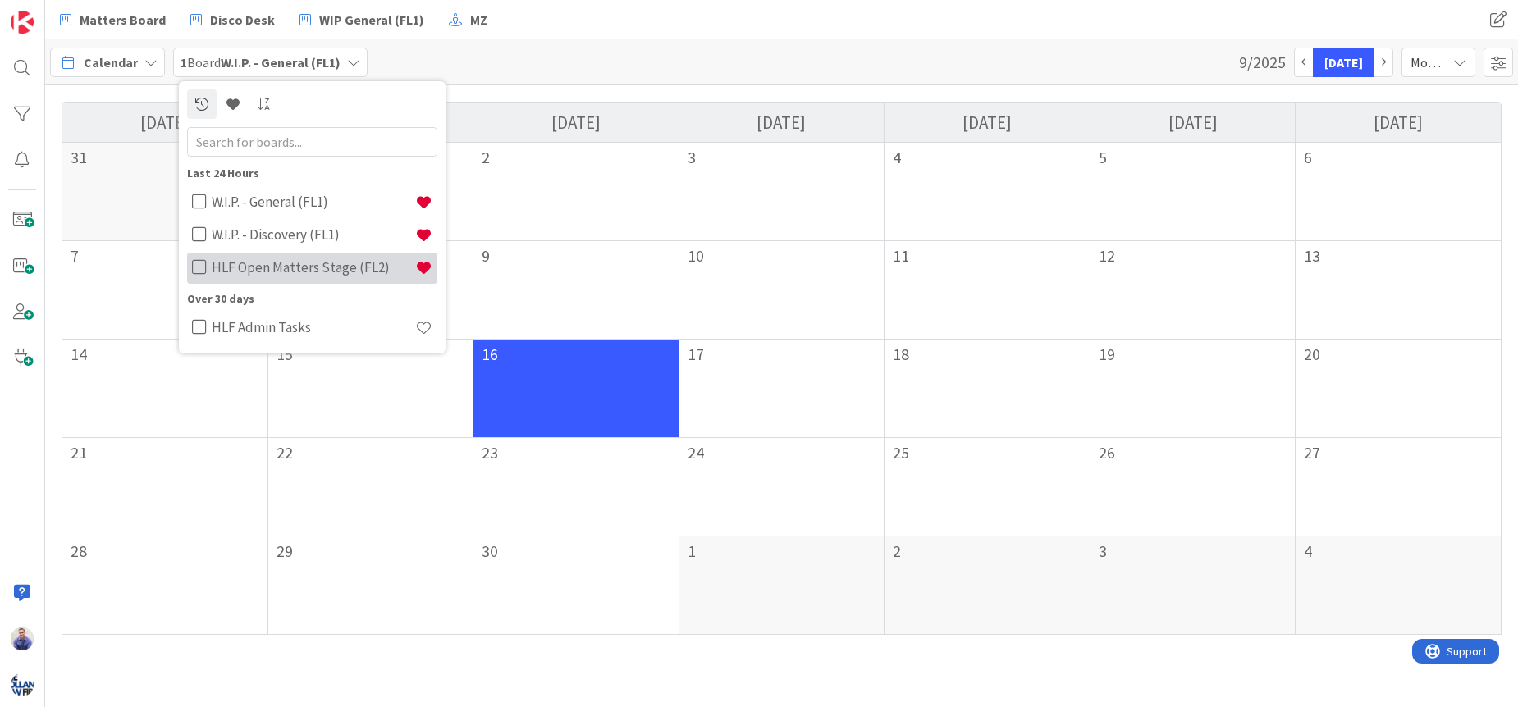
click at [226, 268] on h4 "HLF Open Matters Stage (FL2)" at bounding box center [313, 267] width 203 height 16
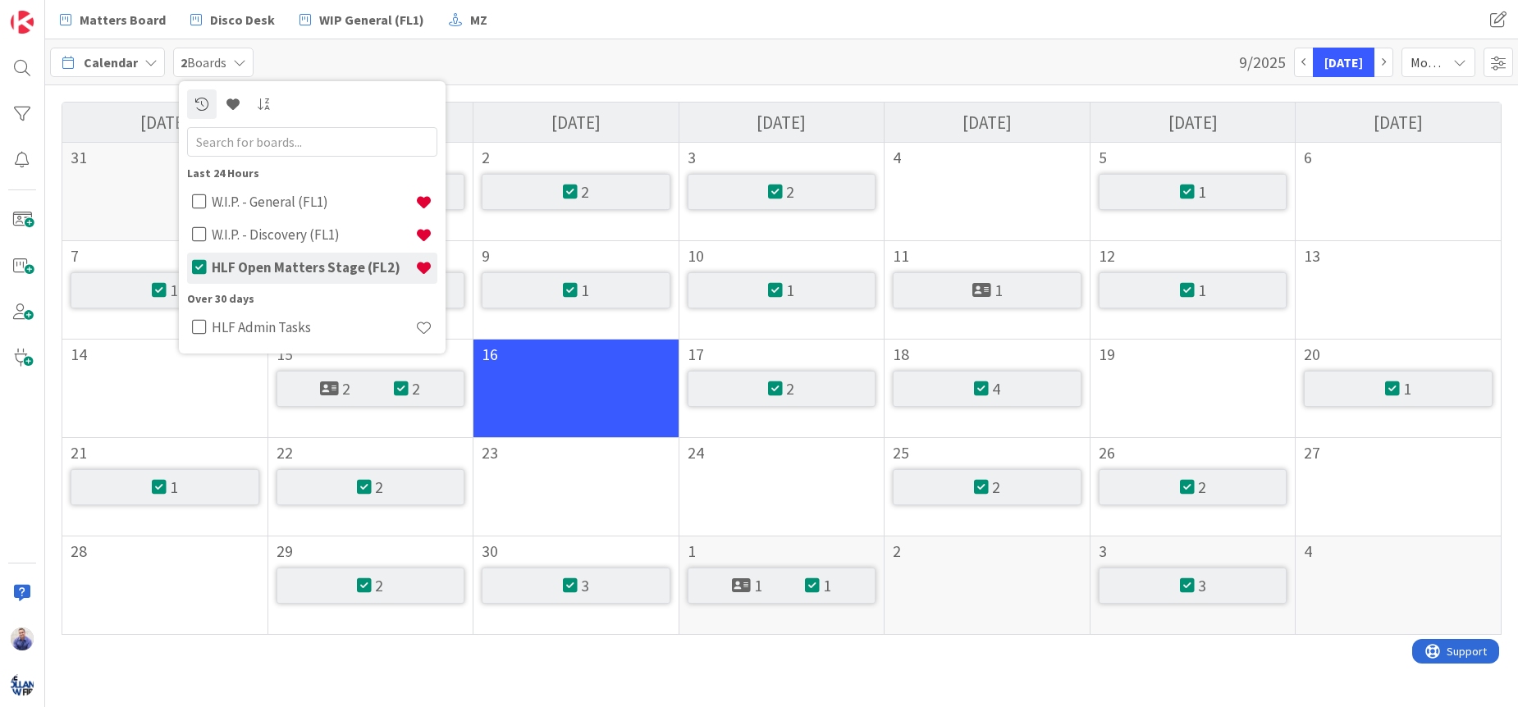
click at [587, 80] on div "Calendar 2 Boards Last 24 Hours W.I.P. - General (FL1) W.I.P. - Discovery (FL1)…" at bounding box center [781, 62] width 1473 height 46
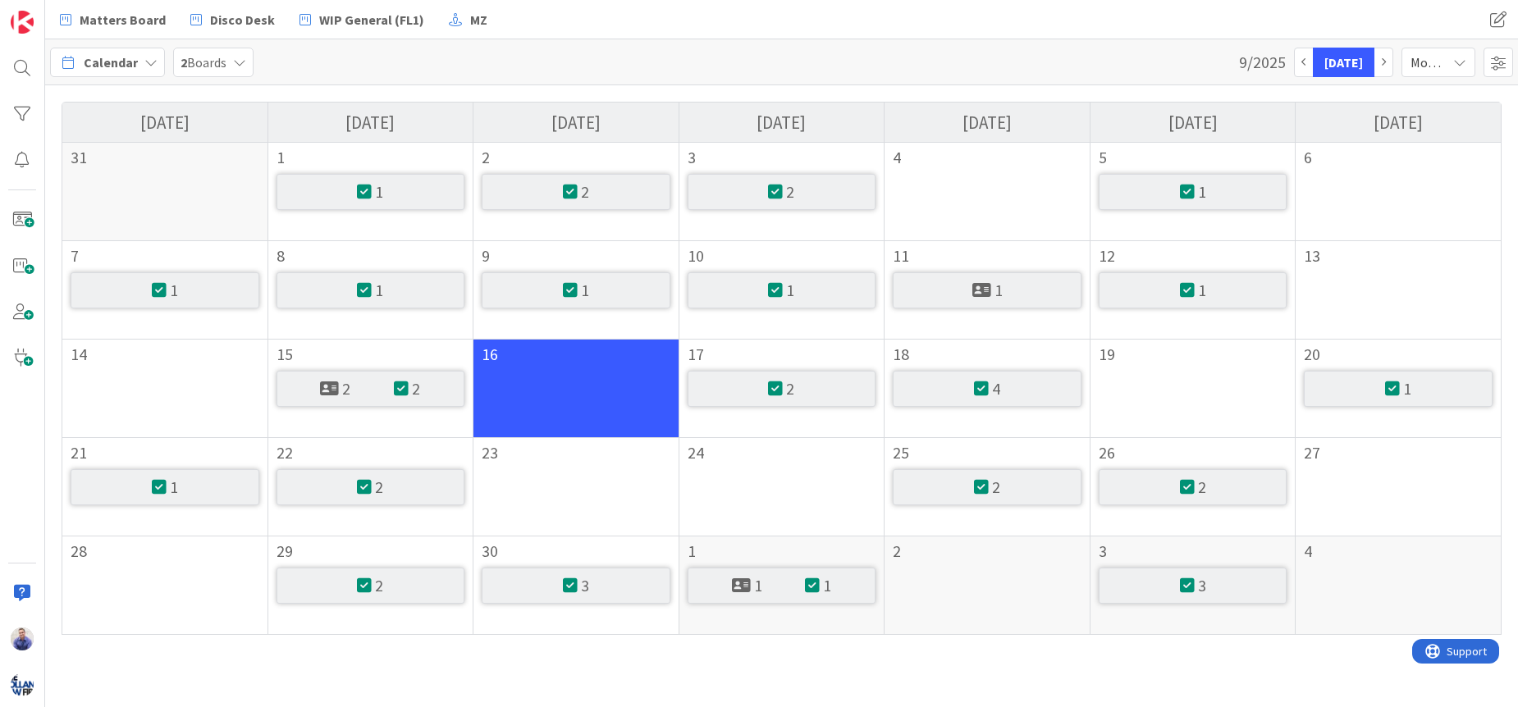
click at [843, 386] on div "2" at bounding box center [782, 389] width 189 height 36
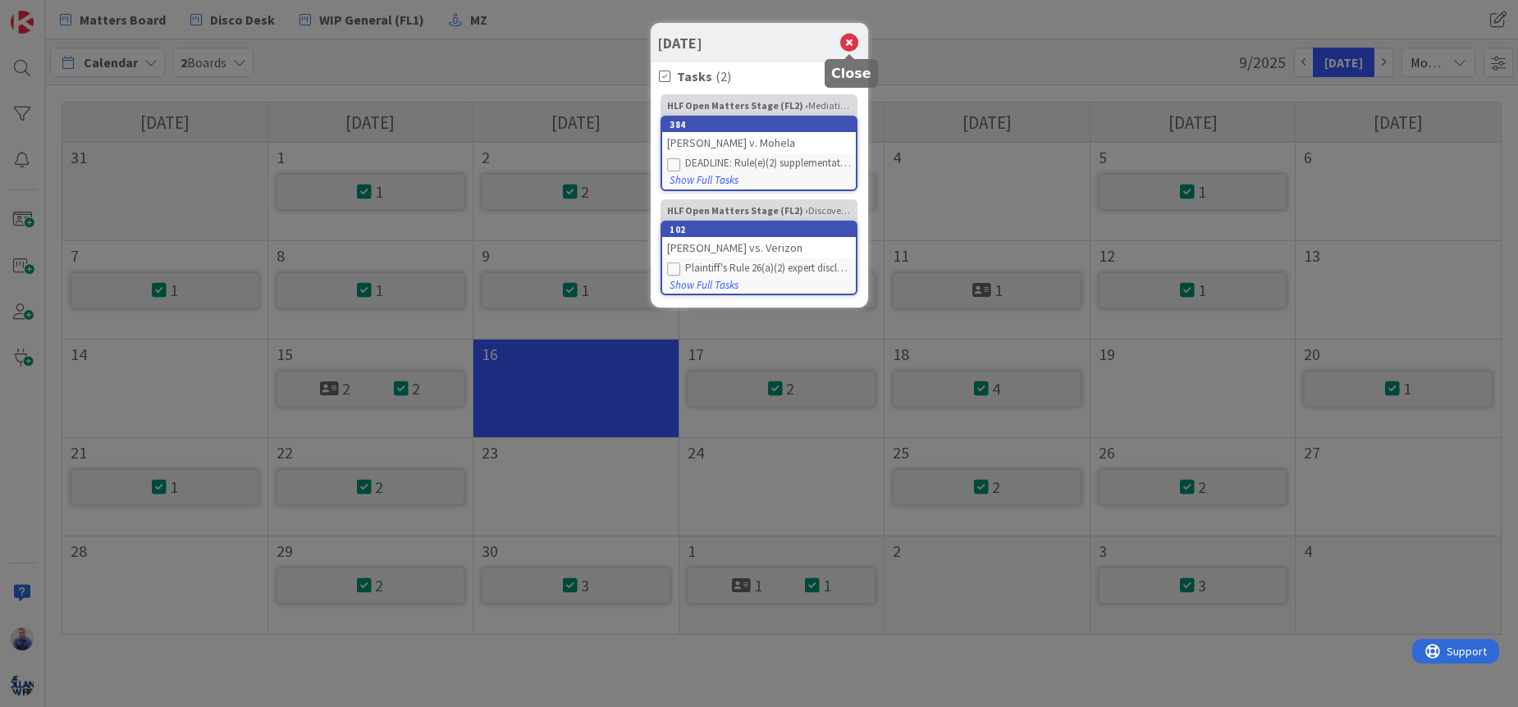
click at [845, 43] on icon at bounding box center [848, 42] width 21 height 23
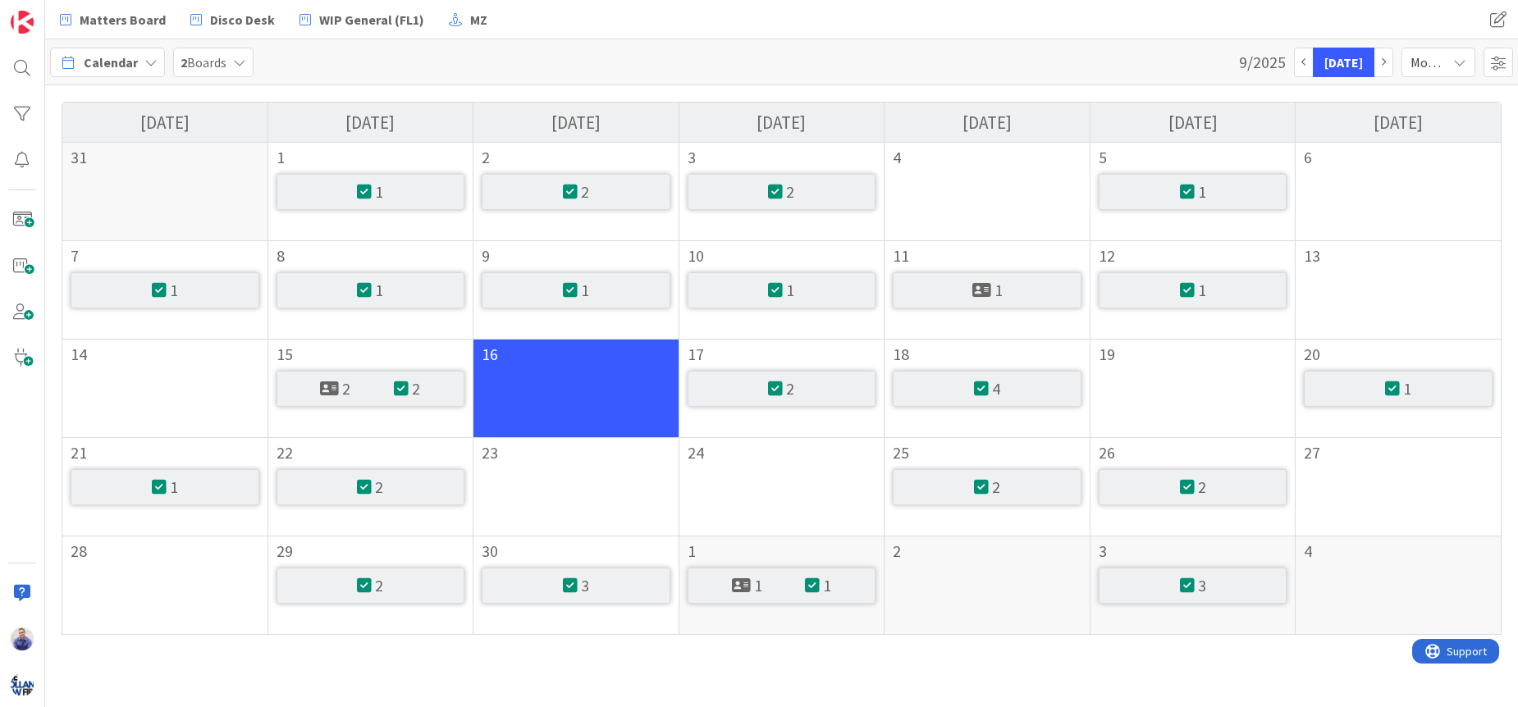
click at [1457, 56] on icon at bounding box center [1459, 62] width 13 height 13
click at [1423, 127] on link "Week" at bounding box center [1410, 131] width 130 height 30
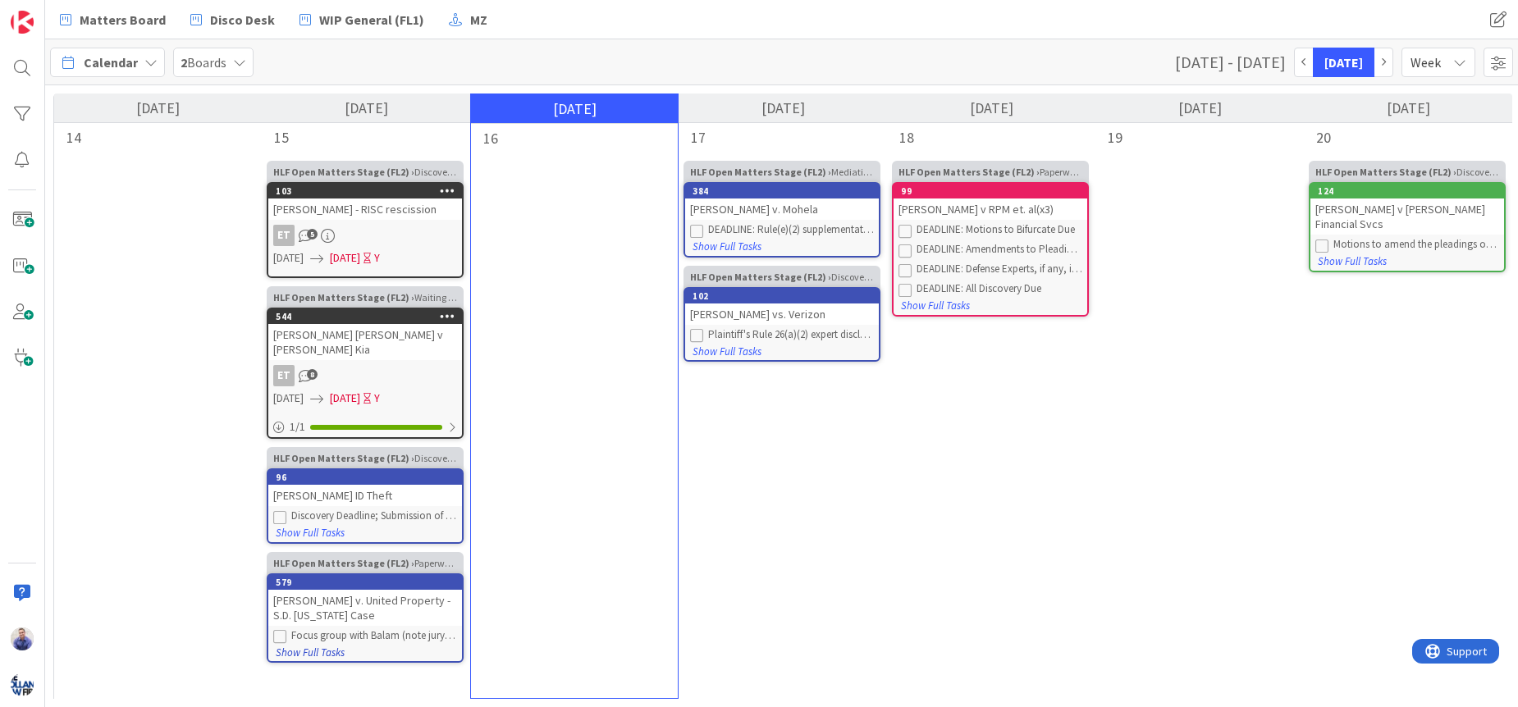
click at [335, 644] on button "Show Full Tasks" at bounding box center [310, 653] width 71 height 18
click at [957, 305] on button "Show Full Tasks" at bounding box center [935, 306] width 71 height 18
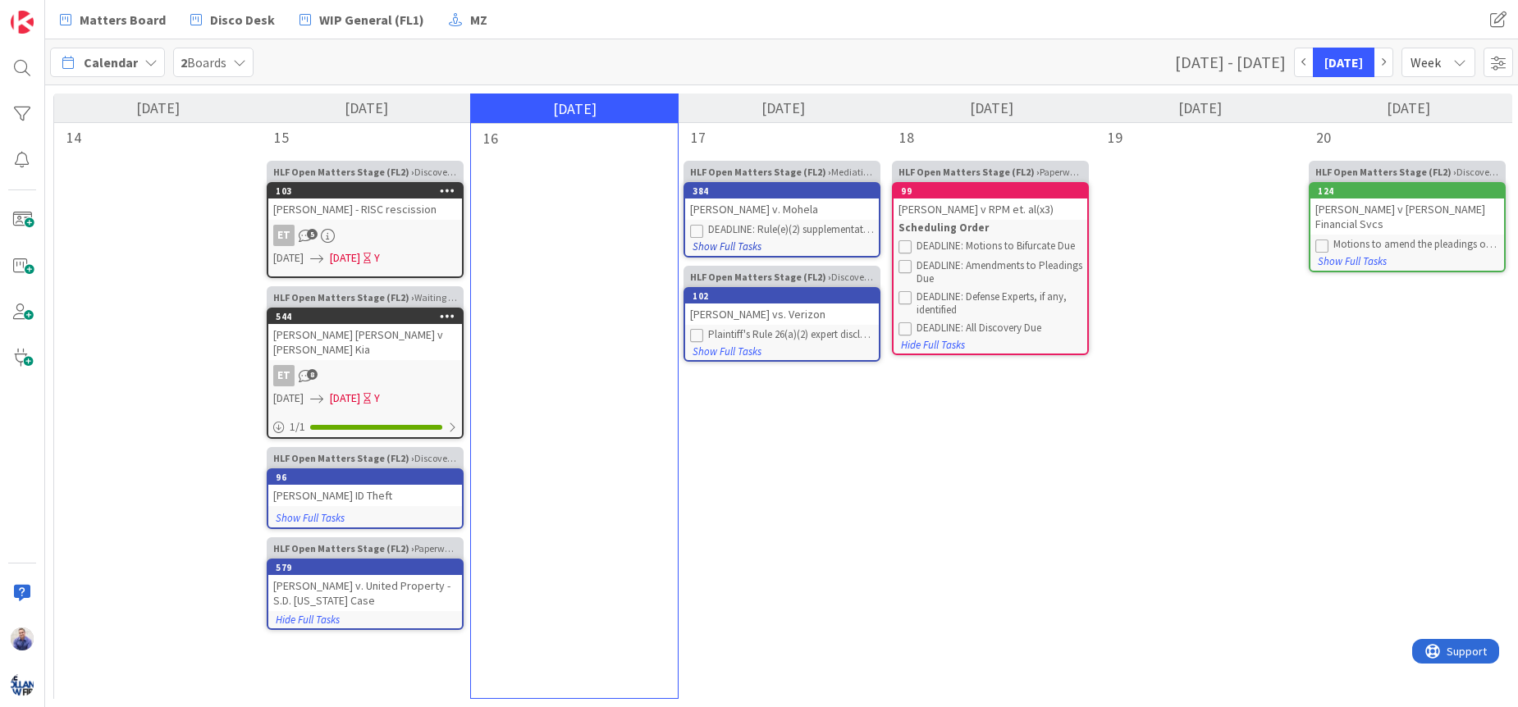
click at [744, 248] on button "Show Full Tasks" at bounding box center [727, 247] width 71 height 18
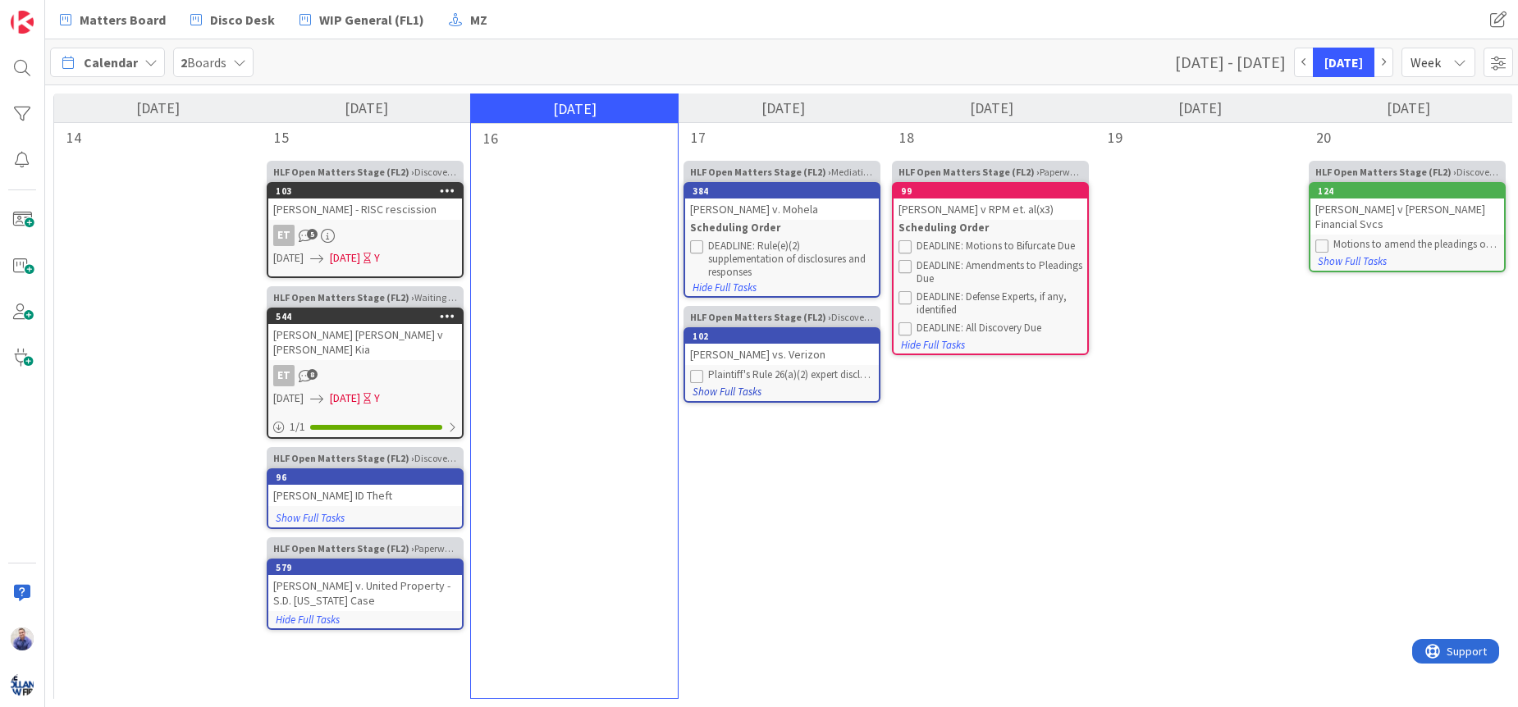
click at [752, 392] on button "Show Full Tasks" at bounding box center [727, 392] width 71 height 18
click at [774, 368] on div "Litigation Deadlines" at bounding box center [782, 373] width 184 height 16
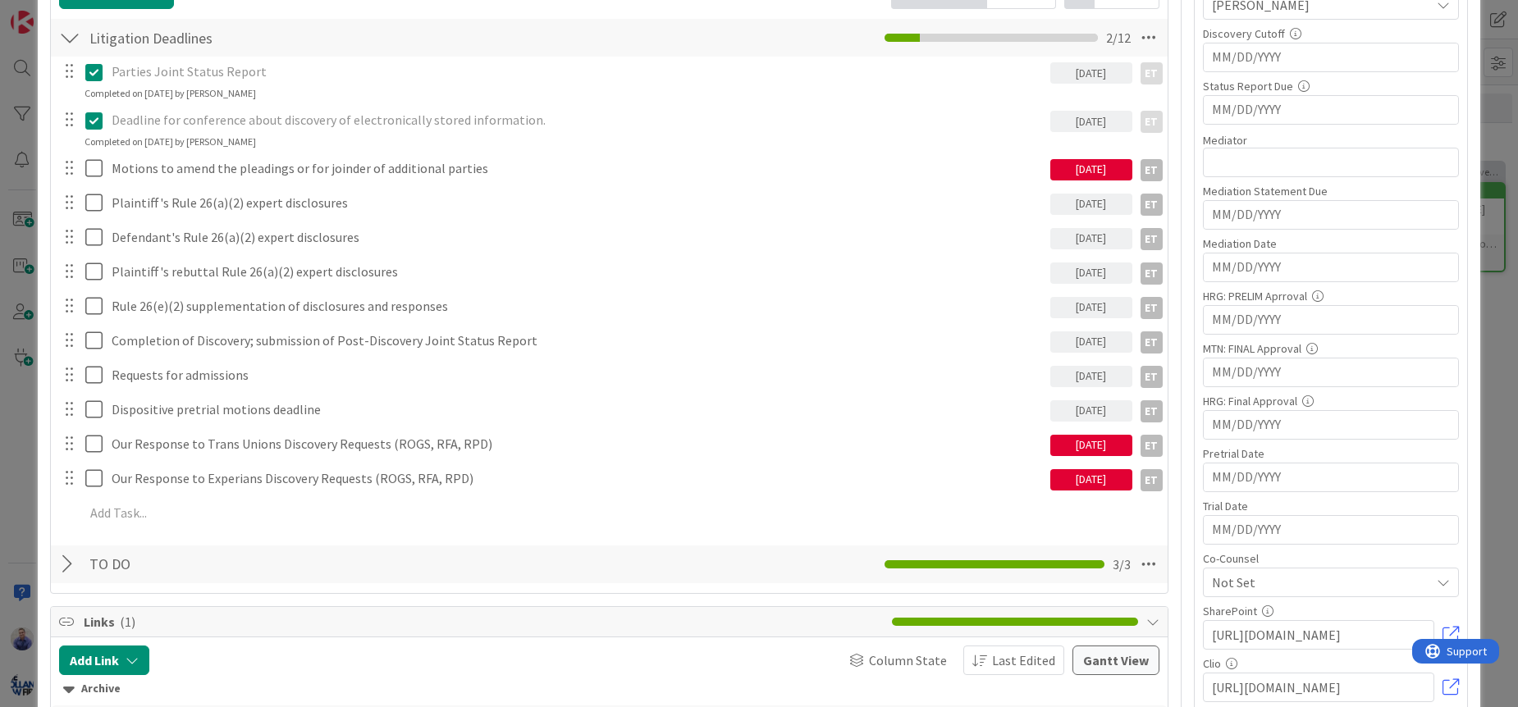
scroll to position [844, 0]
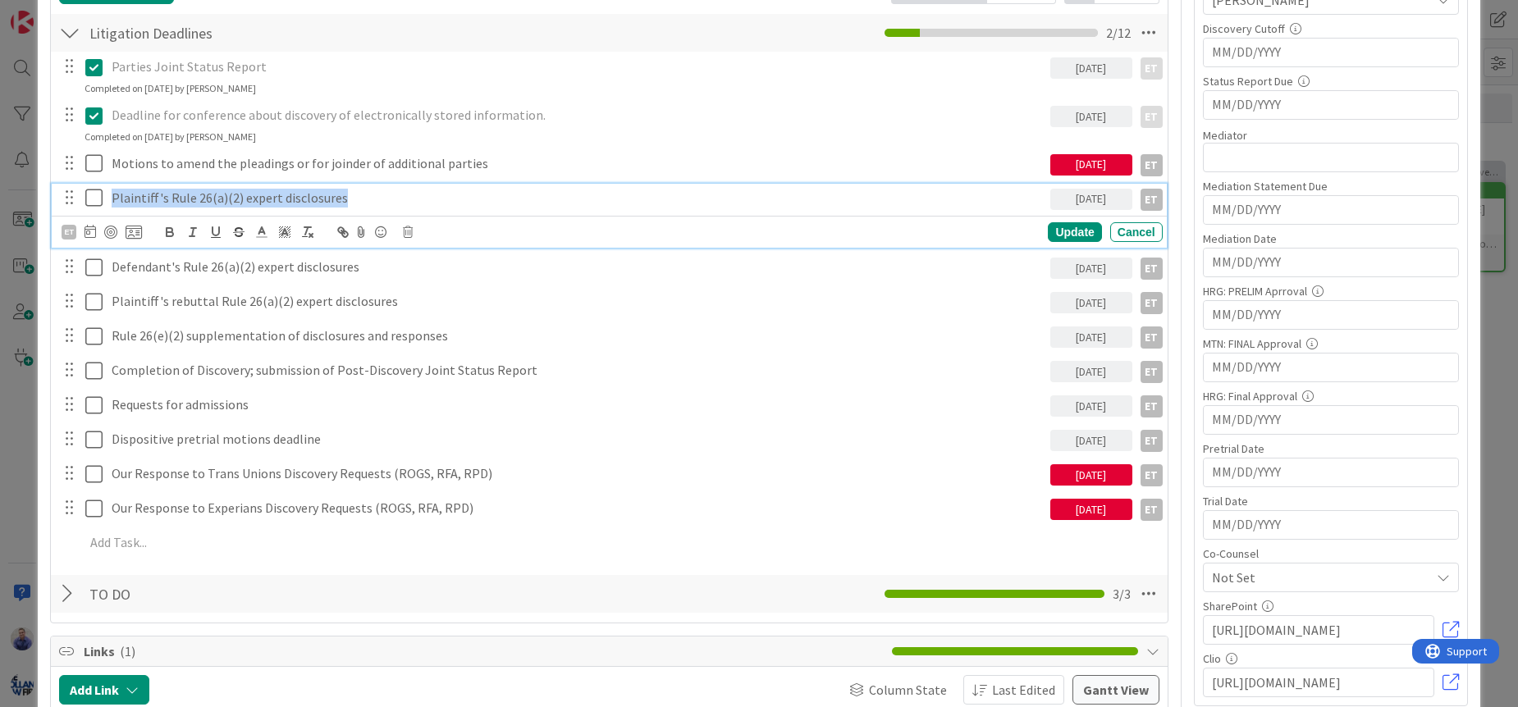
drag, startPoint x: 109, startPoint y: 199, endPoint x: 395, endPoint y: 199, distance: 286.3
click at [388, 199] on div "Plaintiff's Rule 26(a)(2) expert disclosures" at bounding box center [577, 198] width 945 height 29
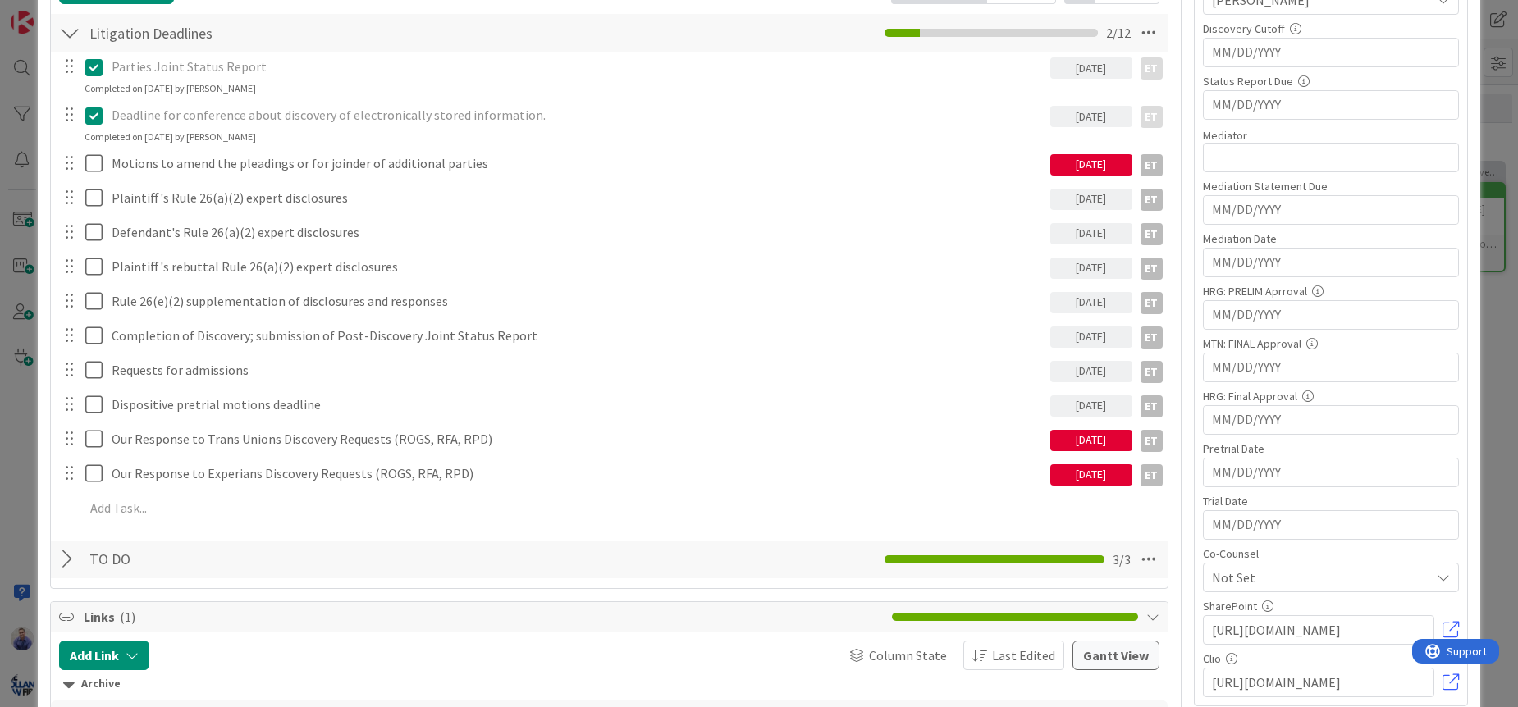
click at [575, 33] on div "Litigation Deadlines Checklist Name 20 / 64 Litigation Deadlines 2 / 12" at bounding box center [609, 33] width 1117 height 38
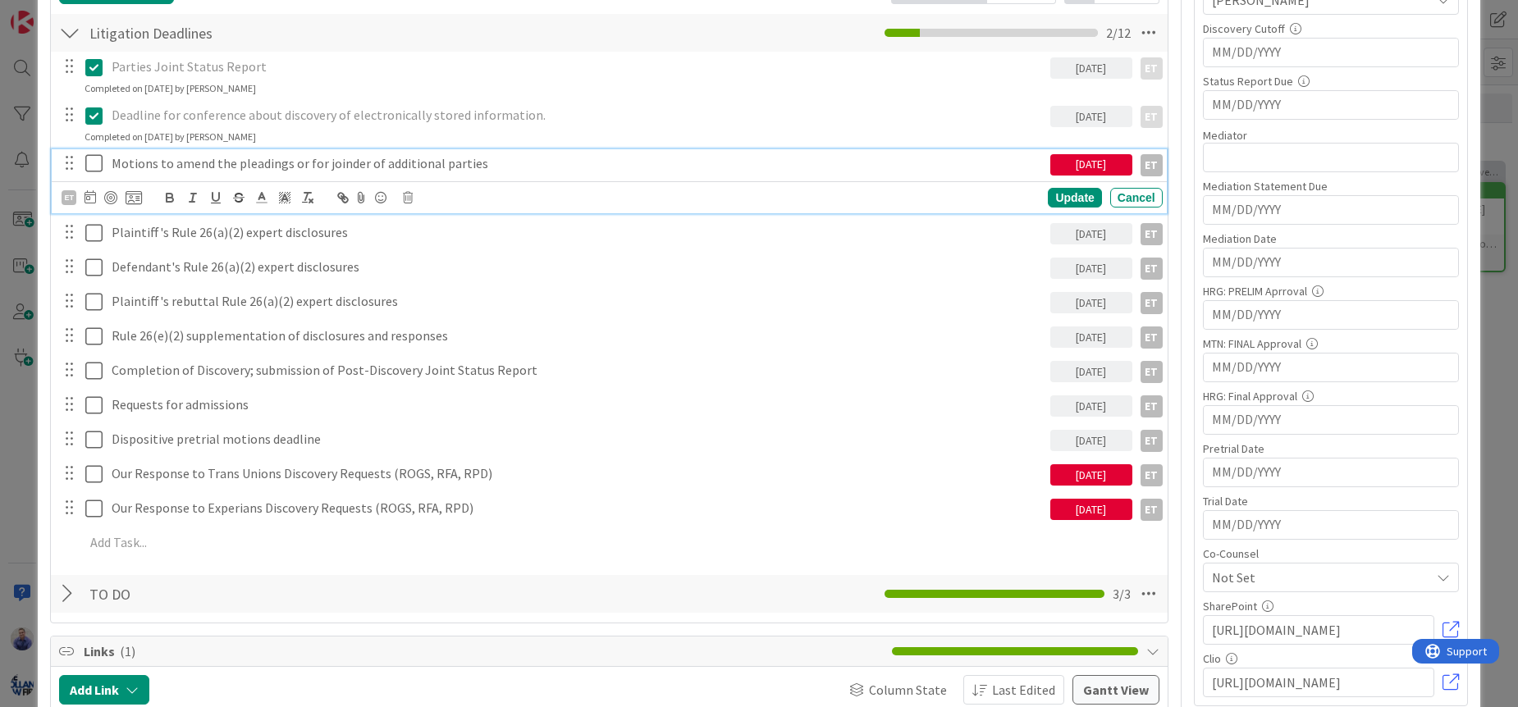
click at [93, 167] on icon at bounding box center [93, 163] width 17 height 20
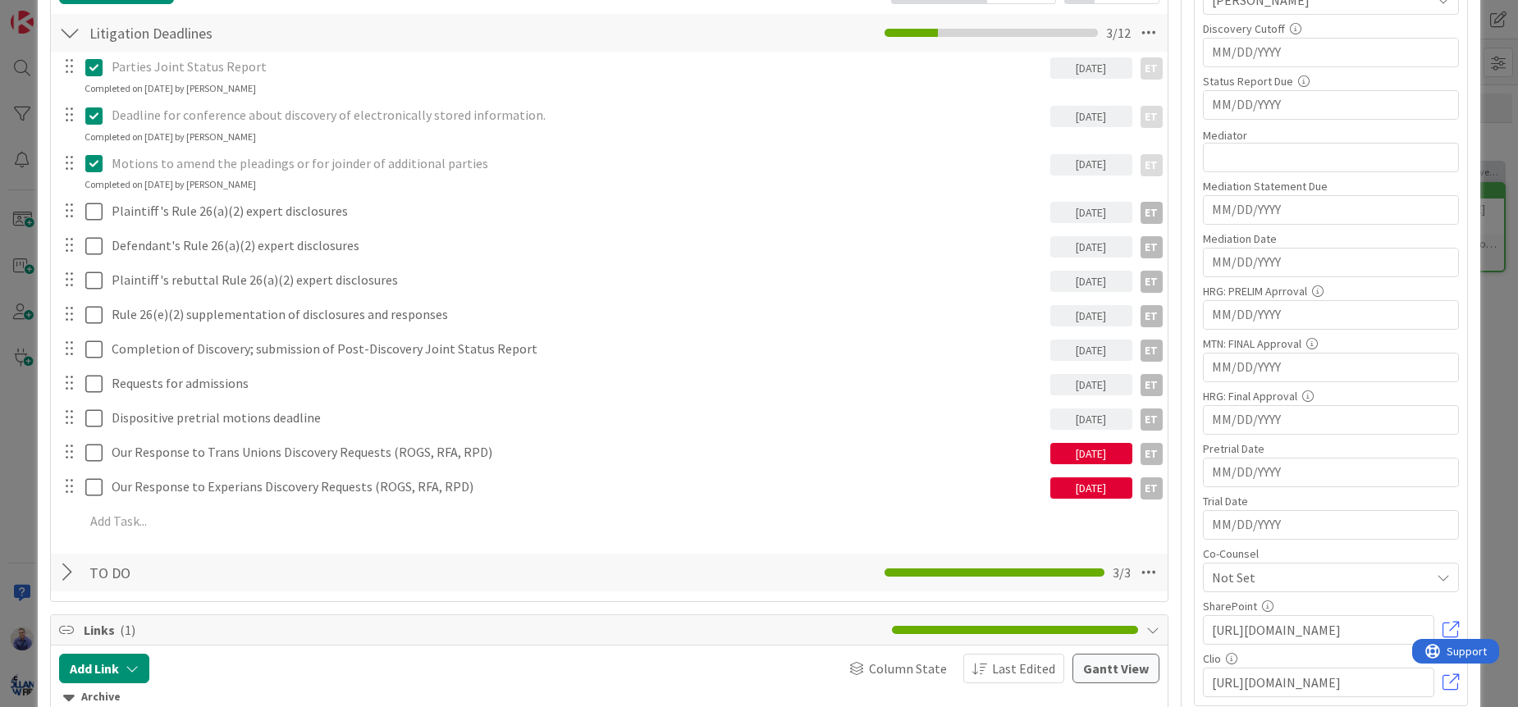
scroll to position [810, 0]
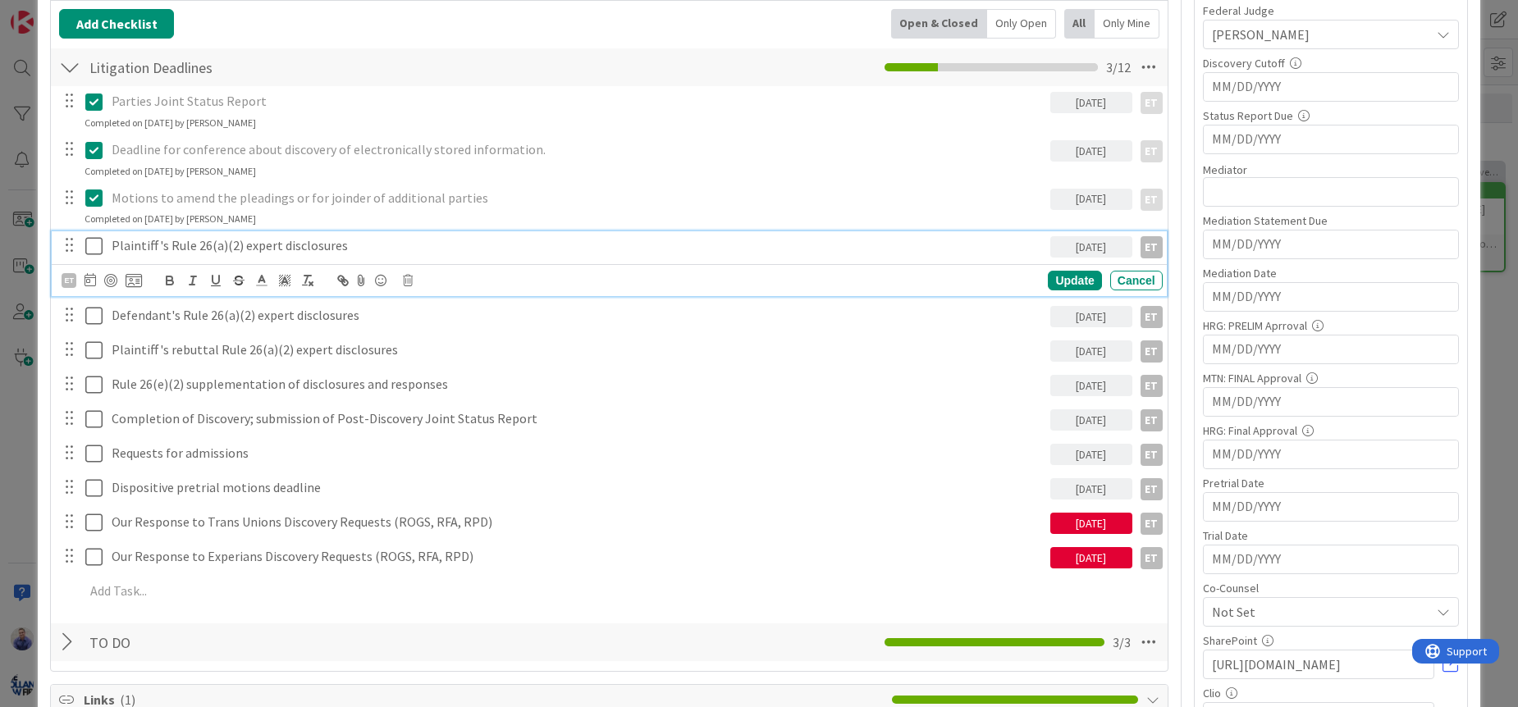
click at [224, 243] on p "Plaintiff's Rule 26(a)(2) expert disclosures" at bounding box center [578, 245] width 932 height 19
click at [257, 248] on p "Plaintiff's Rule 26(a)(2) expert disclosures" at bounding box center [578, 245] width 932 height 19
click at [237, 282] on icon "button" at bounding box center [238, 280] width 15 height 15
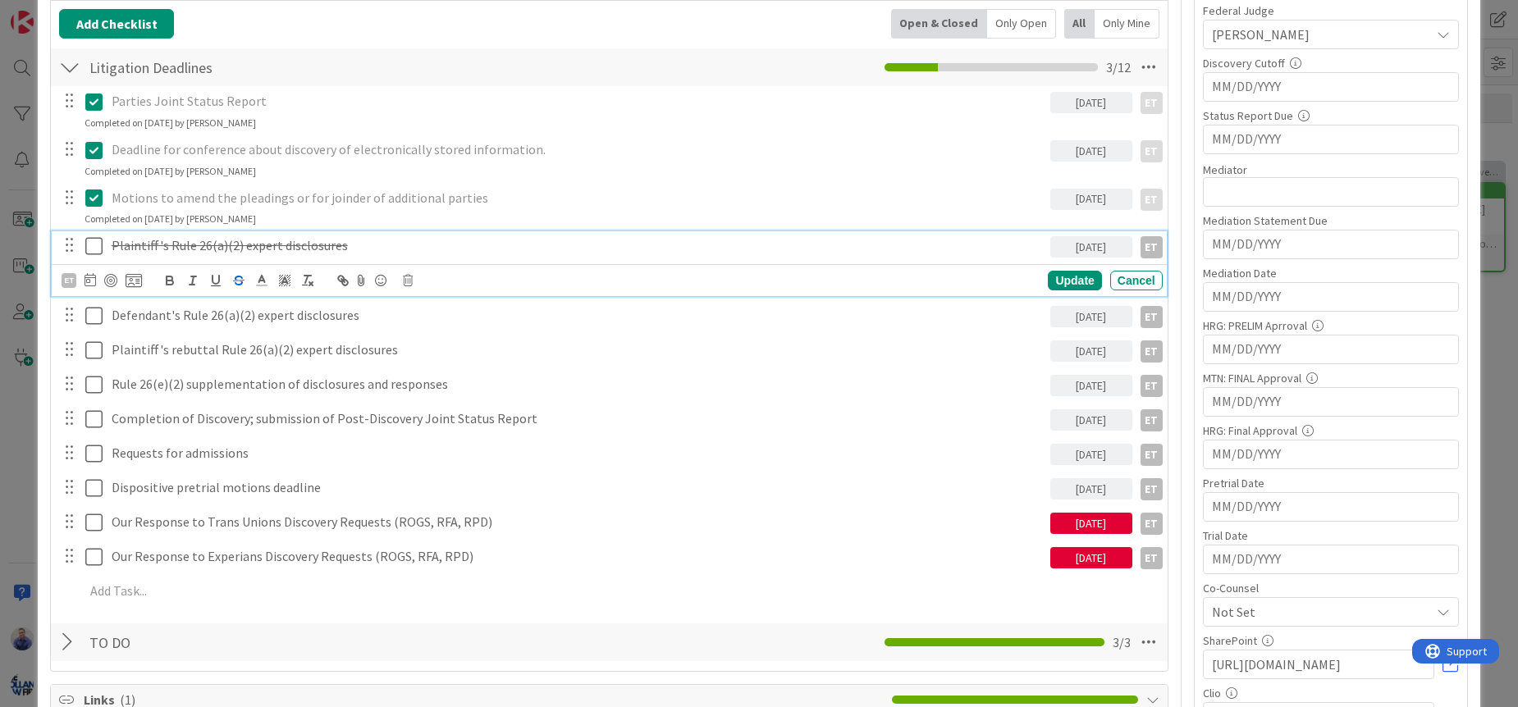
click at [495, 238] on p "Plaintiff's Rule 26(a)(2) expert disclosures" at bounding box center [578, 245] width 932 height 19
click at [94, 247] on icon at bounding box center [93, 246] width 17 height 20
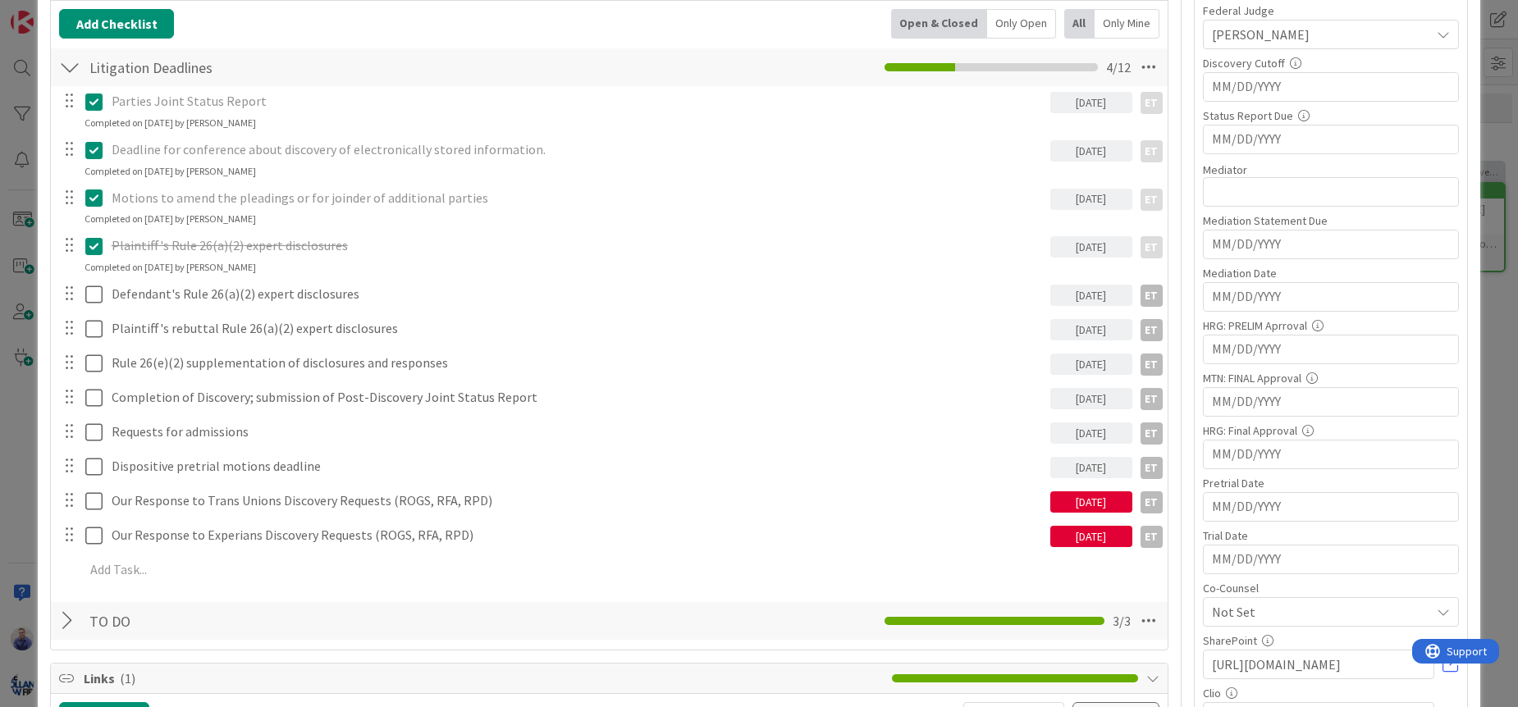
type textarea "x"
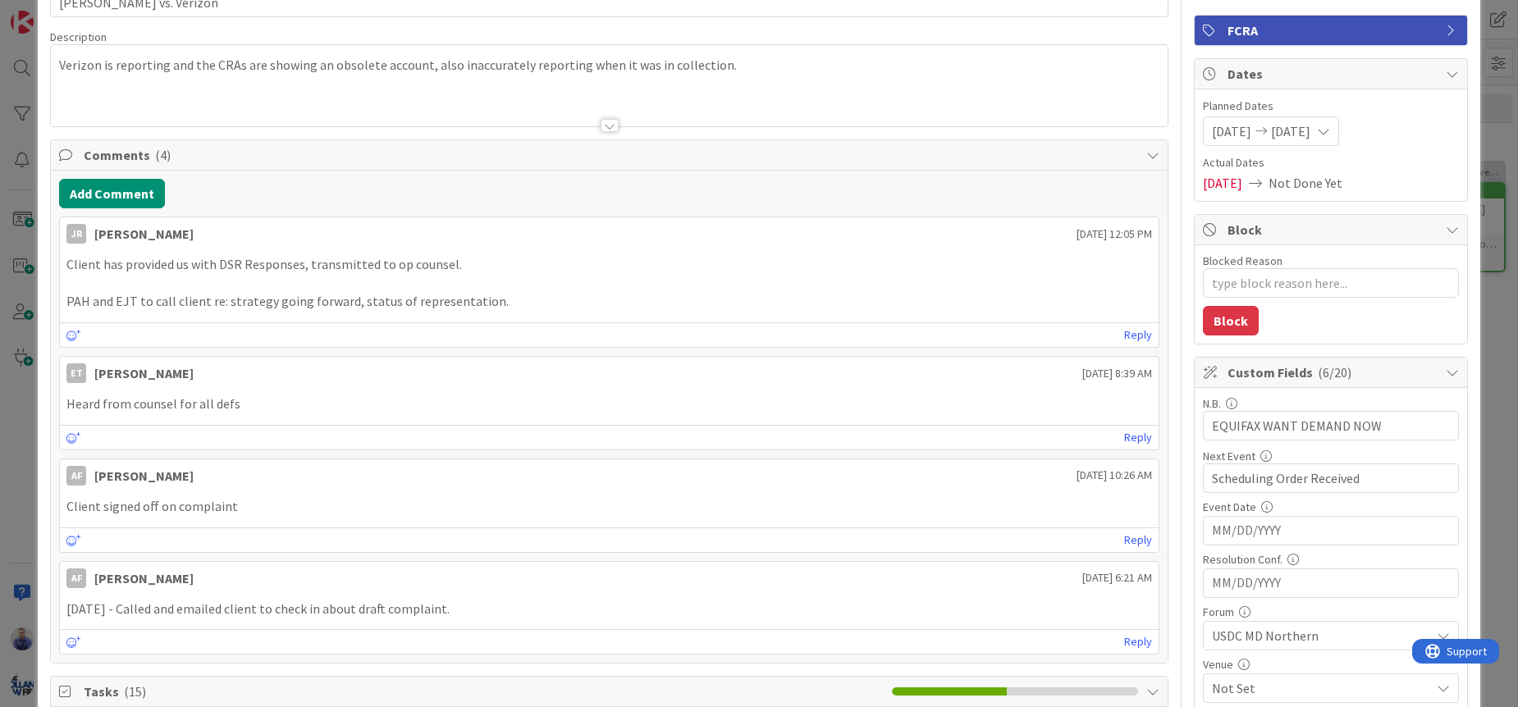
scroll to position [0, 0]
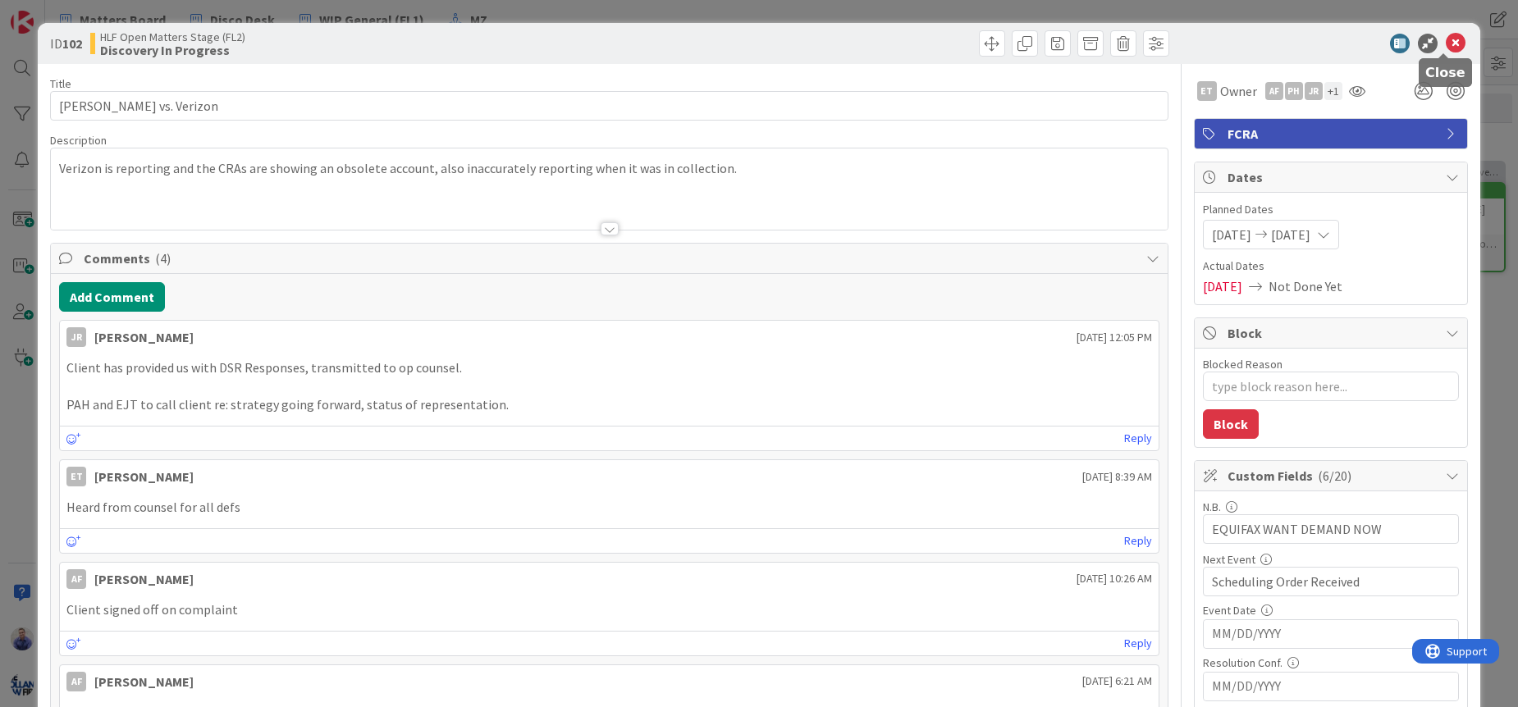
click at [1446, 46] on icon at bounding box center [1456, 44] width 20 height 20
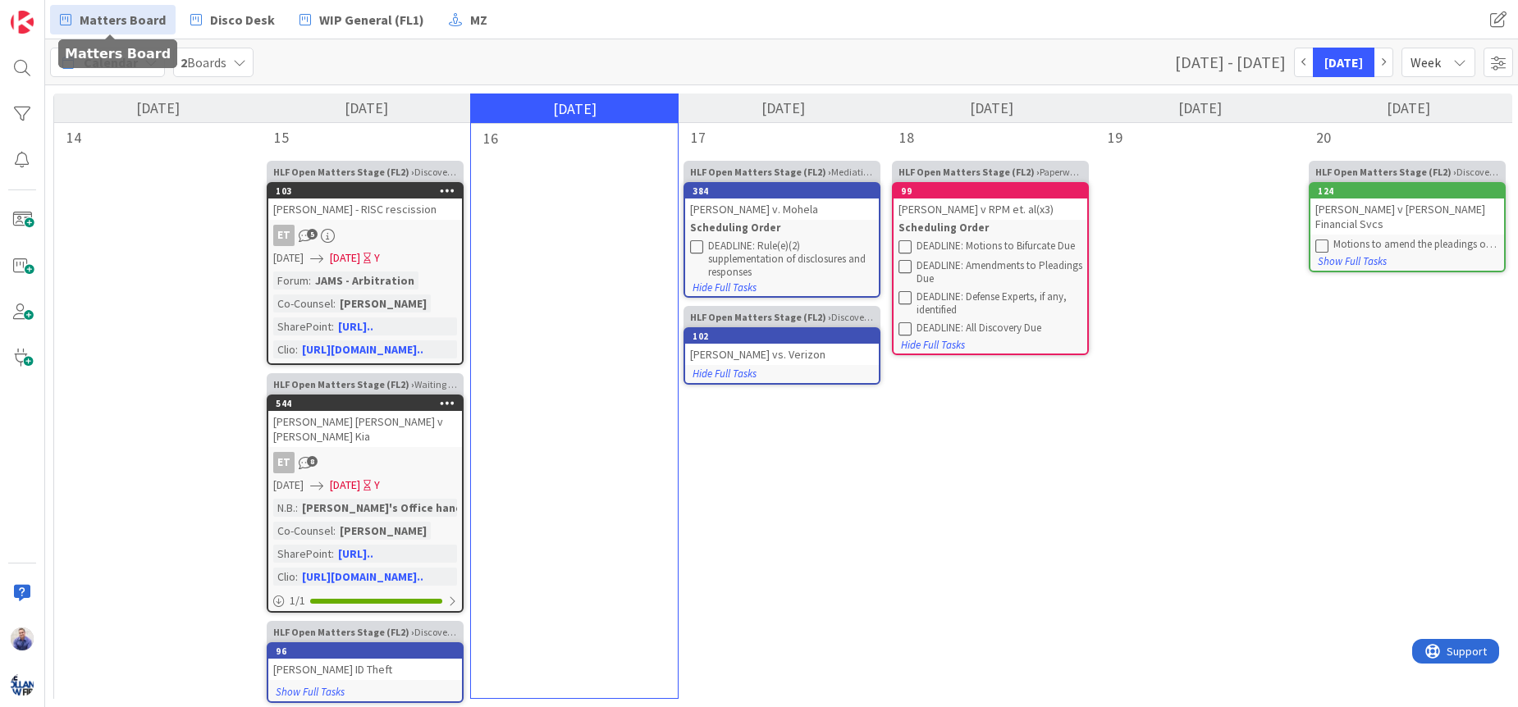
click at [135, 20] on span "Matters Board" at bounding box center [123, 20] width 86 height 20
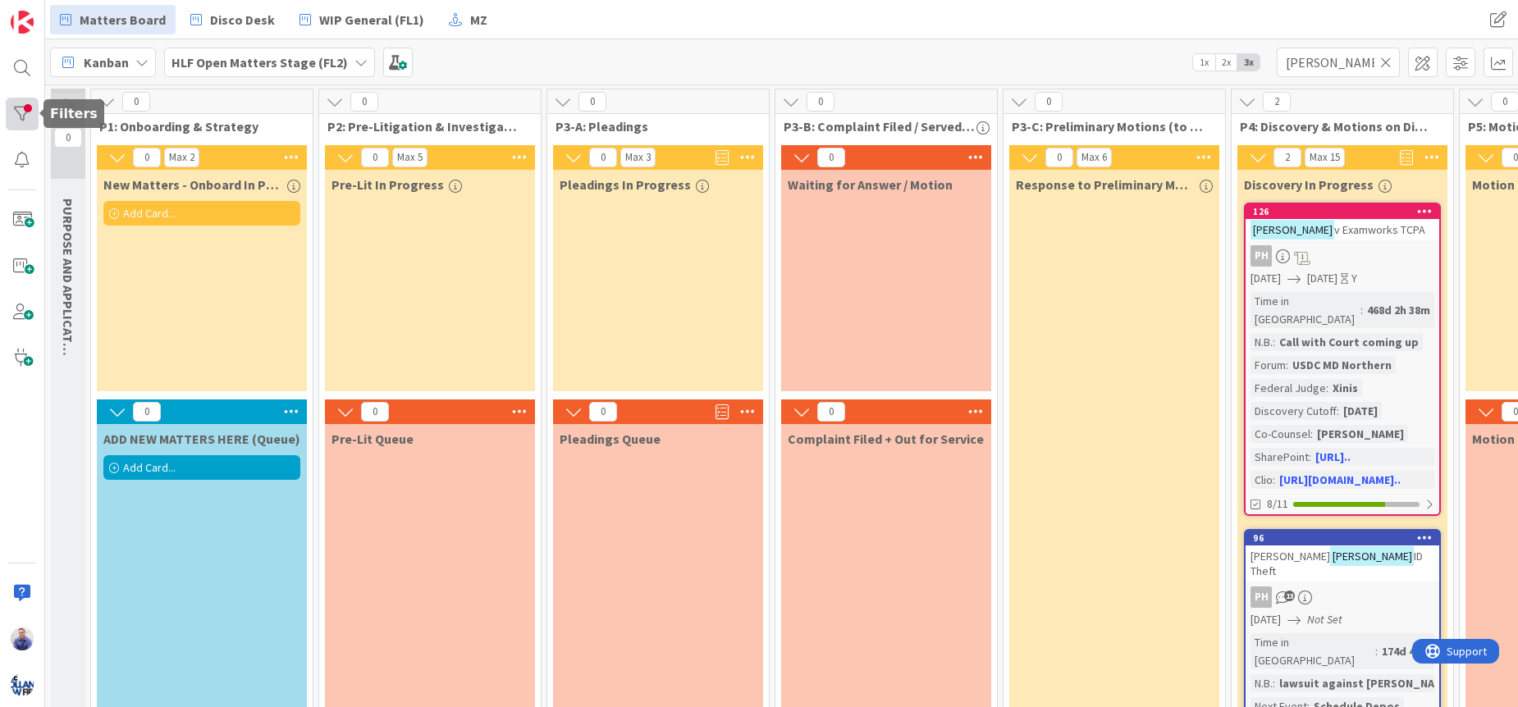
click at [28, 120] on div at bounding box center [22, 114] width 33 height 33
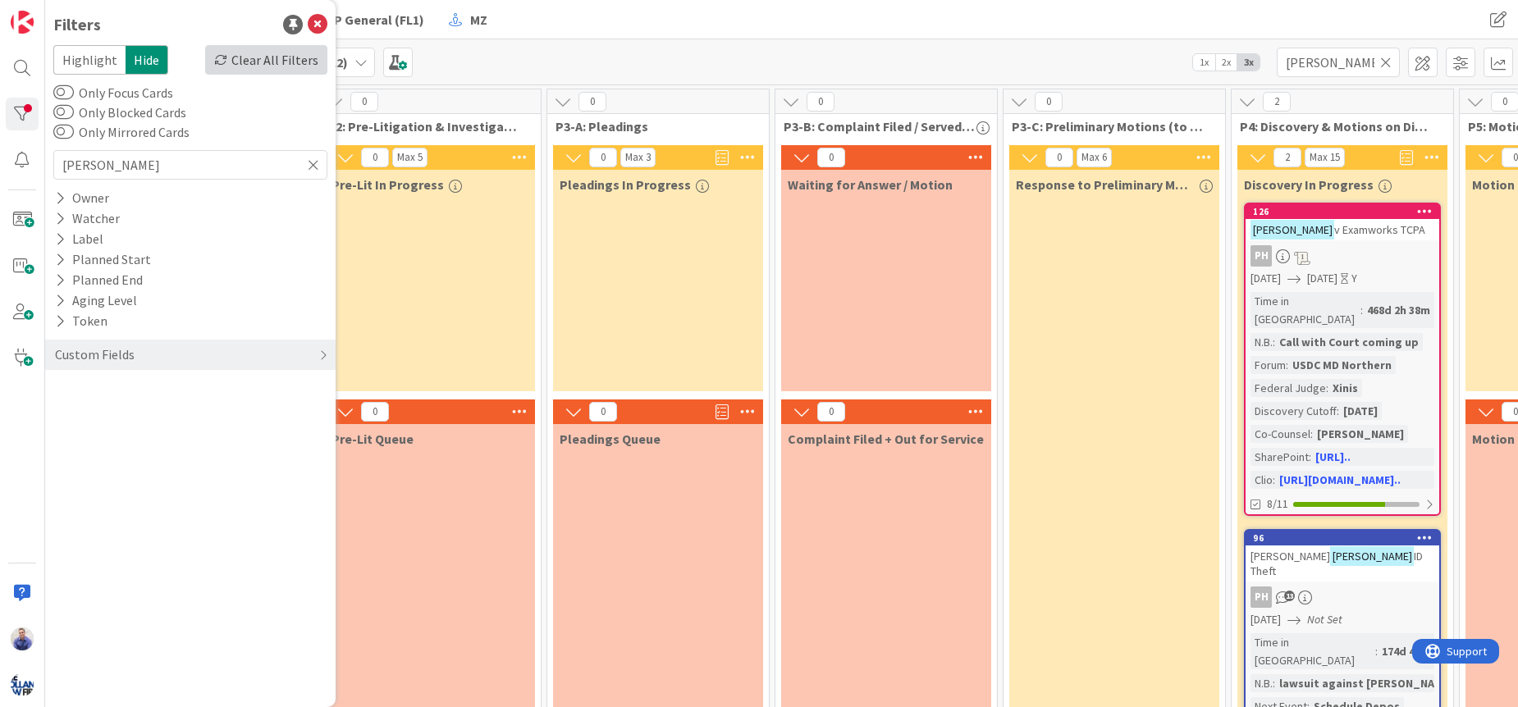
click at [297, 67] on div "Clear All Filters" at bounding box center [266, 60] width 122 height 30
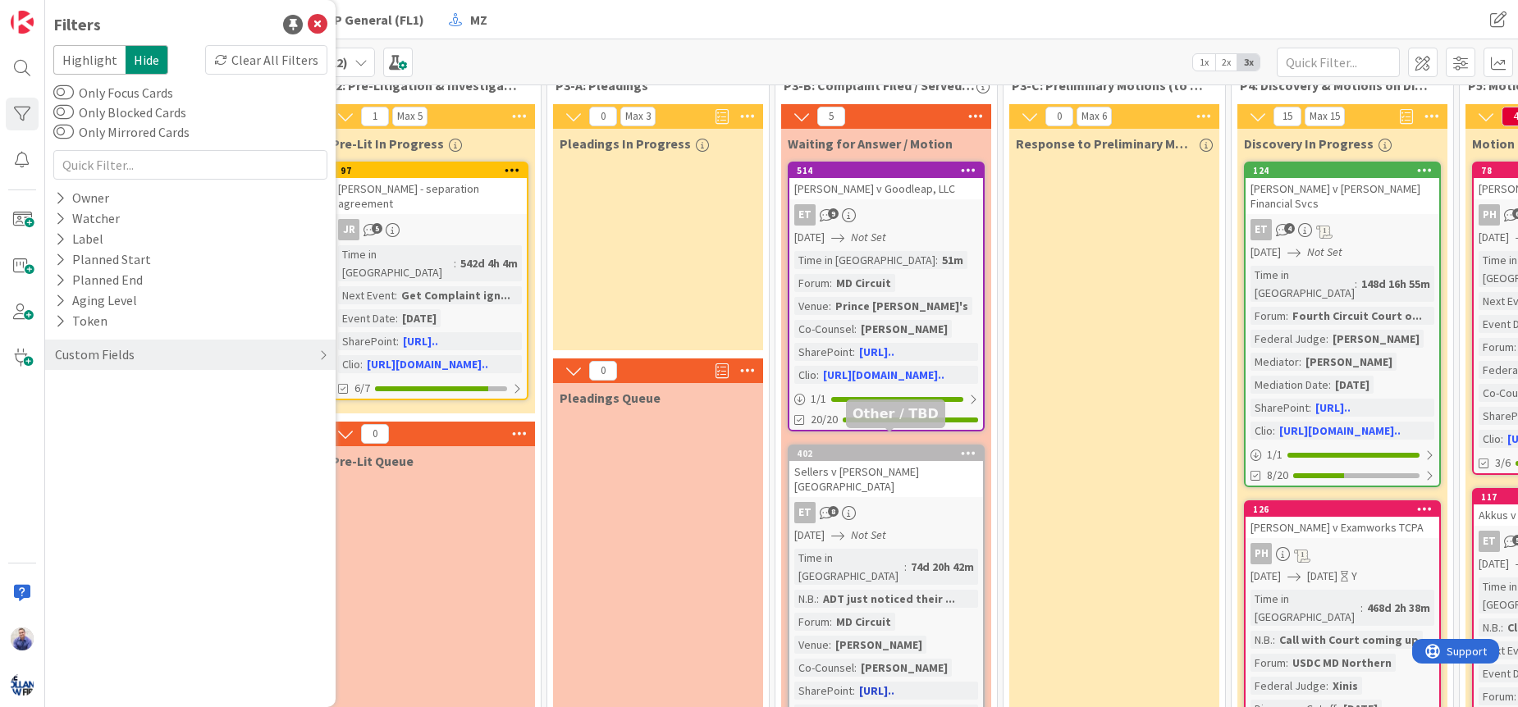
scroll to position [138, 0]
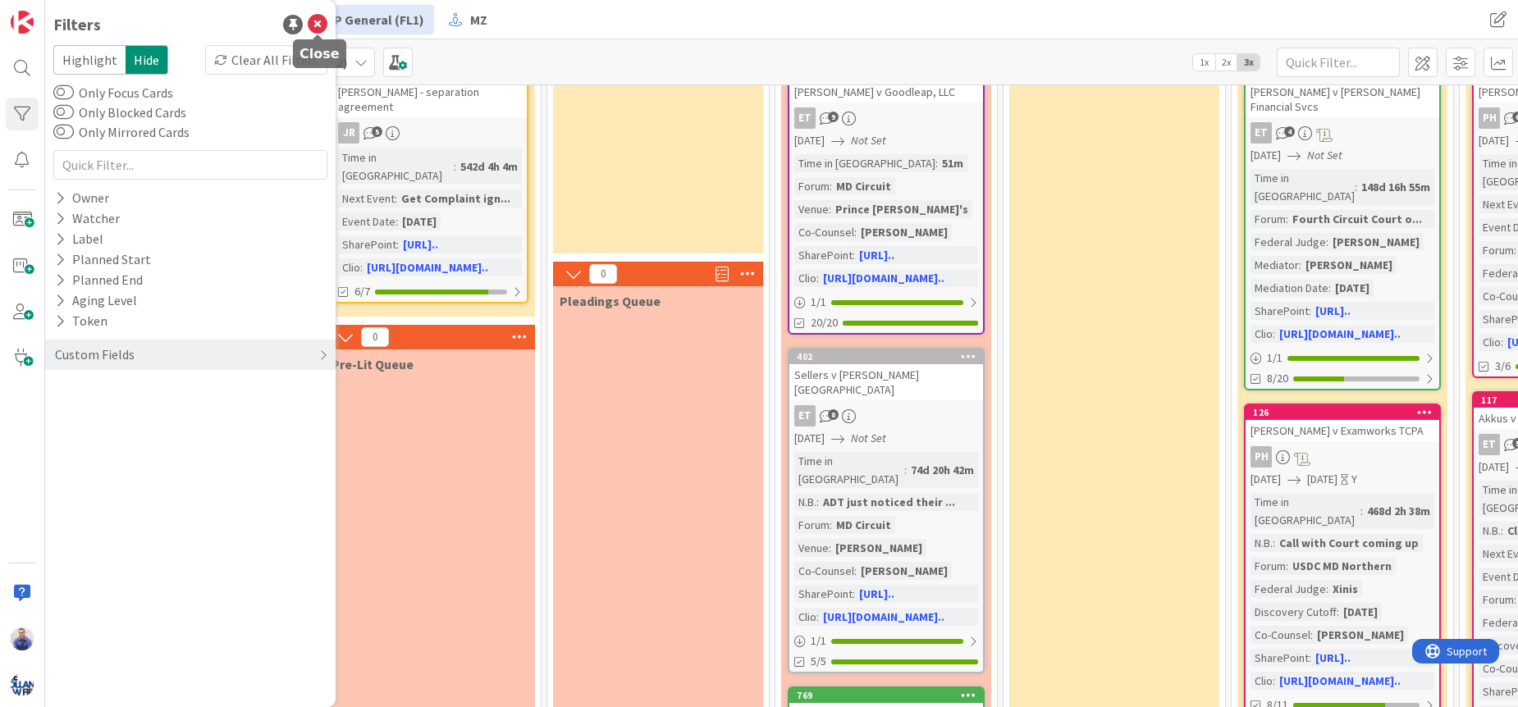
click at [319, 23] on icon at bounding box center [318, 25] width 20 height 20
